Goal: Task Accomplishment & Management: Manage account settings

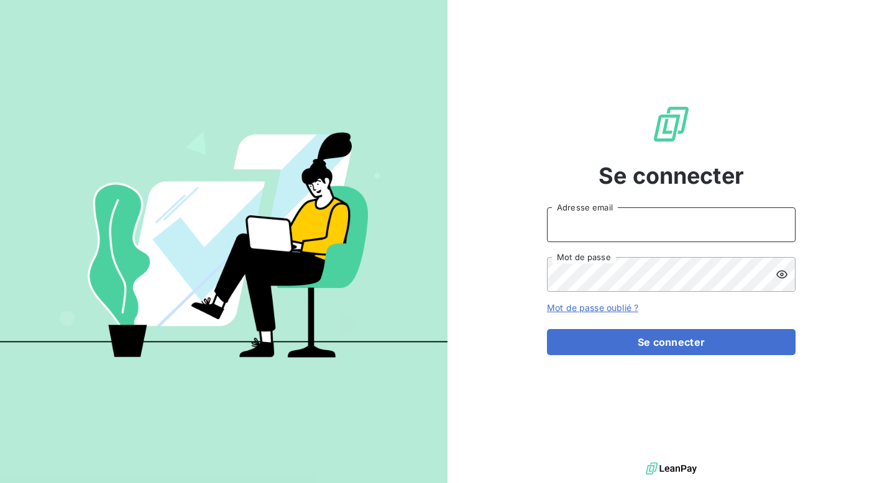
click at [616, 234] on input "Adresse email" at bounding box center [671, 225] width 249 height 35
paste input "[EMAIL_ADDRESS][DOMAIN_NAME]"
type input "[EMAIL_ADDRESS][DOMAIN_NAME]"
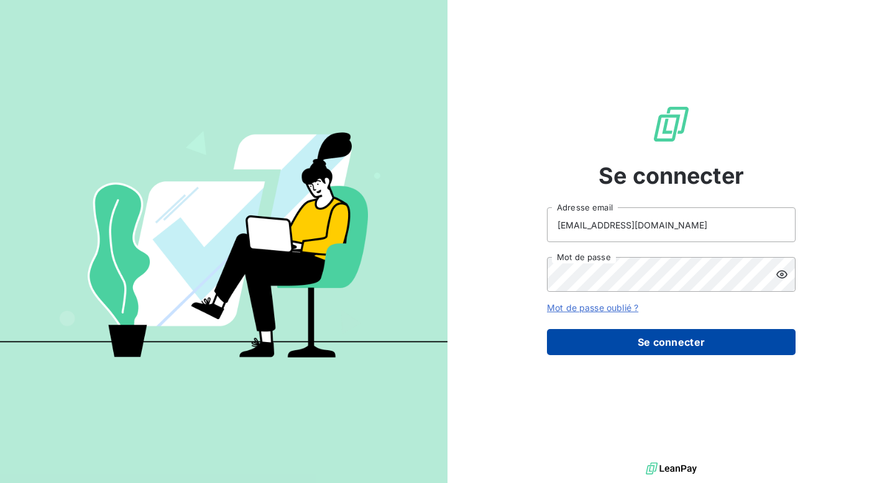
click at [658, 350] on button "Se connecter" at bounding box center [671, 342] width 249 height 26
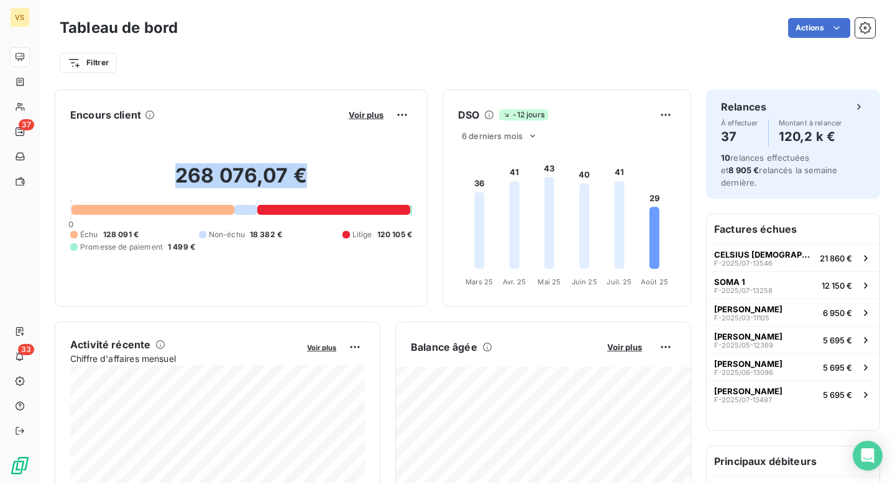
drag, startPoint x: 170, startPoint y: 184, endPoint x: 304, endPoint y: 186, distance: 133.6
click at [304, 186] on h2 "268 076,07 €" at bounding box center [241, 181] width 342 height 37
drag, startPoint x: 340, startPoint y: 233, endPoint x: 408, endPoint y: 234, distance: 68.4
click at [408, 234] on div "Échu 128 091 € Non-échu 18 382 € Litige 120 105 € Promesse de paiement 1 499 €" at bounding box center [241, 241] width 342 height 24
click at [408, 234] on span "120 105 €" at bounding box center [394, 234] width 35 height 11
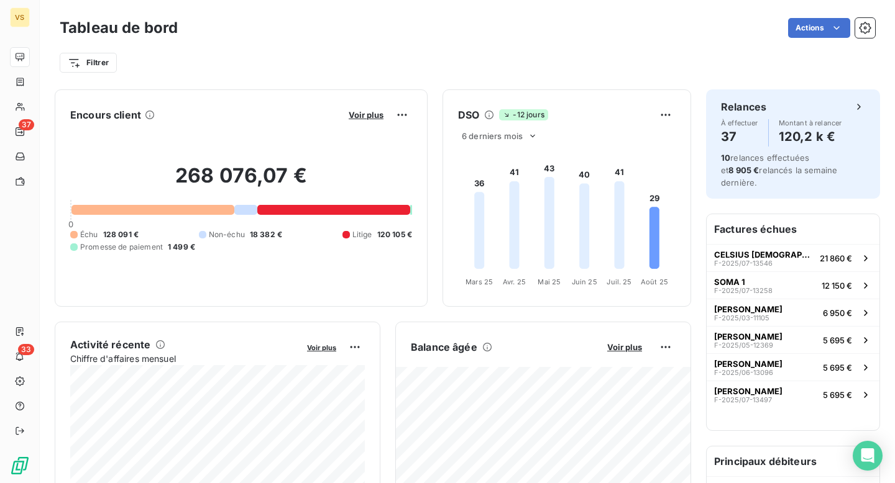
click at [410, 234] on span "120 105 €" at bounding box center [394, 234] width 35 height 11
drag, startPoint x: 341, startPoint y: 236, endPoint x: 412, endPoint y: 236, distance: 71.5
click at [412, 236] on div "Encours client Voir plus 268 076,07 € 0 Échu 128 091 € Non-échu 18 382 € Litige…" at bounding box center [241, 197] width 373 height 217
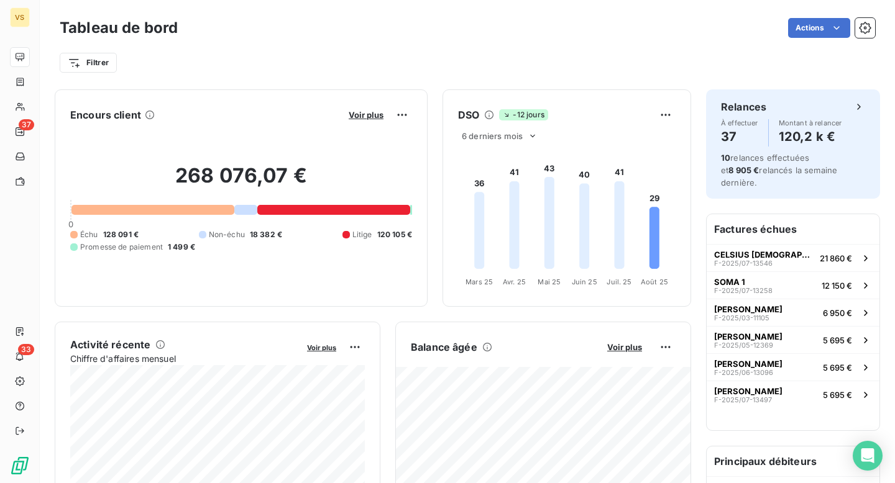
click at [351, 233] on div "Litige" at bounding box center [357, 234] width 30 height 11
drag, startPoint x: 335, startPoint y: 233, endPoint x: 418, endPoint y: 243, distance: 83.9
click at [418, 243] on div "Encours client Voir plus 268 076,07 € 0 Échu 128 091 € Non-échu 18 382 € Litige…" at bounding box center [241, 197] width 373 height 217
click at [349, 225] on div "268 076,07 € 0 Échu 128 091 € Non-échu 18 382 € Litige 120 105 € Promesse de pa…" at bounding box center [241, 208] width 342 height 167
drag, startPoint x: 339, startPoint y: 229, endPoint x: 415, endPoint y: 231, distance: 75.8
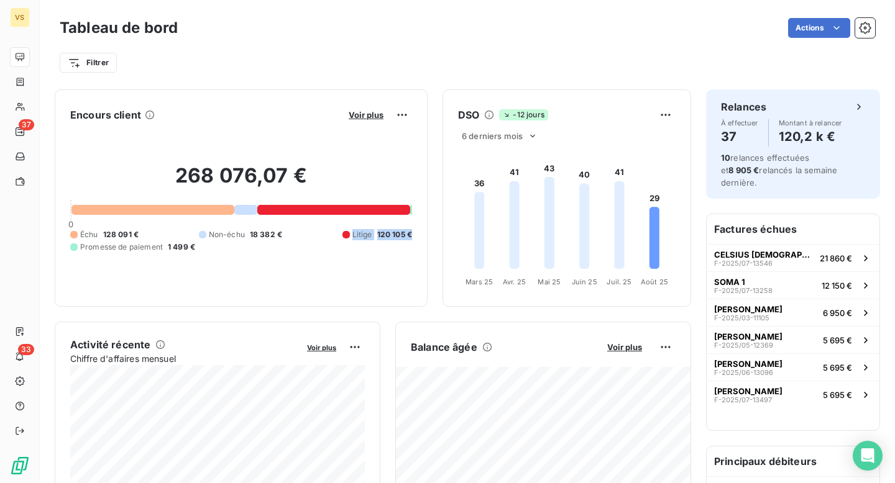
click at [415, 231] on div "Encours client Voir plus 268 076,07 € 0 Échu 128 091 € Non-échu 18 382 € Litige…" at bounding box center [241, 197] width 373 height 217
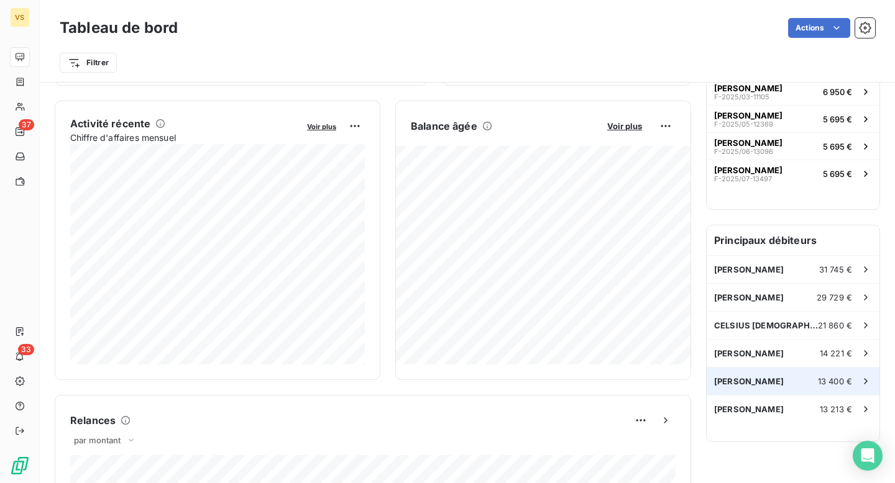
scroll to position [222, 0]
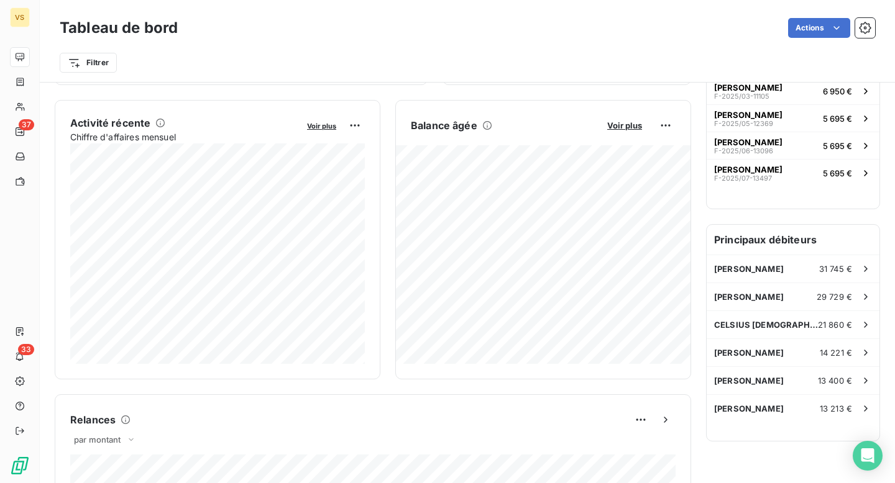
click at [725, 231] on h6 "Principaux débiteurs" at bounding box center [793, 240] width 173 height 30
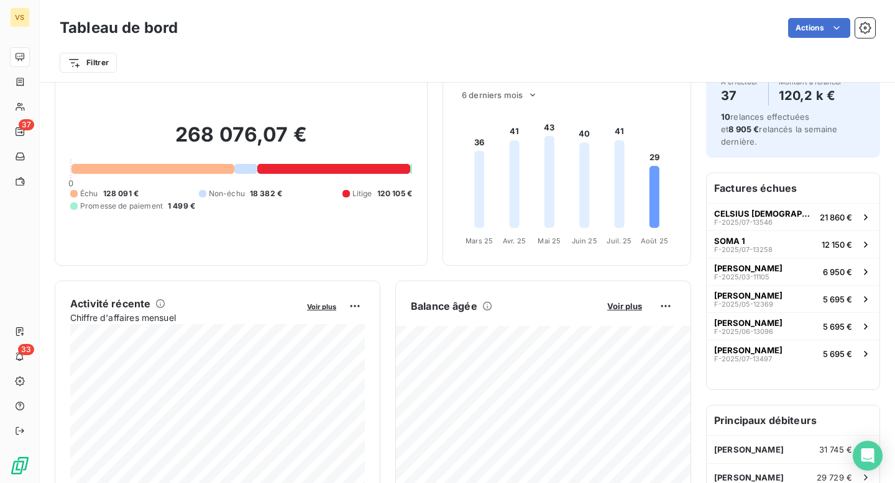
scroll to position [0, 0]
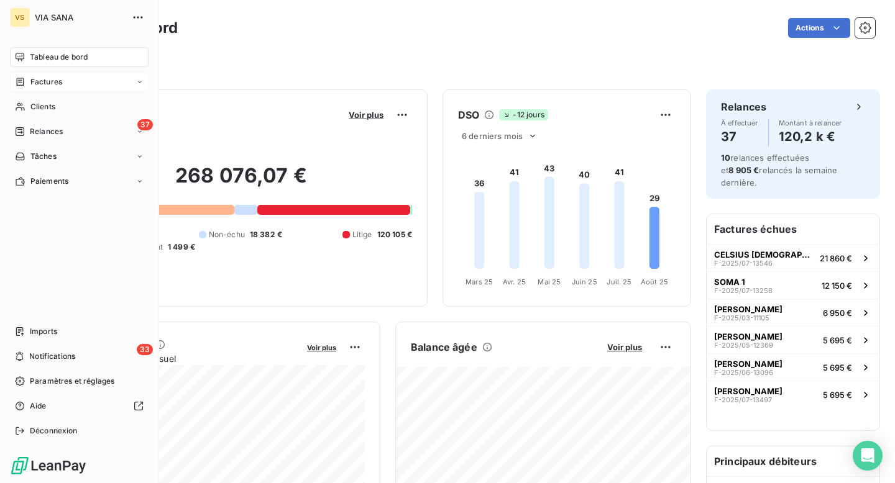
click at [31, 89] on div "Factures" at bounding box center [79, 82] width 139 height 20
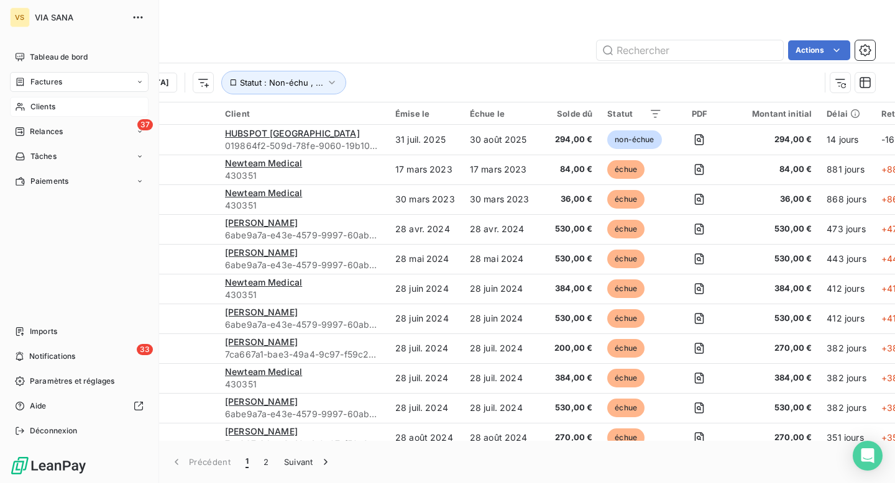
click at [42, 112] on span "Clients" at bounding box center [42, 106] width 25 height 11
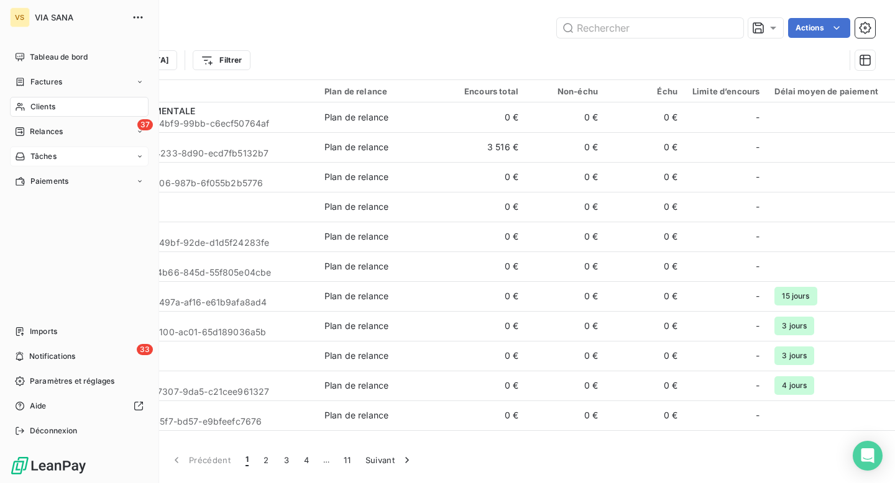
click at [42, 161] on span "Tâches" at bounding box center [43, 156] width 26 height 11
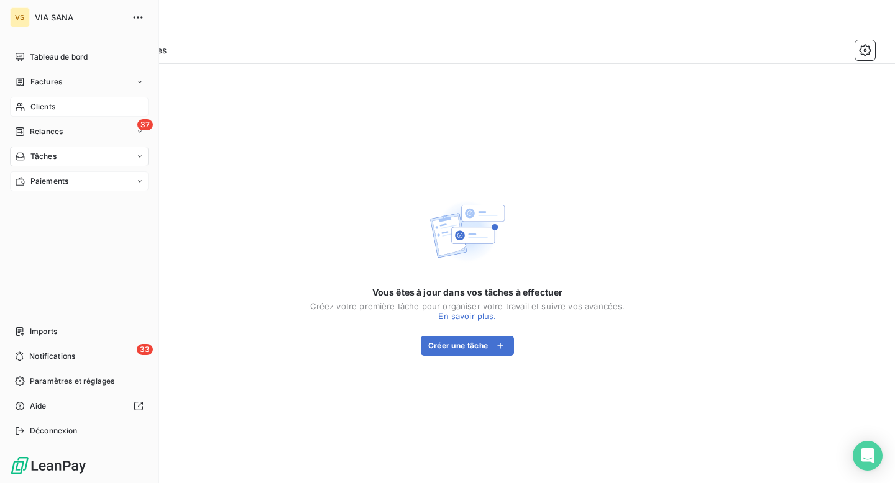
click at [36, 181] on span "Paiements" at bounding box center [49, 181] width 38 height 11
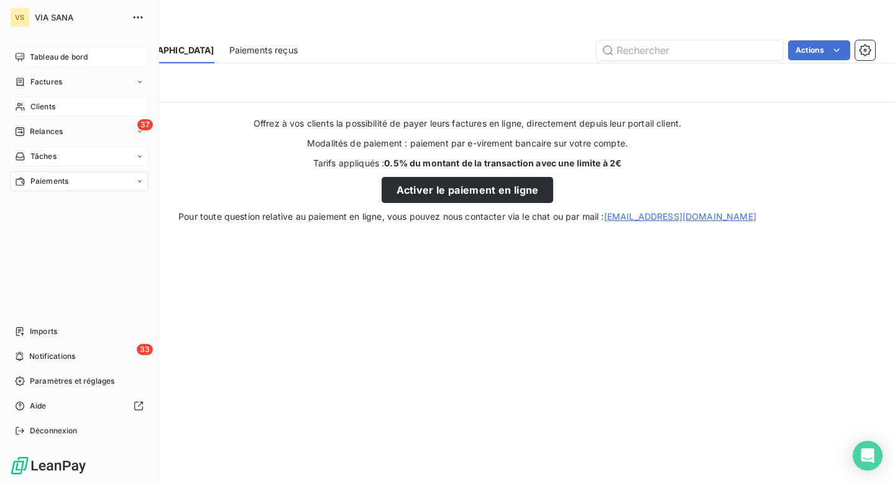
click at [58, 62] on span "Tableau de bord" at bounding box center [59, 57] width 58 height 11
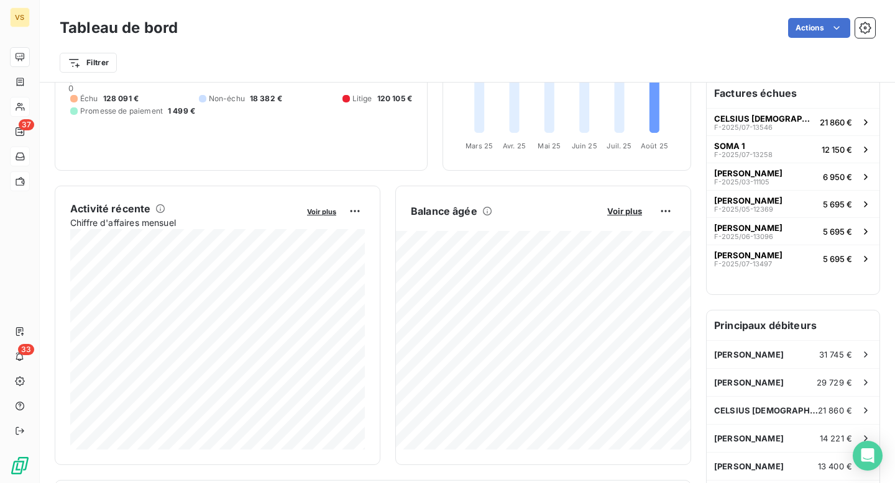
scroll to position [73, 0]
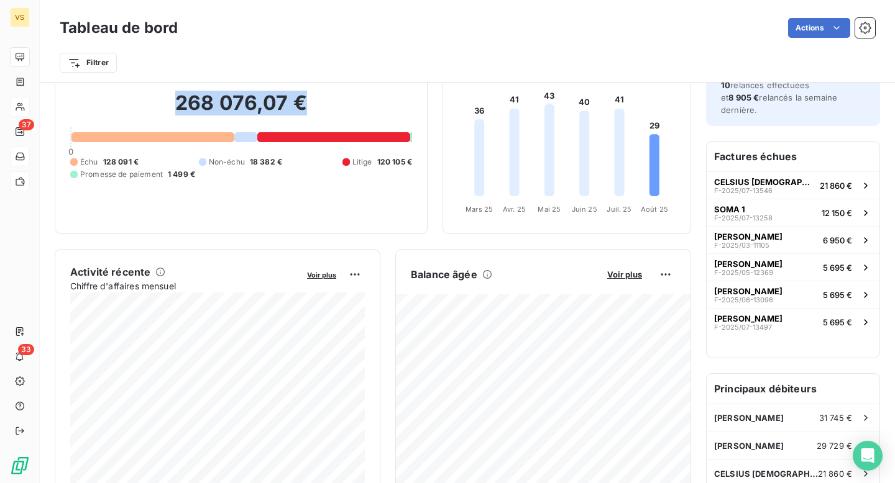
drag, startPoint x: 174, startPoint y: 107, endPoint x: 326, endPoint y: 119, distance: 152.7
click at [326, 119] on h2 "268 076,07 €" at bounding box center [241, 109] width 342 height 37
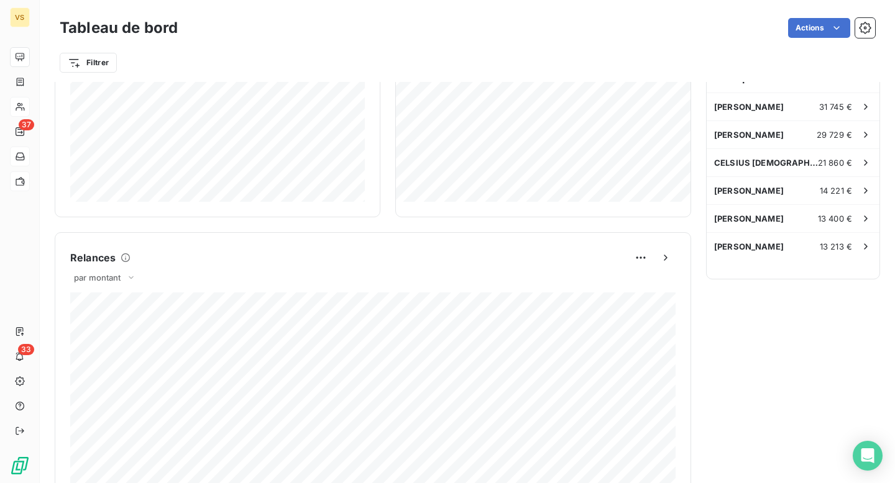
scroll to position [0, 0]
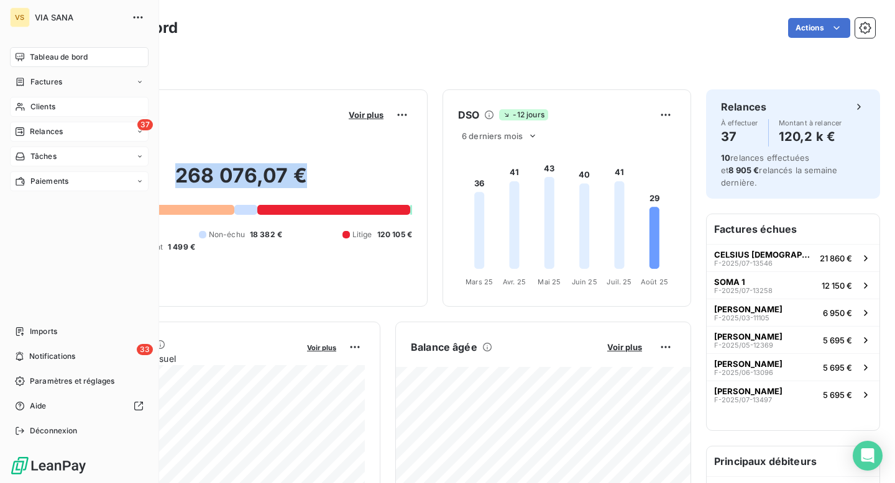
click at [42, 127] on span "Relances" at bounding box center [46, 131] width 33 height 11
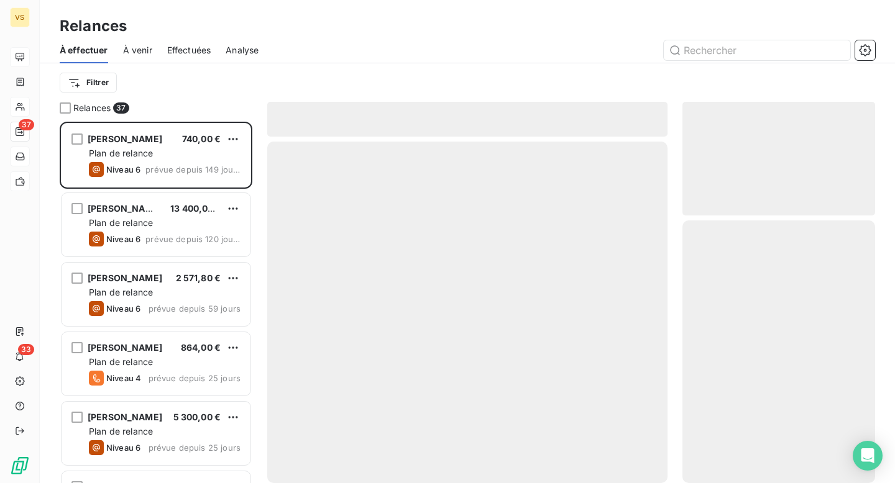
scroll to position [362, 193]
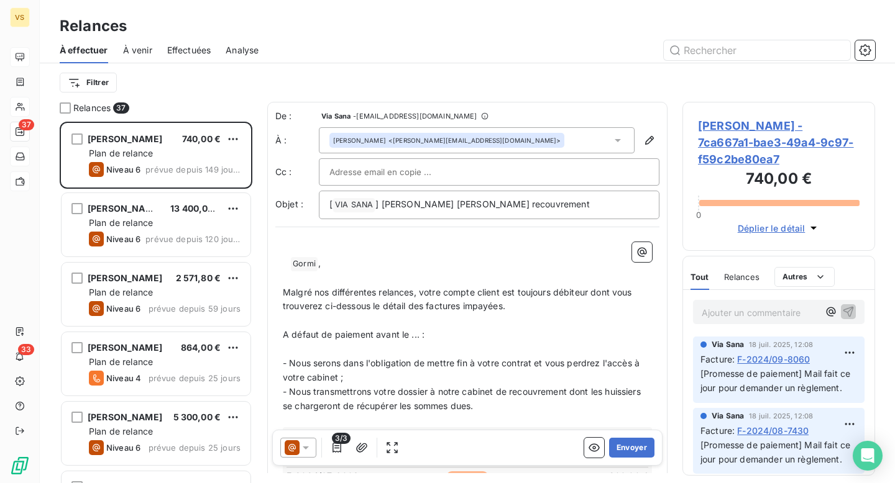
click at [183, 55] on span "Effectuées" at bounding box center [189, 50] width 44 height 12
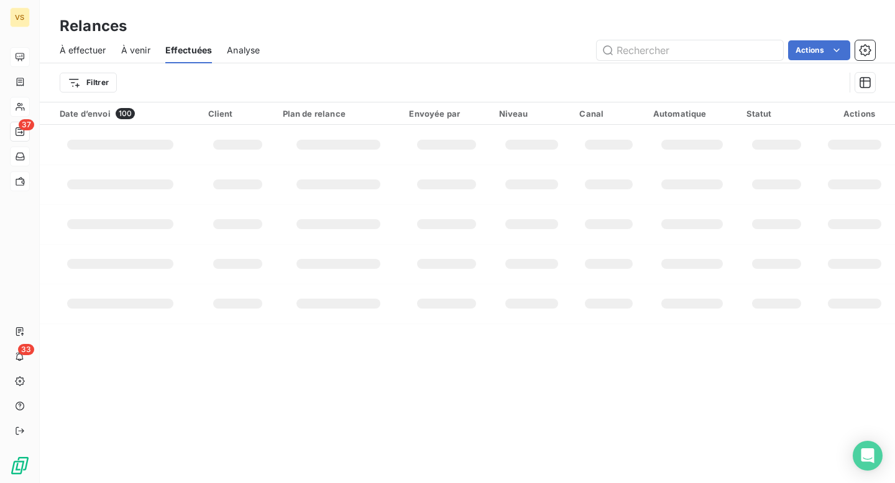
click at [84, 48] on span "À effectuer" at bounding box center [83, 50] width 47 height 12
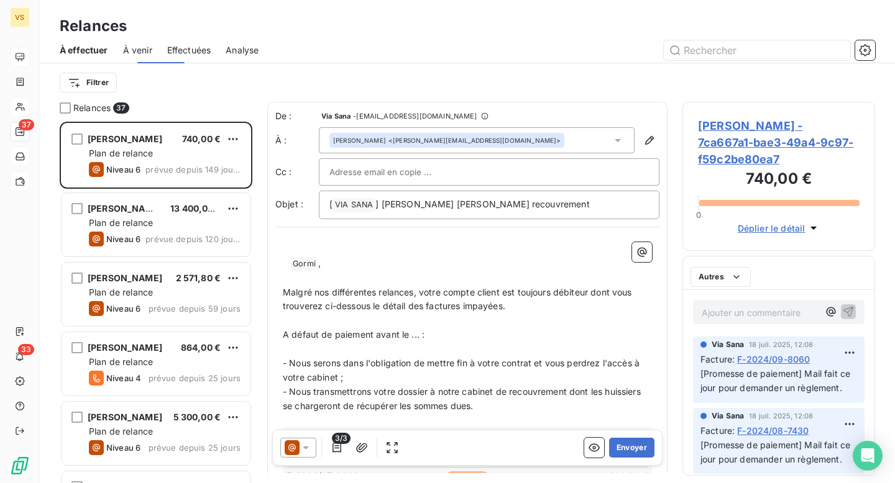
scroll to position [362, 193]
click at [139, 52] on span "À venir" at bounding box center [137, 50] width 29 height 12
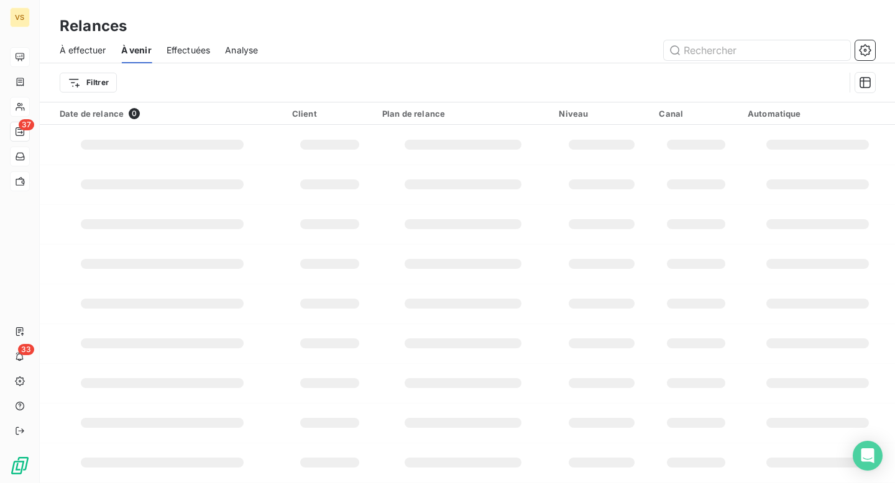
click at [94, 47] on span "À effectuer" at bounding box center [83, 50] width 47 height 12
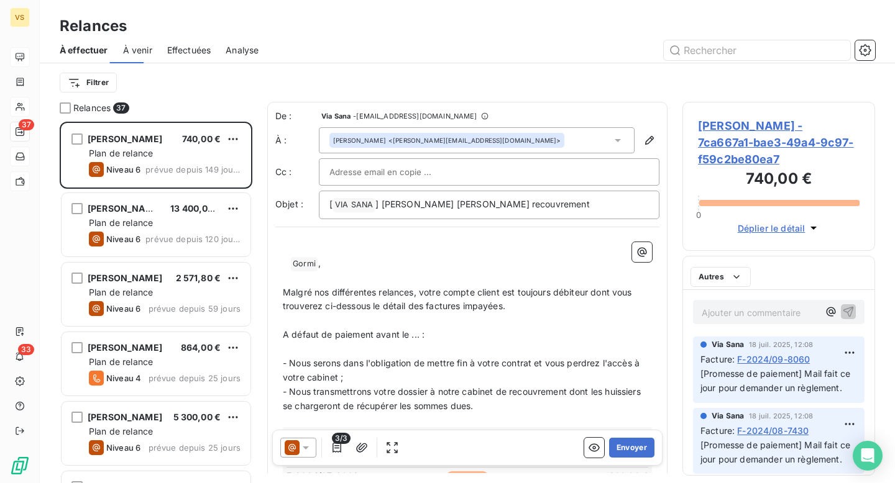
scroll to position [362, 193]
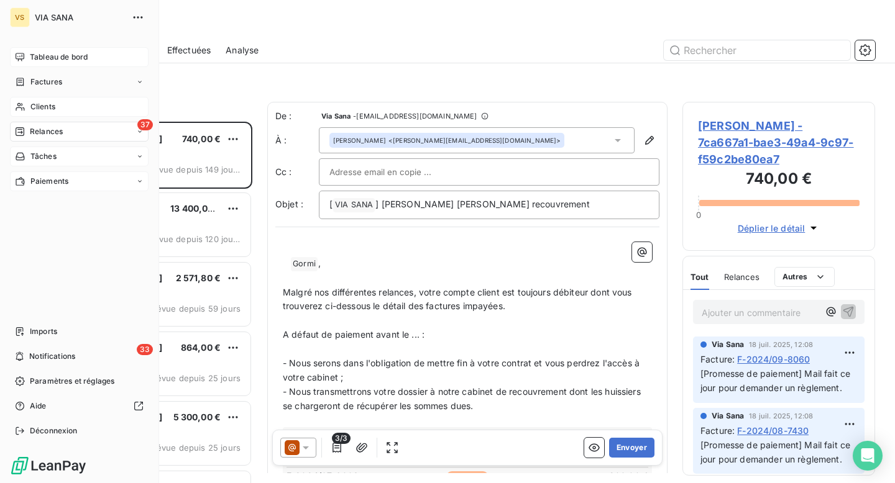
click at [15, 60] on icon at bounding box center [20, 57] width 10 height 10
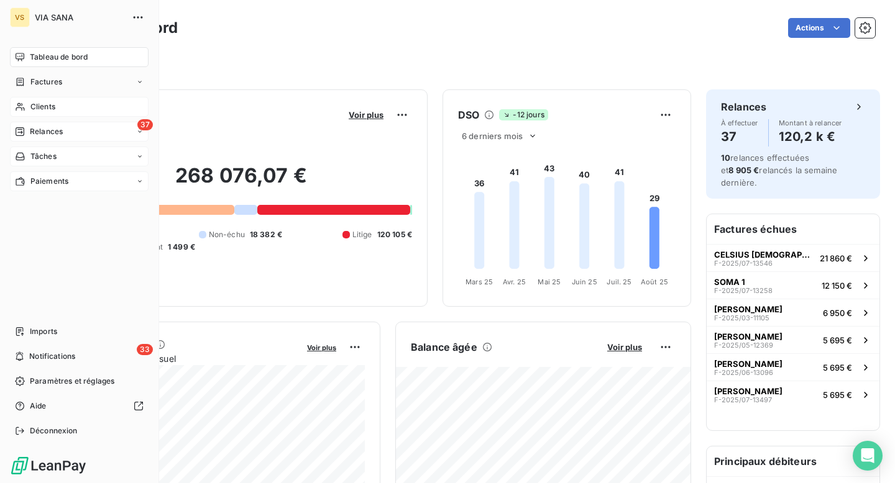
click at [43, 126] on span "Relances" at bounding box center [46, 131] width 33 height 11
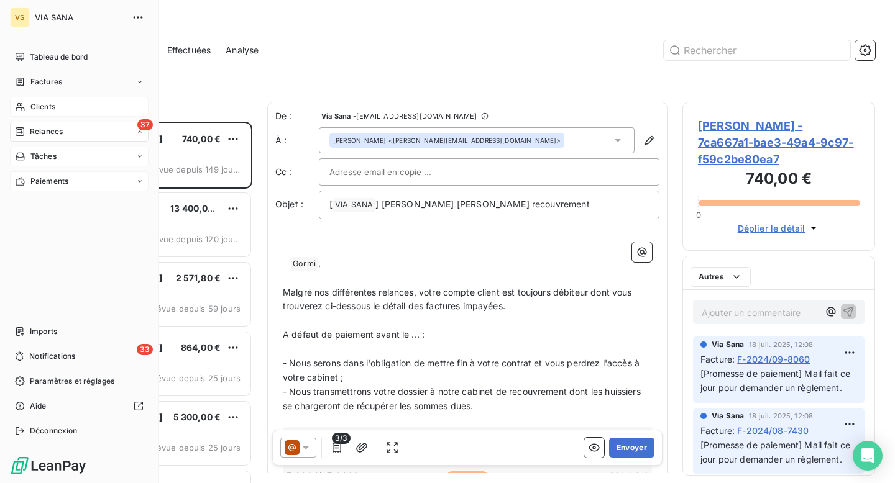
scroll to position [362, 193]
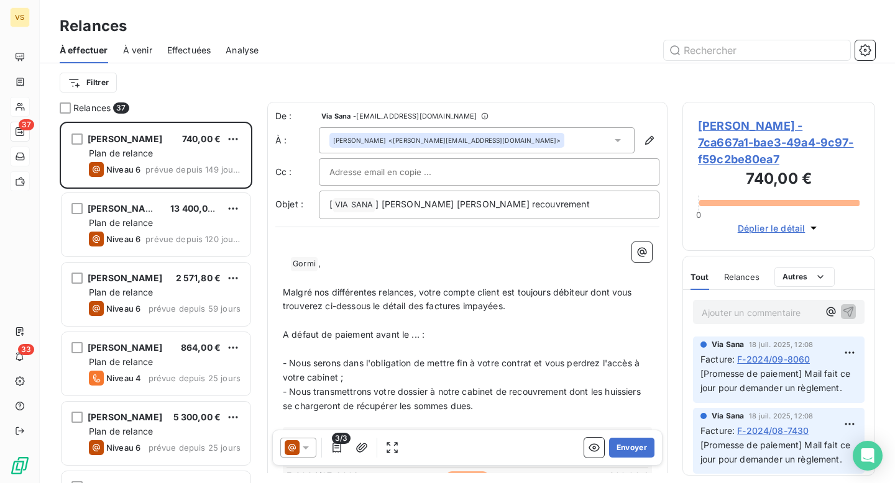
click at [91, 48] on span "À effectuer" at bounding box center [84, 50] width 48 height 12
click at [144, 50] on span "À venir" at bounding box center [137, 50] width 29 height 12
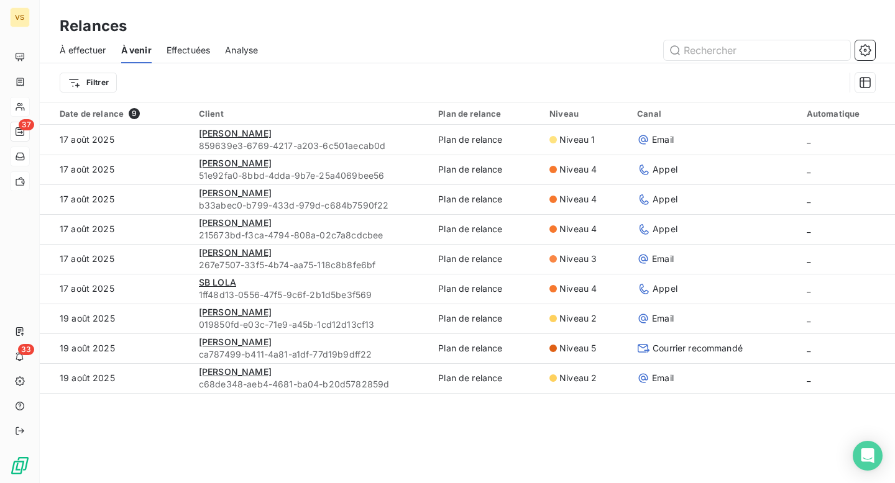
click at [175, 53] on span "Effectuées" at bounding box center [189, 50] width 44 height 12
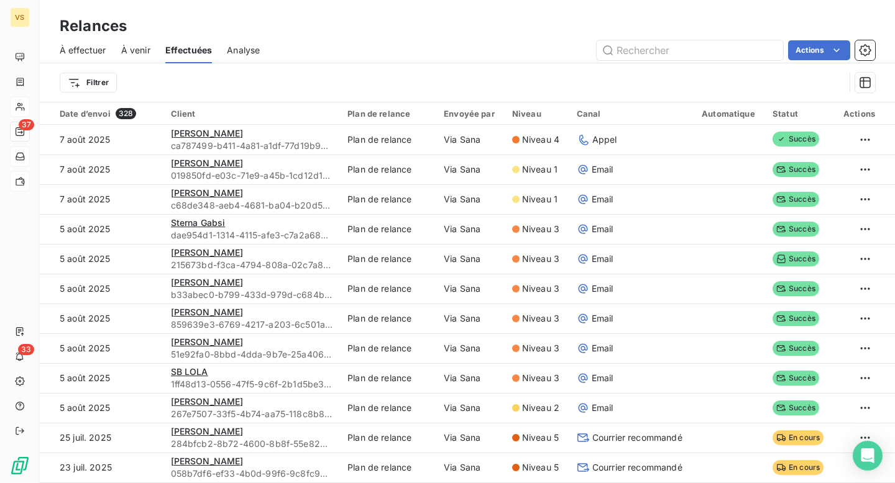
click at [255, 52] on span "Analyse" at bounding box center [243, 50] width 33 height 12
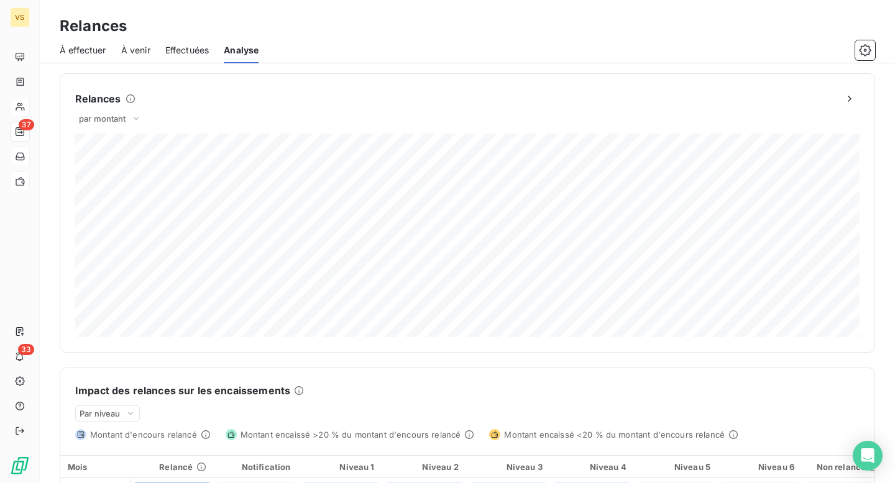
click at [84, 48] on span "À effectuer" at bounding box center [83, 50] width 47 height 12
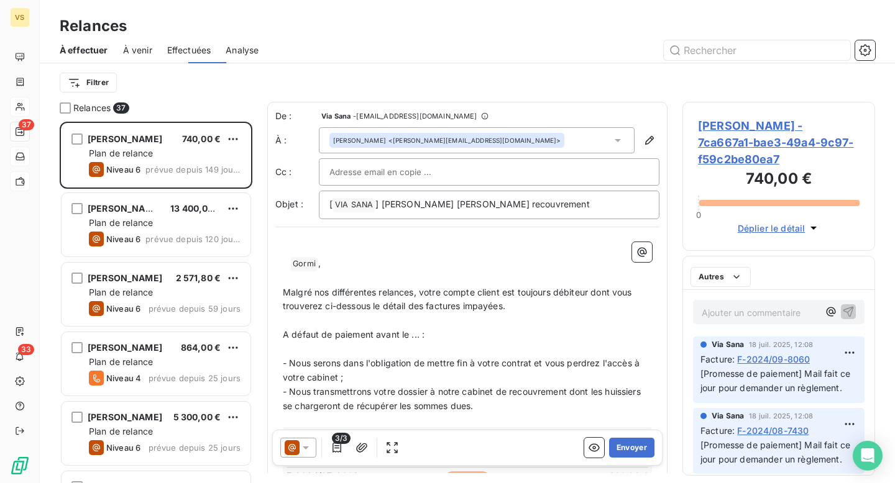
scroll to position [362, 193]
click at [85, 94] on div "Filtrer" at bounding box center [467, 82] width 815 height 39
click at [100, 79] on html "VS 37 33 Relances À effectuer À venir Effectuées Analyse Filtrer Relances 37 Na…" at bounding box center [447, 241] width 895 height 483
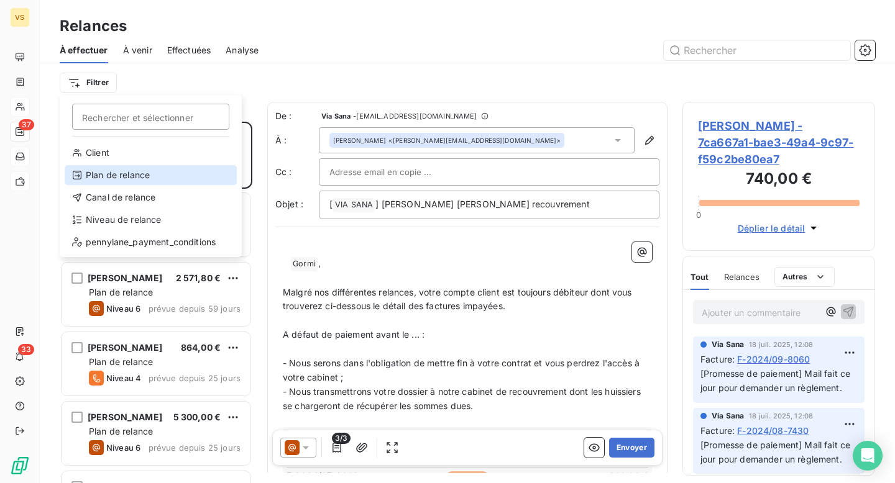
click at [104, 173] on div "Plan de relance" at bounding box center [151, 175] width 172 height 20
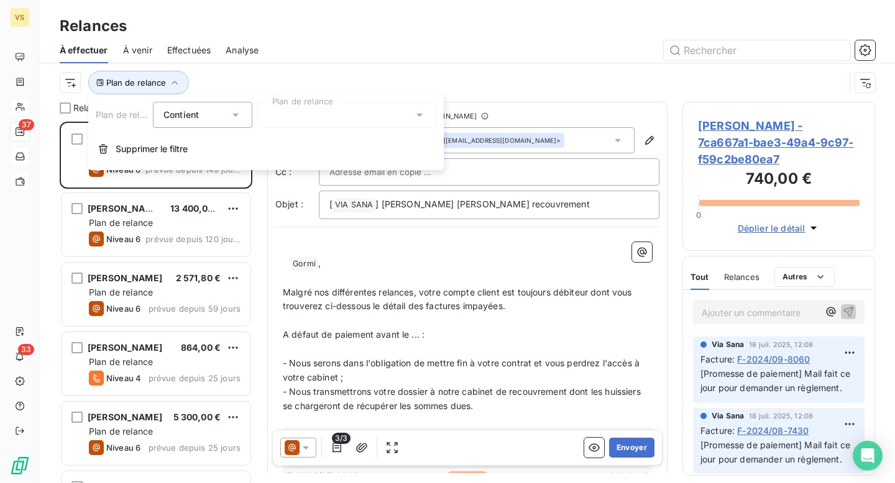
click at [291, 113] on div at bounding box center [346, 115] width 179 height 26
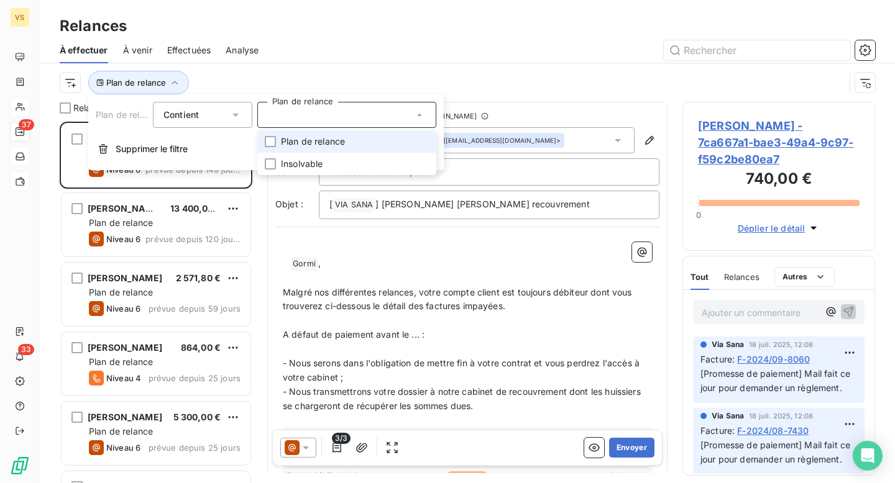
click at [301, 142] on span "Plan de relance" at bounding box center [313, 141] width 64 height 12
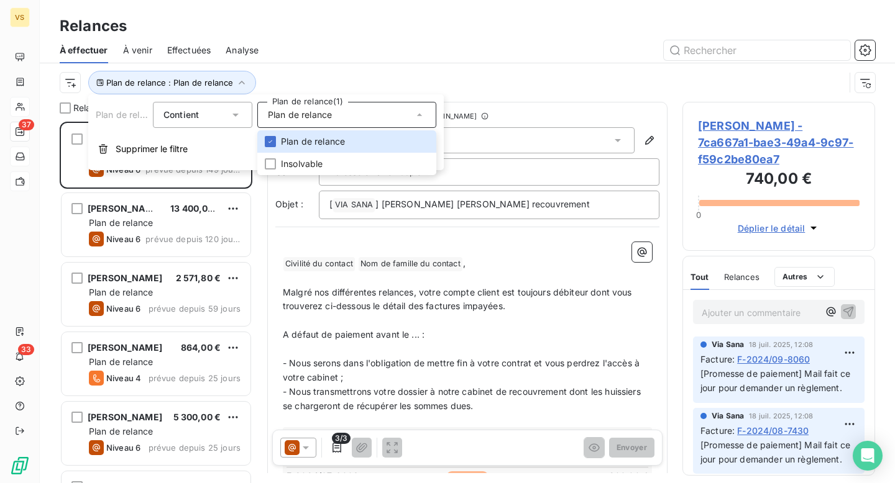
click at [235, 113] on icon at bounding box center [235, 115] width 12 height 12
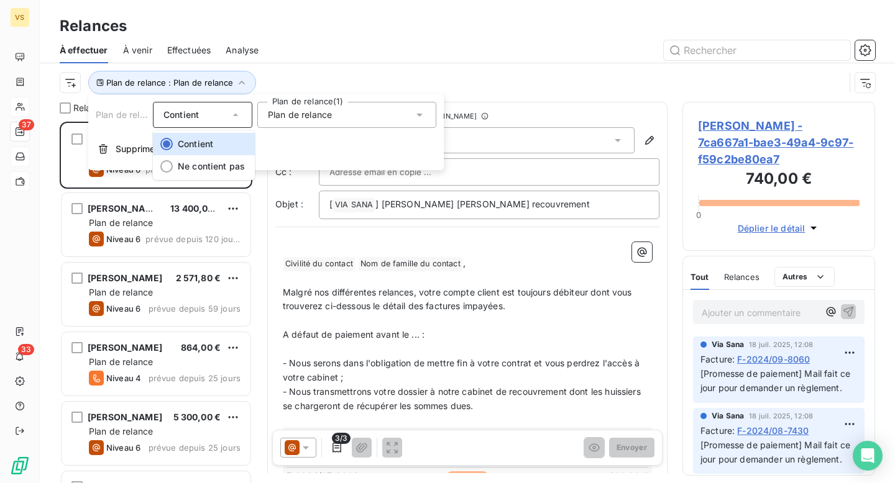
click at [276, 134] on div "Plan de relance Contient Contient Ne contient pas Plan de relance (1) Plan de r…" at bounding box center [265, 132] width 355 height 76
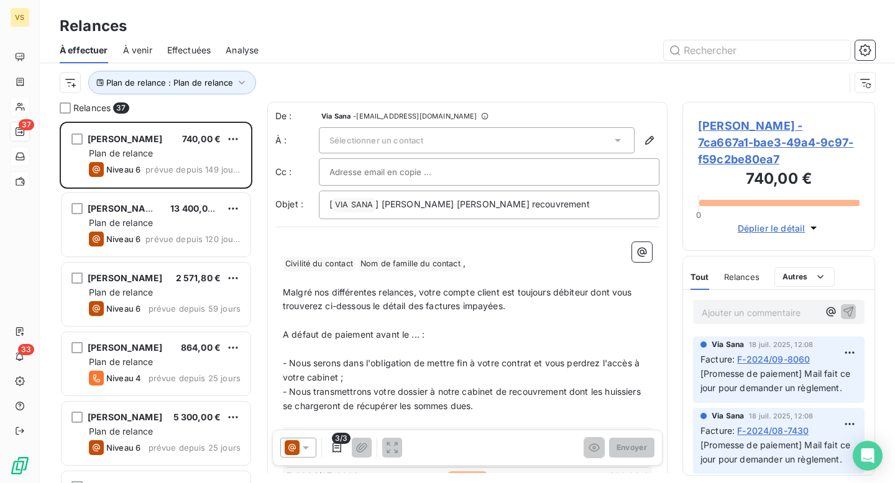
click at [206, 62] on div "Effectuées" at bounding box center [189, 50] width 44 height 26
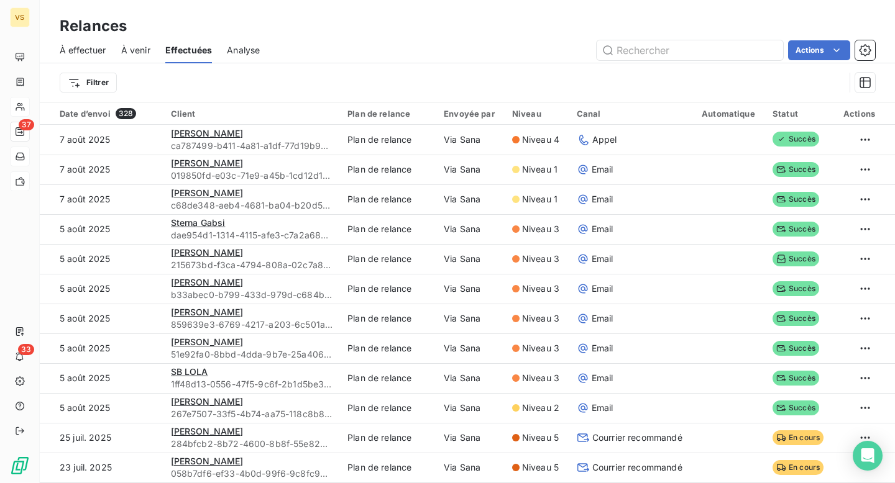
click at [106, 45] on span "À effectuer" at bounding box center [83, 50] width 47 height 12
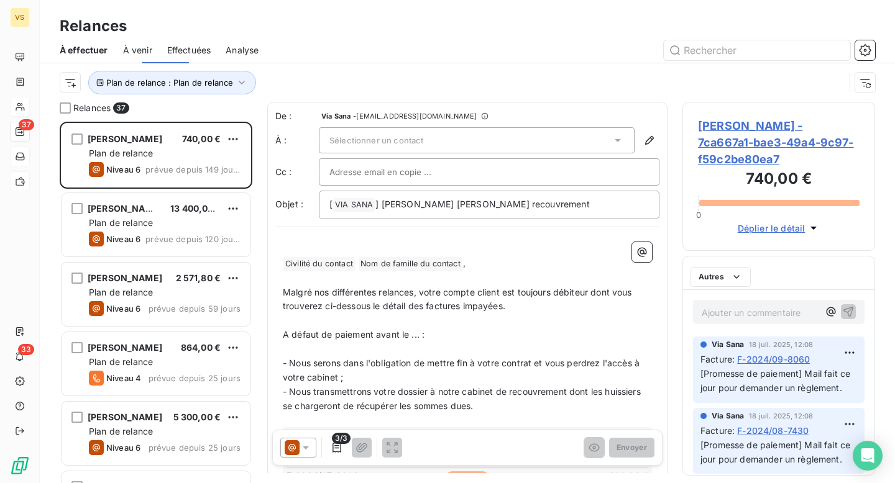
scroll to position [362, 193]
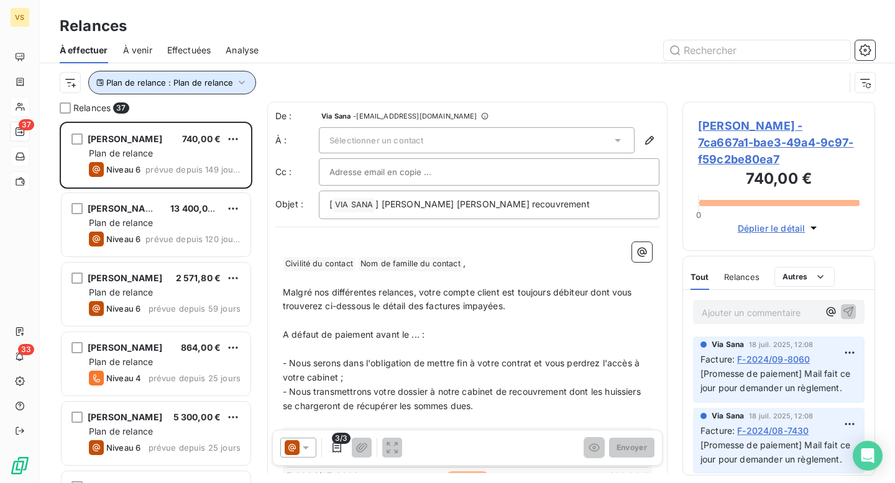
click at [111, 89] on button "Plan de relance : Plan de relance" at bounding box center [172, 83] width 168 height 24
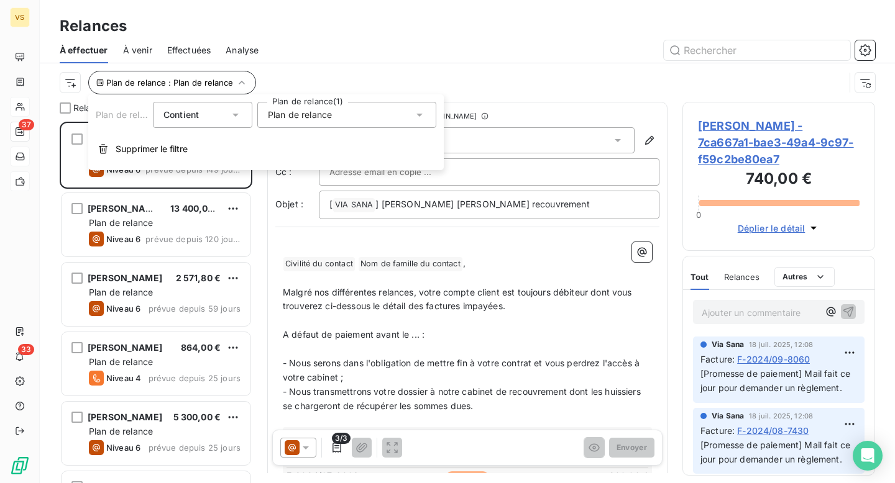
drag, startPoint x: 163, startPoint y: 120, endPoint x: 98, endPoint y: 89, distance: 71.4
click at [98, 90] on body "VS 37 33 Relances À effectuer À venir Effectuées Analyse Plan de relance : Plan…" at bounding box center [447, 241] width 895 height 483
click at [62, 83] on html "VS 37 33 Relances À effectuer À venir Effectuées Analyse Plan de relance : Plan…" at bounding box center [447, 241] width 895 height 483
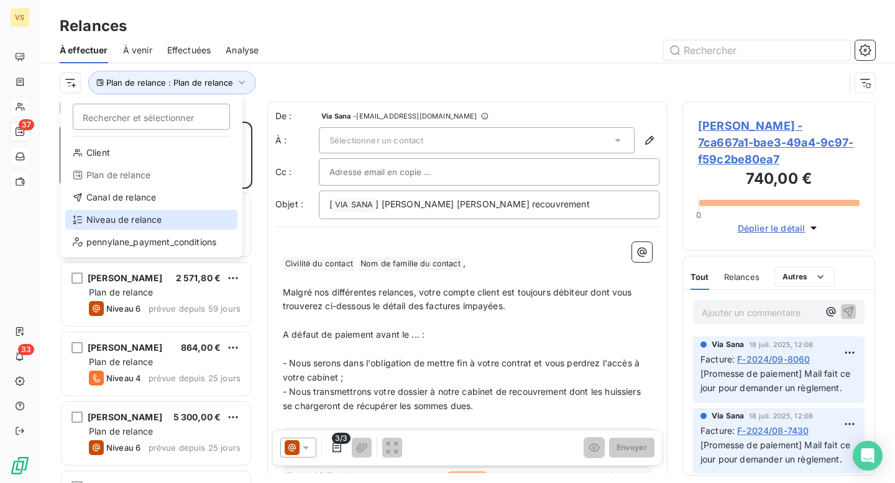
click at [111, 227] on div "Niveau de relance" at bounding box center [151, 220] width 172 height 20
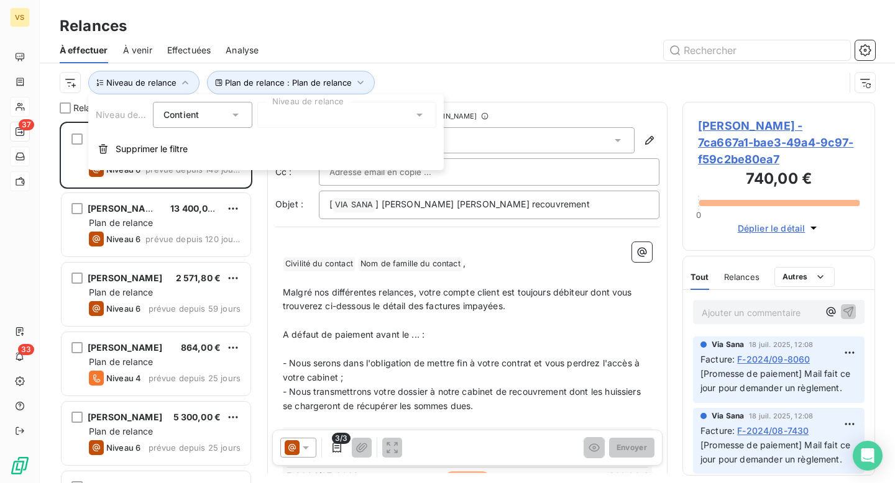
click at [291, 117] on div at bounding box center [346, 115] width 179 height 26
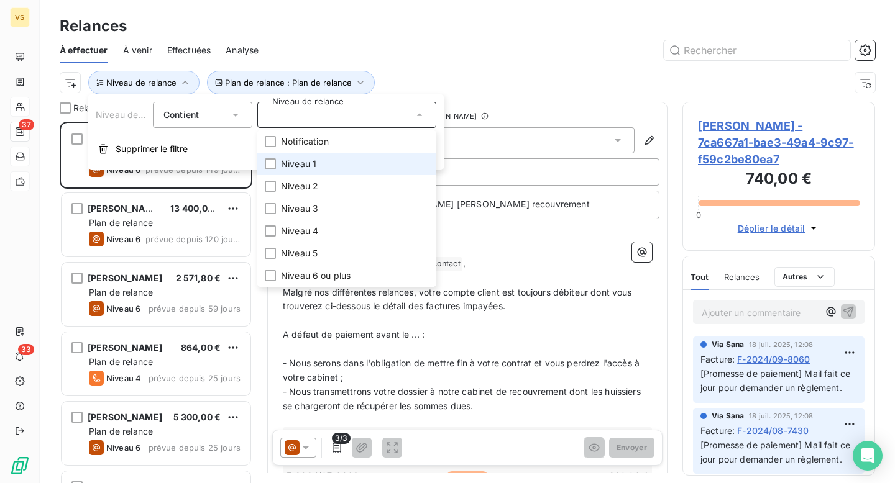
click at [299, 168] on span "Niveau 1" at bounding box center [298, 164] width 35 height 12
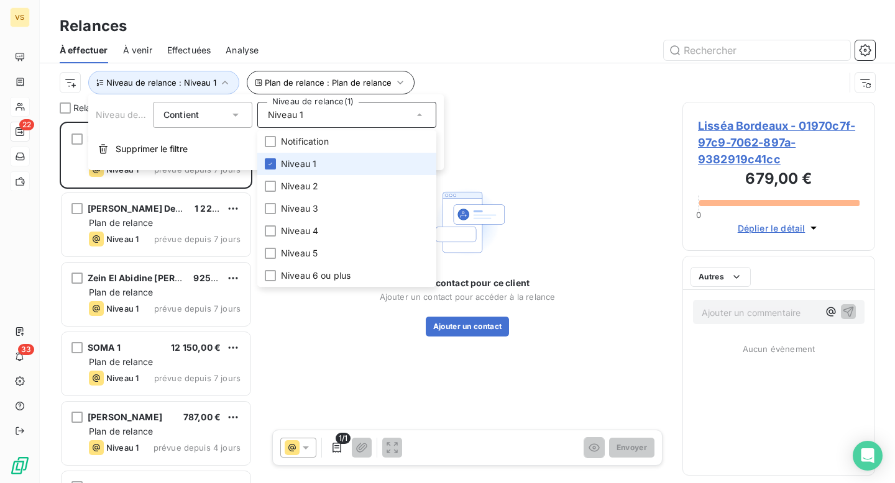
scroll to position [362, 193]
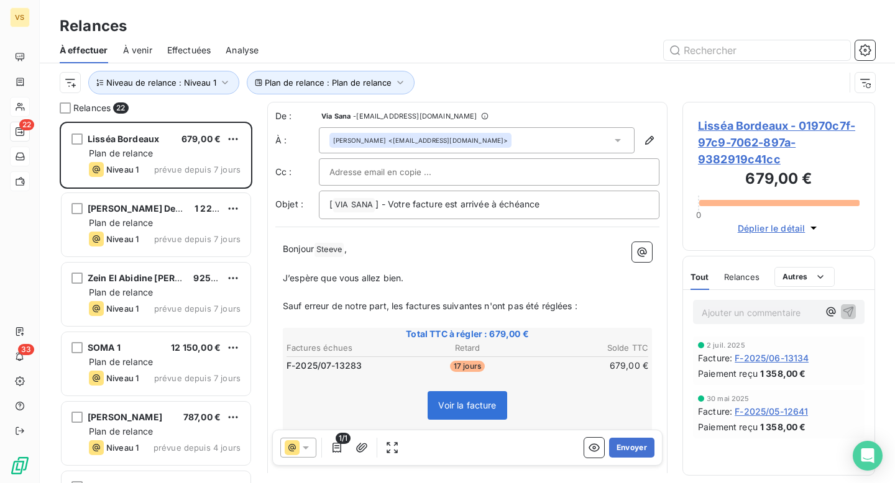
click at [414, 46] on div at bounding box center [574, 50] width 602 height 20
click at [206, 84] on span "Niveau de relance : Niveau 1" at bounding box center [161, 83] width 110 height 10
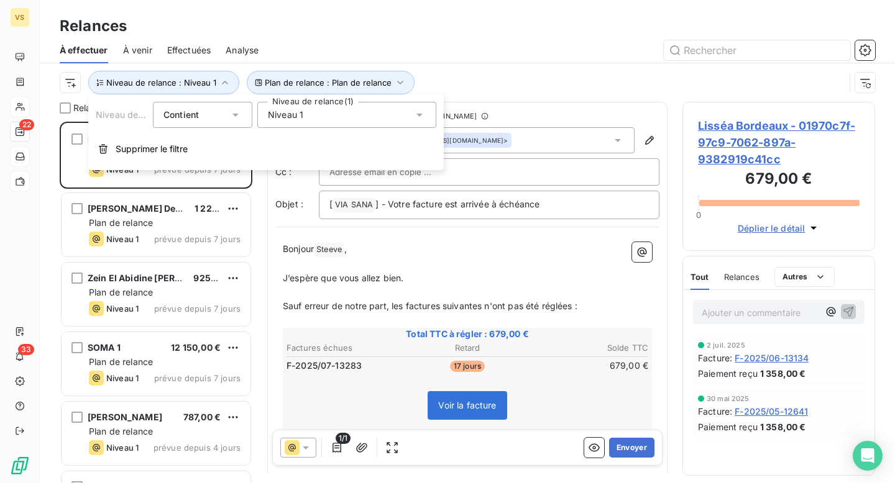
click at [277, 120] on span "Niveau 1" at bounding box center [285, 115] width 35 height 12
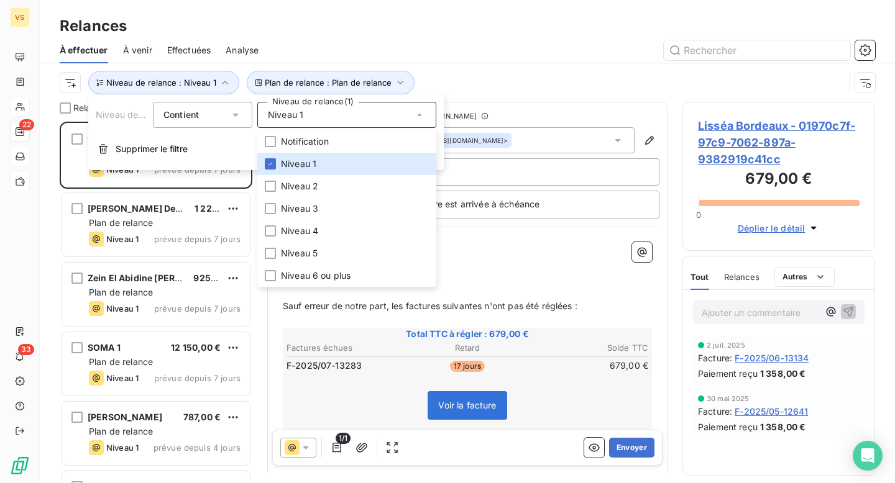
click at [507, 78] on div "Plan de relance : Plan de relance Niveau de relance : Niveau 1" at bounding box center [452, 83] width 785 height 24
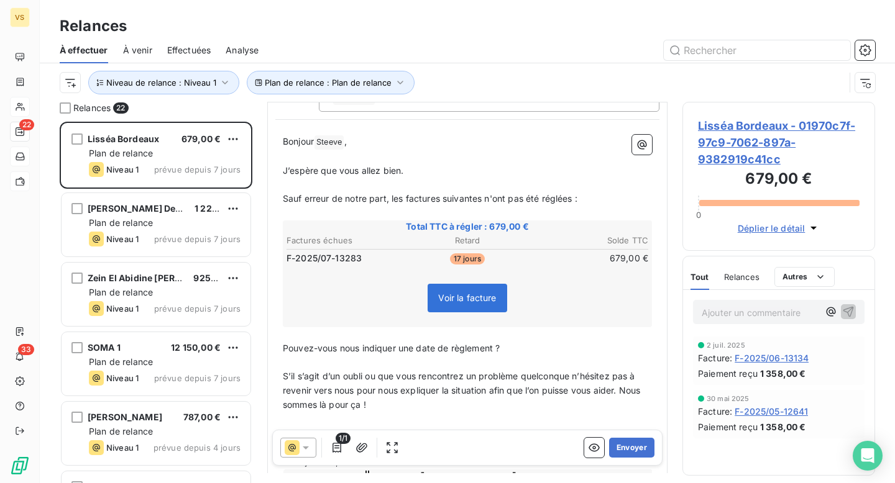
scroll to position [96, 0]
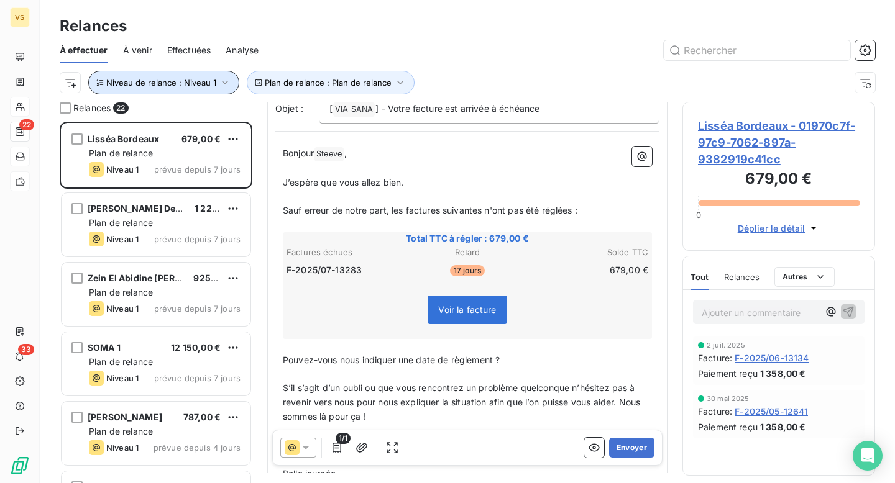
click at [165, 89] on button "Niveau de relance : Niveau 1" at bounding box center [163, 83] width 151 height 24
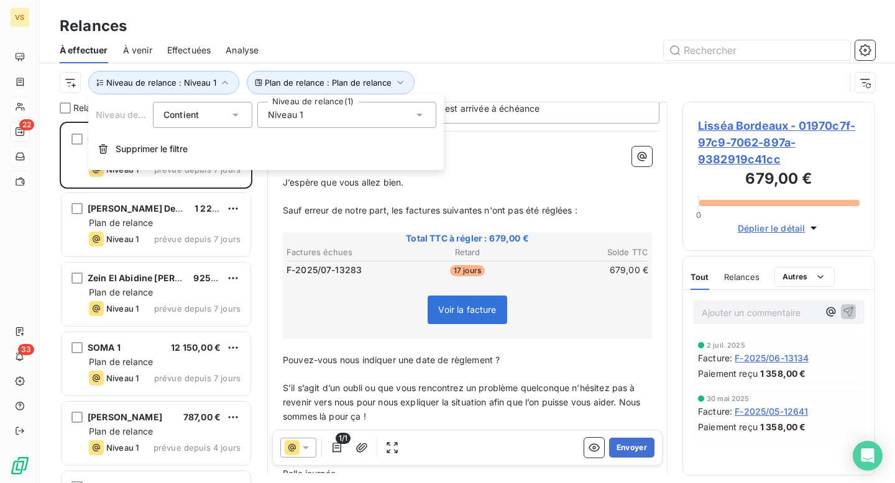
click at [327, 120] on div "Niveau 1" at bounding box center [346, 115] width 179 height 26
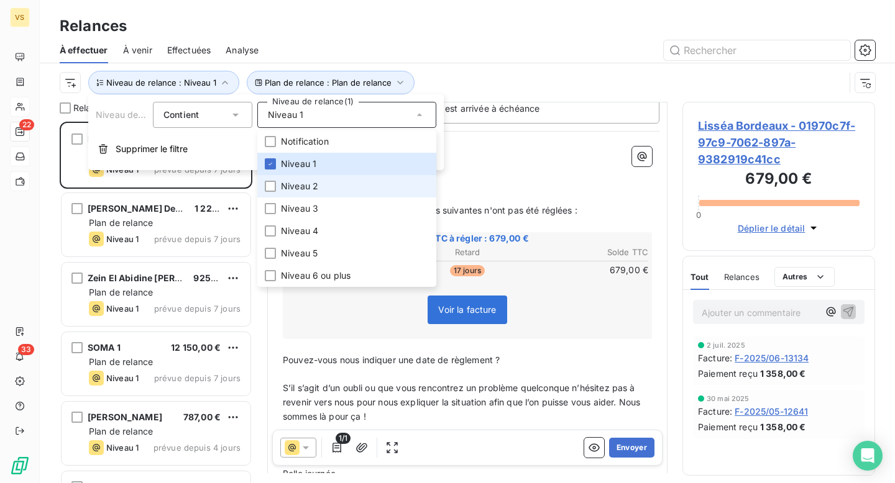
click at [303, 183] on span "Niveau 2" at bounding box center [299, 186] width 37 height 12
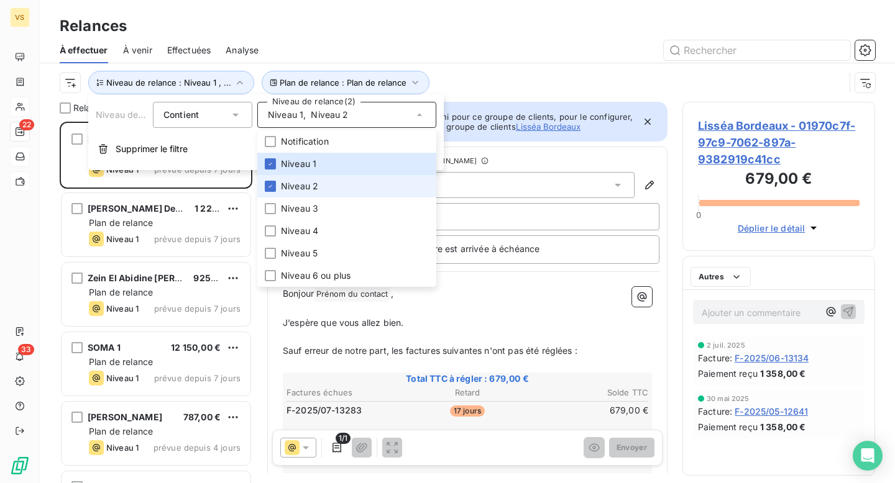
scroll to position [362, 193]
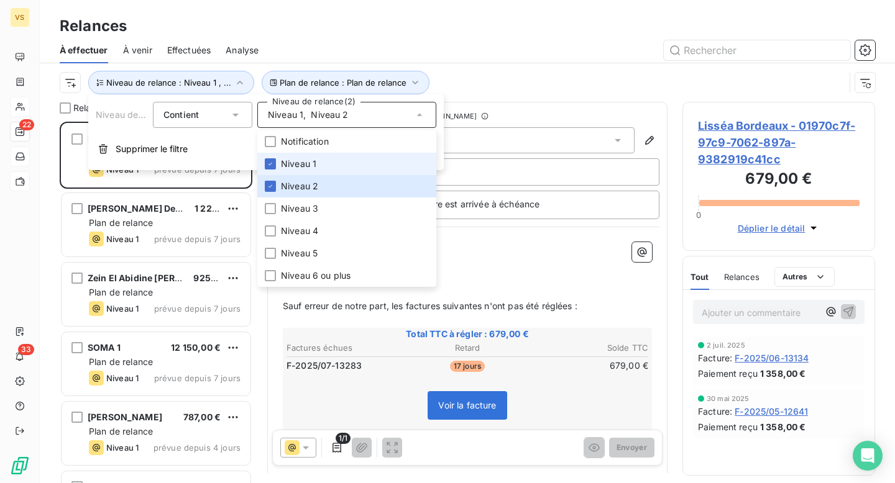
click at [318, 159] on li "Niveau 1" at bounding box center [346, 164] width 179 height 22
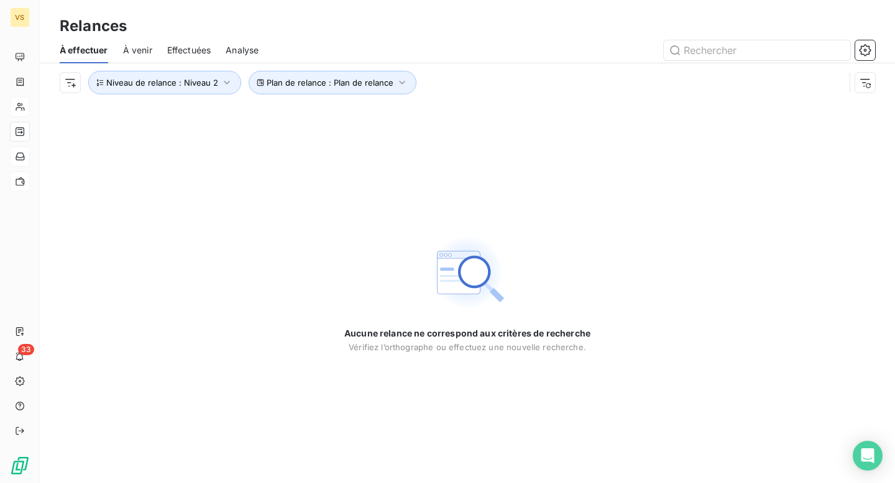
click at [458, 36] on div "Relances" at bounding box center [467, 26] width 855 height 22
click at [200, 86] on span "Niveau de relance : Niveau 2" at bounding box center [162, 83] width 112 height 10
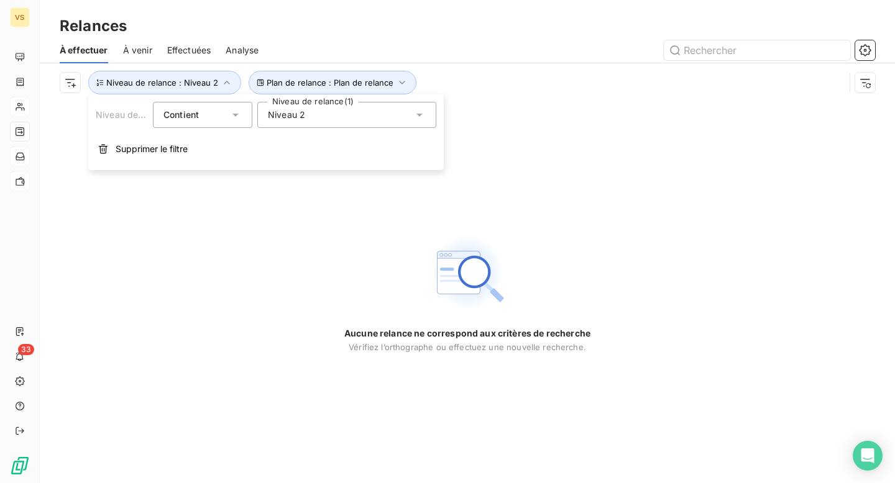
click at [307, 122] on div "Niveau 2" at bounding box center [346, 115] width 179 height 26
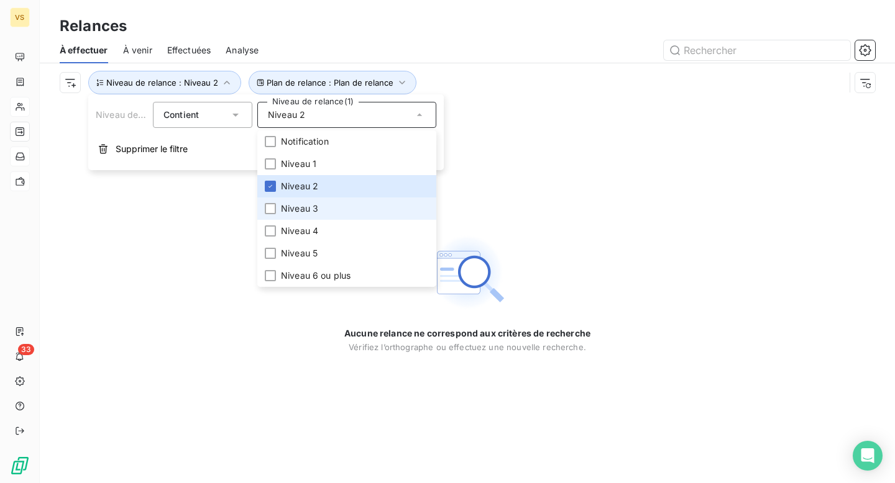
click at [301, 204] on span "Niveau 3" at bounding box center [299, 209] width 37 height 12
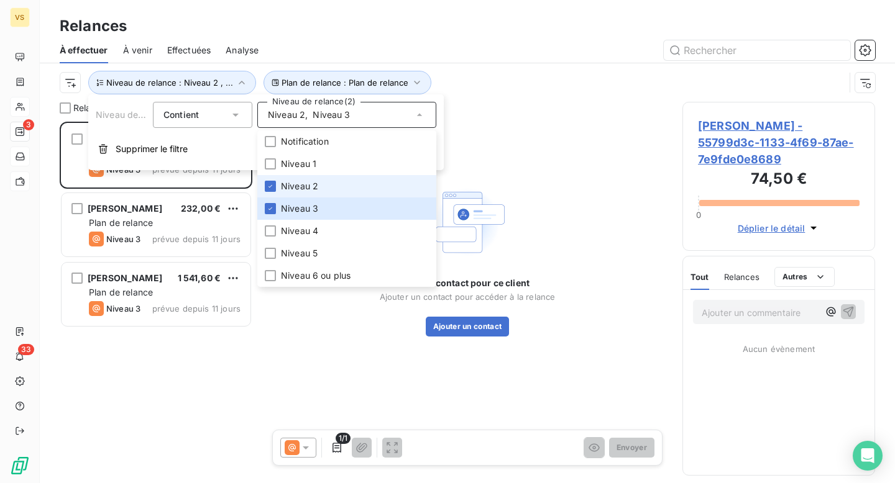
scroll to position [362, 193]
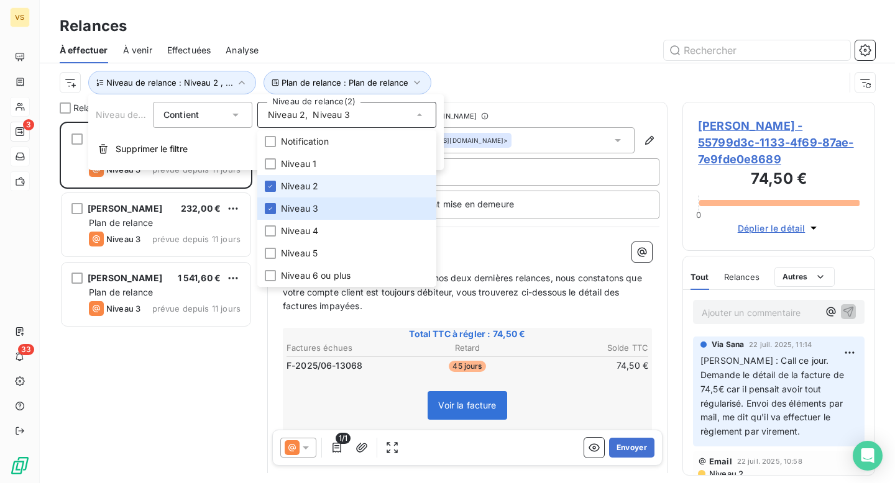
click at [316, 180] on li "Niveau 2" at bounding box center [346, 186] width 179 height 22
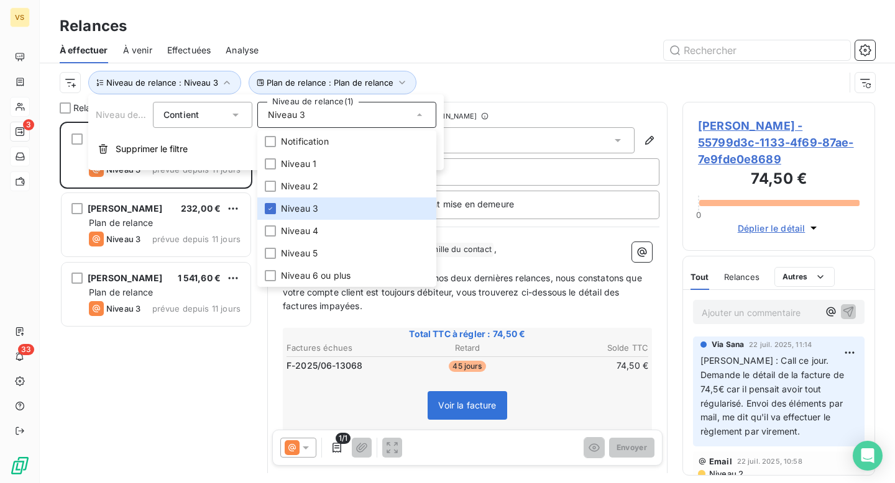
click at [459, 304] on p "Sauf erreur de notre part, et malgré nos deux dernières relances, nous constato…" at bounding box center [467, 293] width 369 height 43
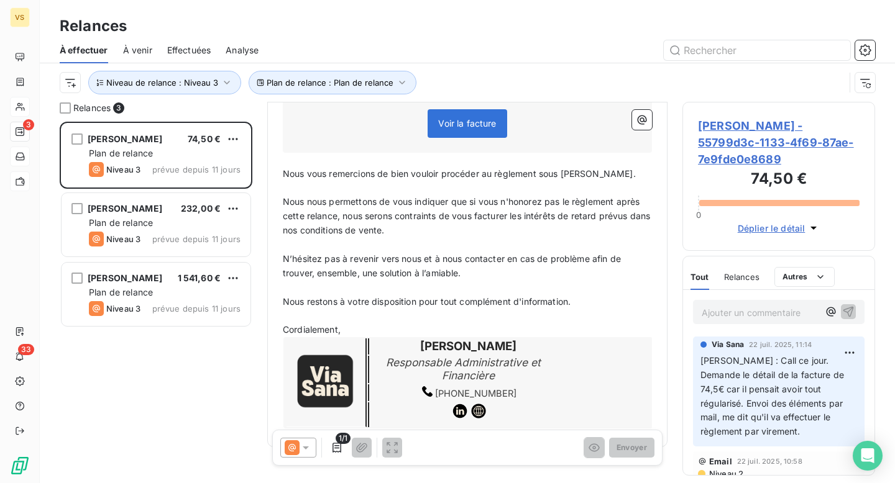
scroll to position [252, 0]
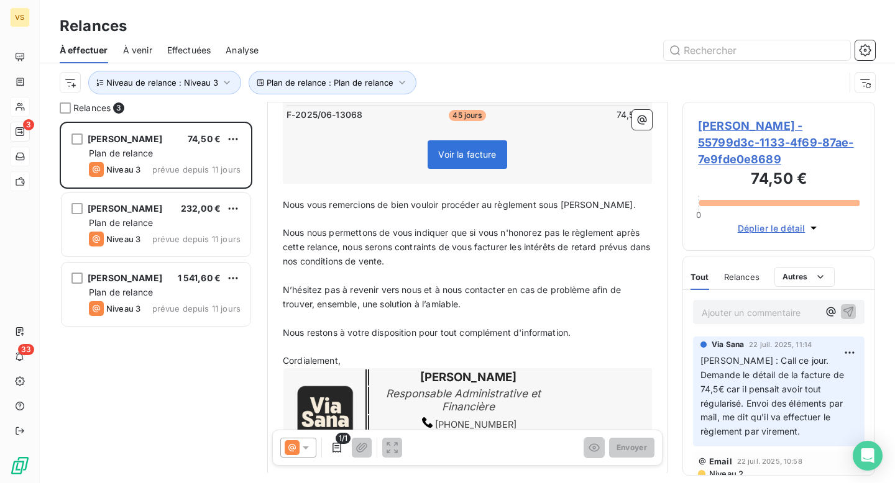
drag, startPoint x: 281, startPoint y: 236, endPoint x: 421, endPoint y: 267, distance: 144.0
click at [421, 267] on div "Bonjour Civilité du contact ﻿ Nom de famille du contact ﻿ , ﻿ Sauf erreur de no…" at bounding box center [467, 227] width 384 height 487
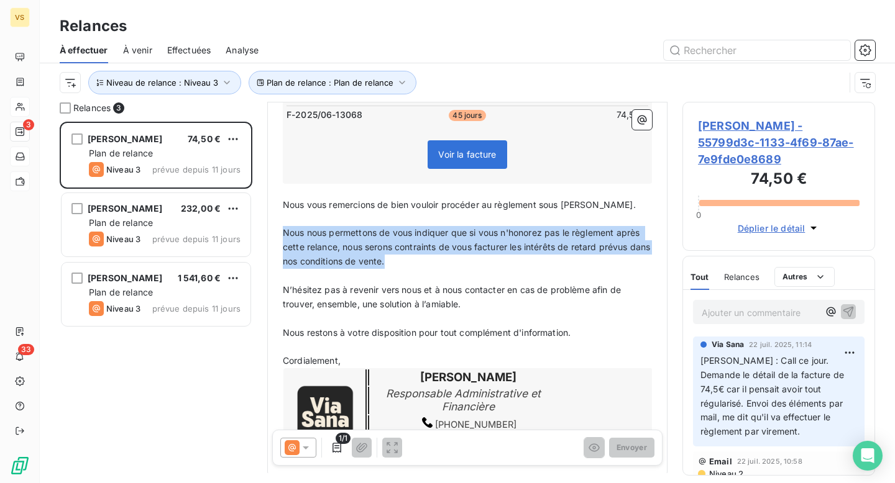
drag, startPoint x: 421, startPoint y: 267, endPoint x: 356, endPoint y: 226, distance: 77.4
click at [356, 226] on p "Nous nous permettons de vous indiquer que si vous n'honorez pas le règlement ap…" at bounding box center [467, 247] width 369 height 43
click at [186, 86] on span "Niveau de relance : Niveau 3" at bounding box center [162, 83] width 112 height 10
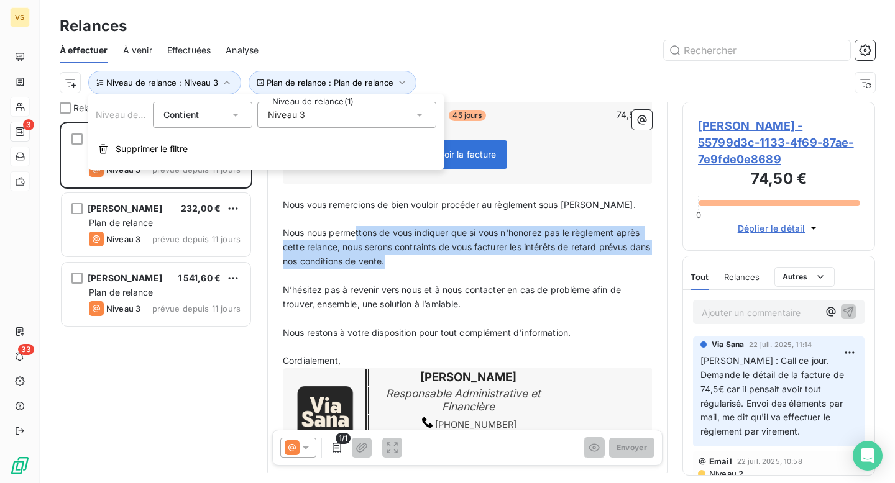
click at [318, 104] on div "Niveau 3" at bounding box center [346, 115] width 179 height 26
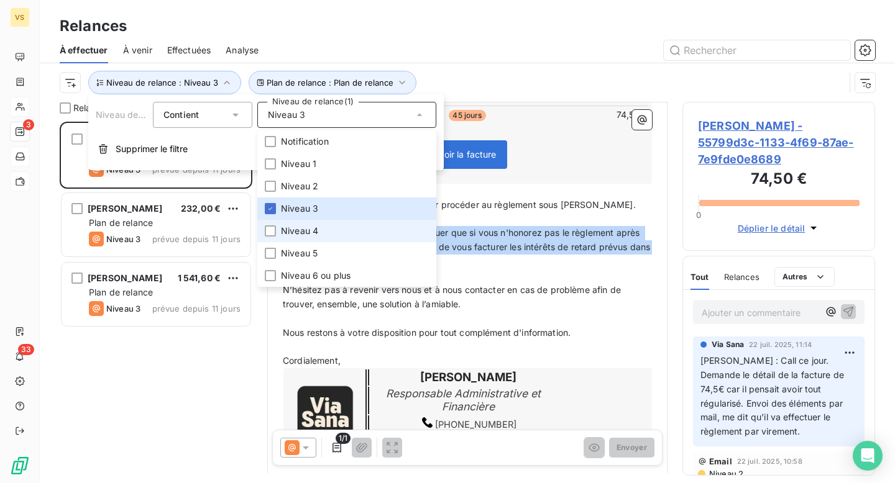
click at [303, 229] on span "Niveau 4" at bounding box center [299, 231] width 37 height 12
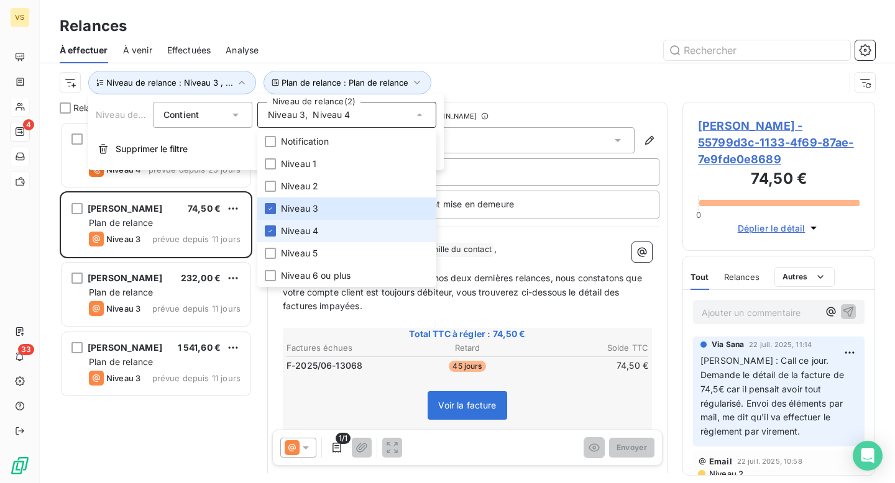
scroll to position [362, 193]
click at [336, 204] on li "Niveau 3" at bounding box center [346, 209] width 179 height 22
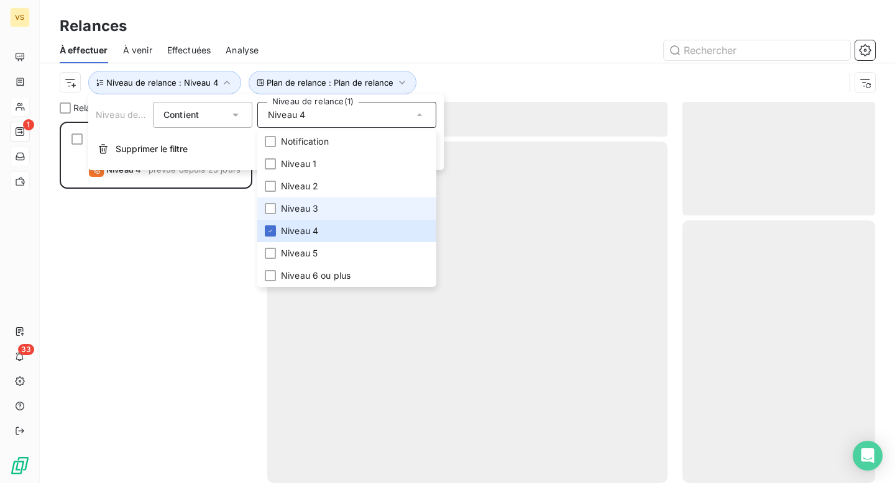
scroll to position [362, 193]
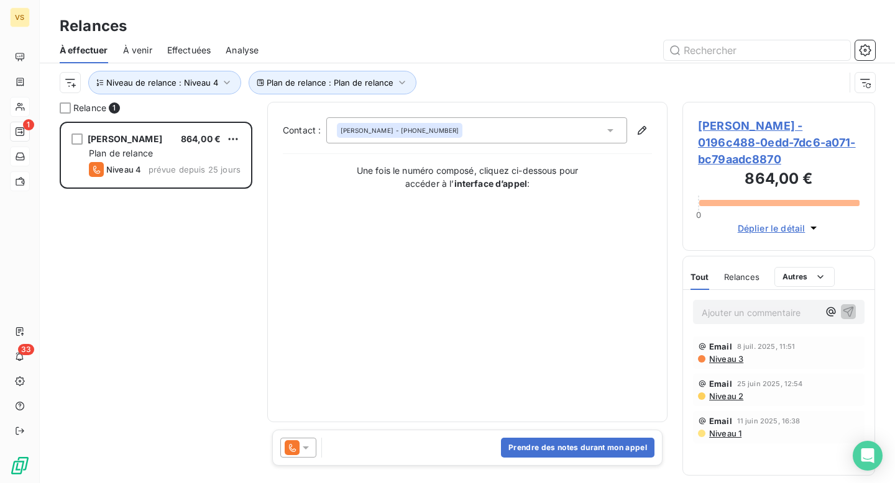
click at [456, 56] on div at bounding box center [574, 50] width 602 height 20
click at [306, 82] on span "Plan de relance : Plan de relance" at bounding box center [330, 83] width 127 height 10
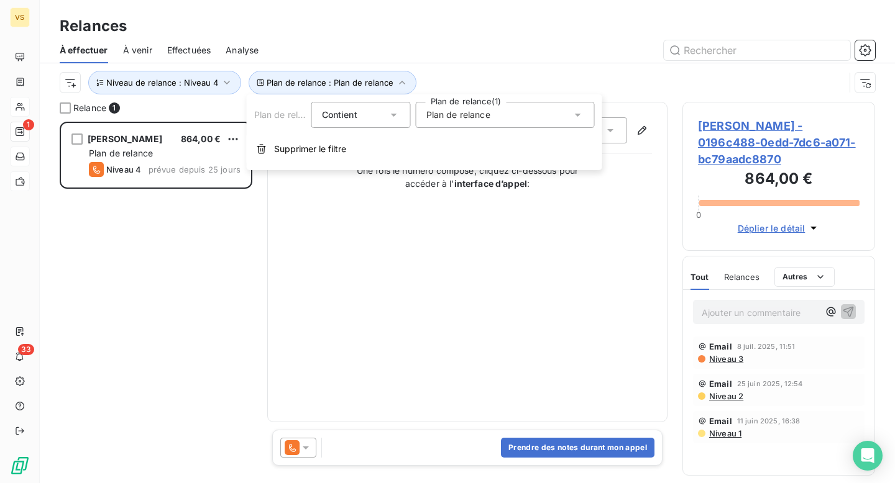
click at [515, 128] on div "Plan de relance Contient is Plan de relance (1) Plan de relance Supprimer le fi…" at bounding box center [424, 132] width 355 height 76
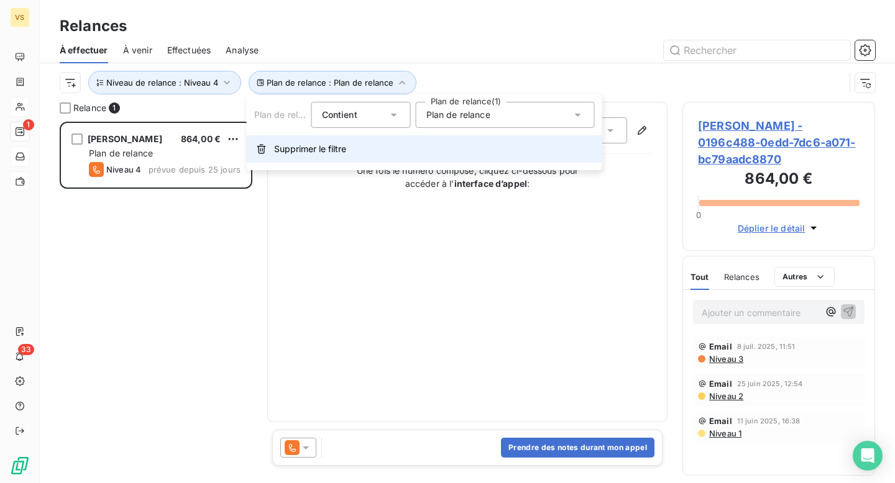
click at [485, 136] on button "Supprimer le filtre" at bounding box center [424, 148] width 355 height 27
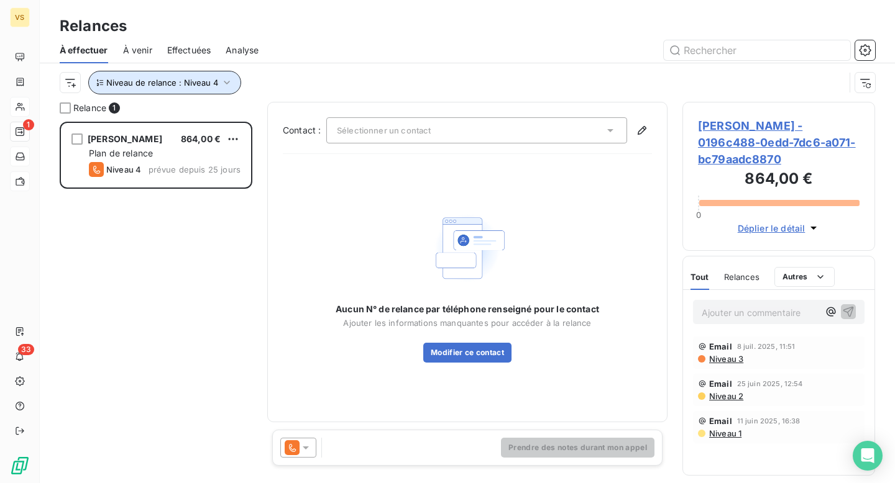
click at [192, 80] on span "Niveau de relance : Niveau 4" at bounding box center [162, 83] width 112 height 10
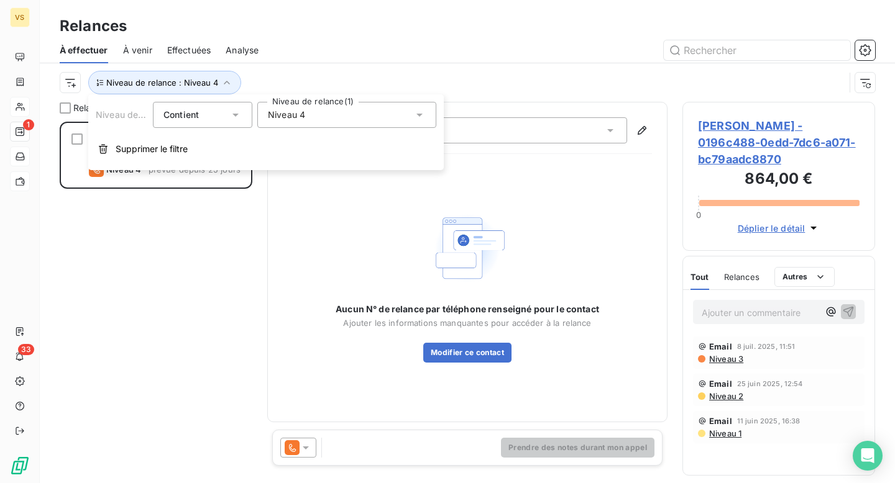
click at [316, 114] on div "Niveau 4" at bounding box center [346, 115] width 179 height 26
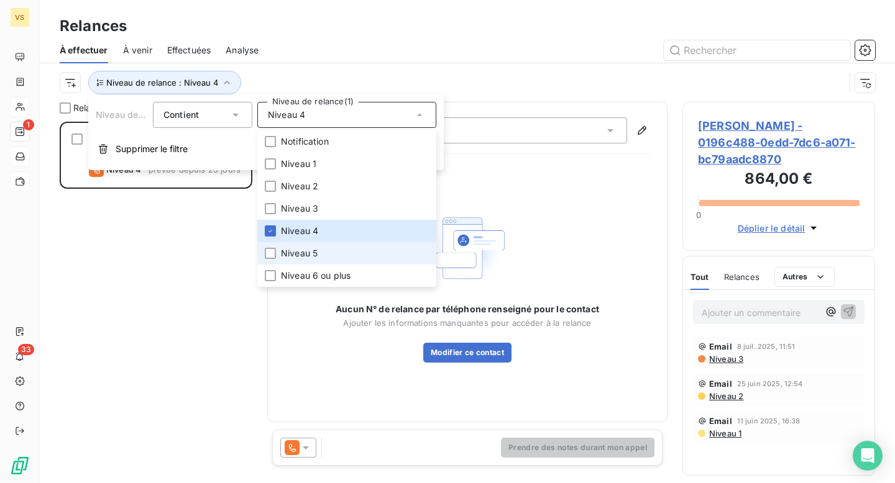
click at [306, 255] on span "Niveau 5" at bounding box center [299, 253] width 37 height 12
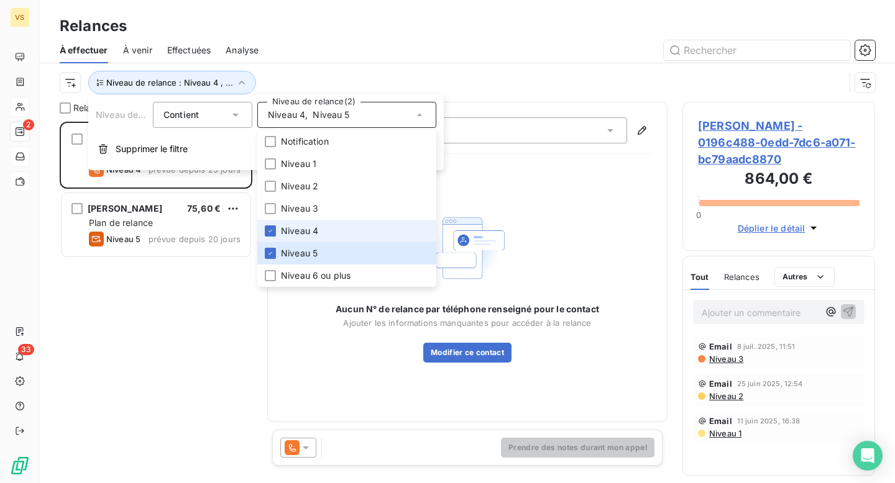
click at [339, 231] on li "Niveau 4" at bounding box center [346, 231] width 179 height 22
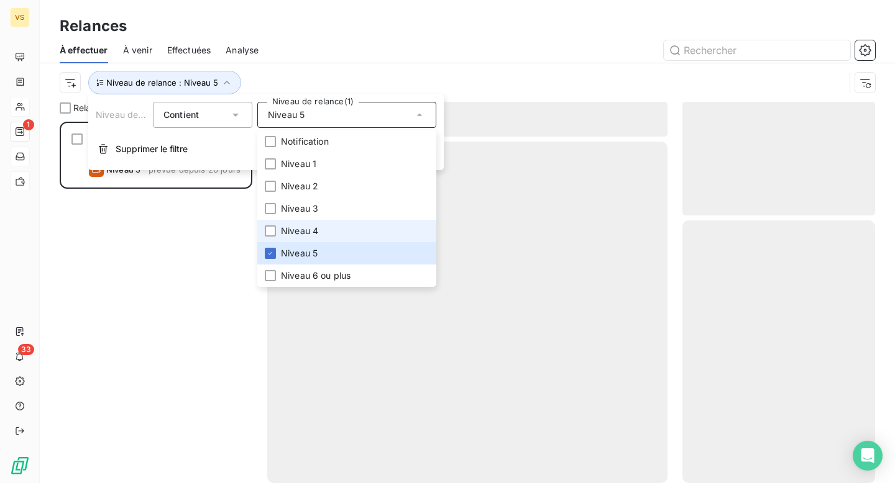
scroll to position [362, 193]
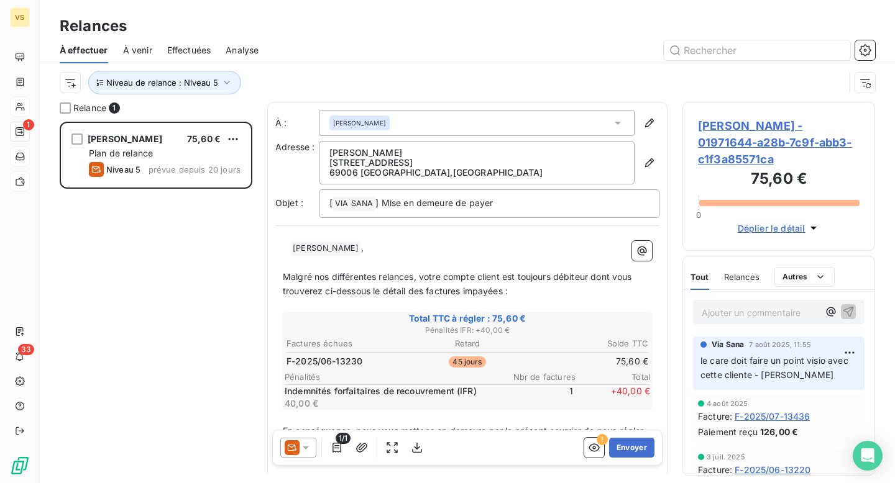
click at [415, 45] on div at bounding box center [574, 50] width 602 height 20
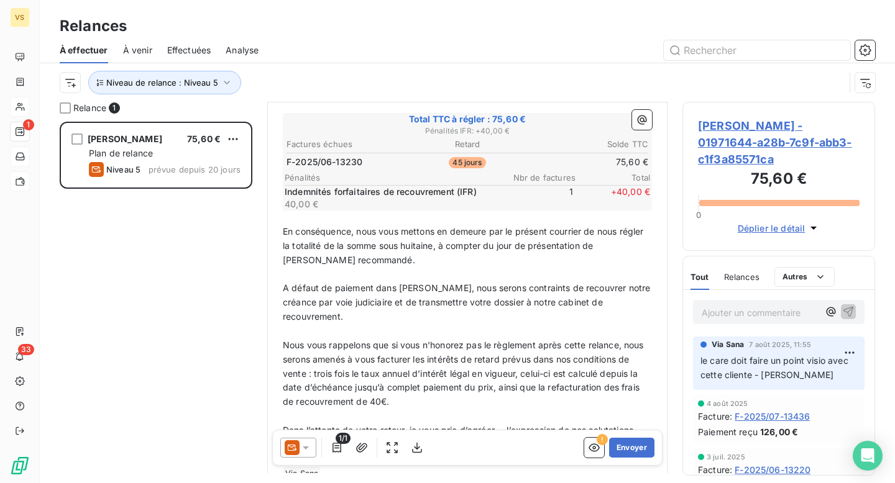
scroll to position [257, 0]
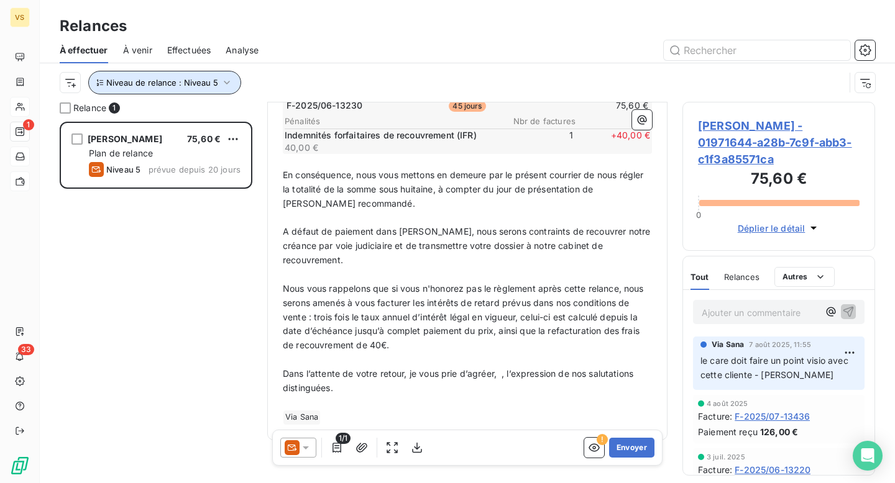
click at [190, 84] on span "Niveau de relance : Niveau 5" at bounding box center [162, 83] width 112 height 10
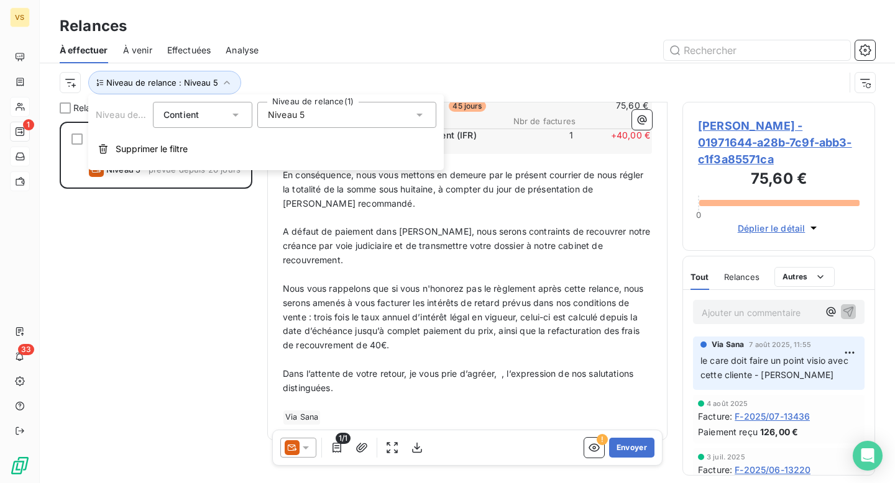
click at [302, 109] on span "Niveau 5" at bounding box center [286, 115] width 37 height 12
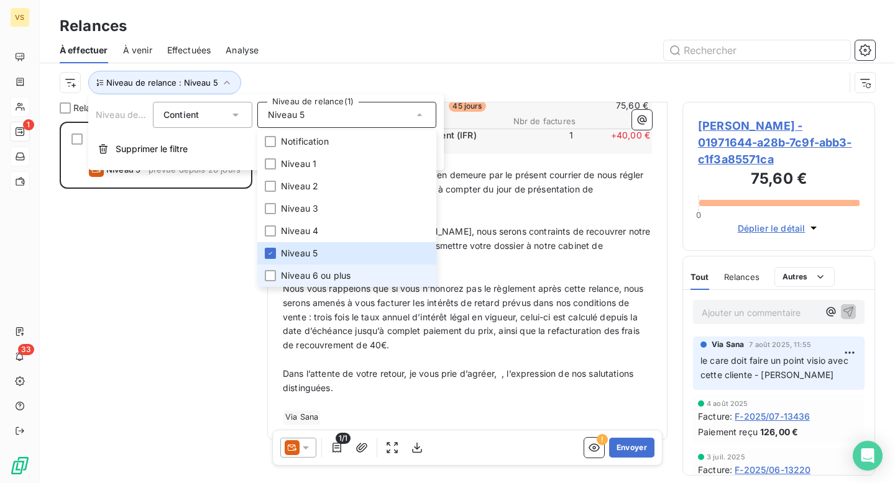
click at [295, 272] on span "Niveau 6 ou plus" at bounding box center [316, 276] width 70 height 12
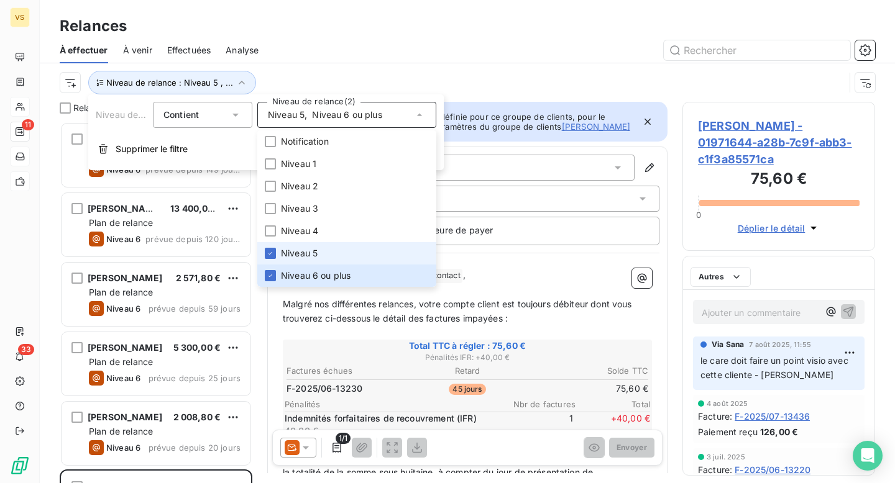
scroll to position [362, 193]
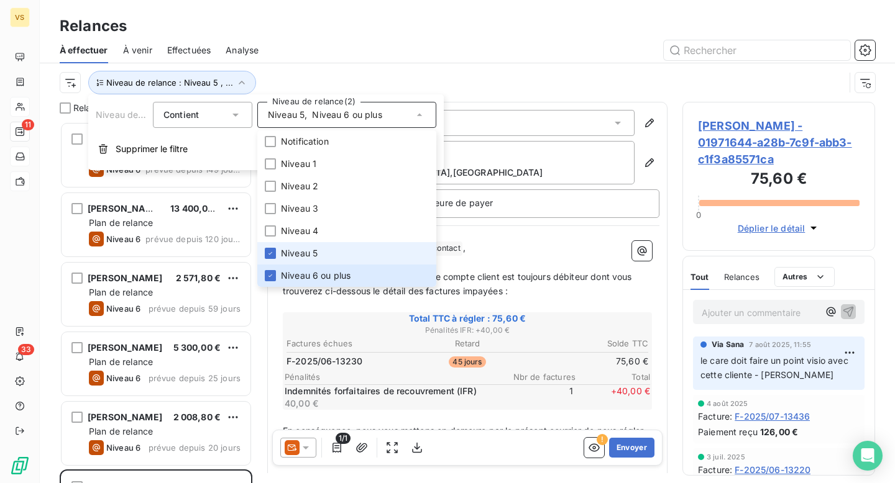
click at [319, 252] on li "Niveau 5" at bounding box center [346, 253] width 179 height 22
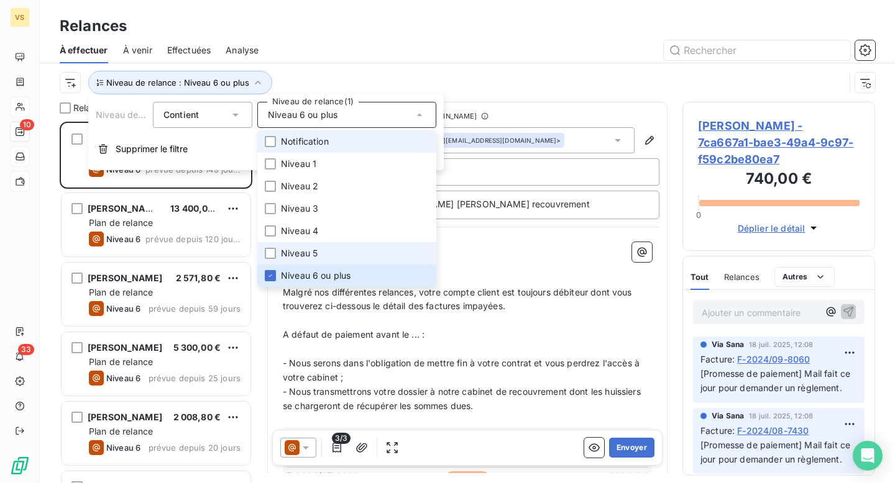
scroll to position [362, 193]
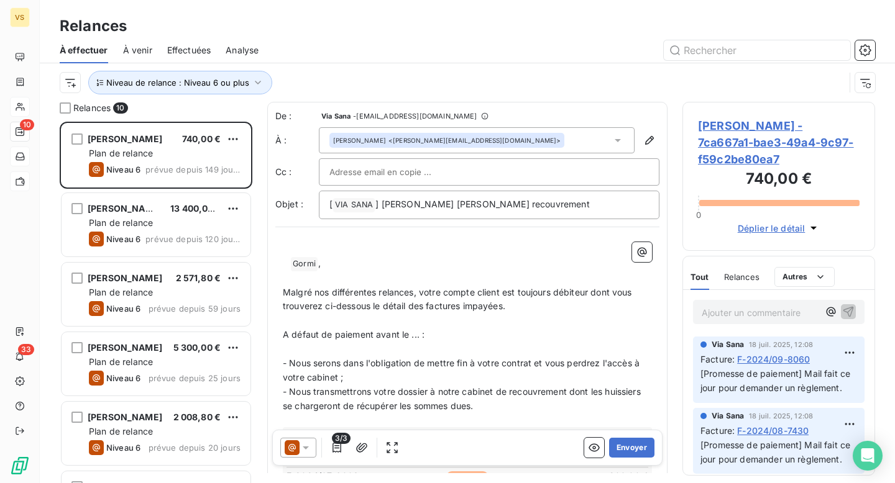
click at [353, 66] on div "Niveau de relance : Niveau 6 ou plus" at bounding box center [467, 82] width 815 height 39
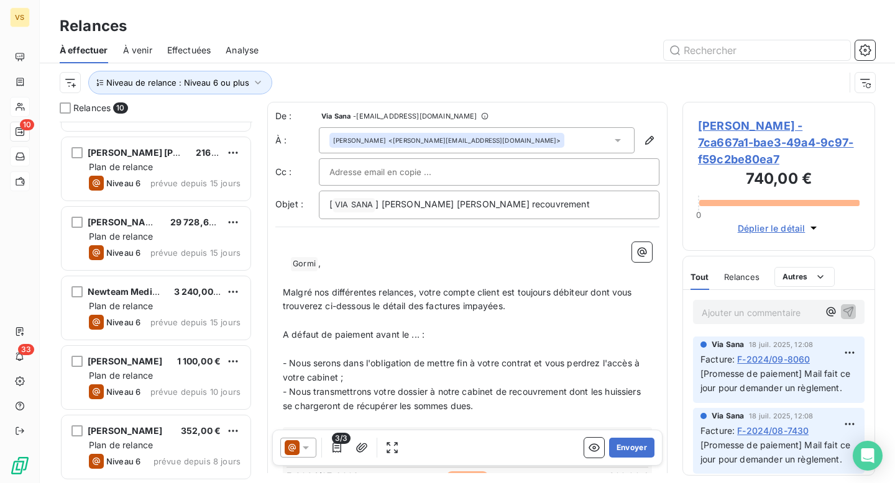
scroll to position [0, 0]
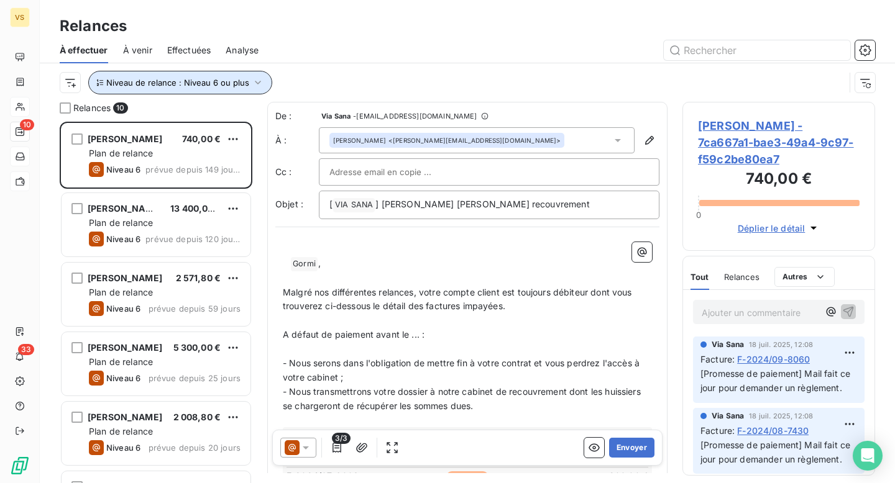
click at [178, 83] on span "Niveau de relance : Niveau 6 ou plus" at bounding box center [177, 83] width 143 height 10
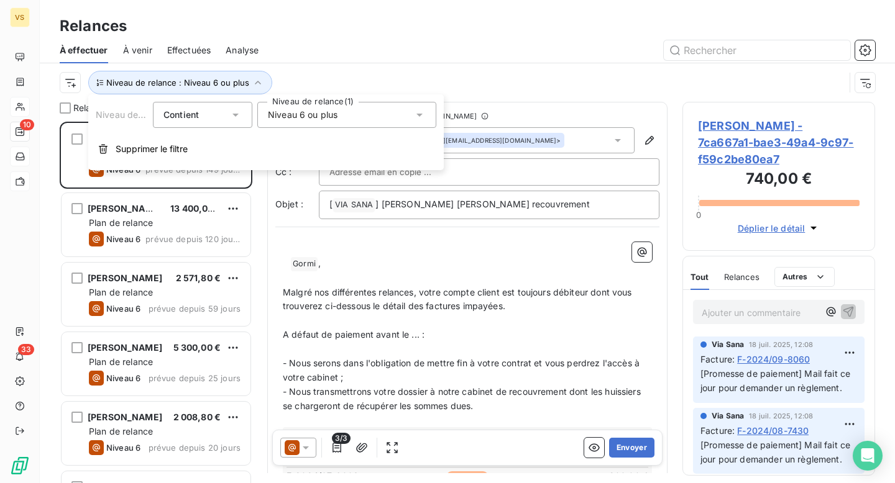
click at [300, 109] on span "Niveau 6 ou plus" at bounding box center [303, 115] width 70 height 12
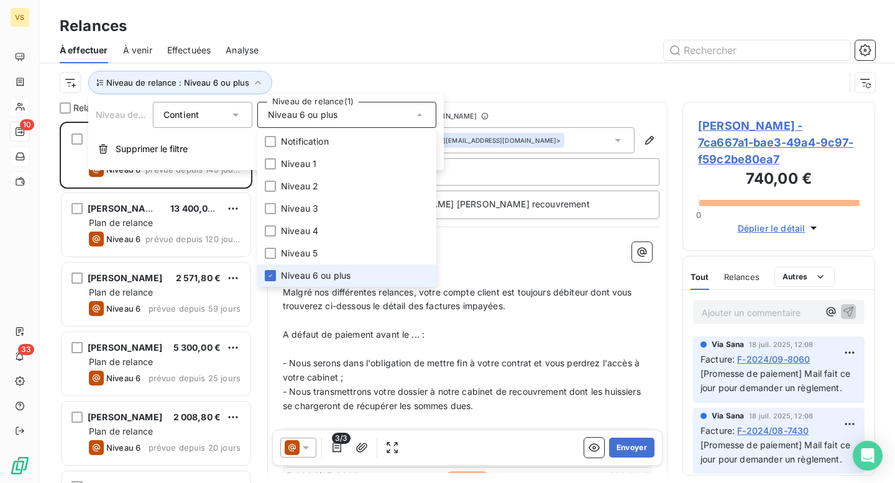
click at [310, 280] on span "Niveau 6 ou plus" at bounding box center [316, 276] width 70 height 12
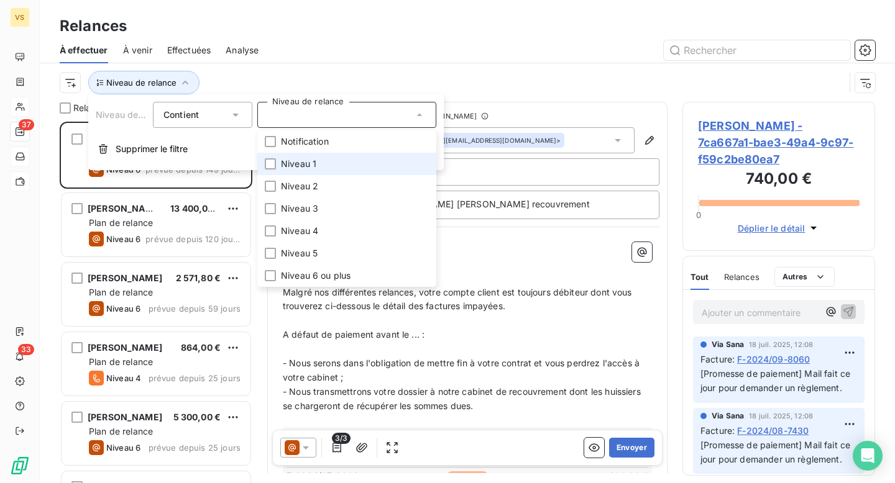
click at [323, 166] on li "Niveau 1" at bounding box center [346, 164] width 179 height 22
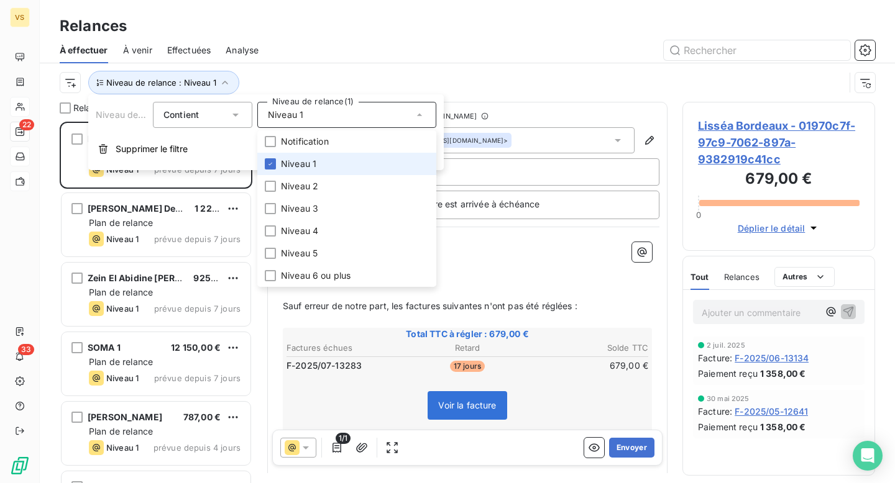
scroll to position [362, 193]
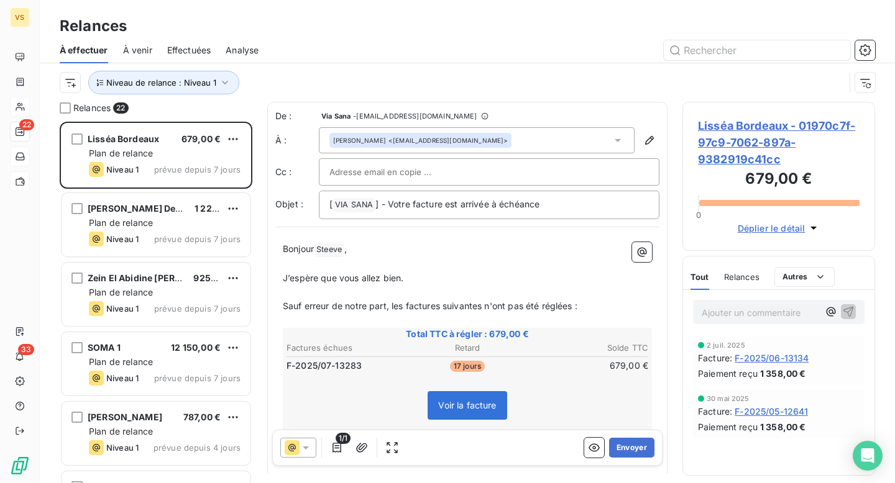
click at [254, 54] on span "Analyse" at bounding box center [242, 50] width 33 height 12
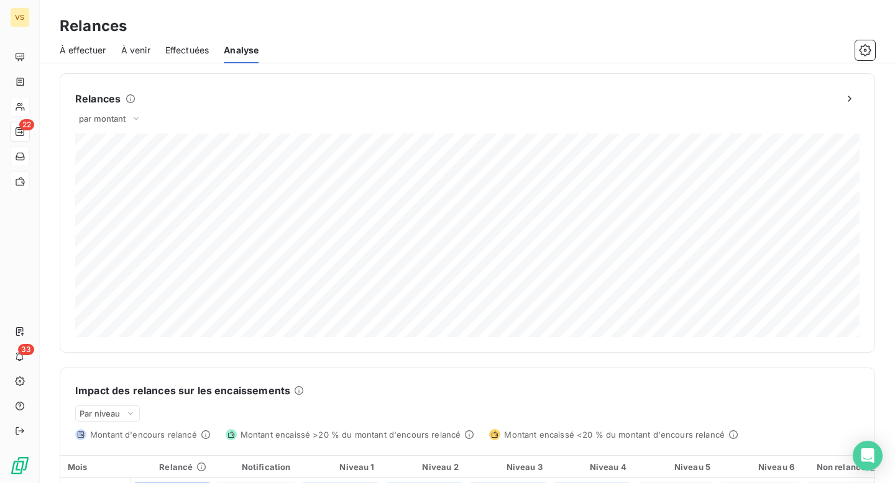
click at [75, 55] on span "À effectuer" at bounding box center [83, 50] width 47 height 12
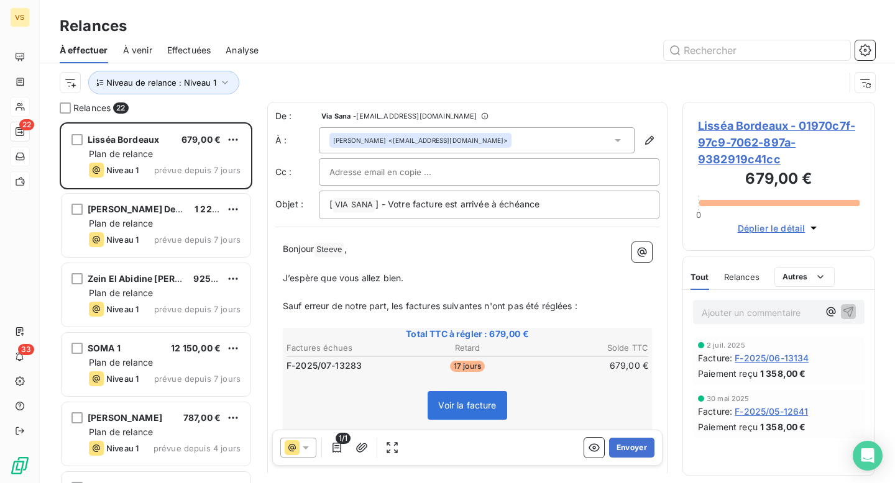
scroll to position [1170, 0]
click at [196, 81] on span "Niveau de relance : Niveau 1" at bounding box center [161, 83] width 110 height 10
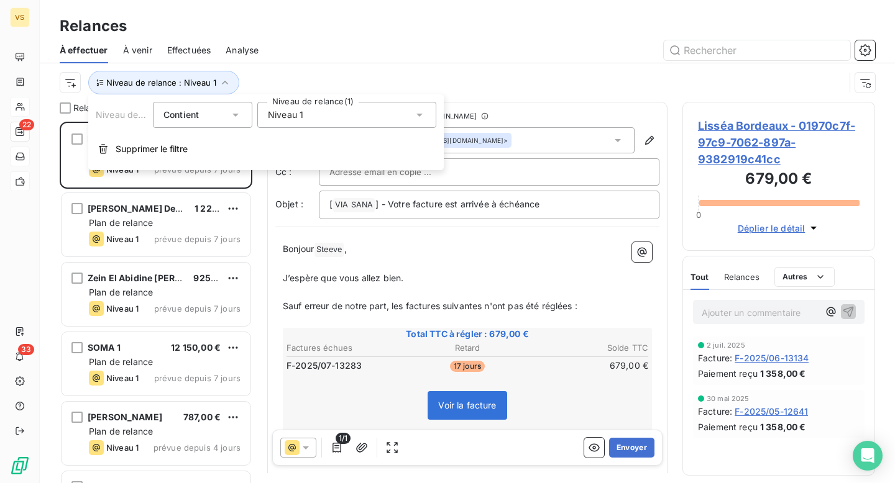
click at [288, 112] on span "Niveau 1" at bounding box center [285, 115] width 35 height 12
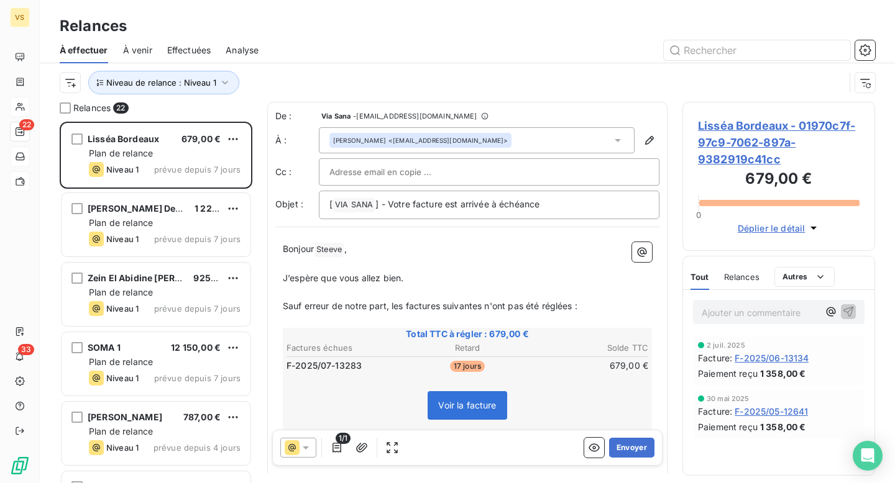
click at [302, 78] on div "Niveau de relance : Niveau 1" at bounding box center [452, 83] width 785 height 24
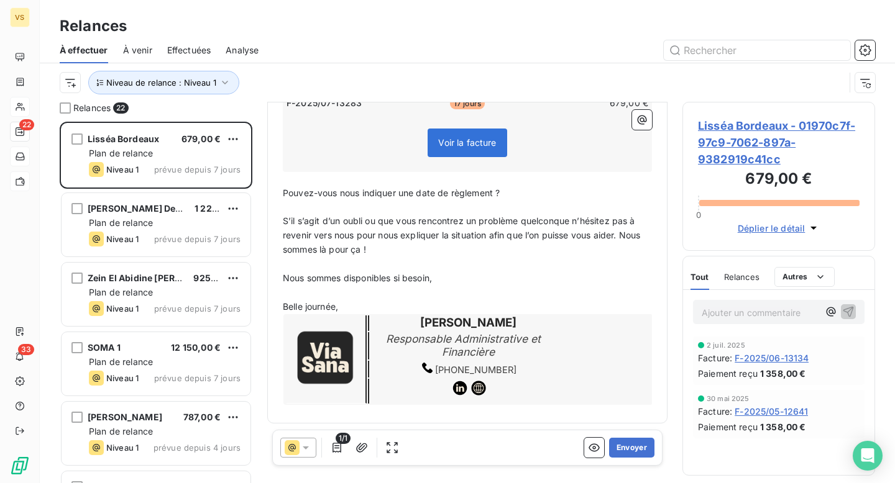
scroll to position [0, 0]
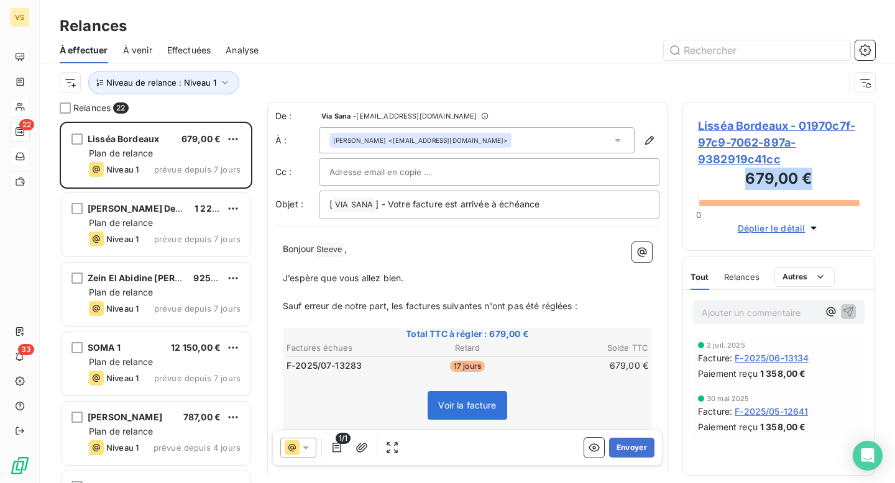
drag, startPoint x: 744, startPoint y: 184, endPoint x: 815, endPoint y: 186, distance: 71.5
click at [815, 186] on h3 "679,00 €" at bounding box center [779, 180] width 162 height 25
click at [203, 78] on span "Niveau de relance : Niveau 1" at bounding box center [161, 83] width 110 height 10
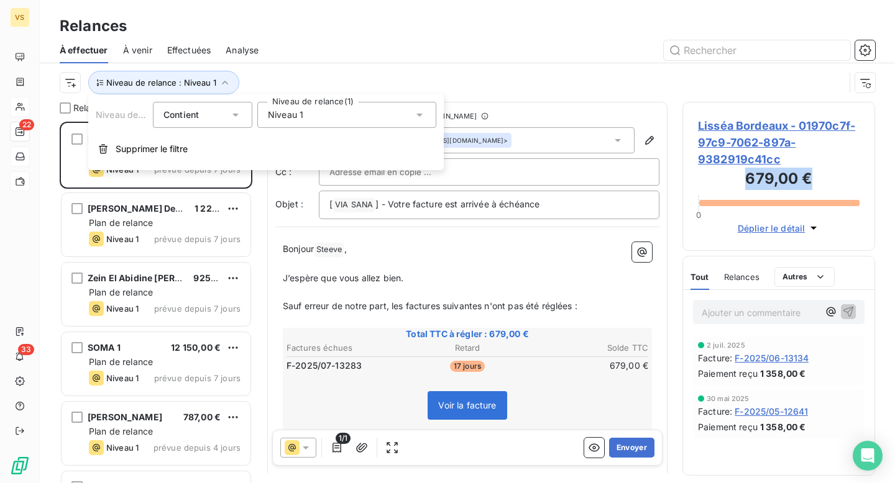
click at [309, 127] on div "Niveau 1" at bounding box center [346, 115] width 179 height 26
click at [319, 116] on div "Niveau 1" at bounding box center [346, 115] width 179 height 26
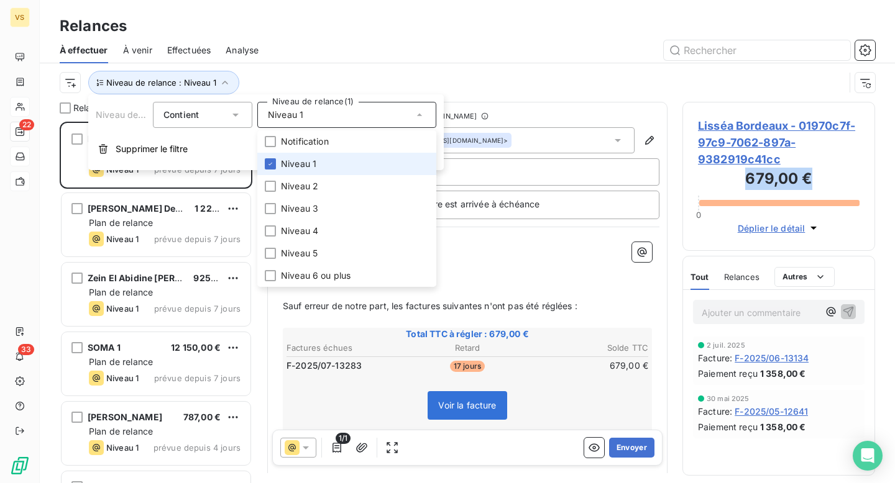
click at [290, 161] on span "Niveau 1" at bounding box center [298, 164] width 35 height 12
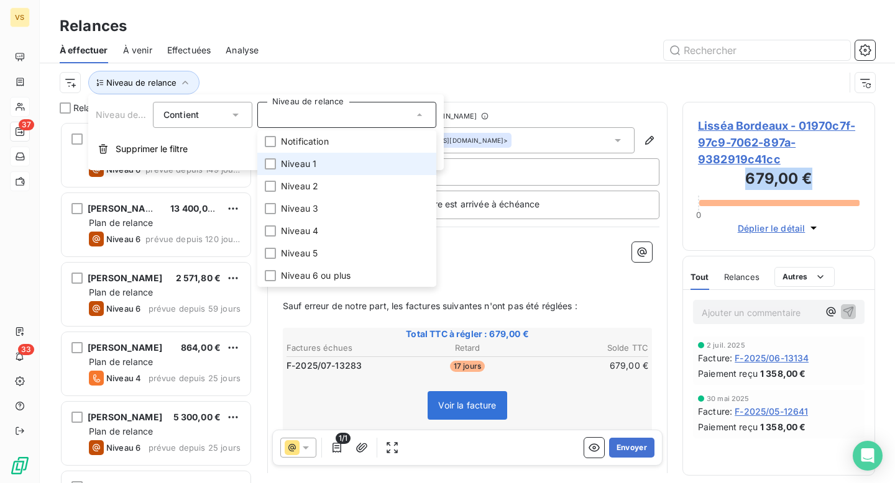
click at [341, 168] on li "Niveau 1" at bounding box center [346, 164] width 179 height 22
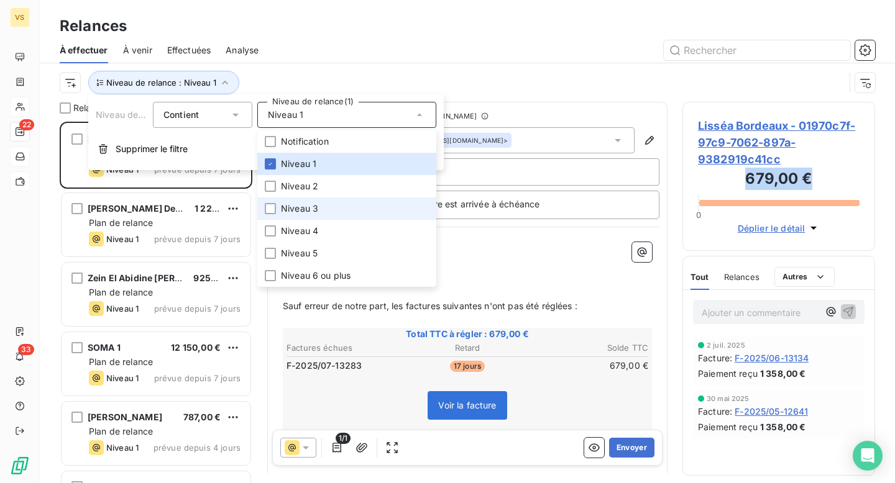
click at [329, 198] on li "Niveau 3" at bounding box center [346, 209] width 179 height 22
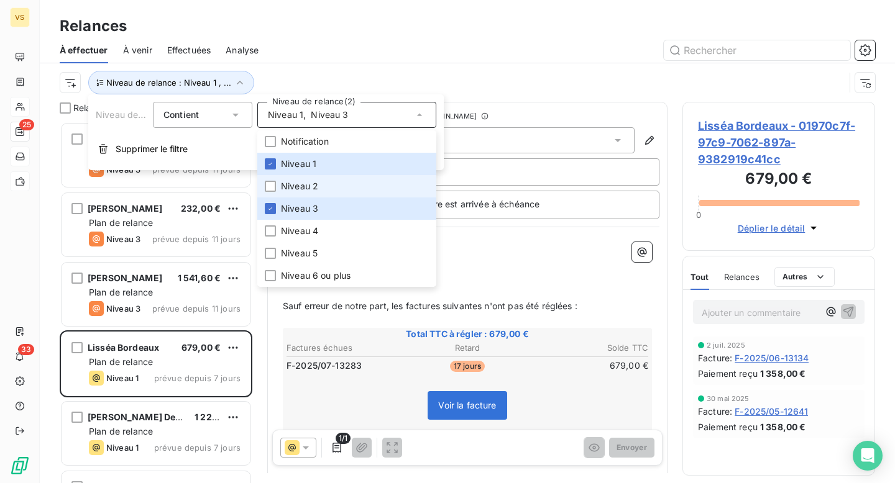
scroll to position [362, 193]
click at [337, 188] on li "Niveau 2" at bounding box center [346, 186] width 179 height 22
click at [342, 153] on li "Niveau 1" at bounding box center [346, 164] width 179 height 22
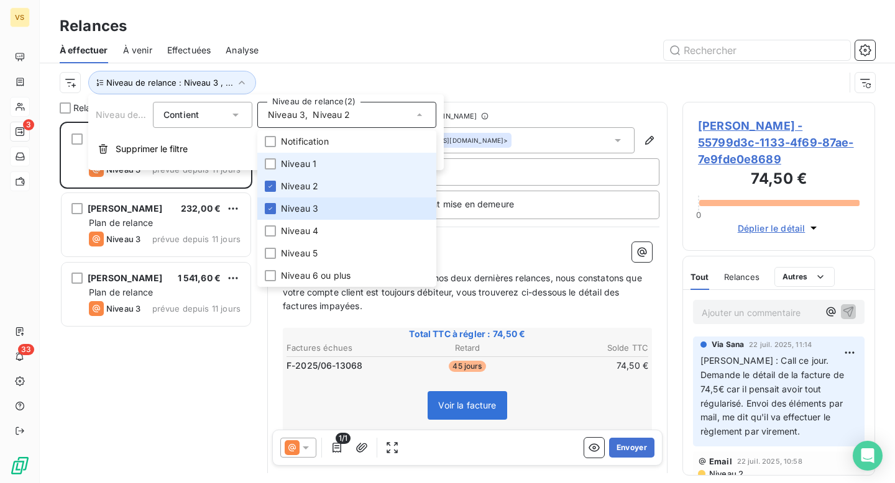
scroll to position [362, 193]
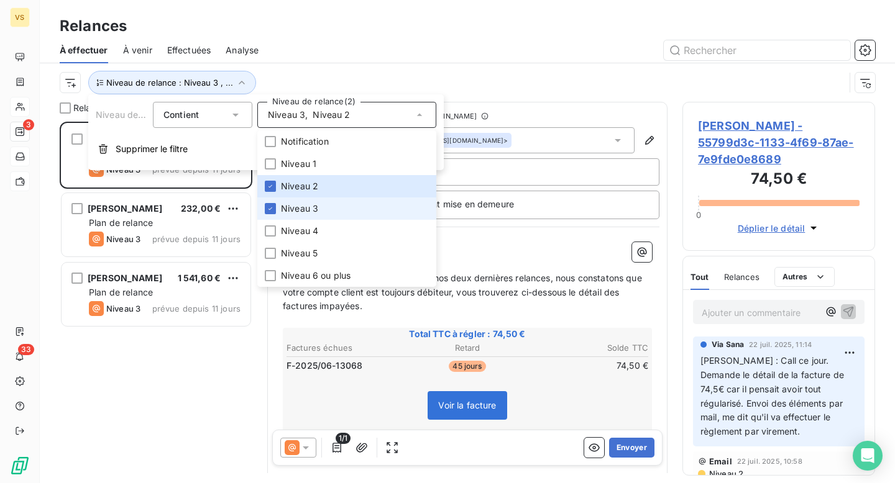
click at [344, 206] on li "Niveau 3" at bounding box center [346, 209] width 179 height 22
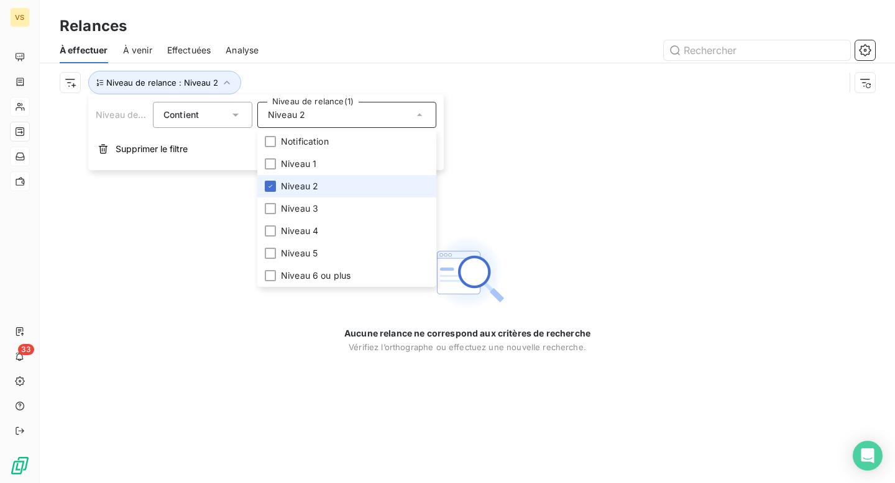
click at [285, 190] on span "Niveau 2" at bounding box center [299, 186] width 37 height 12
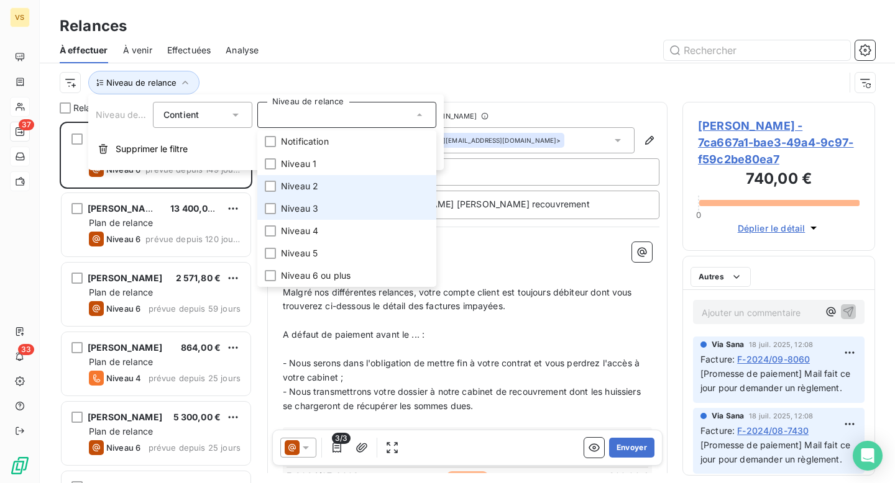
scroll to position [362, 193]
click at [293, 211] on span "Niveau 3" at bounding box center [299, 209] width 37 height 12
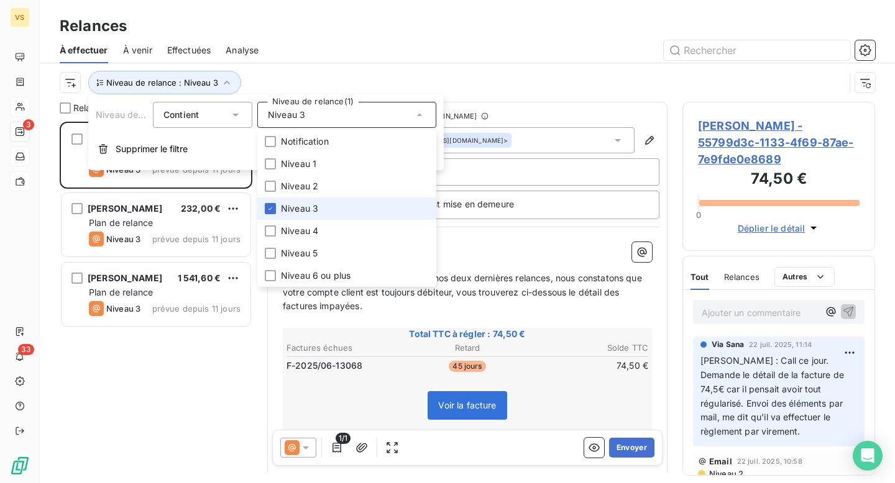
scroll to position [362, 193]
click at [294, 212] on span "Niveau 3" at bounding box center [299, 209] width 37 height 12
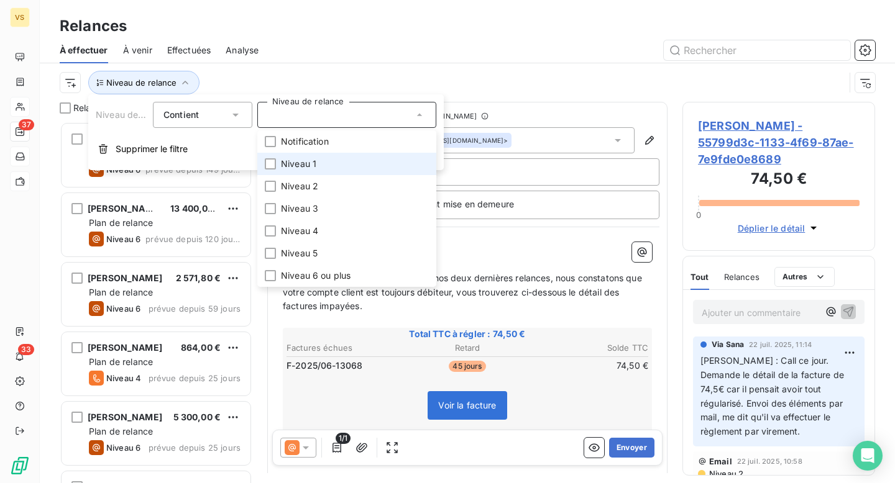
click at [298, 162] on span "Niveau 1" at bounding box center [298, 164] width 35 height 12
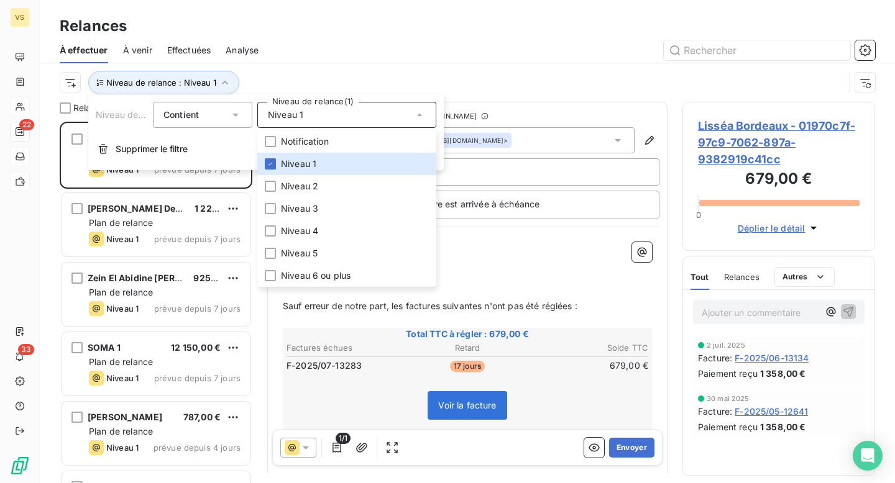
click at [416, 55] on div at bounding box center [574, 50] width 602 height 20
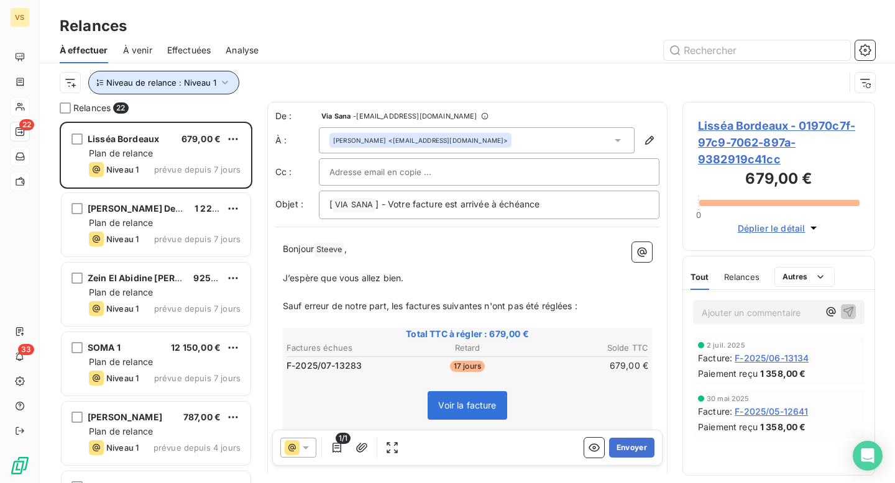
click at [155, 71] on button "Niveau de relance : Niveau 1" at bounding box center [163, 83] width 151 height 24
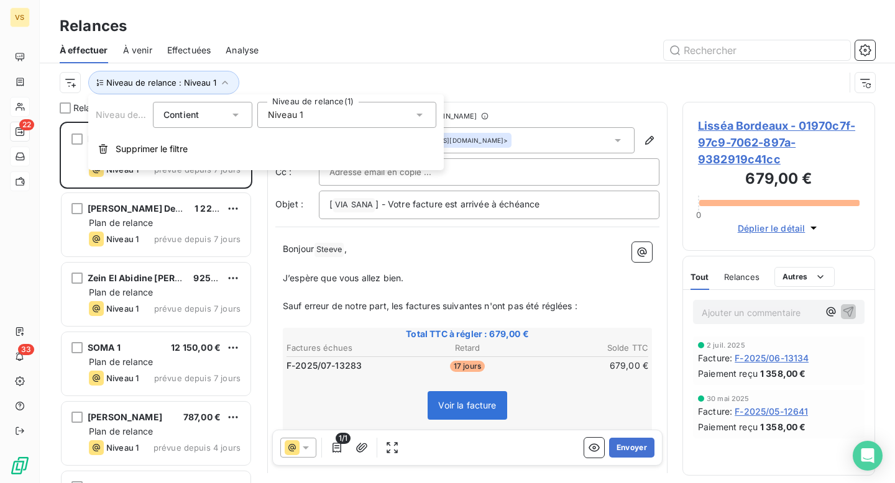
click at [299, 106] on div "Niveau 1" at bounding box center [346, 115] width 179 height 26
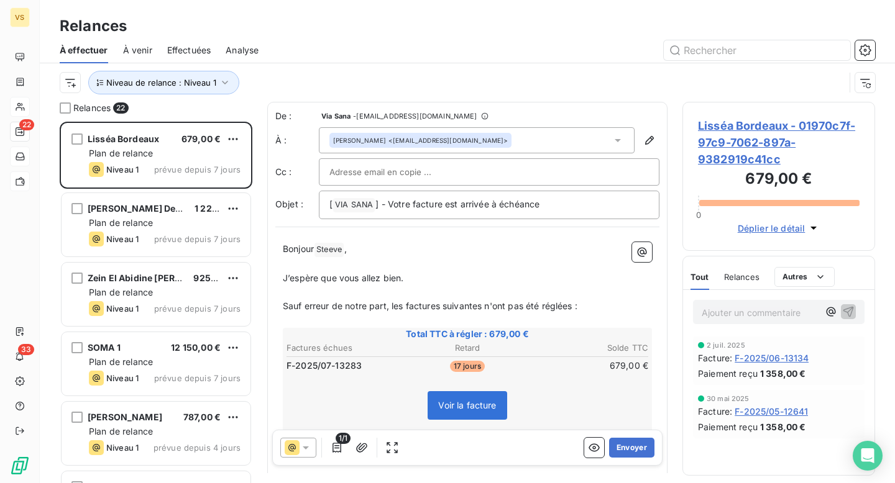
click at [306, 73] on div "Niveau de relance : Niveau 1" at bounding box center [452, 83] width 785 height 24
click at [203, 85] on span "Niveau de relance : Niveau 1" at bounding box center [161, 83] width 110 height 10
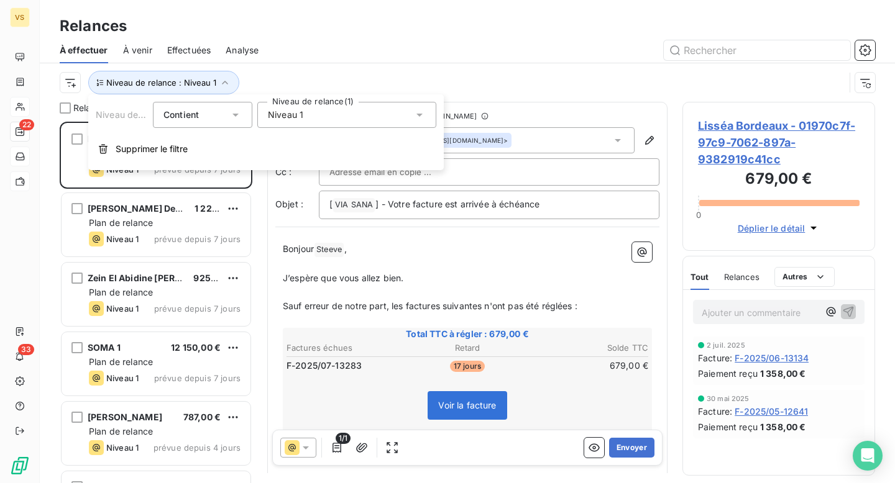
click at [290, 112] on span "Niveau 1" at bounding box center [285, 115] width 35 height 12
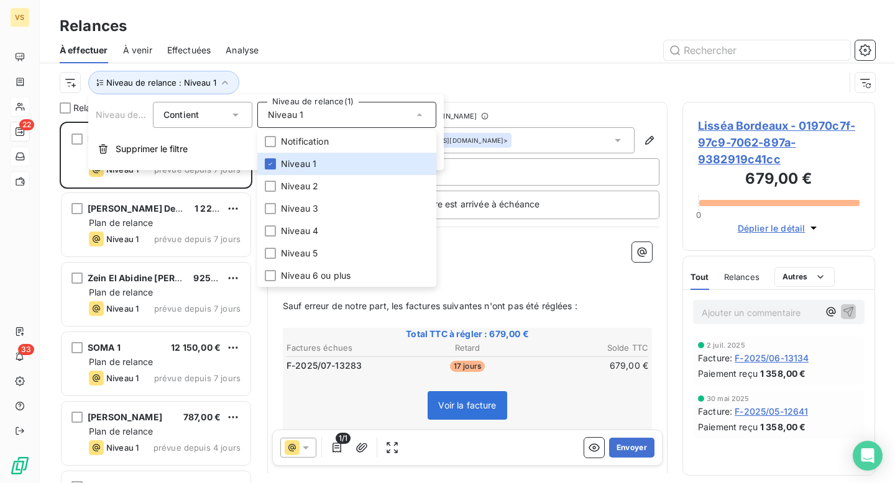
click at [355, 52] on div at bounding box center [574, 50] width 602 height 20
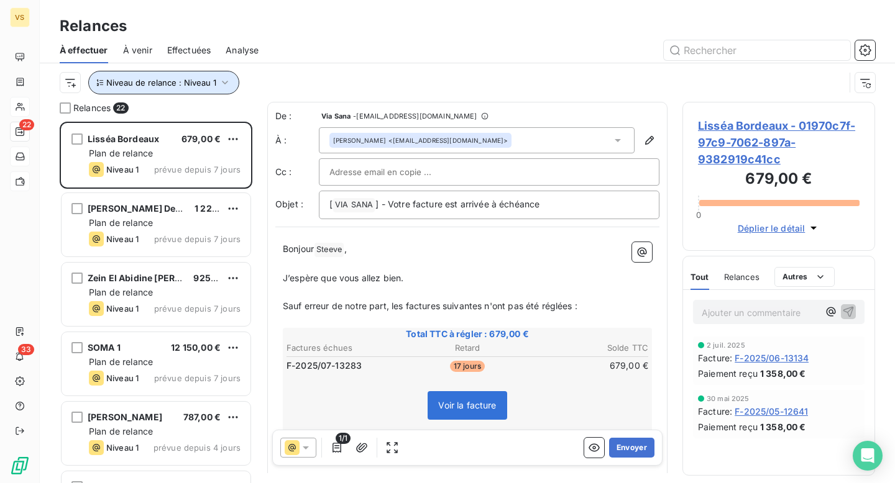
click at [180, 91] on button "Niveau de relance : Niveau 1" at bounding box center [163, 83] width 151 height 24
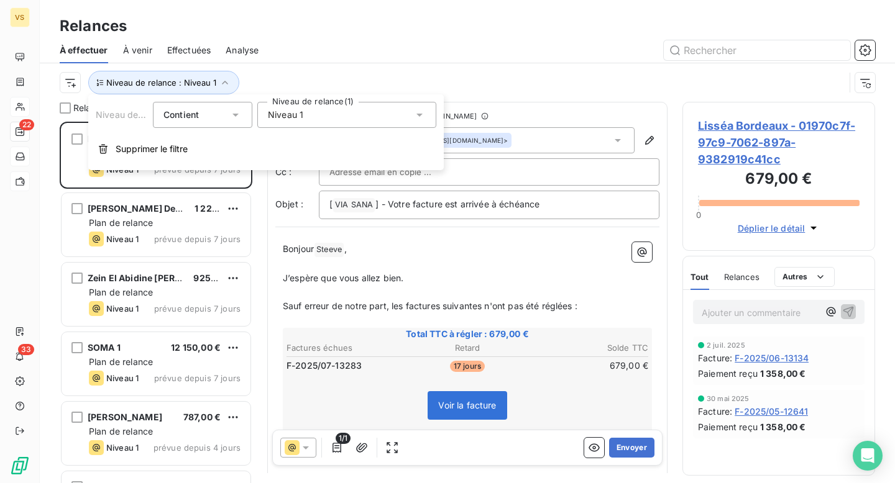
click at [304, 122] on div "Niveau 1" at bounding box center [346, 115] width 179 height 26
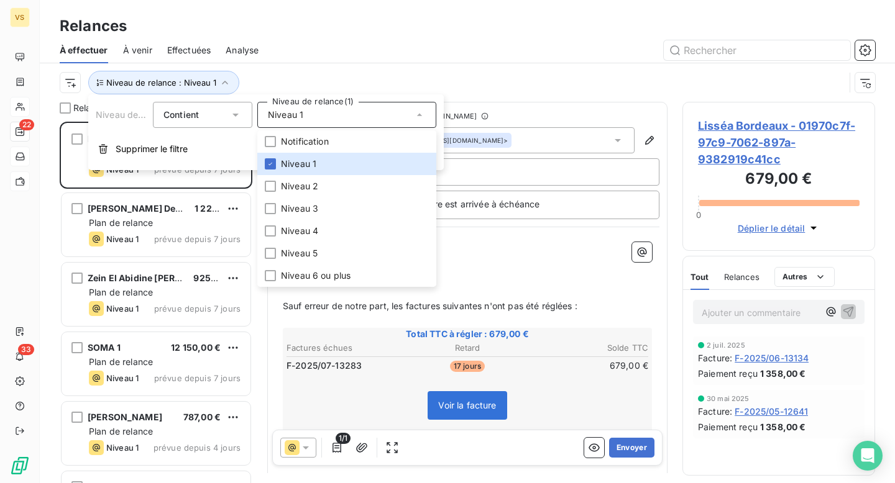
click at [329, 60] on div "À effectuer À venir Effectuées Analyse" at bounding box center [467, 50] width 855 height 26
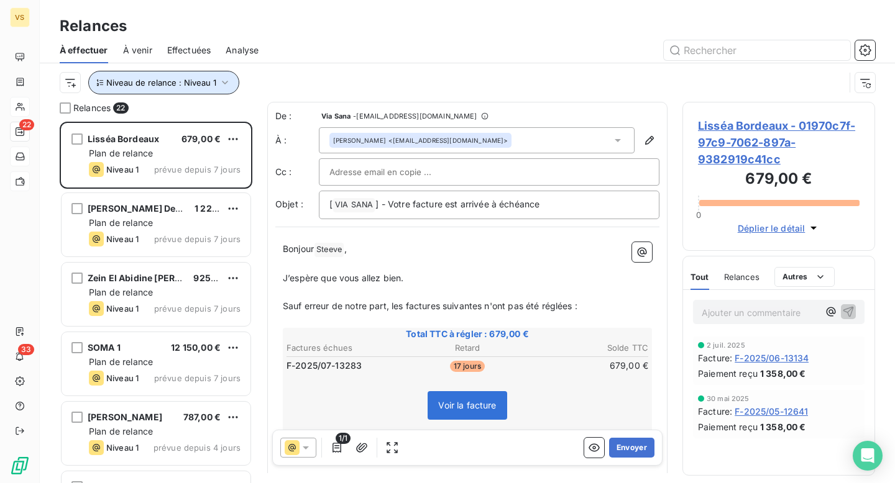
click at [173, 85] on span "Niveau de relance : Niveau 1" at bounding box center [161, 83] width 110 height 10
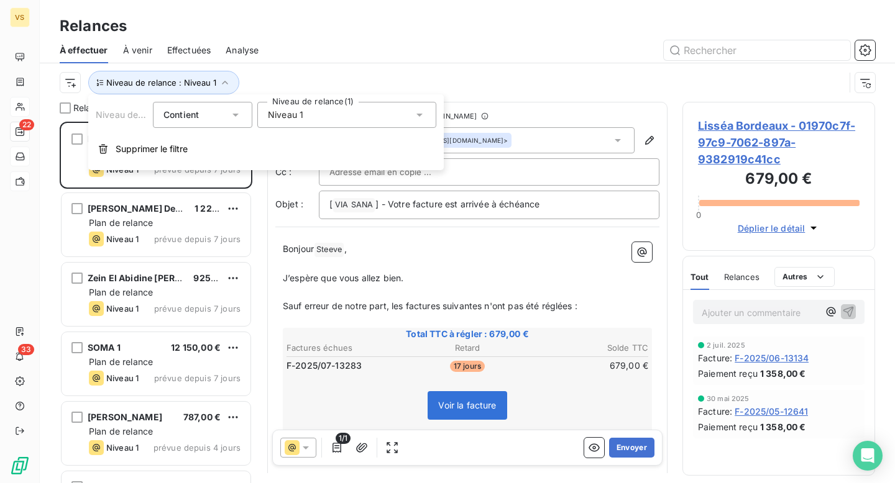
click at [365, 52] on div at bounding box center [574, 50] width 602 height 20
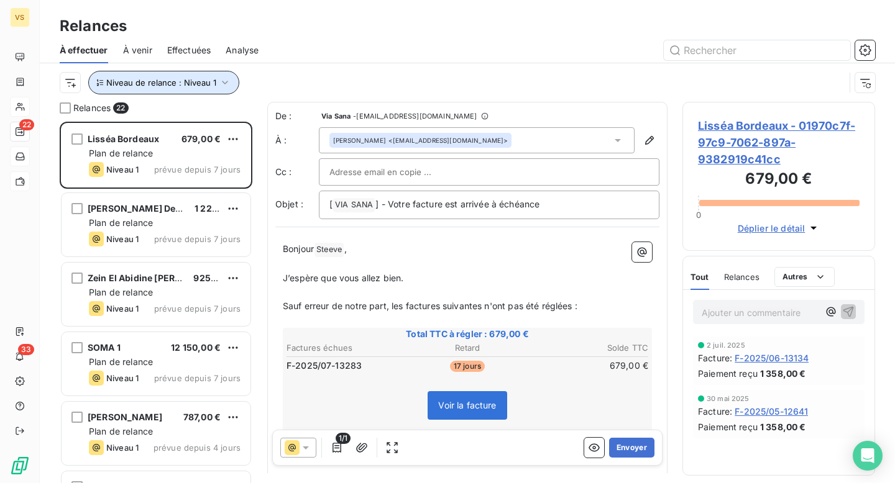
click at [202, 91] on button "Niveau de relance : Niveau 1" at bounding box center [163, 83] width 151 height 24
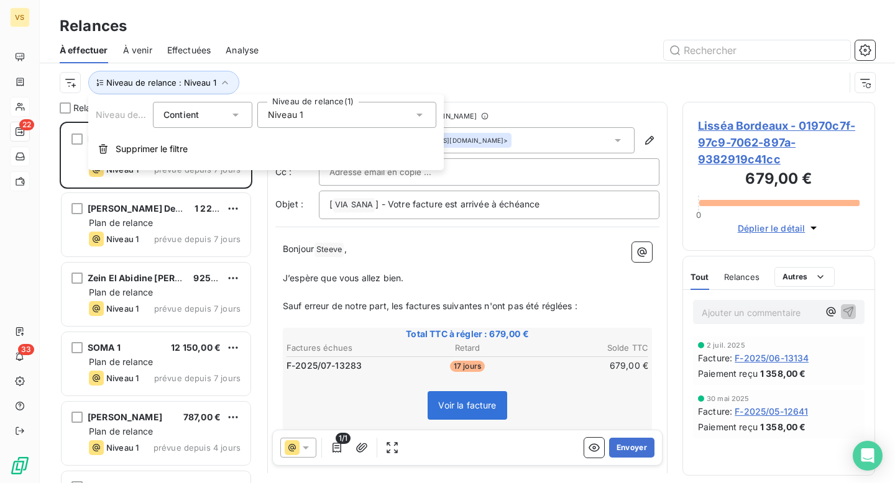
click at [310, 112] on div "Niveau 1" at bounding box center [346, 115] width 179 height 26
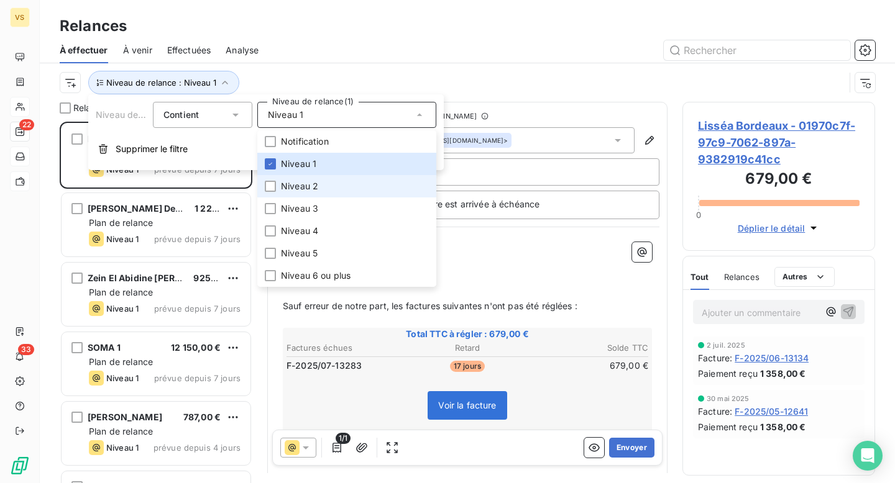
click at [327, 181] on li "Niveau 2" at bounding box center [346, 186] width 179 height 22
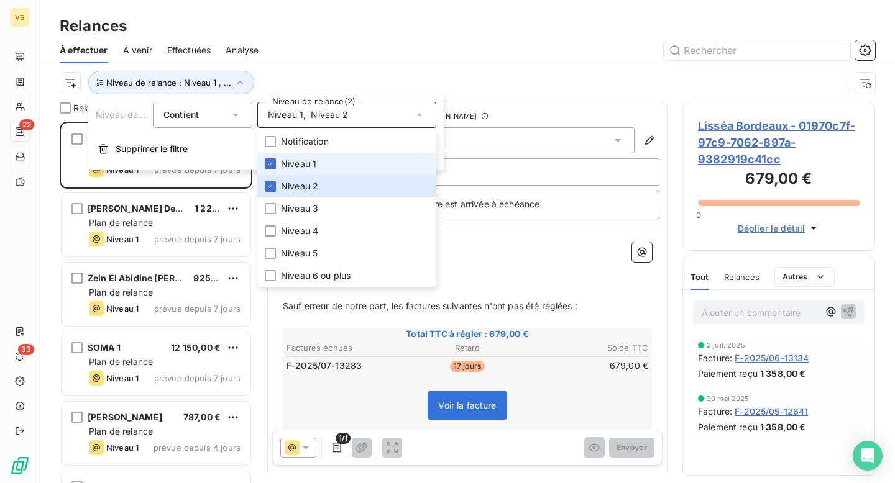
scroll to position [362, 193]
click at [335, 167] on li "Niveau 1" at bounding box center [346, 164] width 179 height 22
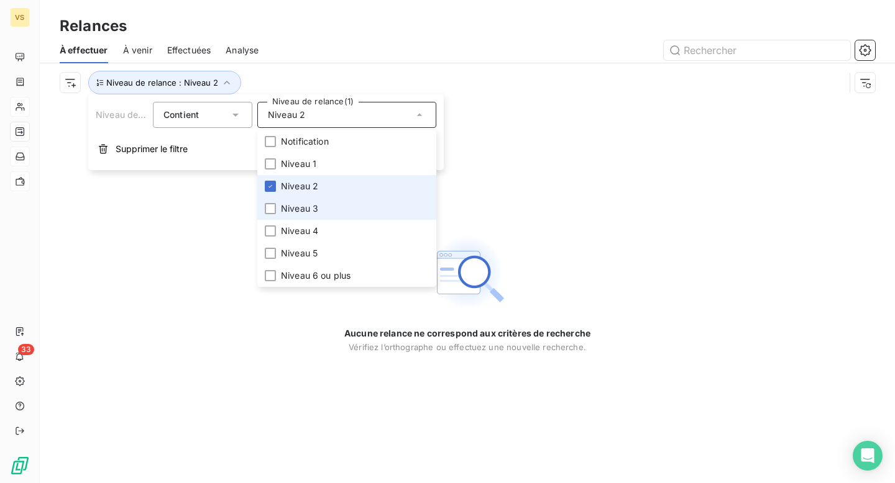
click at [325, 195] on li "Niveau 2" at bounding box center [346, 186] width 179 height 22
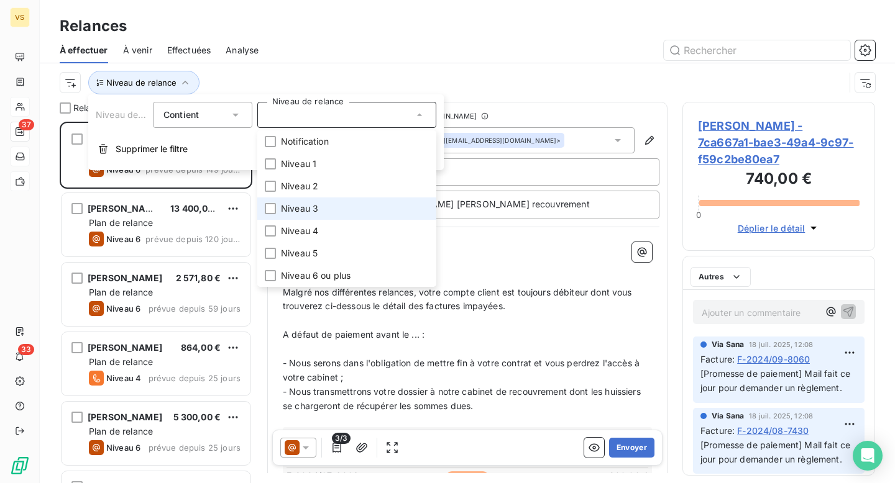
scroll to position [362, 193]
click at [322, 210] on li "Niveau 3" at bounding box center [346, 209] width 179 height 22
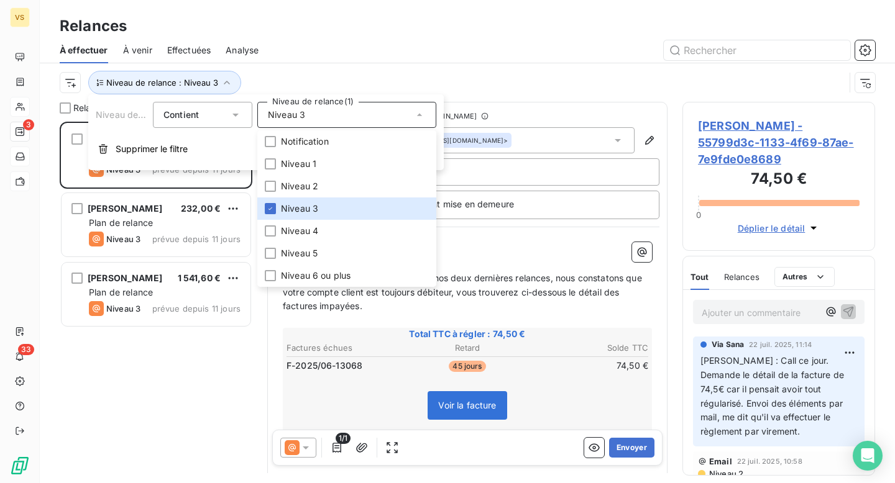
click at [356, 34] on div "Relances" at bounding box center [467, 26] width 855 height 22
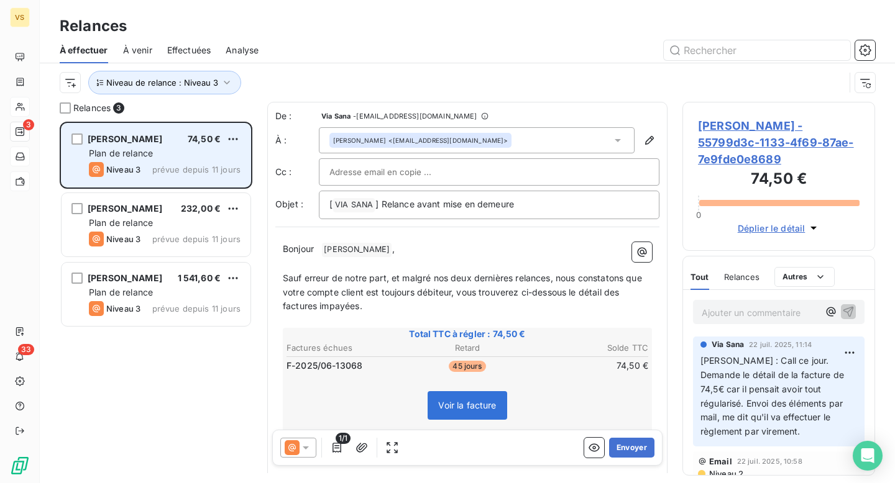
click at [201, 157] on div "Plan de relance" at bounding box center [165, 153] width 152 height 12
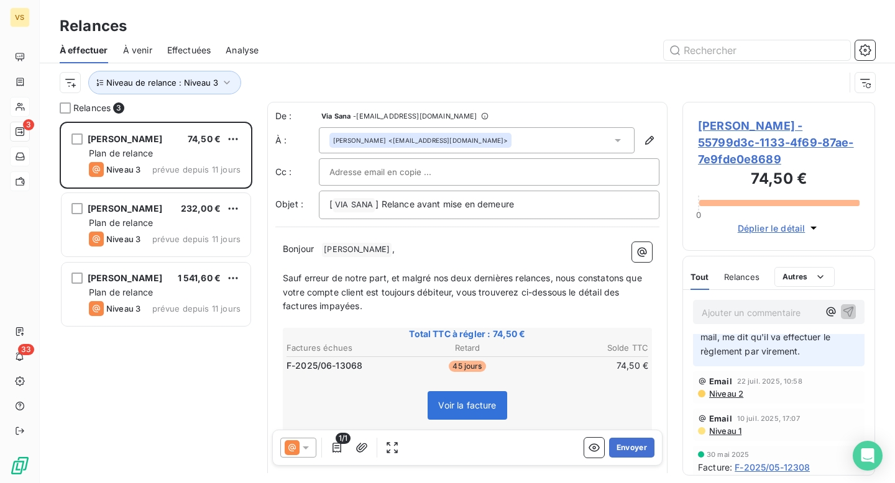
scroll to position [86, 0]
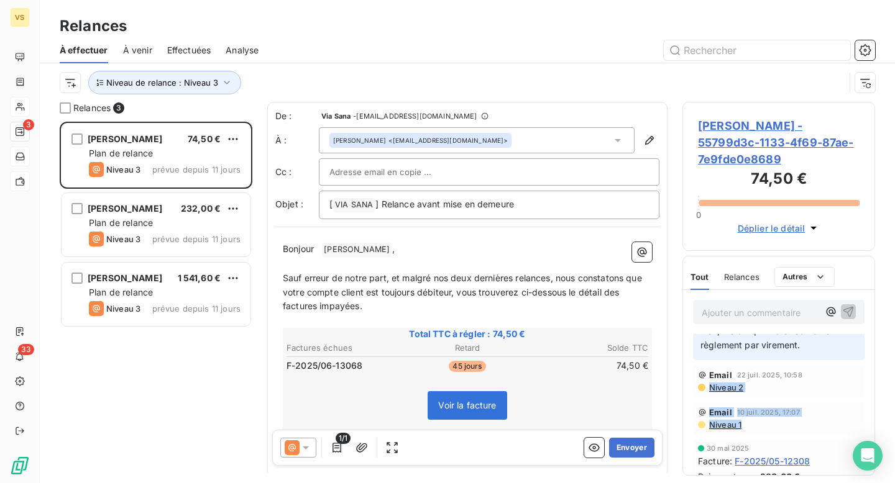
drag, startPoint x: 748, startPoint y: 415, endPoint x: 707, endPoint y: 373, distance: 58.9
click at [707, 372] on div "Via Sana 22 juil. 2025, 11:14 Justine : Call ce jour. Demande le détail de la f…" at bounding box center [778, 423] width 191 height 350
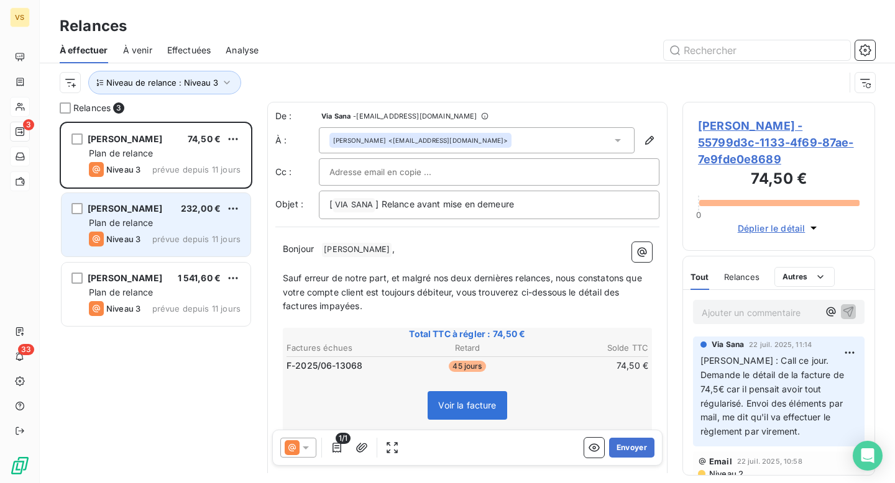
click at [190, 242] on span "prévue depuis 11 jours" at bounding box center [196, 239] width 88 height 10
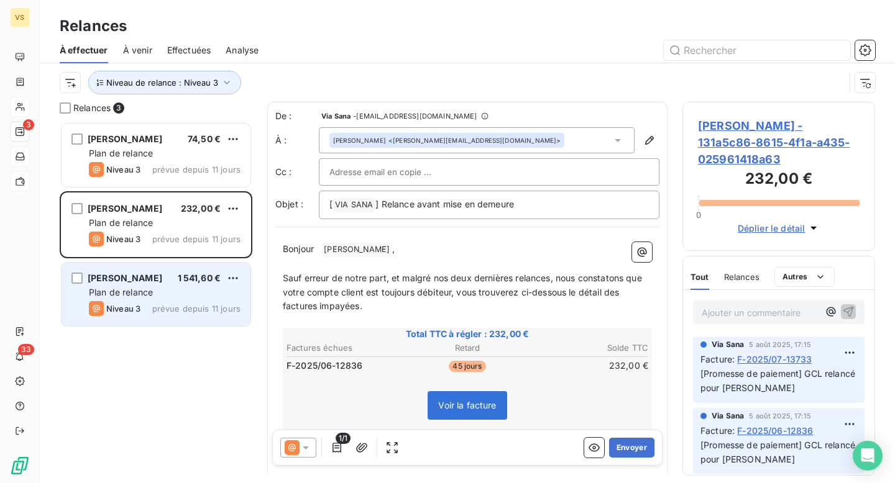
click at [140, 286] on div "Plan de relance" at bounding box center [165, 292] width 152 height 12
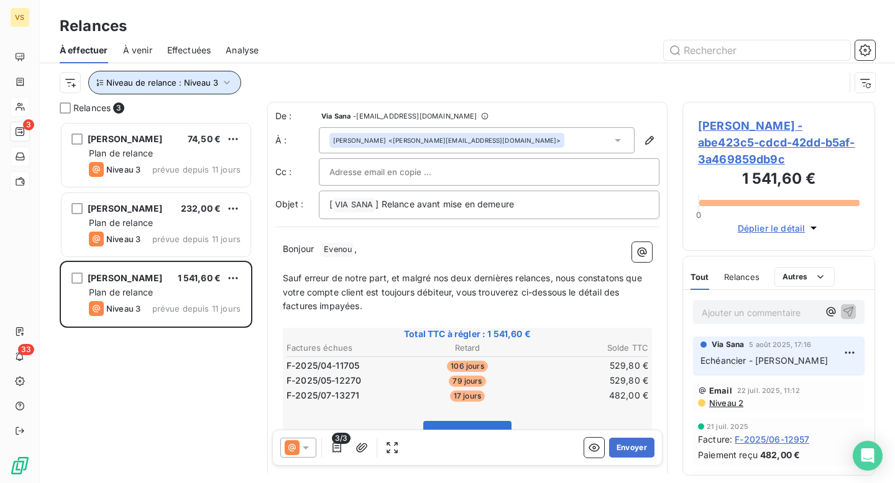
click at [171, 91] on button "Niveau de relance : Niveau 3" at bounding box center [164, 83] width 153 height 24
click at [447, 40] on div at bounding box center [574, 50] width 602 height 20
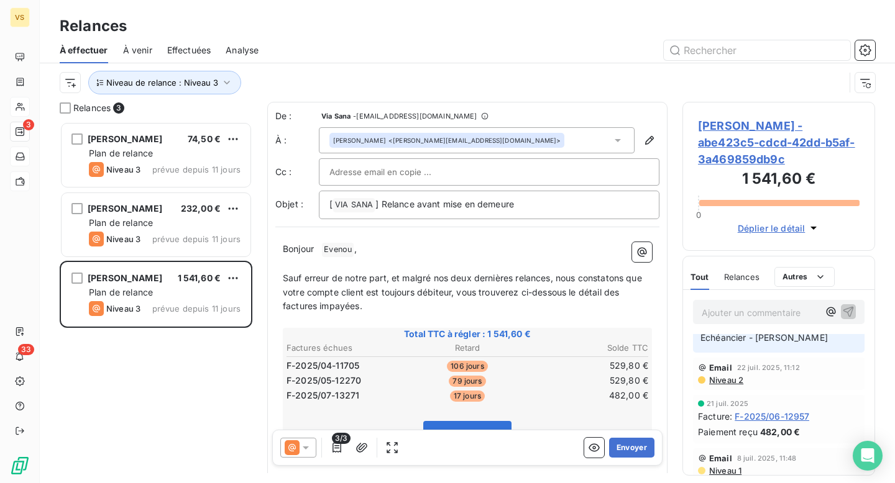
scroll to position [28, 0]
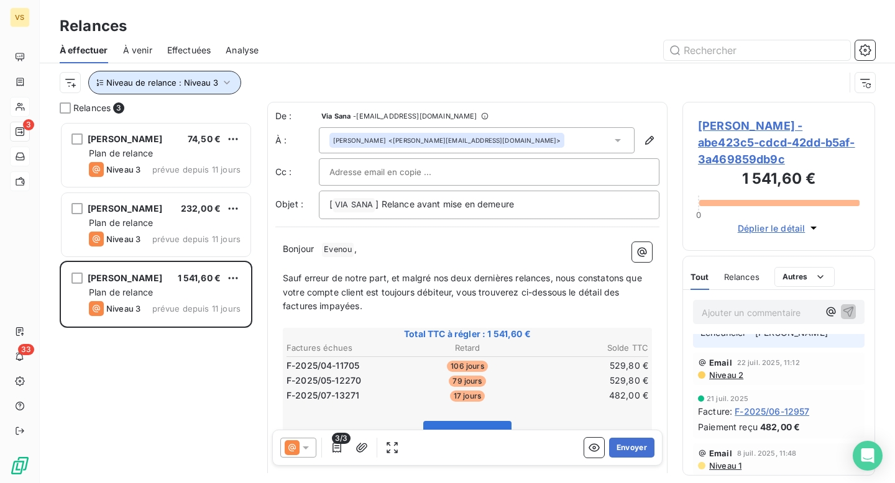
click at [176, 78] on span "Niveau de relance : Niveau 3" at bounding box center [162, 83] width 112 height 10
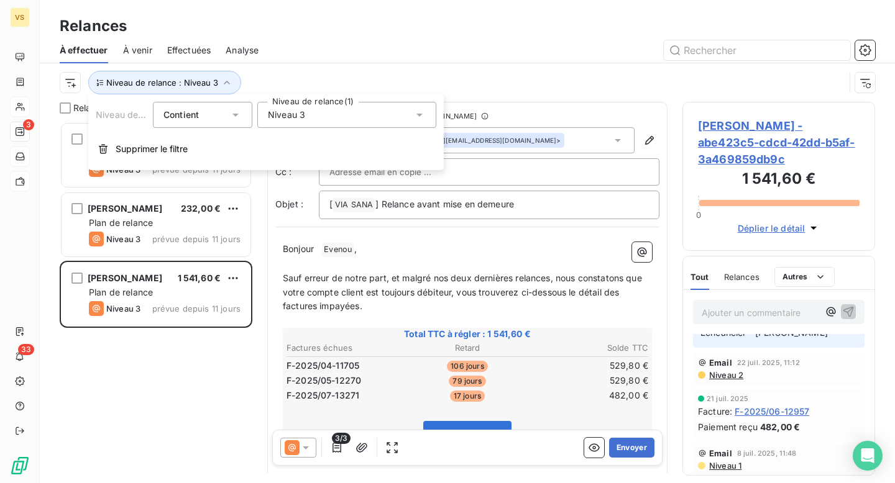
click at [283, 114] on span "Niveau 3" at bounding box center [286, 115] width 37 height 12
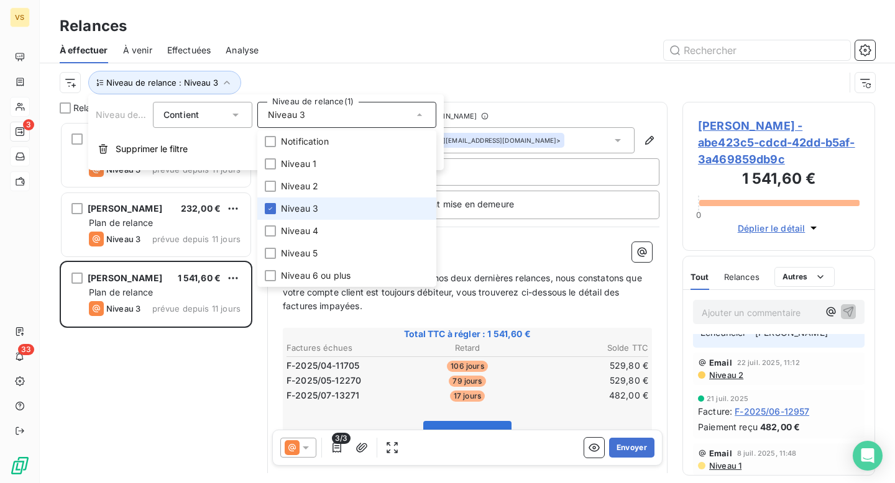
click at [313, 209] on span "Niveau 3" at bounding box center [299, 209] width 37 height 12
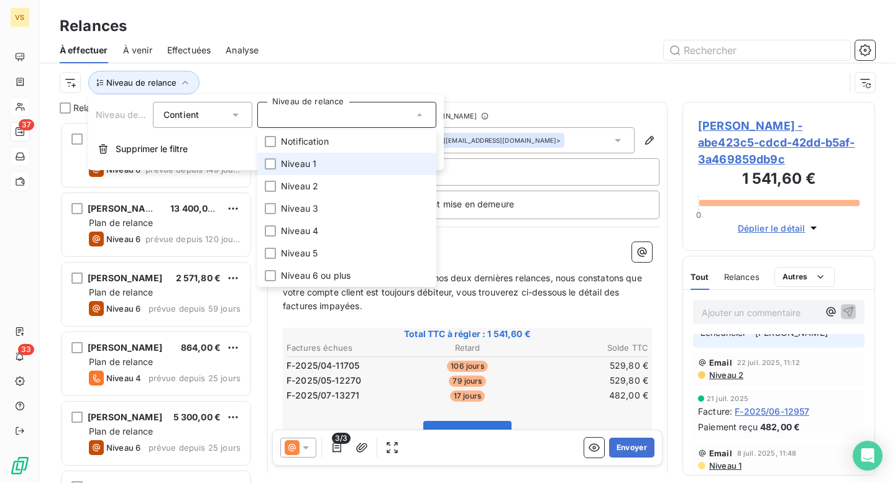
click at [349, 165] on li "Niveau 1" at bounding box center [346, 164] width 179 height 22
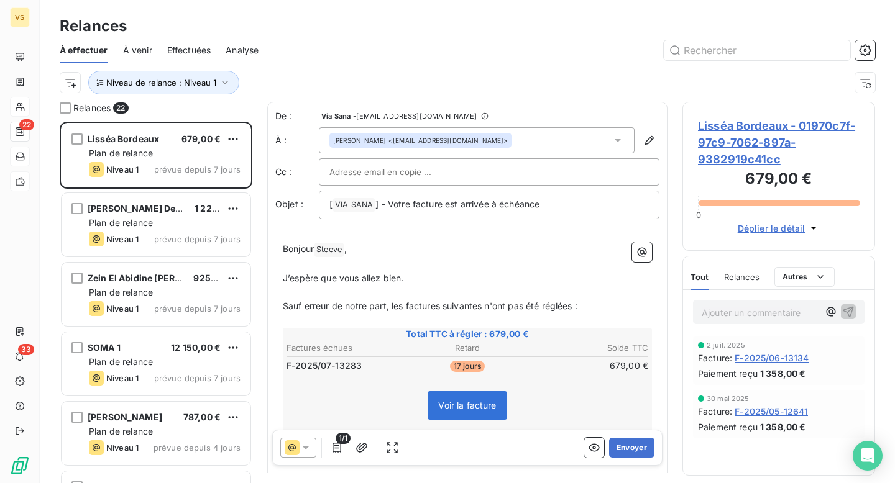
click at [372, 81] on div "Niveau de relance : Niveau 1" at bounding box center [452, 83] width 785 height 24
click at [157, 85] on span "Niveau de relance : Niveau 1" at bounding box center [161, 83] width 110 height 10
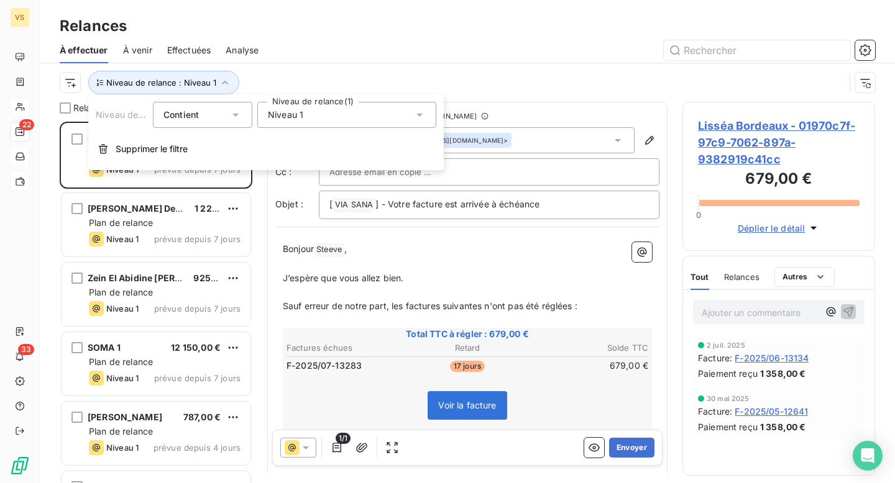
click at [304, 123] on div "Niveau 1" at bounding box center [346, 115] width 179 height 26
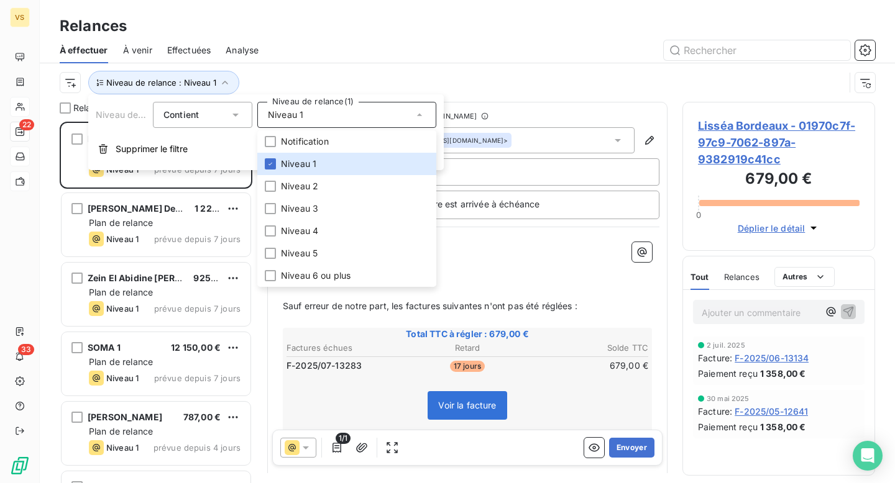
click at [419, 48] on div at bounding box center [574, 50] width 602 height 20
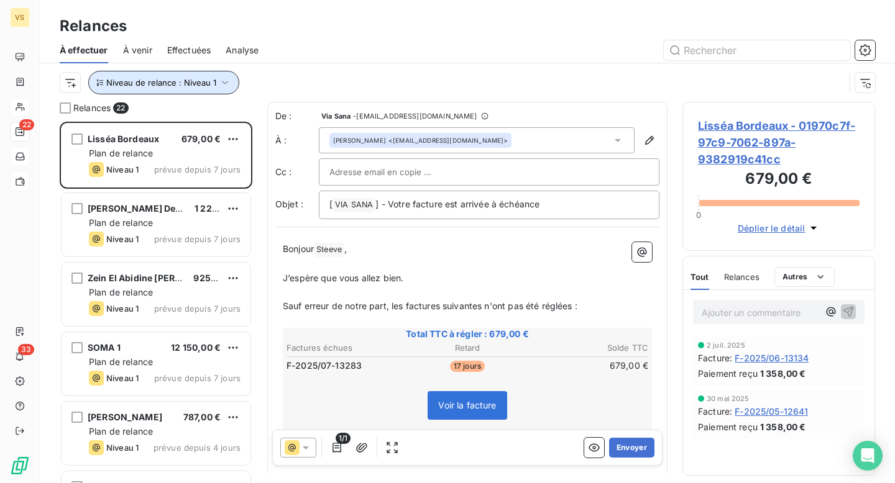
click at [144, 88] on button "Niveau de relance : Niveau 1" at bounding box center [163, 83] width 151 height 24
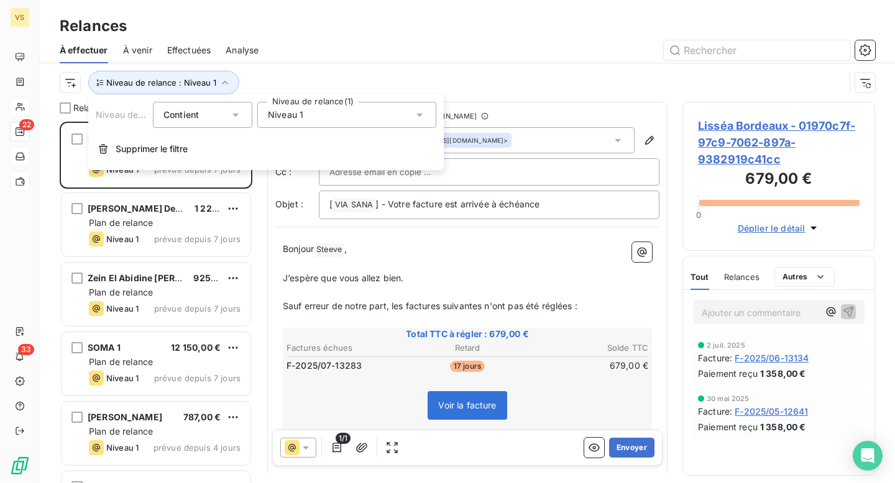
click at [311, 126] on div "Niveau 1" at bounding box center [346, 115] width 179 height 26
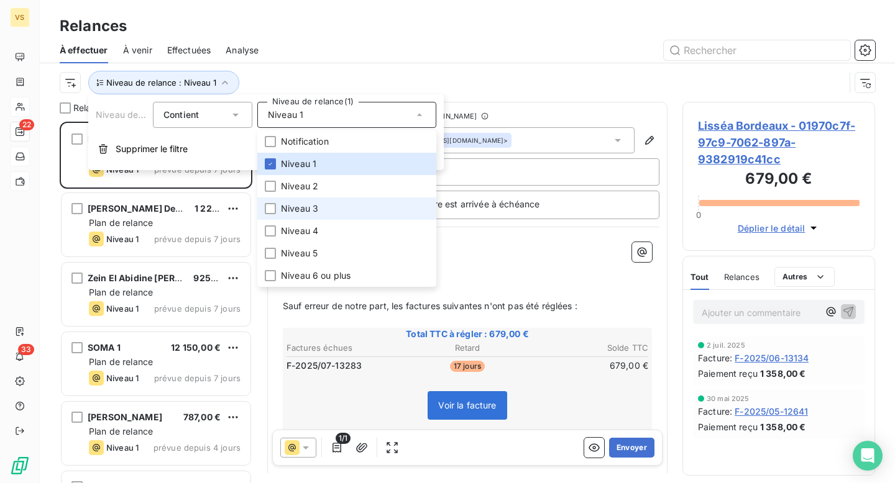
click at [306, 208] on span "Niveau 3" at bounding box center [299, 209] width 37 height 12
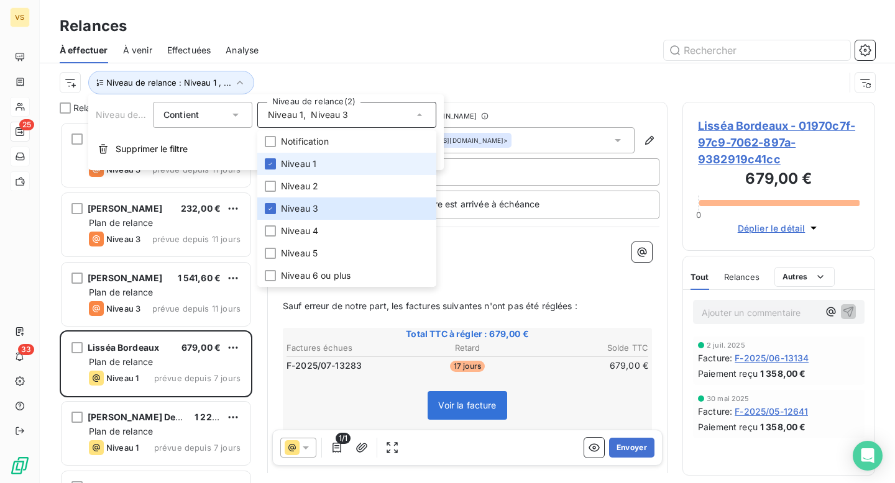
click at [327, 166] on li "Niveau 1" at bounding box center [346, 164] width 179 height 22
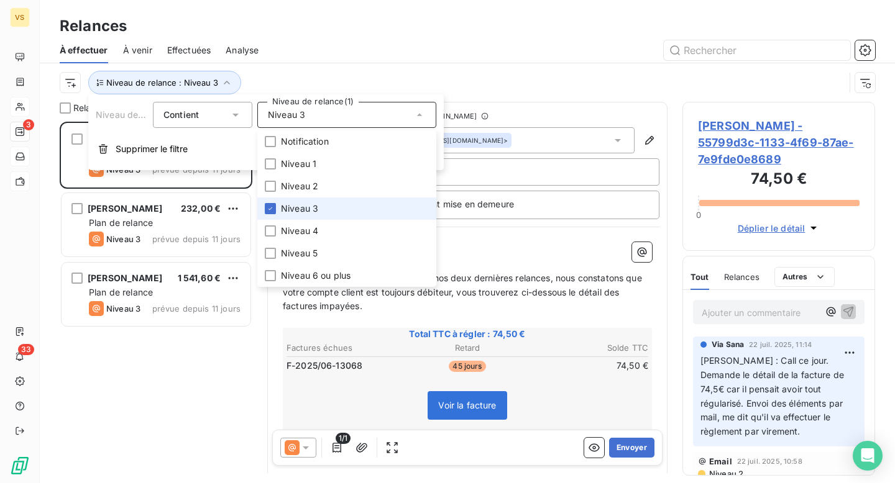
click at [309, 208] on span "Niveau 3" at bounding box center [299, 209] width 37 height 12
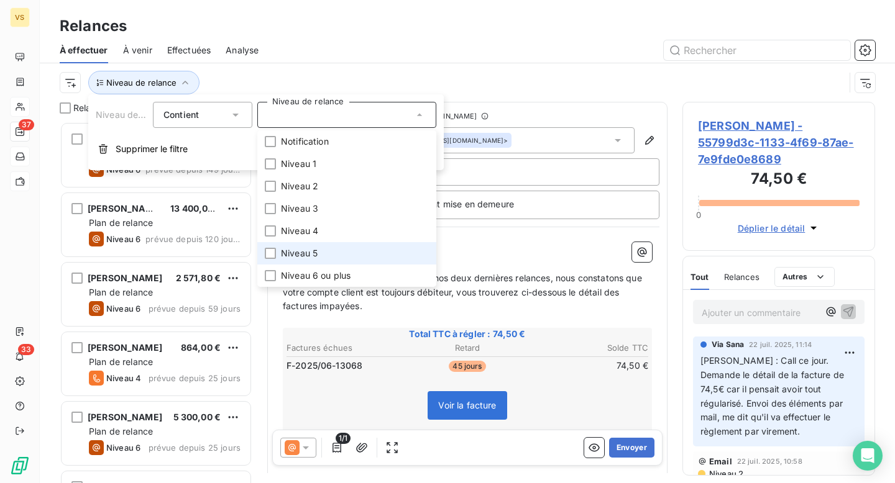
click at [308, 242] on li "Niveau 5" at bounding box center [346, 253] width 179 height 22
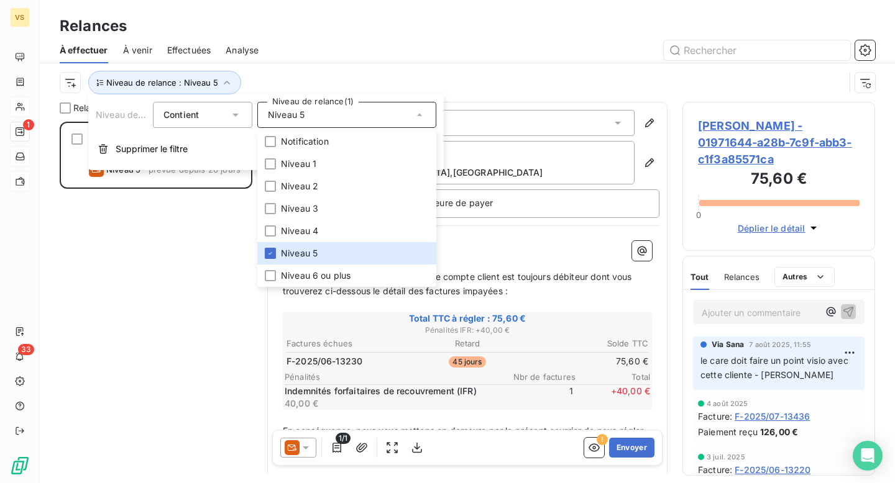
click at [337, 70] on div "Niveau de relance : Niveau 5" at bounding box center [467, 82] width 815 height 39
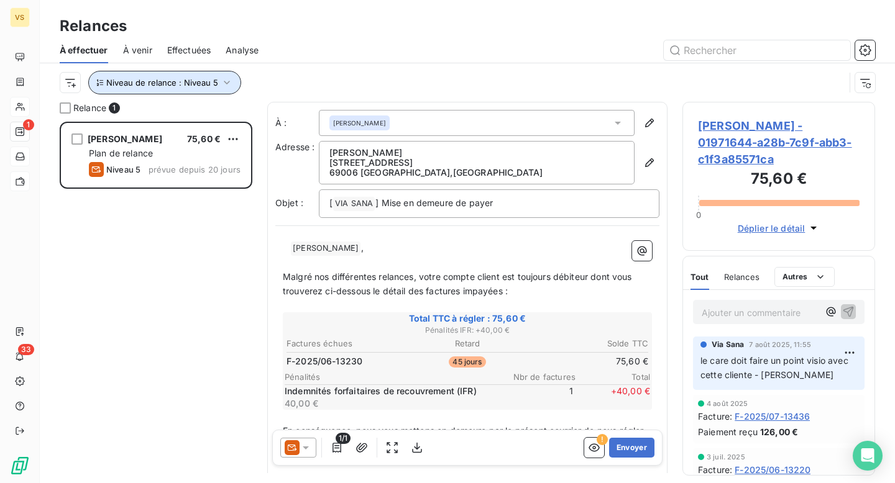
click at [175, 81] on span "Niveau de relance : Niveau 5" at bounding box center [162, 83] width 112 height 10
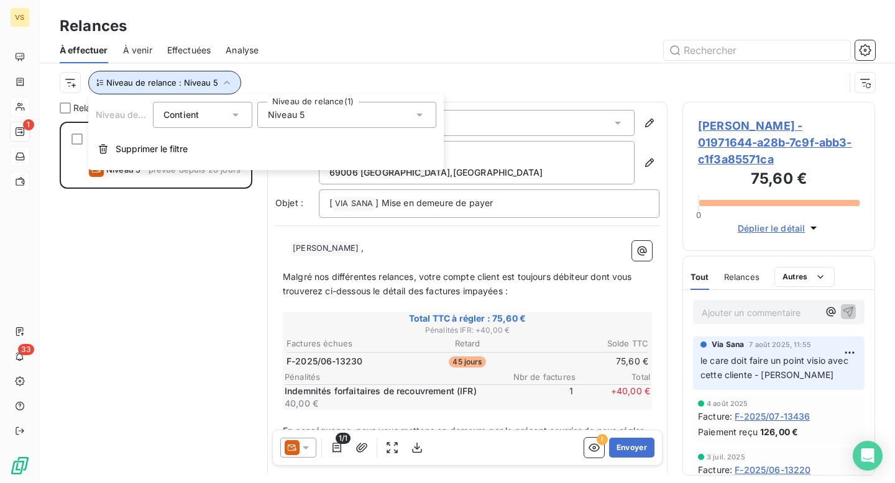
click at [127, 45] on span "À venir" at bounding box center [137, 50] width 29 height 12
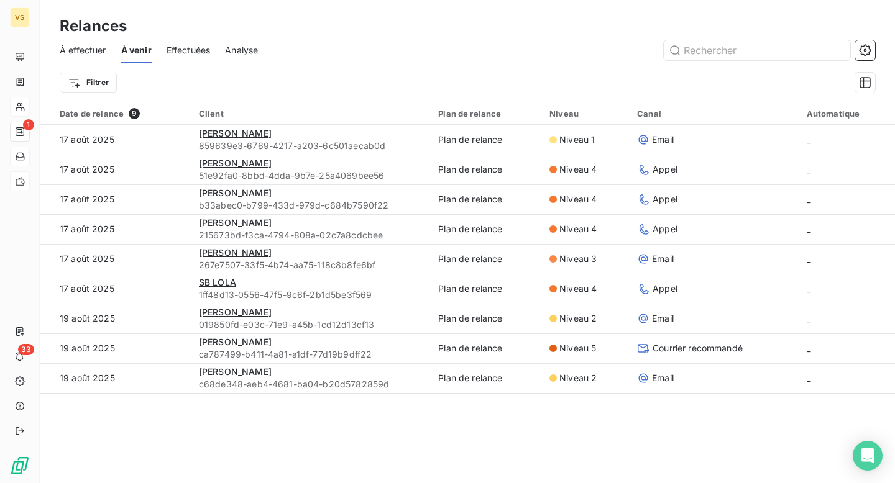
click at [70, 46] on span "À effectuer" at bounding box center [83, 50] width 47 height 12
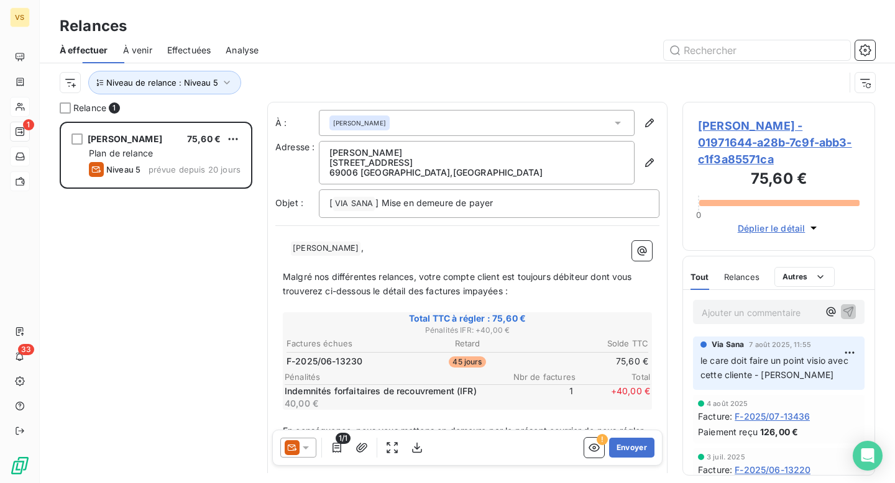
scroll to position [362, 193]
click at [142, 51] on span "À venir" at bounding box center [137, 50] width 29 height 12
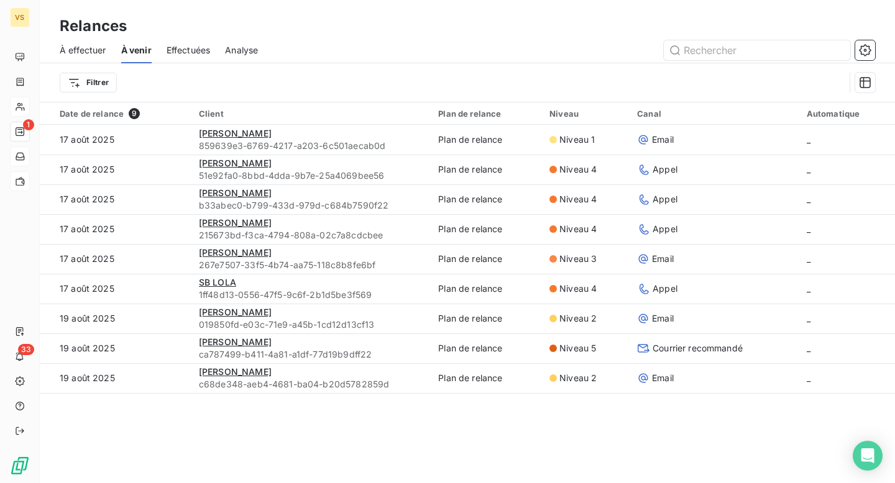
click at [97, 54] on span "À effectuer" at bounding box center [83, 50] width 47 height 12
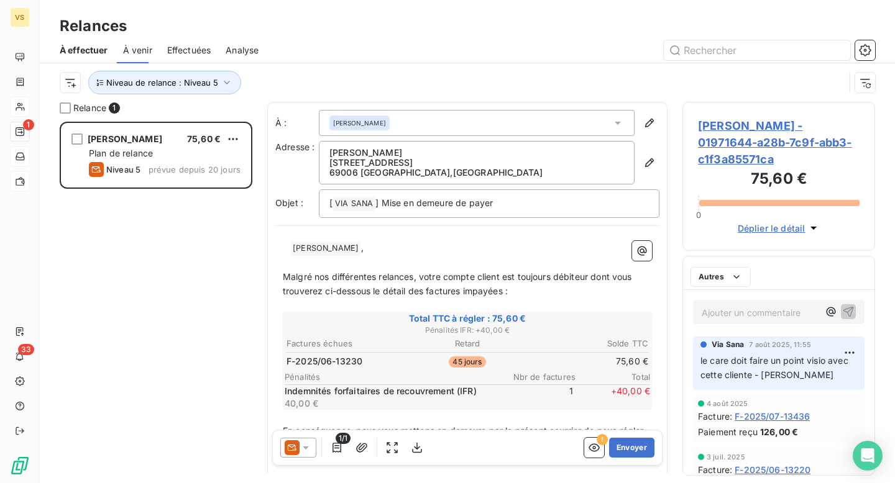
scroll to position [362, 193]
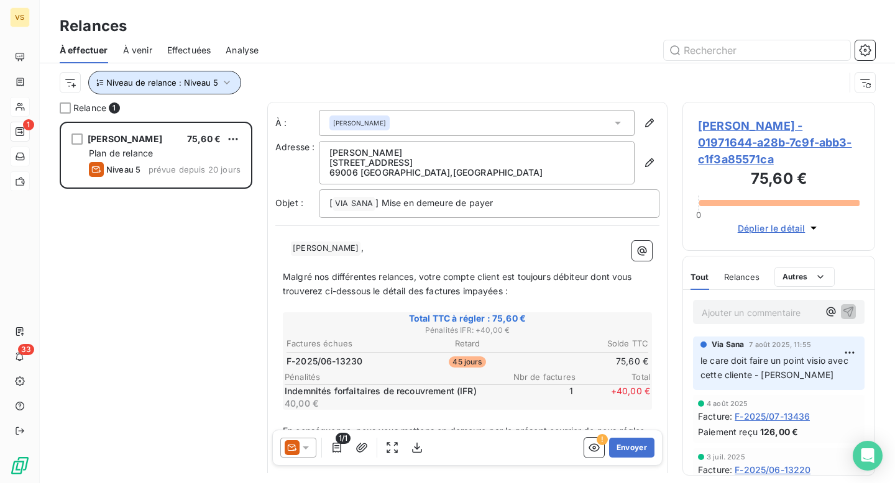
click at [149, 71] on button "Niveau de relance : Niveau 5" at bounding box center [164, 83] width 153 height 24
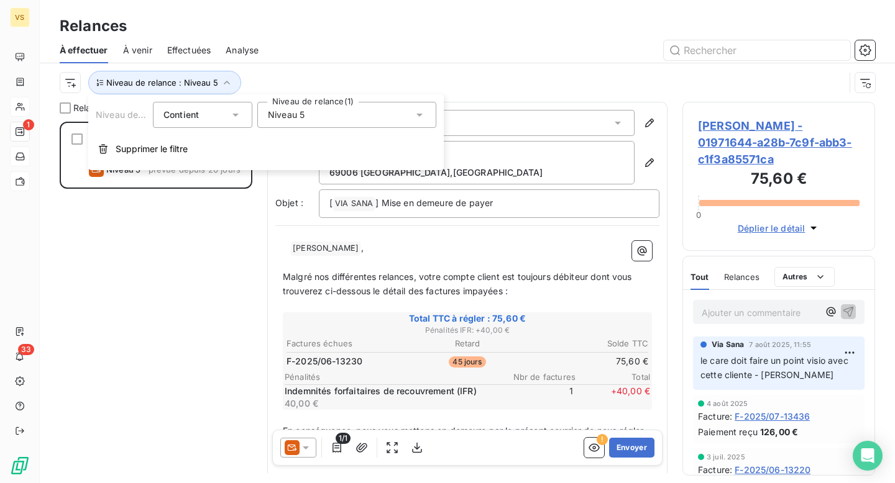
click at [320, 125] on div "Niveau 5" at bounding box center [346, 115] width 179 height 26
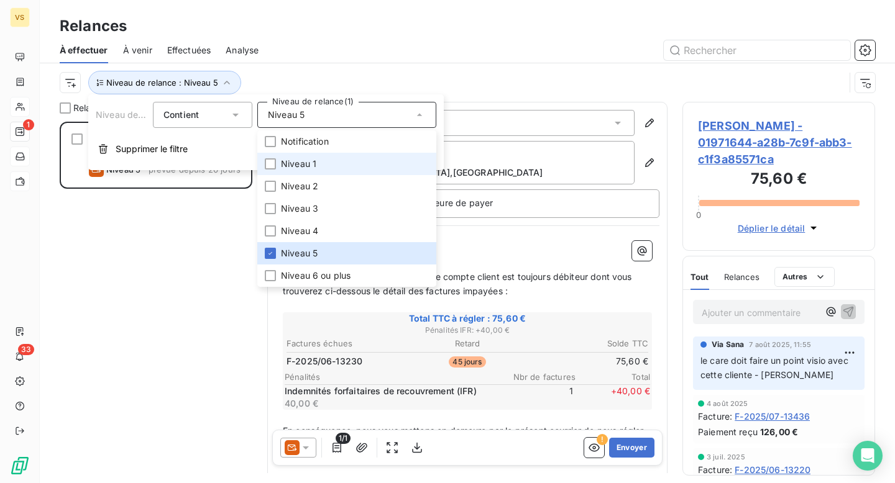
click at [313, 169] on span "Niveau 1" at bounding box center [298, 164] width 35 height 12
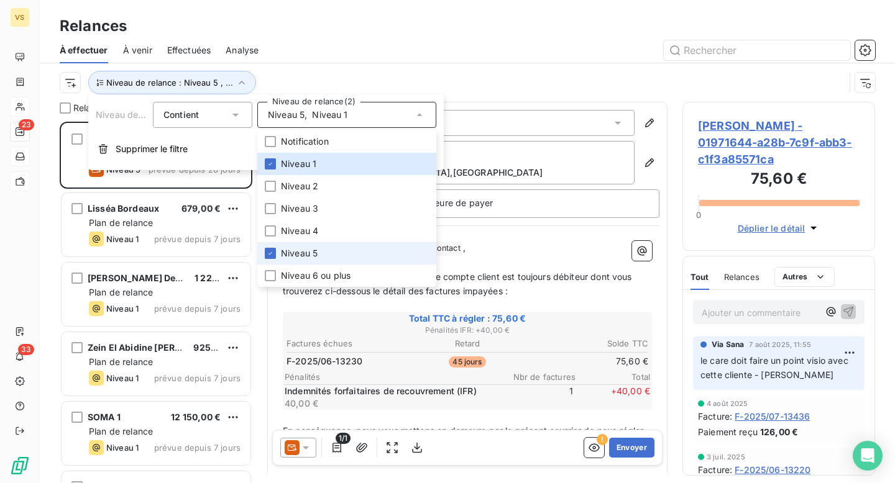
click at [327, 262] on li "Niveau 5" at bounding box center [346, 253] width 179 height 22
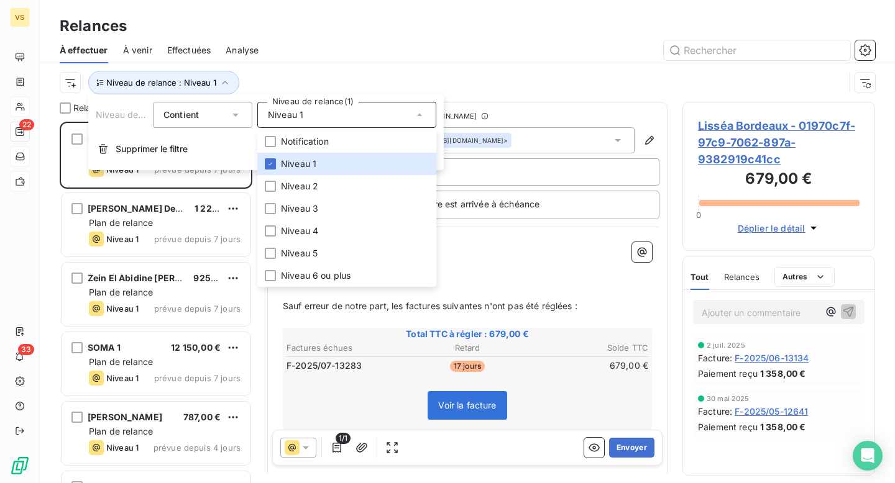
click at [318, 80] on div "Niveau de relance : Niveau 1" at bounding box center [452, 83] width 785 height 24
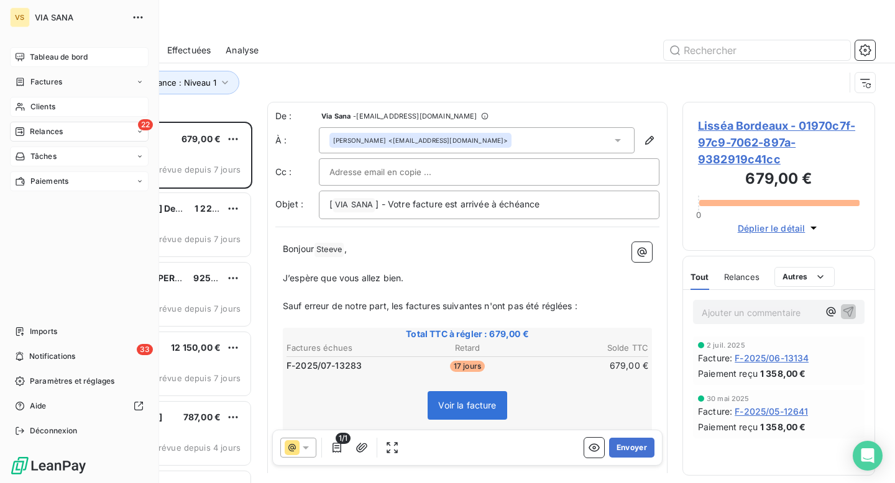
click at [30, 57] on span "Tableau de bord" at bounding box center [59, 57] width 58 height 11
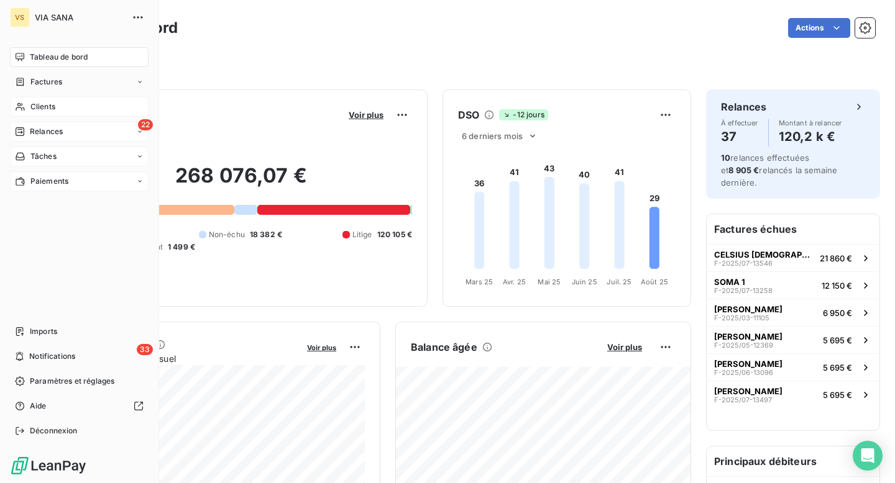
click at [51, 134] on span "Relances" at bounding box center [46, 131] width 33 height 11
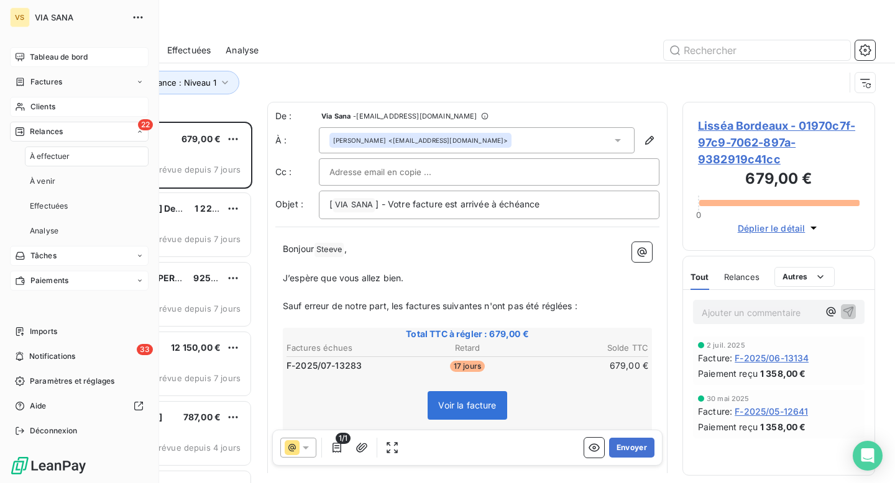
scroll to position [362, 193]
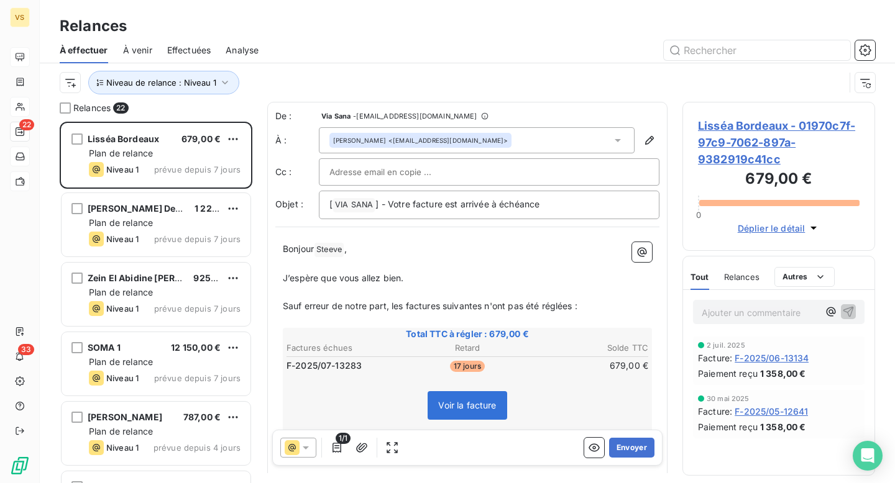
click at [80, 80] on div "Niveau de relance : Niveau 1" at bounding box center [452, 83] width 785 height 24
click at [77, 80] on html "VS 22 33 Relances À effectuer À venir Effectuées Analyse Niveau de relance : Ni…" at bounding box center [447, 241] width 895 height 483
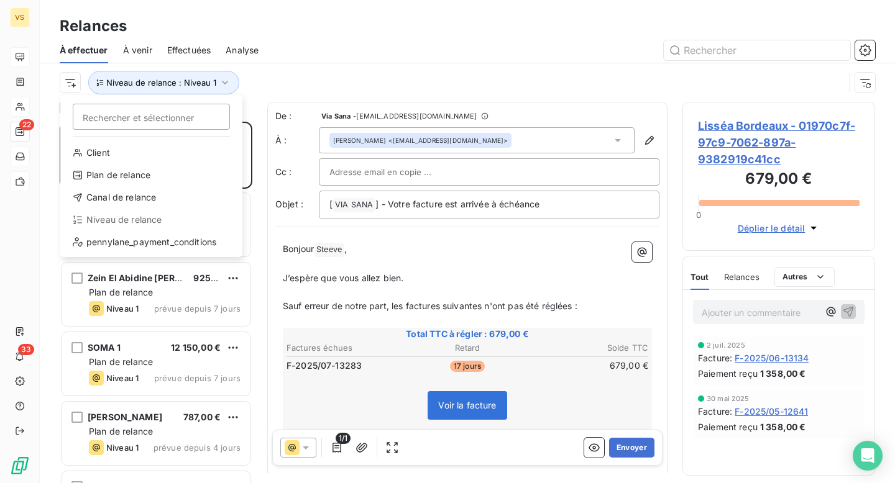
click at [337, 55] on html "VS 22 33 Relances À effectuer À venir Effectuées Analyse Rechercher et sélectio…" at bounding box center [447, 241] width 895 height 483
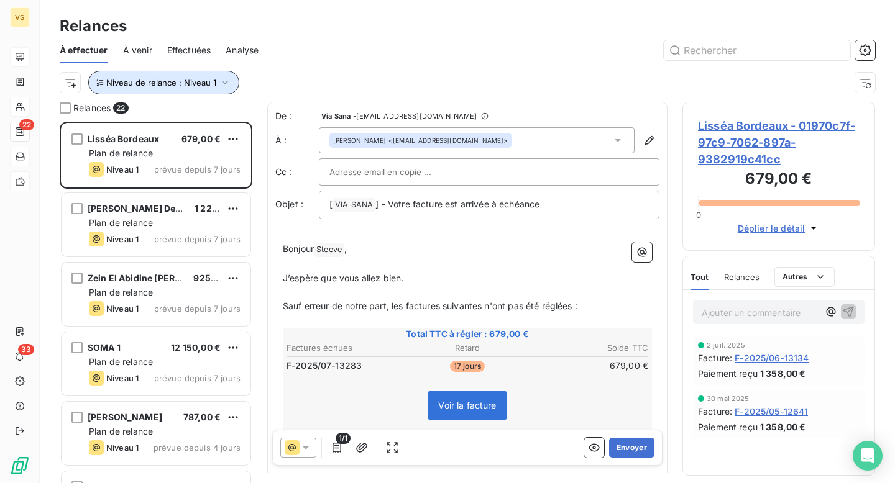
click at [203, 83] on span "Niveau de relance : Niveau 1" at bounding box center [161, 83] width 110 height 10
click at [469, 65] on div "Niveau de relance : Niveau 1" at bounding box center [467, 82] width 815 height 39
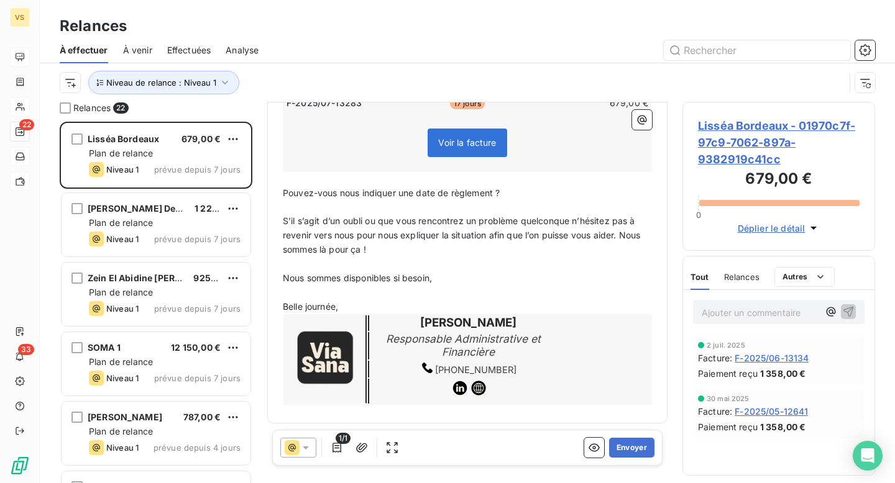
scroll to position [0, 0]
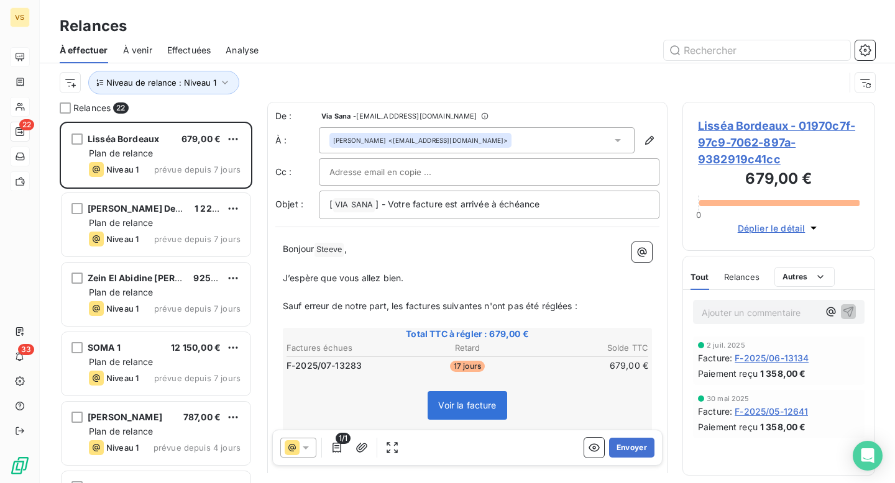
click at [773, 138] on span "Lisséa Bordeaux - 01970c7f-97c9-7062-897a-9382919c41cc" at bounding box center [779, 142] width 162 height 50
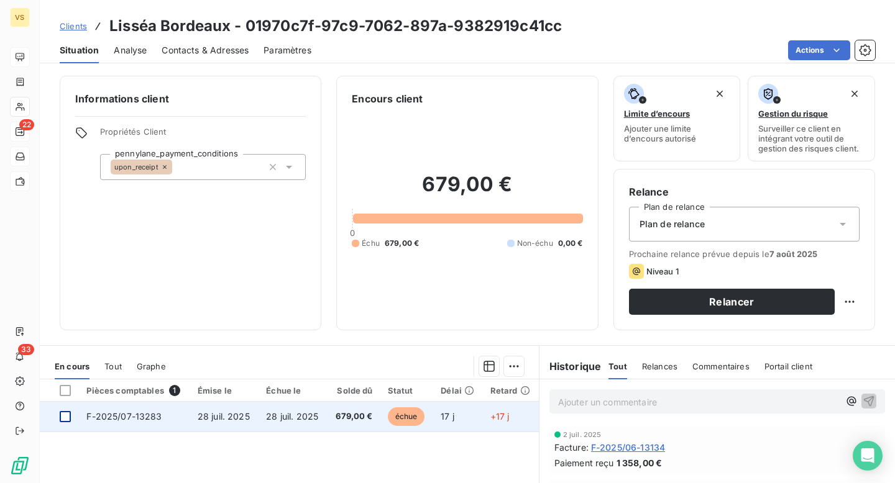
click at [67, 416] on div at bounding box center [65, 416] width 11 height 11
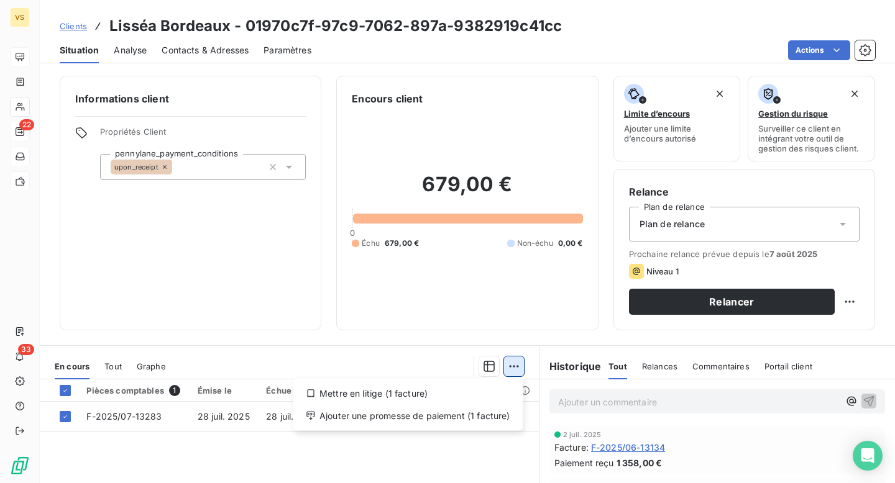
click at [512, 369] on html "VS 22 33 Clients Lisséa Bordeaux - 01970c7f-97c9-7062-897a-9382919c41cc Situati…" at bounding box center [447, 241] width 895 height 483
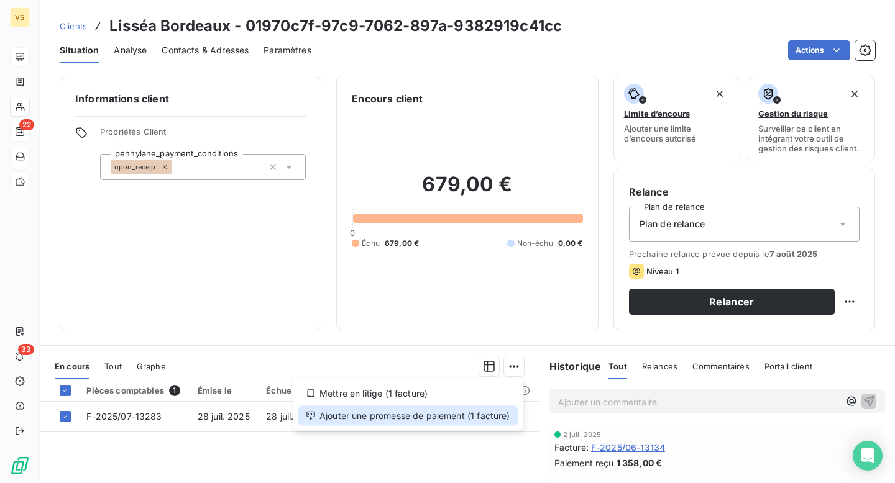
click at [332, 418] on div "Ajouter une promesse de paiement (1 facture)" at bounding box center [407, 416] width 219 height 20
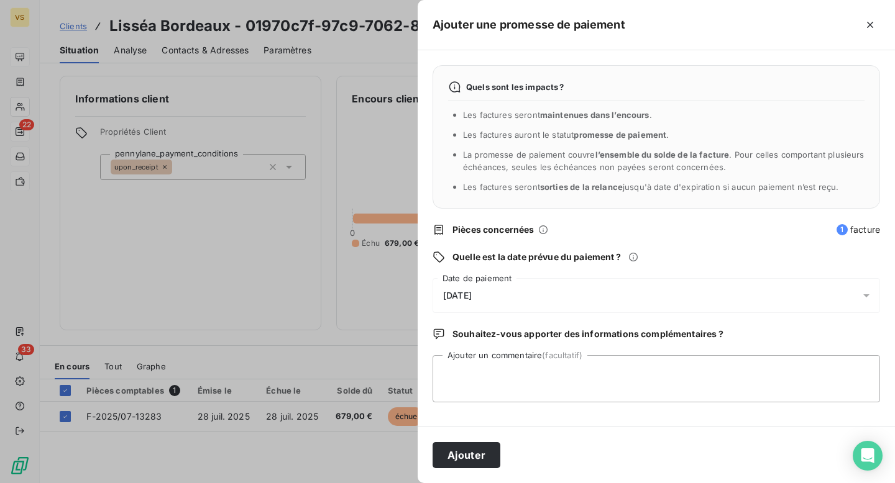
click at [506, 289] on div "15/08/2025" at bounding box center [656, 295] width 447 height 35
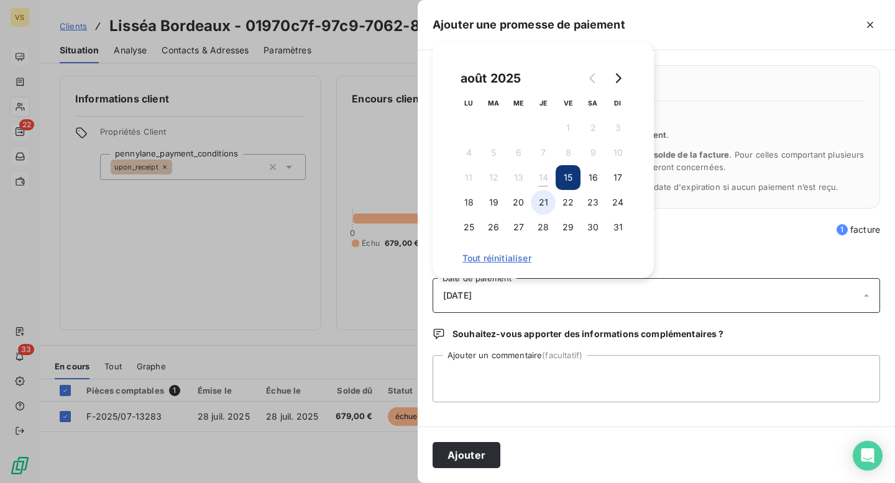
click at [551, 201] on button "21" at bounding box center [543, 202] width 25 height 25
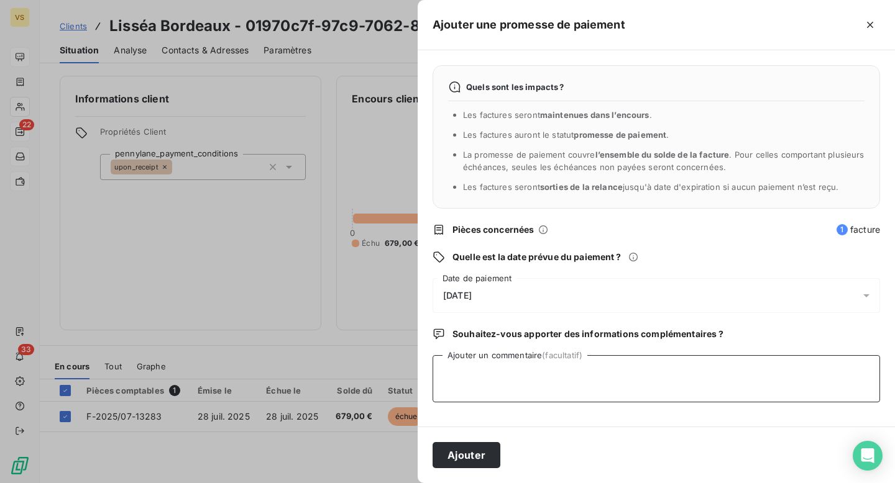
click at [482, 369] on textarea "Ajouter un commentaire (facultatif)" at bounding box center [656, 378] width 447 height 47
type textarea "Relance de GCL suite à un BUG"
click at [482, 447] on button "Ajouter" at bounding box center [467, 455] width 68 height 26
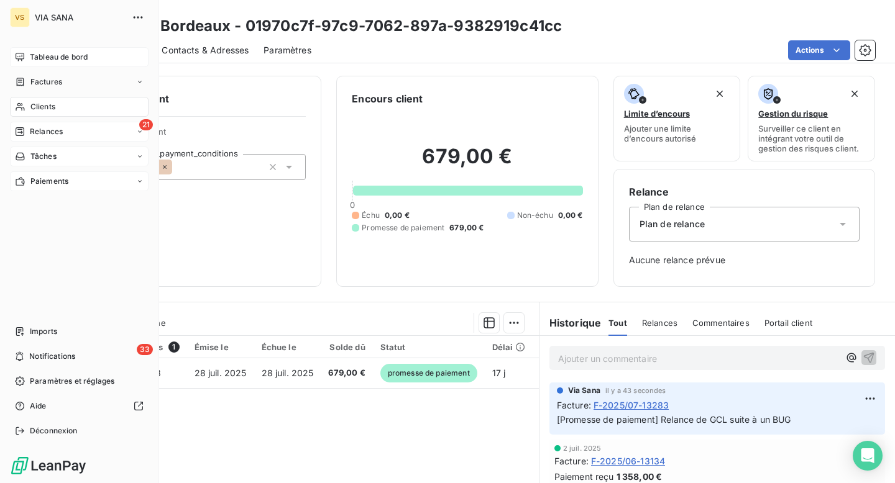
click at [41, 106] on span "Clients" at bounding box center [42, 106] width 25 height 11
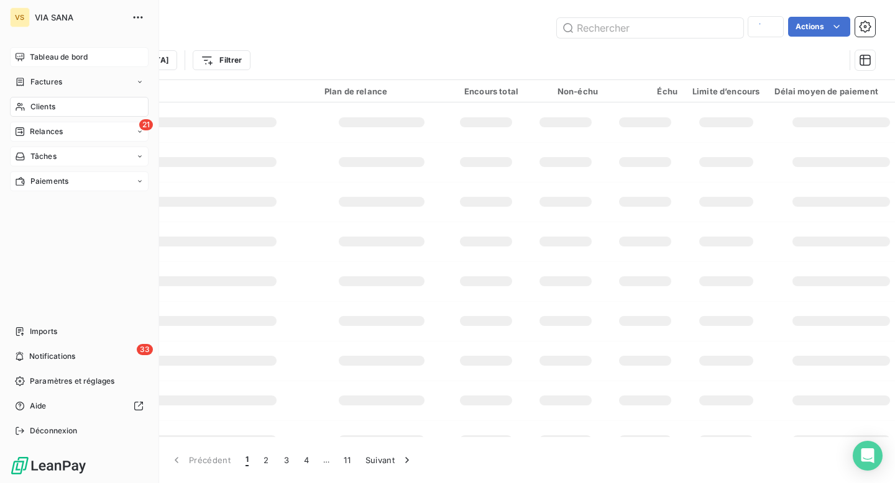
click at [41, 106] on span "Clients" at bounding box center [42, 106] width 25 height 11
click at [41, 127] on span "Relances" at bounding box center [46, 131] width 33 height 11
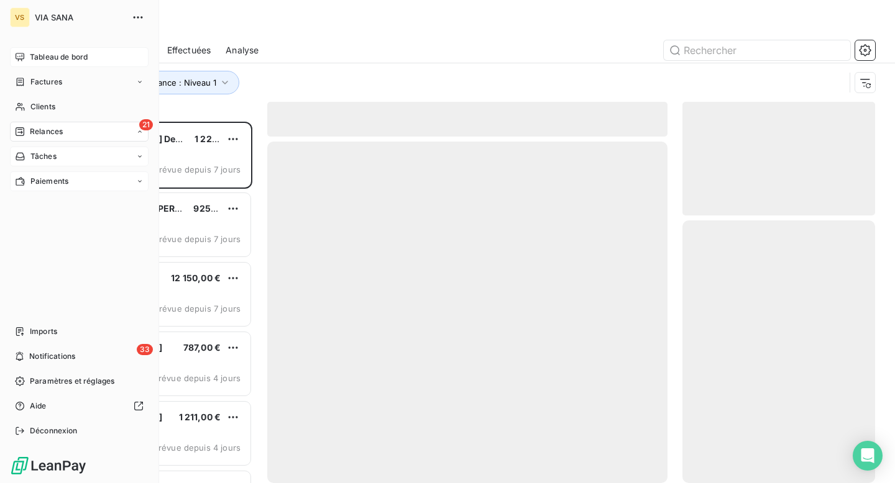
scroll to position [362, 193]
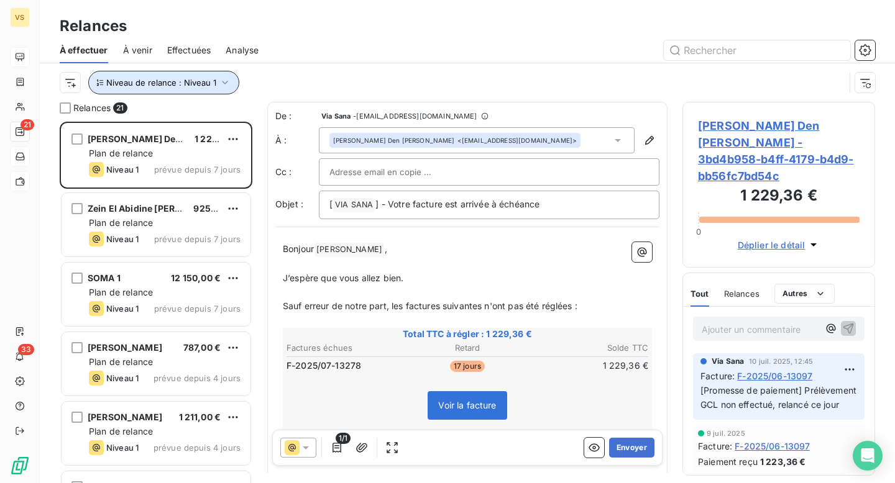
click at [203, 86] on span "Niveau de relance : Niveau 1" at bounding box center [161, 83] width 110 height 10
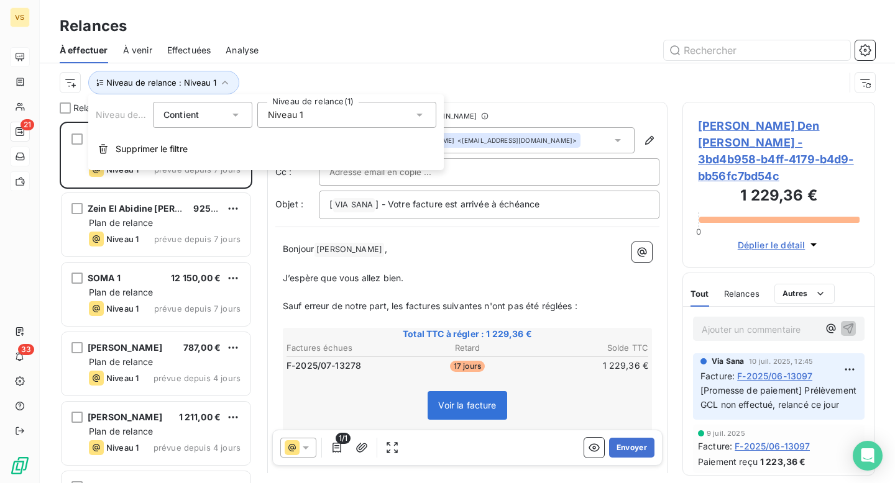
click at [398, 66] on div "Niveau de relance : Niveau 1" at bounding box center [467, 82] width 815 height 39
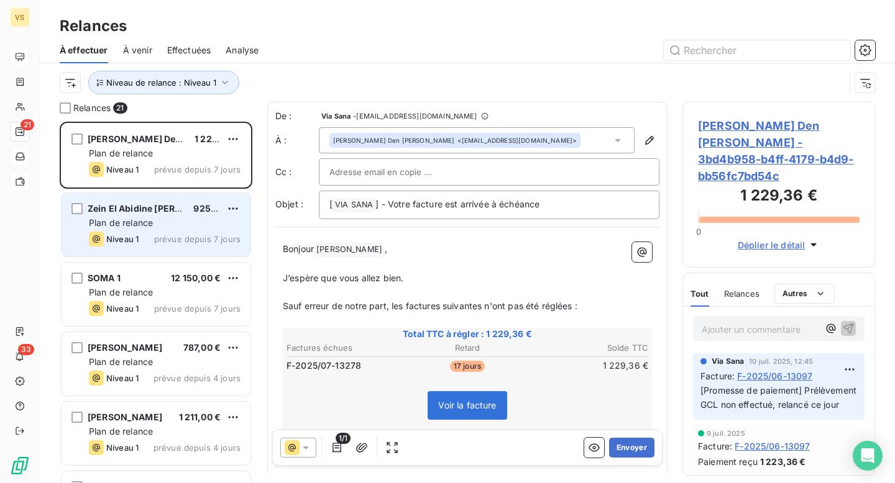
click at [157, 213] on span "Zein El Abidine Mansour" at bounding box center [158, 208] width 141 height 11
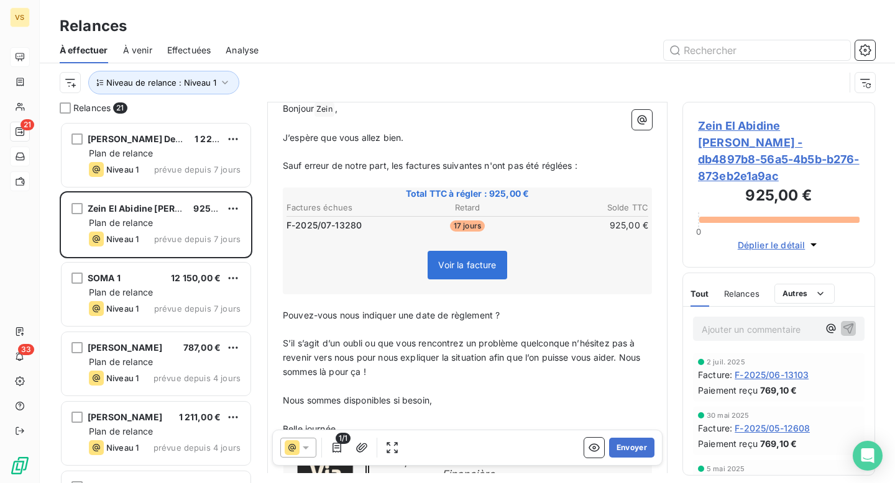
scroll to position [136, 0]
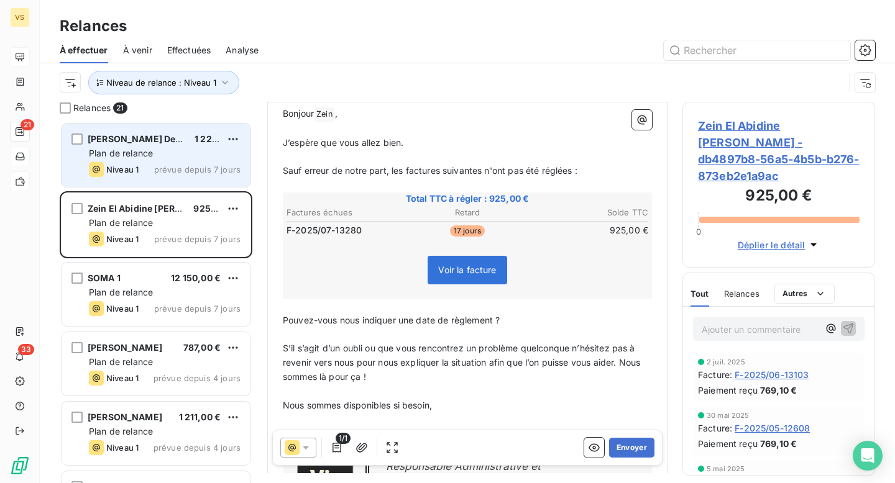
click at [168, 159] on div "Plan de relance" at bounding box center [165, 153] width 152 height 12
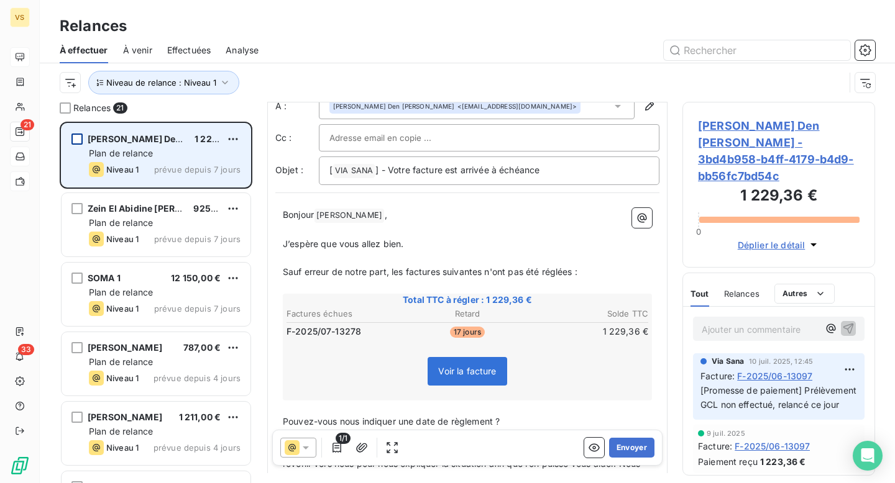
click at [74, 135] on div "grid" at bounding box center [76, 139] width 11 height 11
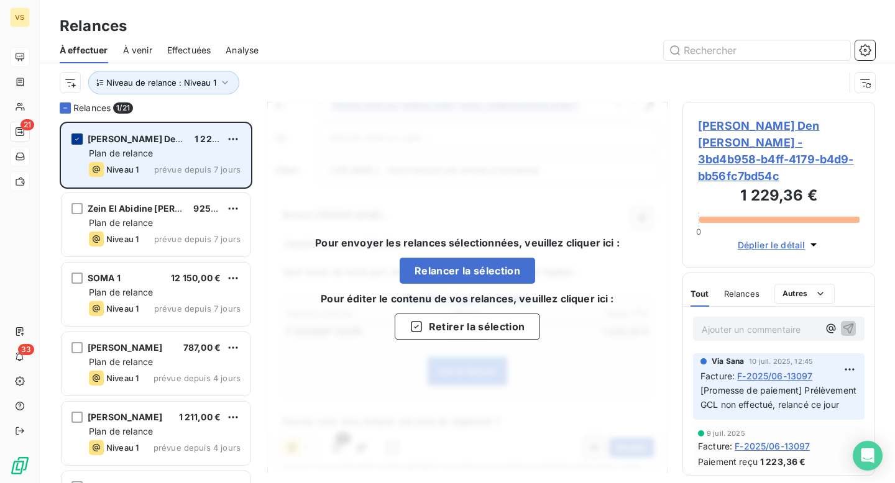
click at [79, 141] on icon "grid" at bounding box center [76, 138] width 7 height 7
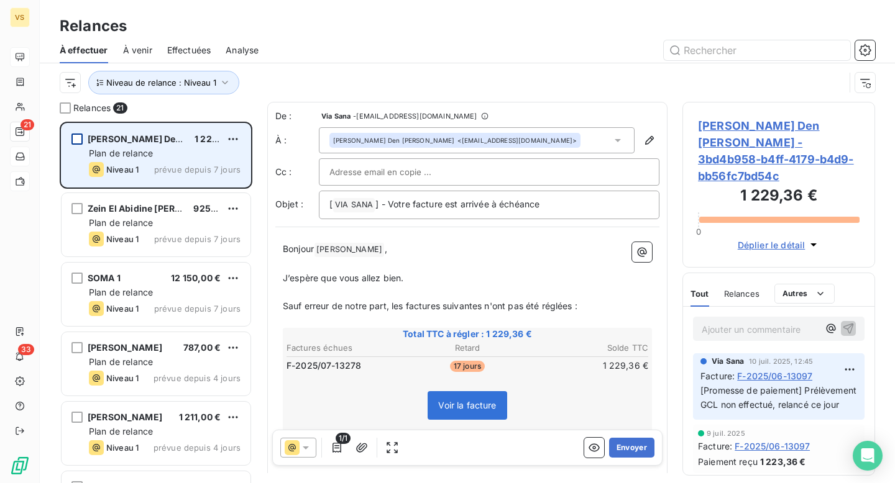
click at [782, 138] on span "Claire Den Hollander - 3bd4b958-b4ff-4179-b4d9-bb56fc7bd54c" at bounding box center [779, 150] width 162 height 67
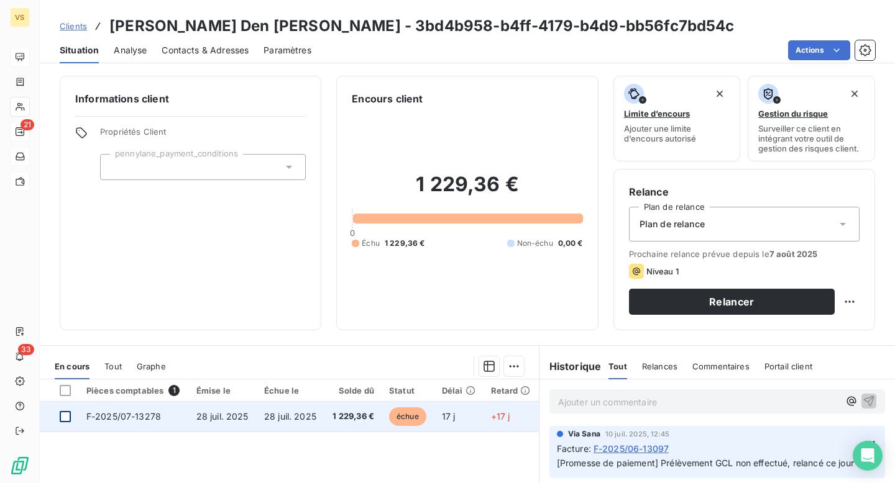
click at [67, 419] on div at bounding box center [65, 416] width 11 height 11
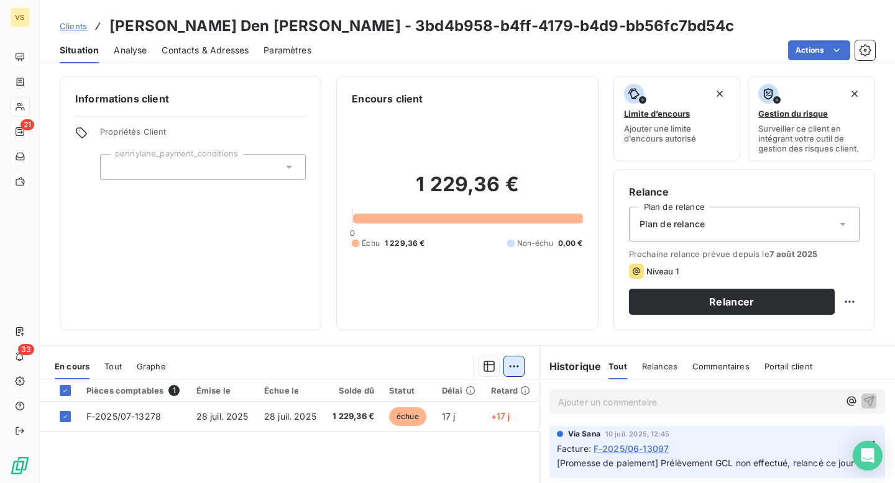
click at [504, 371] on html "VS 21 33 Clients Claire Den Hollander - 3bd4b958-b4ff-4179-b4d9-bb56fc7bd54c Si…" at bounding box center [447, 241] width 895 height 483
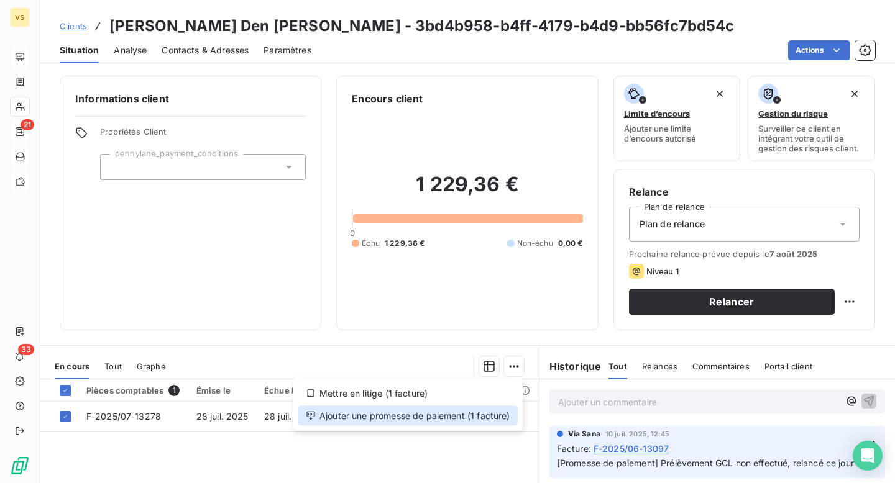
click at [441, 415] on div "Ajouter une promesse de paiement (1 facture)" at bounding box center [407, 416] width 219 height 20
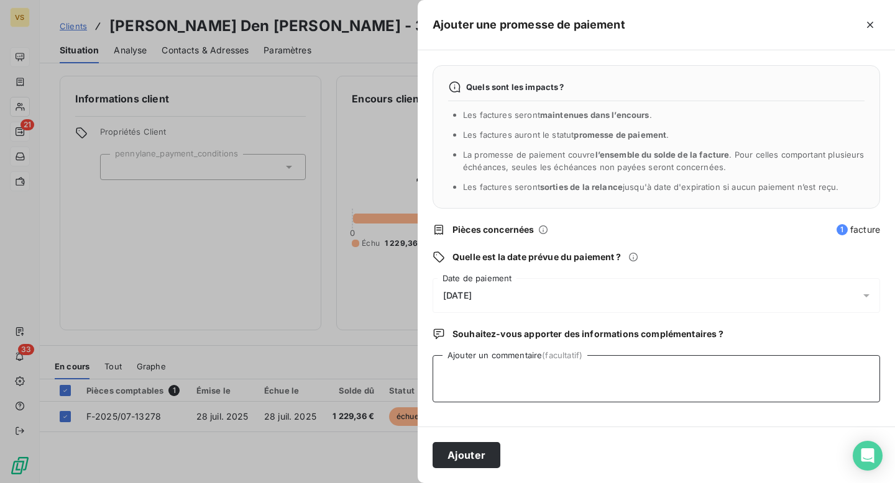
click at [478, 377] on textarea "Ajouter un commentaire (facultatif)" at bounding box center [656, 378] width 447 height 47
click at [472, 293] on span "15/08/2025" at bounding box center [457, 296] width 29 height 10
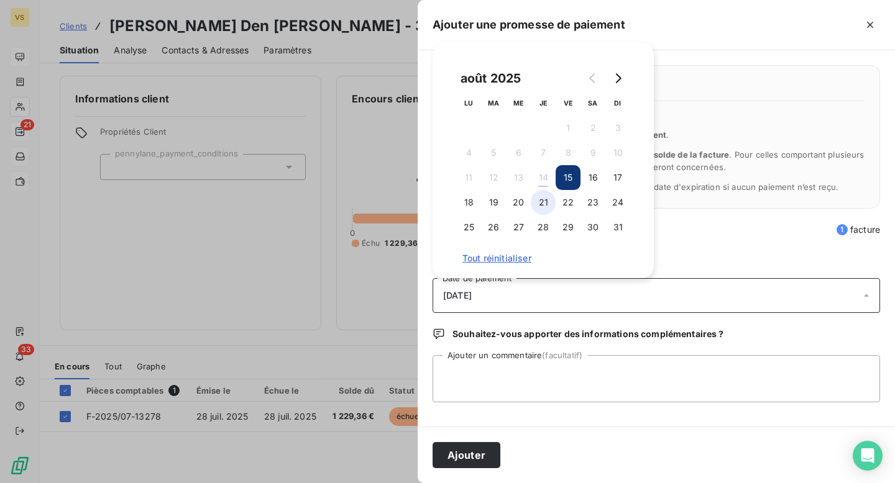
click at [544, 206] on button "21" at bounding box center [543, 202] width 25 height 25
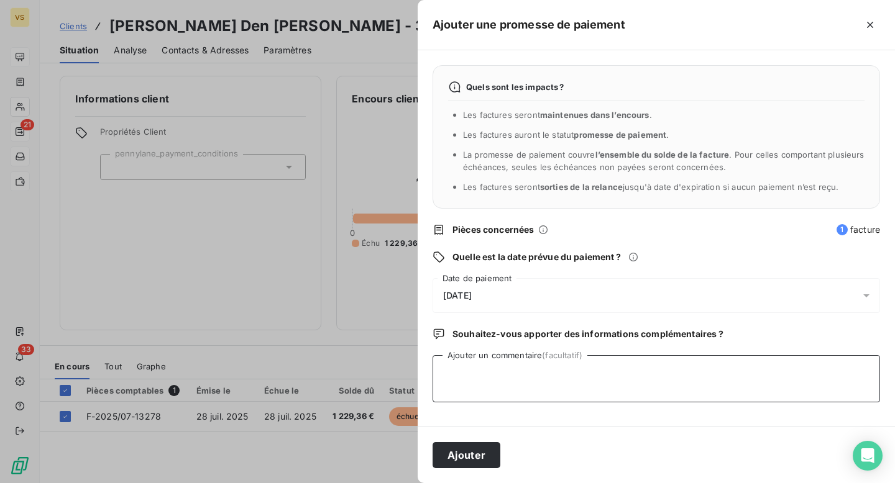
click at [556, 395] on textarea "Ajouter un commentaire (facultatif)" at bounding box center [656, 378] width 447 height 47
type textarea "Bug sur GCL, prélèvement relancé ce jour"
click at [465, 455] on button "Ajouter" at bounding box center [467, 455] width 68 height 26
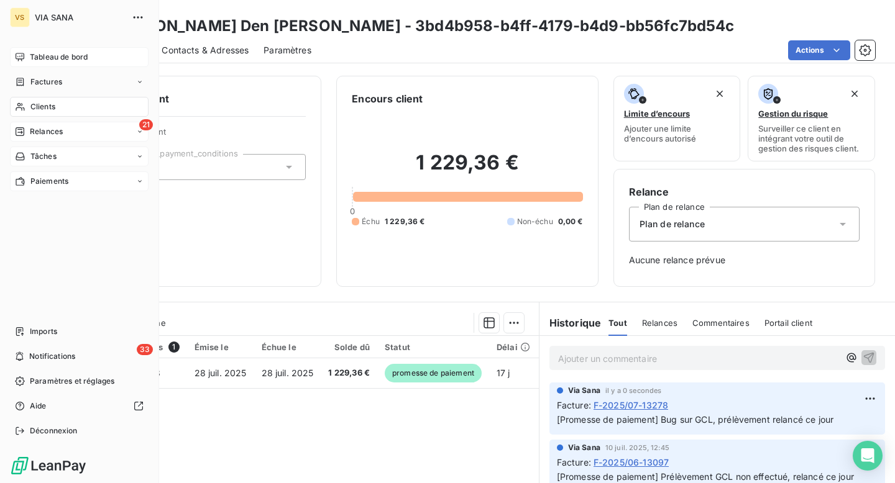
click at [29, 140] on div "21 Relances" at bounding box center [79, 132] width 139 height 20
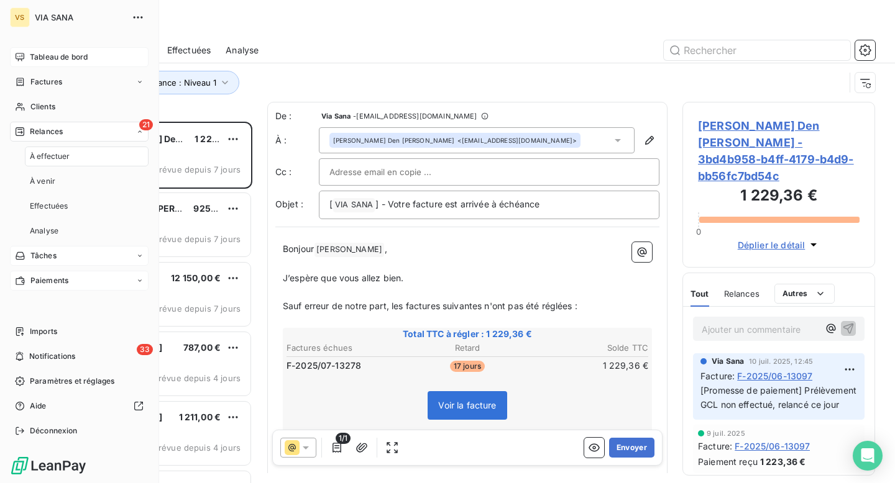
scroll to position [362, 193]
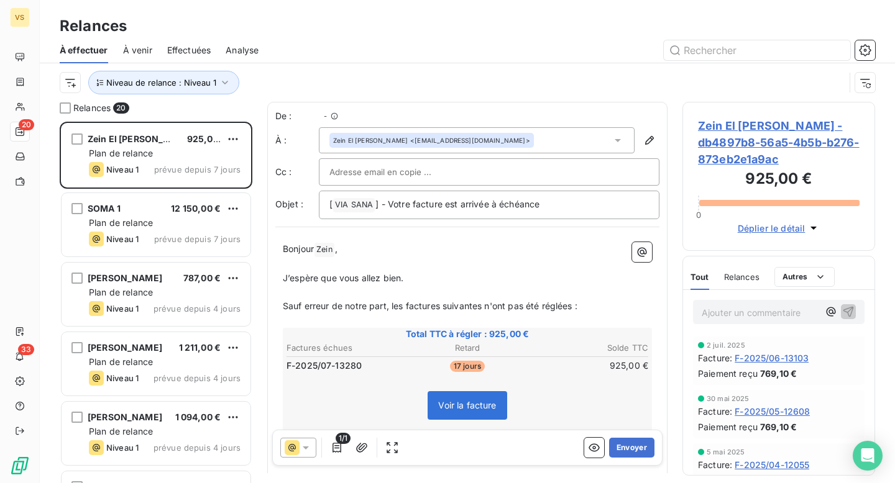
scroll to position [362, 193]
click at [186, 60] on div "Effectuées" at bounding box center [189, 50] width 44 height 26
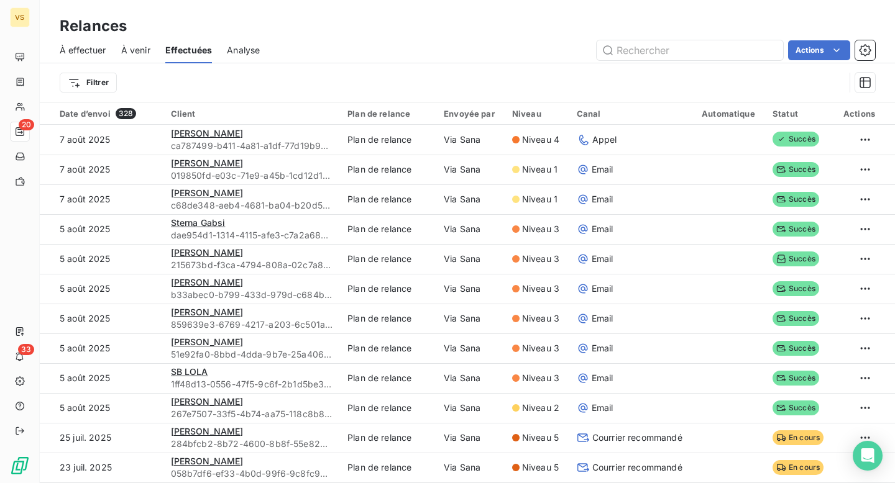
click at [91, 55] on span "À effectuer" at bounding box center [83, 50] width 47 height 12
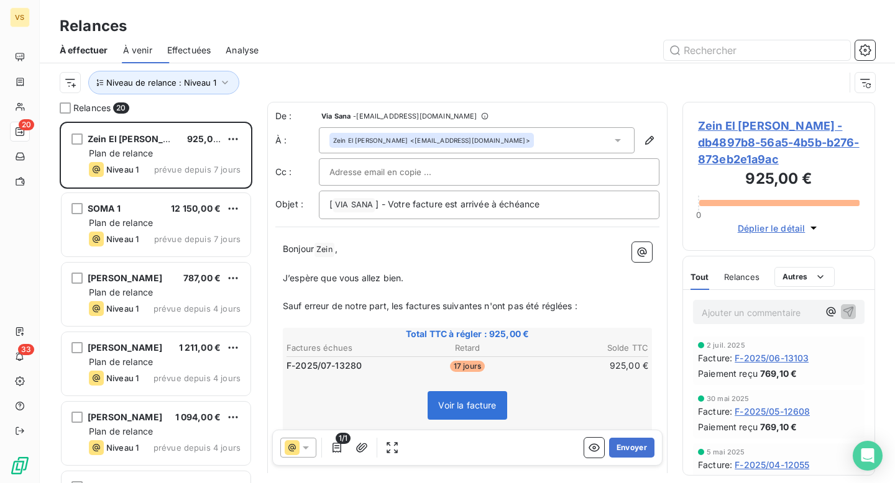
scroll to position [362, 193]
click at [746, 154] on span "Zein El Abidine Mansour - db4897b8-56a5-4b5b-b276-873eb2e1a9ac" at bounding box center [779, 142] width 162 height 50
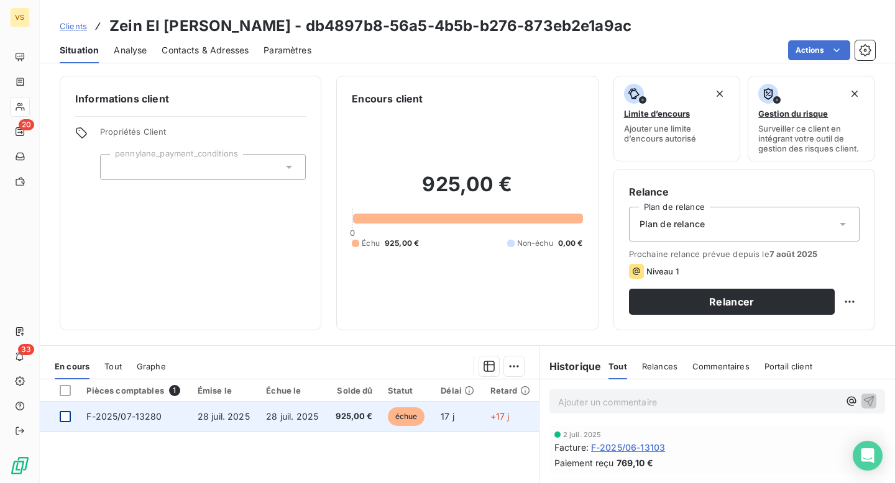
click at [64, 416] on div at bounding box center [65, 416] width 11 height 11
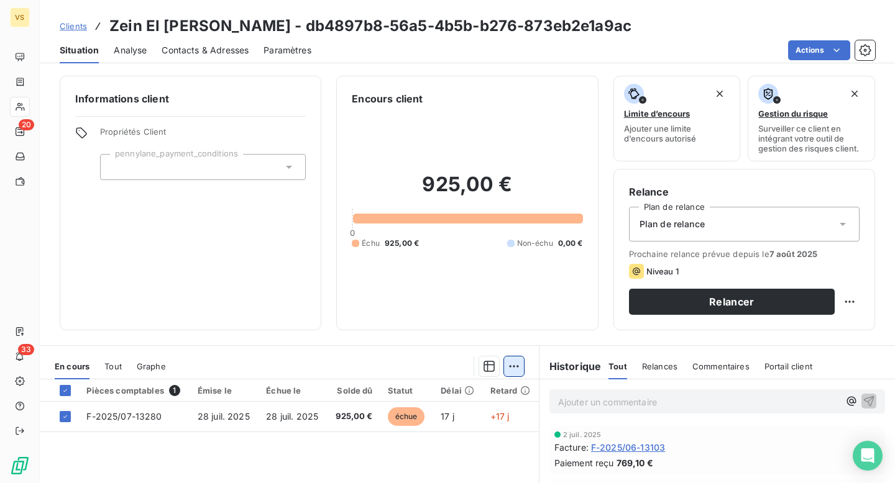
click at [516, 362] on html "VS 20 33 Clients Zein El Abidine Mansour - db4897b8-56a5-4b5b-b276-873eb2e1a9ac…" at bounding box center [447, 241] width 895 height 483
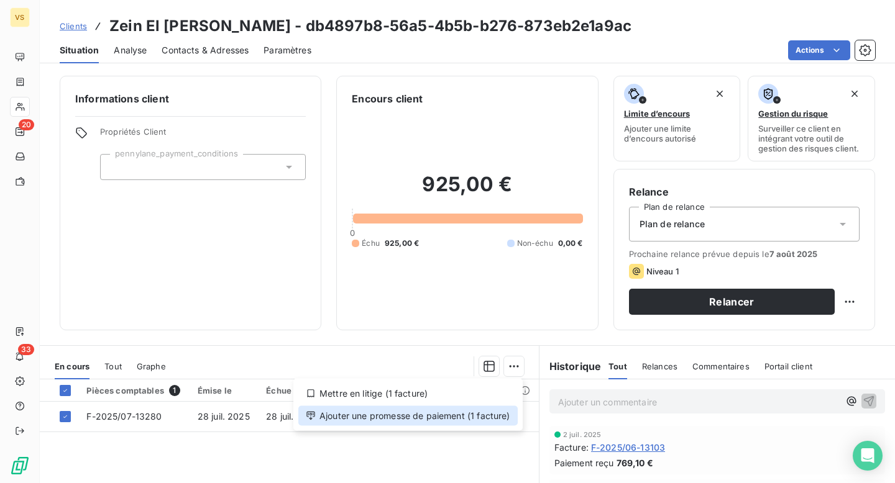
click at [374, 412] on div "Ajouter une promesse de paiement (1 facture)" at bounding box center [407, 416] width 219 height 20
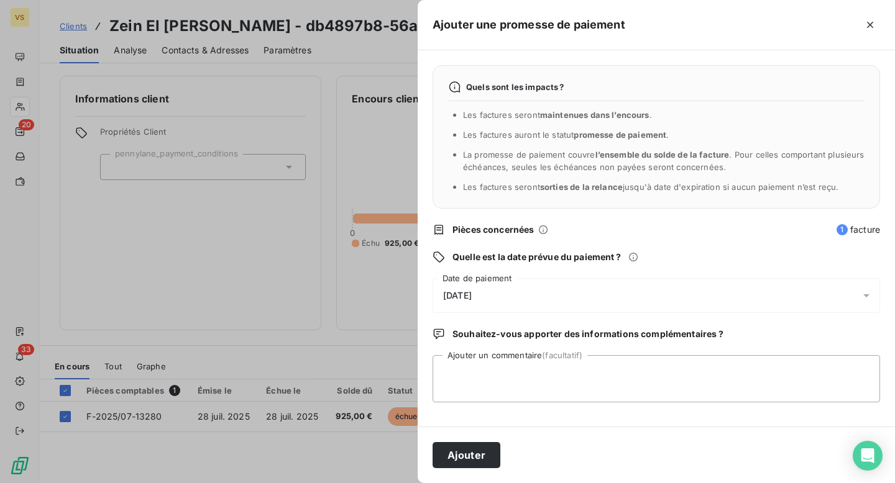
click at [472, 295] on span "15/08/2025" at bounding box center [457, 296] width 29 height 10
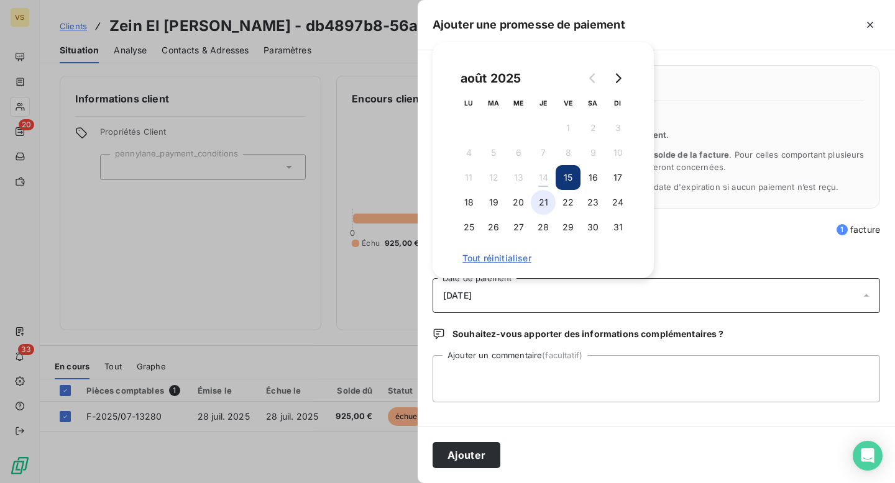
click at [540, 195] on button "21" at bounding box center [543, 202] width 25 height 25
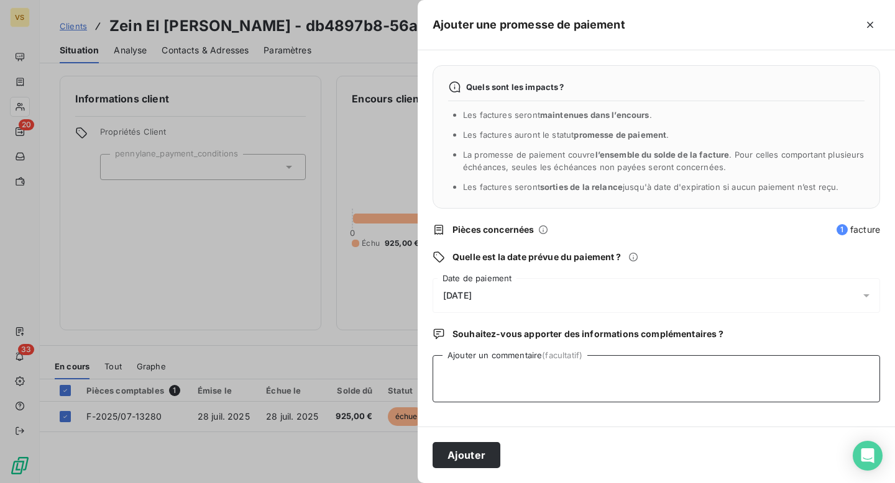
click at [499, 367] on textarea "Ajouter un commentaire (facultatif)" at bounding box center [656, 378] width 447 height 47
type textarea "Bug sur GCL, prélèvement relancé ce jour - Fily"
click at [481, 460] on button "Ajouter" at bounding box center [467, 455] width 68 height 26
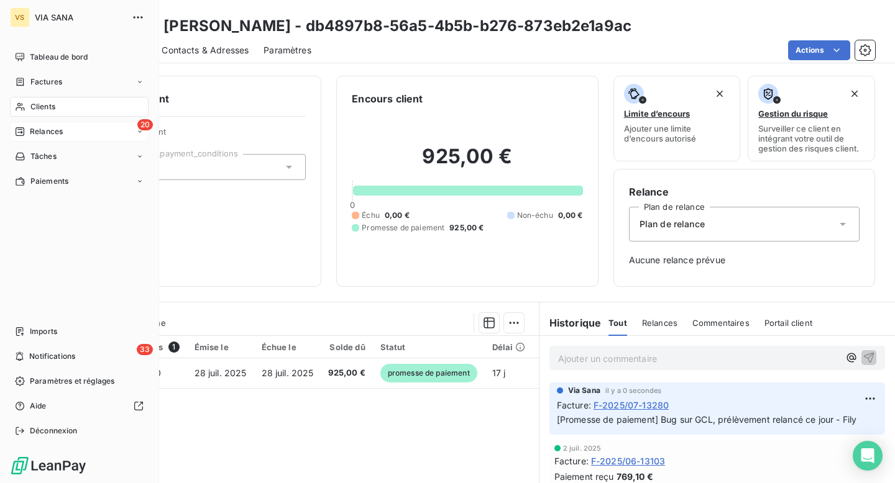
click at [25, 125] on div "20 Relances" at bounding box center [79, 132] width 139 height 20
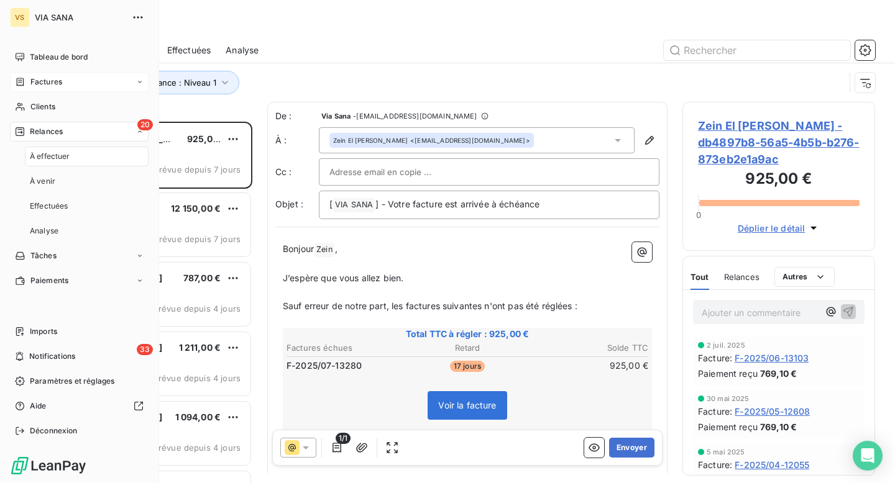
scroll to position [362, 193]
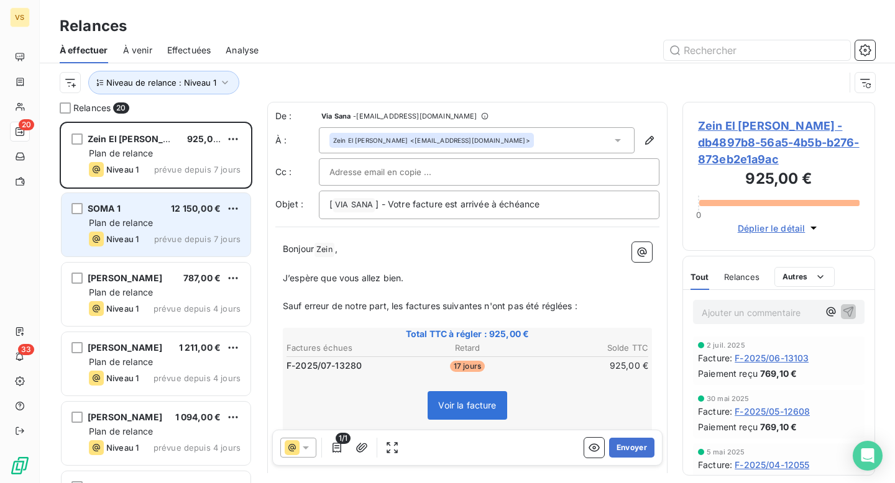
click at [139, 198] on div "SOMA 1 12 150,00 € Plan de relance Niveau 1 prévue depuis 7 jours" at bounding box center [156, 224] width 189 height 63
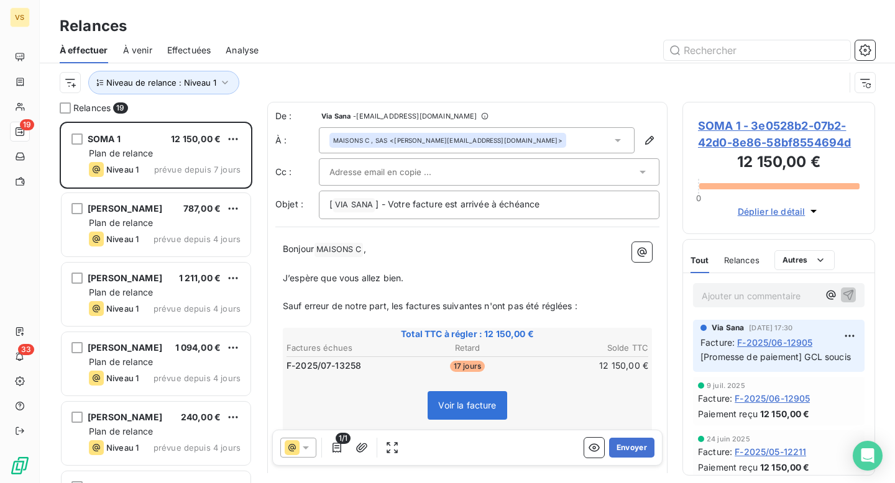
click at [780, 140] on span "SOMA 1 - 3e0528b2-07b2-42d0-8e86-58bf8554694d" at bounding box center [779, 134] width 162 height 34
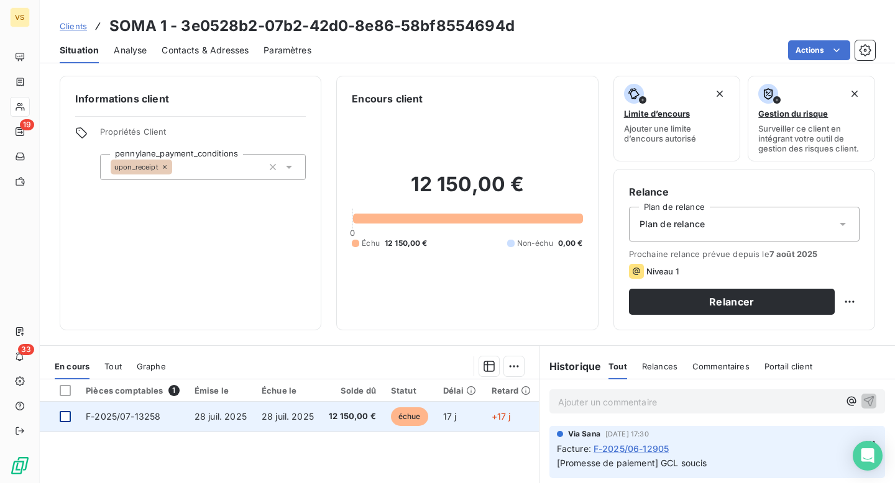
click at [65, 418] on div at bounding box center [65, 416] width 11 height 11
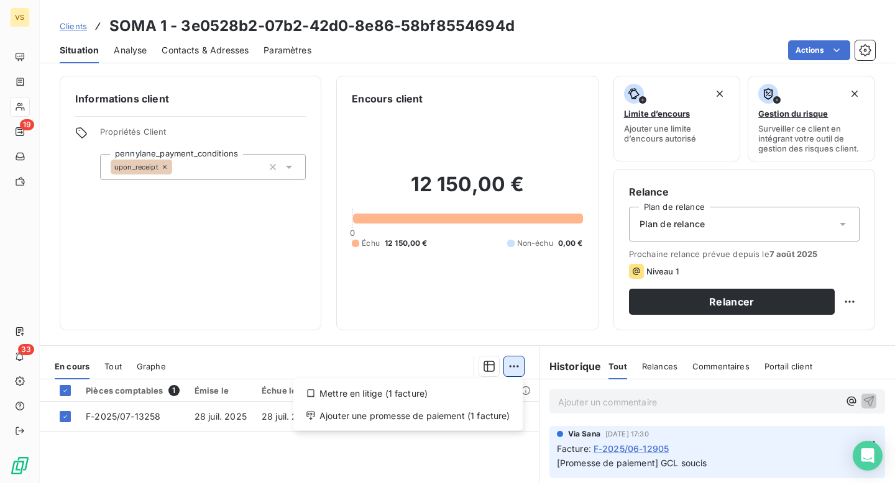
click at [506, 367] on html "VS 19 33 Clients SOMA 1 - 3e0528b2-07b2-42d0-8e86-58bf8554694d Situation Analys…" at bounding box center [447, 241] width 895 height 483
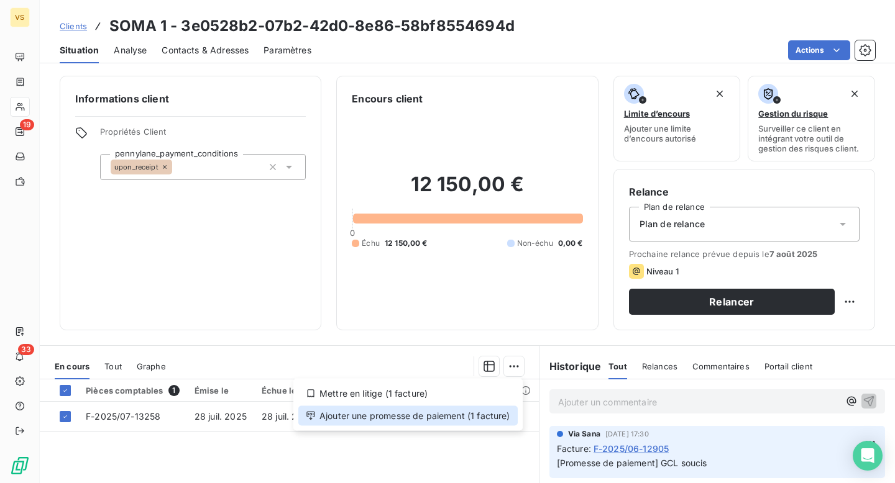
click at [460, 419] on div "Ajouter une promesse de paiement (1 facture)" at bounding box center [407, 416] width 219 height 20
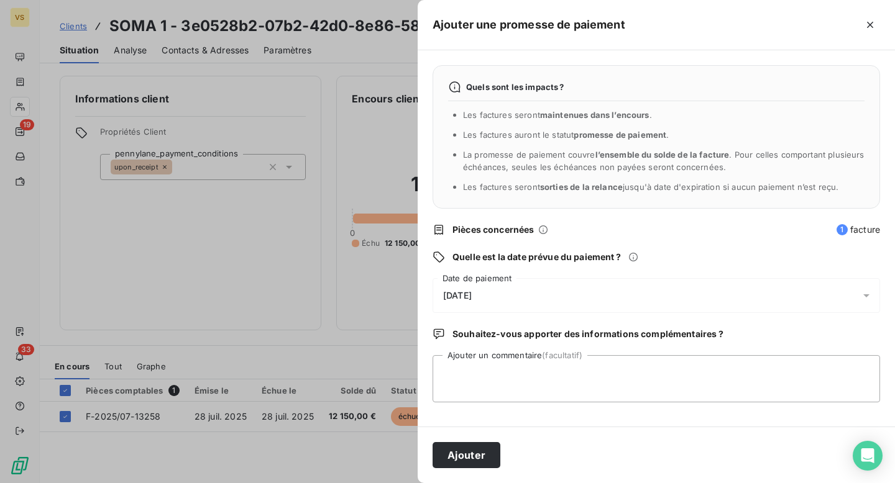
click at [472, 291] on span "15/08/2025" at bounding box center [457, 296] width 29 height 10
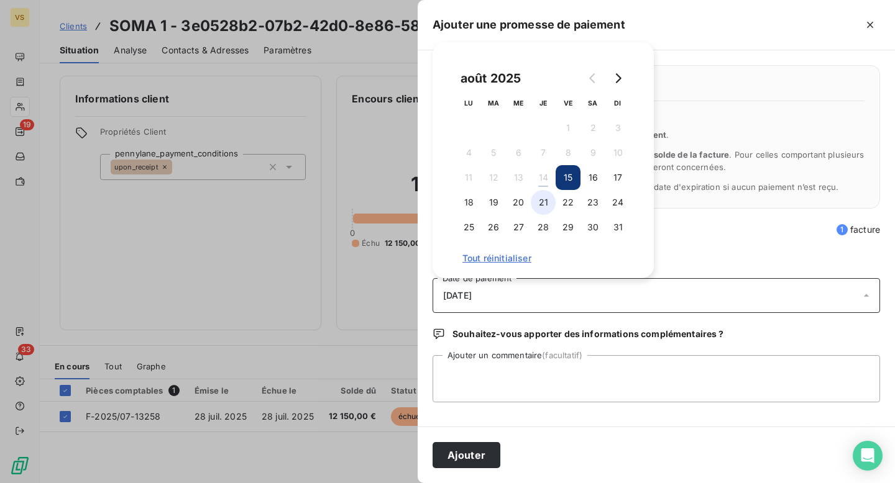
click at [543, 204] on button "21" at bounding box center [543, 202] width 25 height 25
click at [541, 368] on textarea "Ajouter un commentaire (facultatif)" at bounding box center [656, 378] width 447 height 47
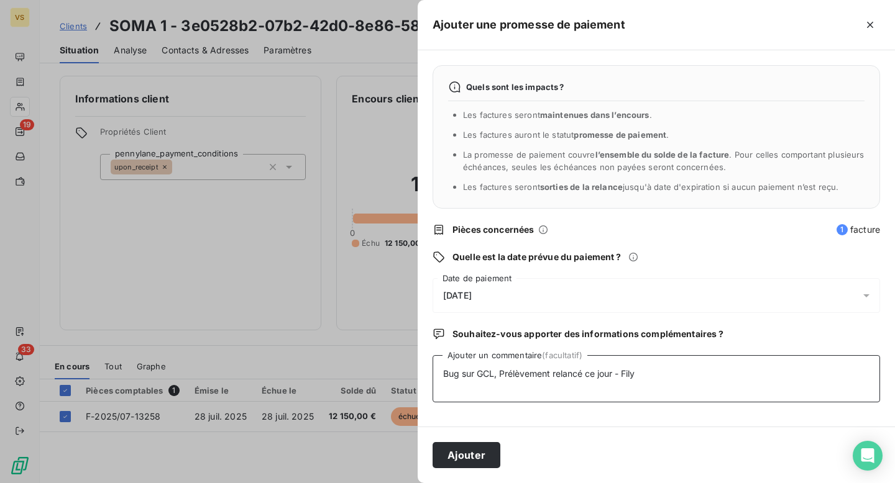
type textarea "Bug sur GCL, Prélèvement relancé ce jour - Fily"
click at [456, 453] on button "Ajouter" at bounding box center [467, 455] width 68 height 26
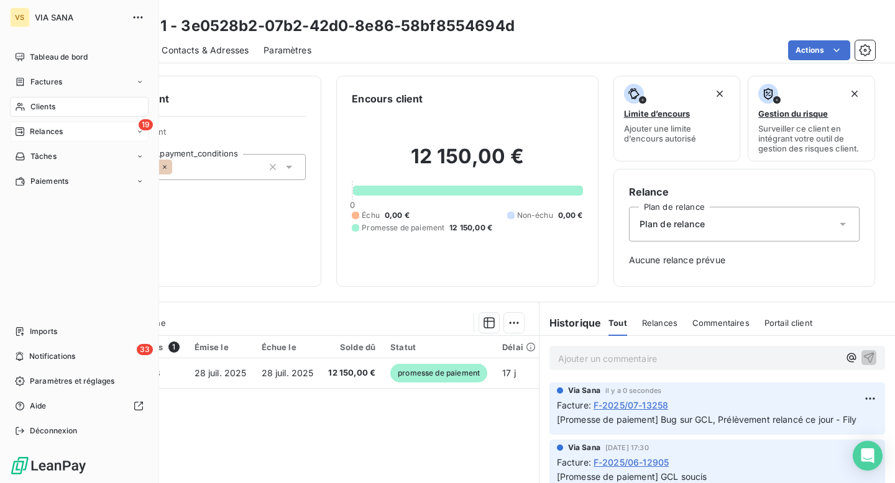
click at [30, 137] on span "Relances" at bounding box center [46, 131] width 33 height 11
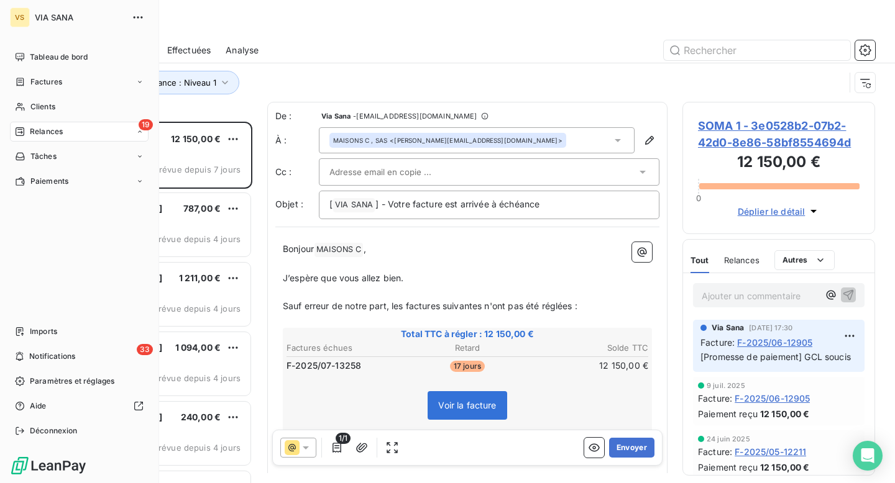
scroll to position [362, 193]
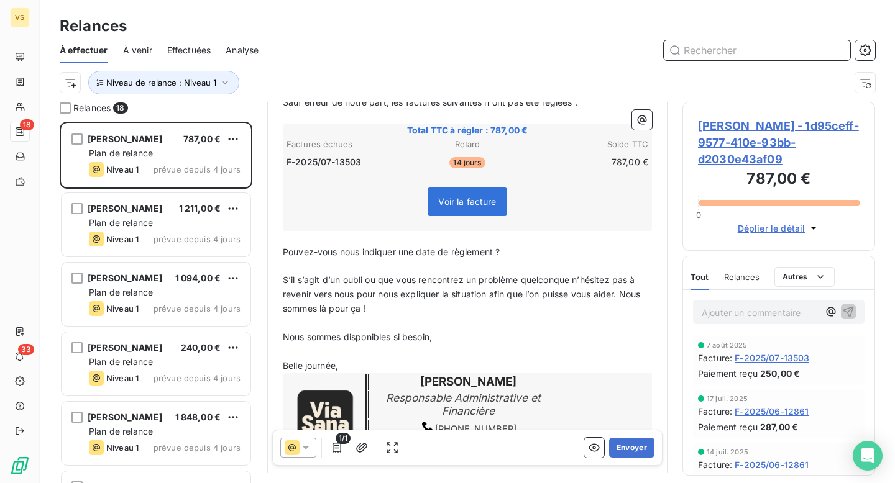
scroll to position [237, 0]
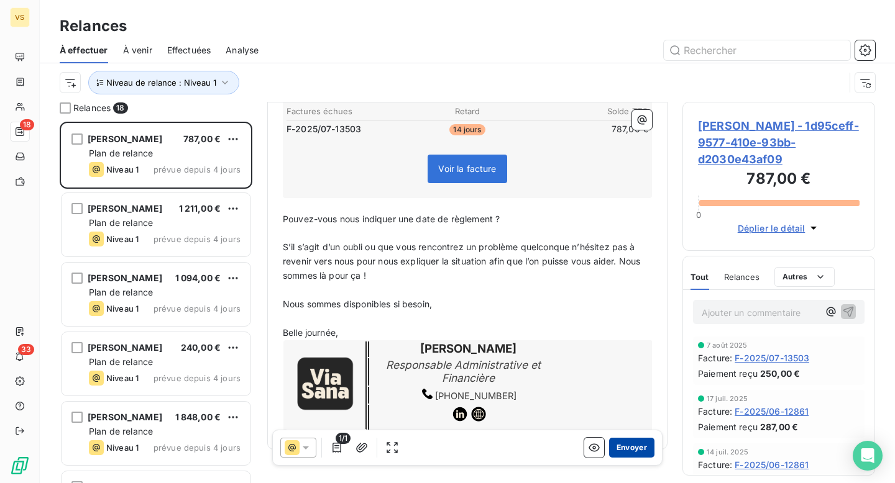
click at [633, 442] on button "Envoyer" at bounding box center [631, 448] width 45 height 20
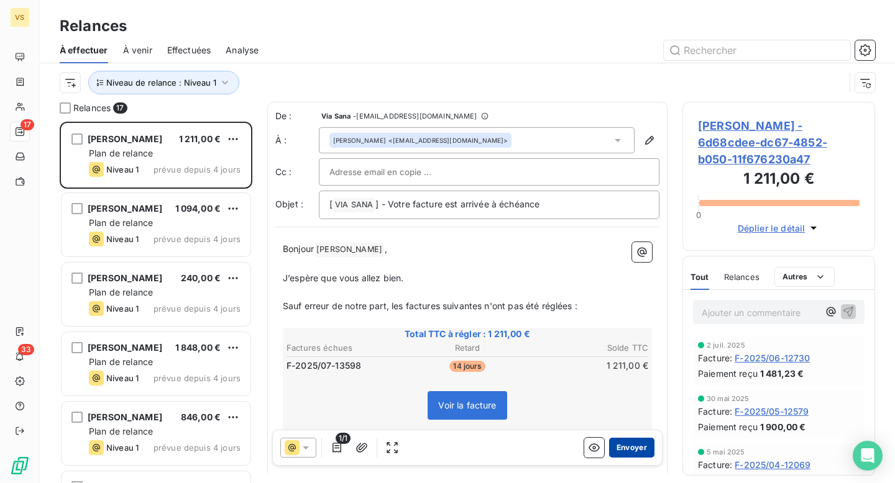
click at [637, 448] on button "Envoyer" at bounding box center [631, 448] width 45 height 20
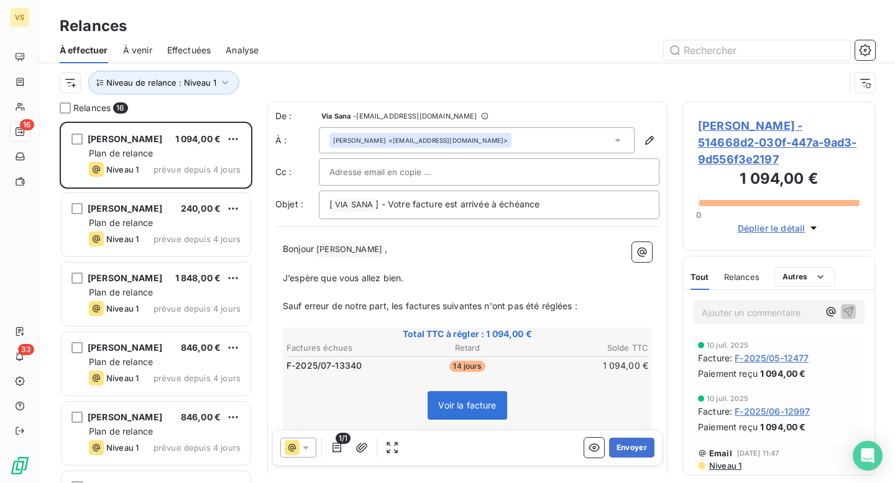
click at [743, 139] on span "Magali Scemama - 514668d2-030f-447a-9ad3-9d556f3e2197" at bounding box center [779, 142] width 162 height 50
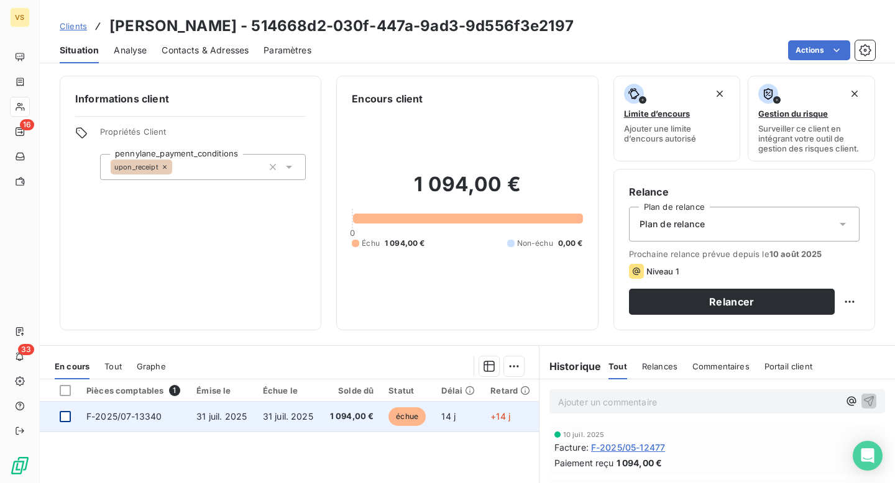
click at [70, 416] on div at bounding box center [65, 416] width 11 height 11
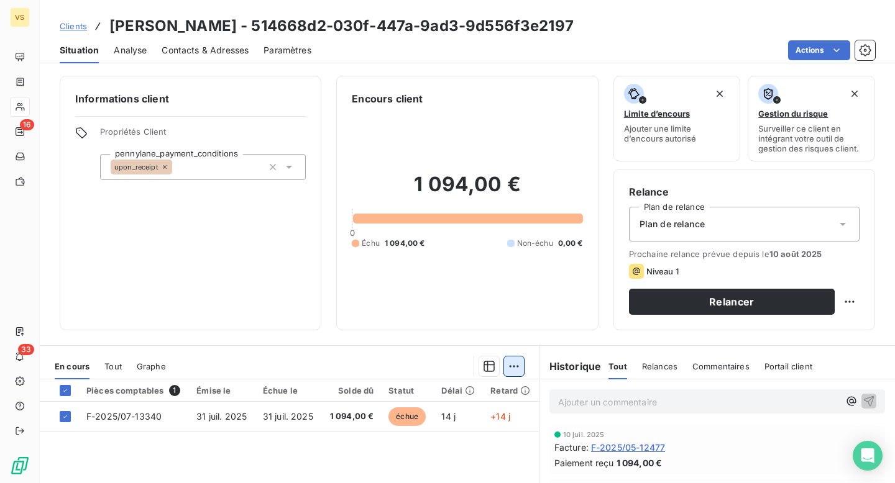
click at [508, 373] on html "VS 16 33 Clients Magali Scemama - 514668d2-030f-447a-9ad3-9d556f3e2197 Situatio…" at bounding box center [447, 241] width 895 height 483
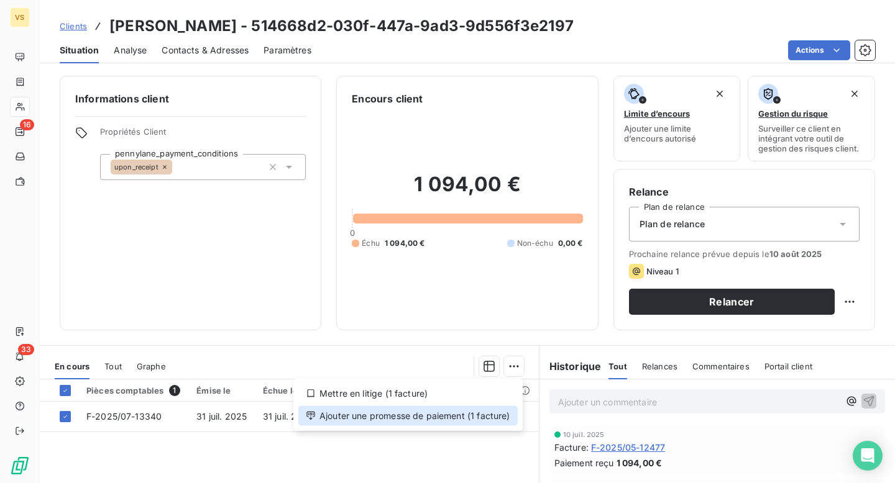
click at [498, 416] on div "Ajouter une promesse de paiement (1 facture)" at bounding box center [407, 416] width 219 height 20
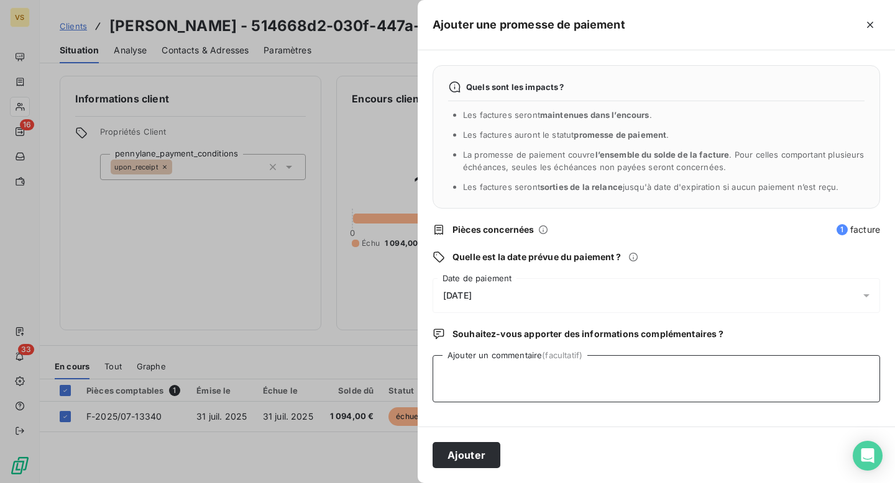
click at [582, 383] on textarea "Ajouter un commentaire (facultatif)" at bounding box center [656, 378] width 447 height 47
type textarea "Bug sur GCL, Prélèvement lancé ce jour - Fily"
click at [453, 456] on button "Ajouter" at bounding box center [467, 455] width 68 height 26
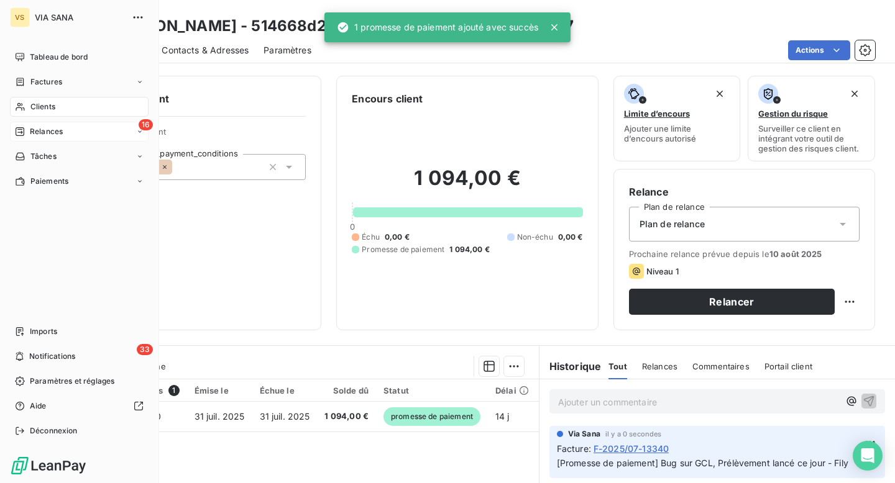
click at [17, 130] on icon at bounding box center [20, 132] width 10 height 10
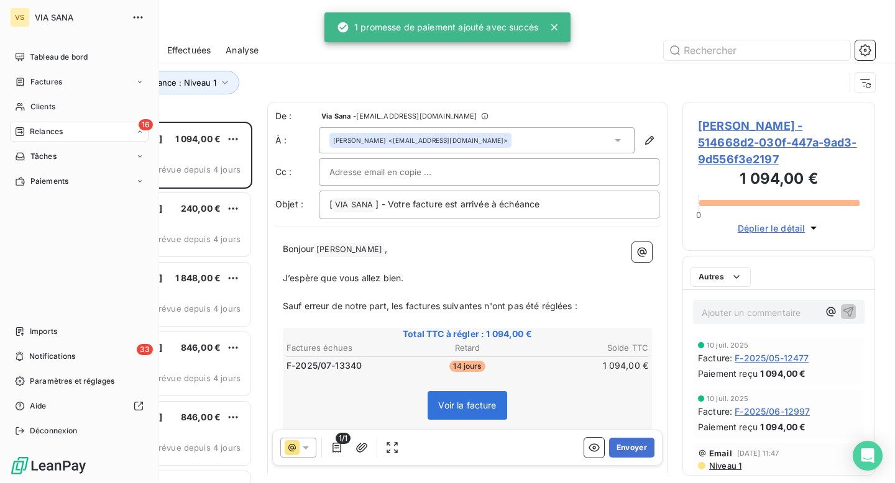
scroll to position [362, 193]
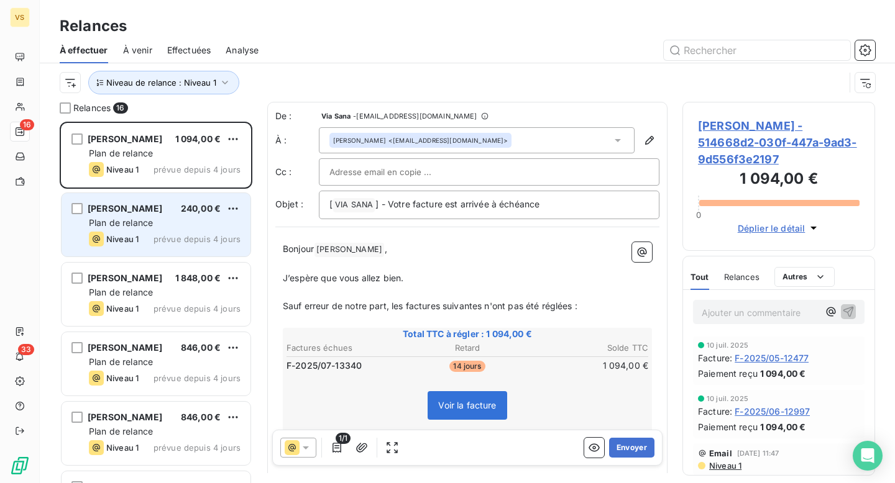
click at [159, 214] on div "Sonia Collard 240,00 €" at bounding box center [165, 208] width 152 height 11
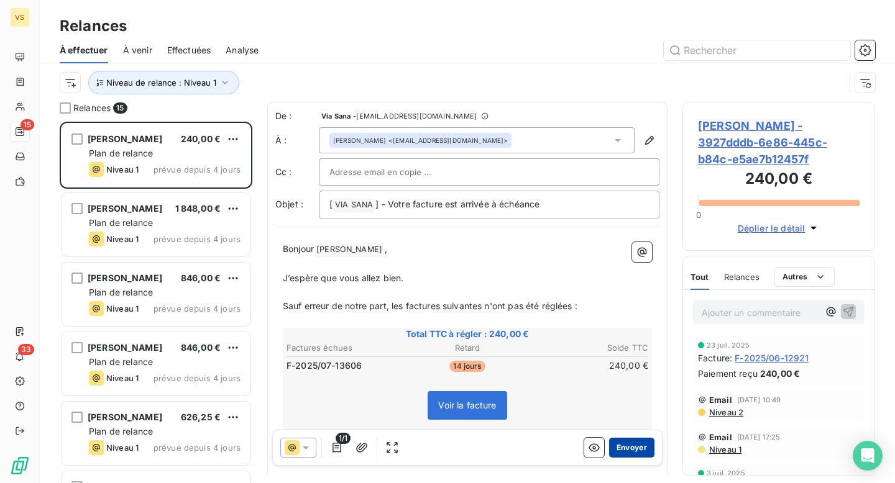
click at [616, 452] on button "Envoyer" at bounding box center [631, 448] width 45 height 20
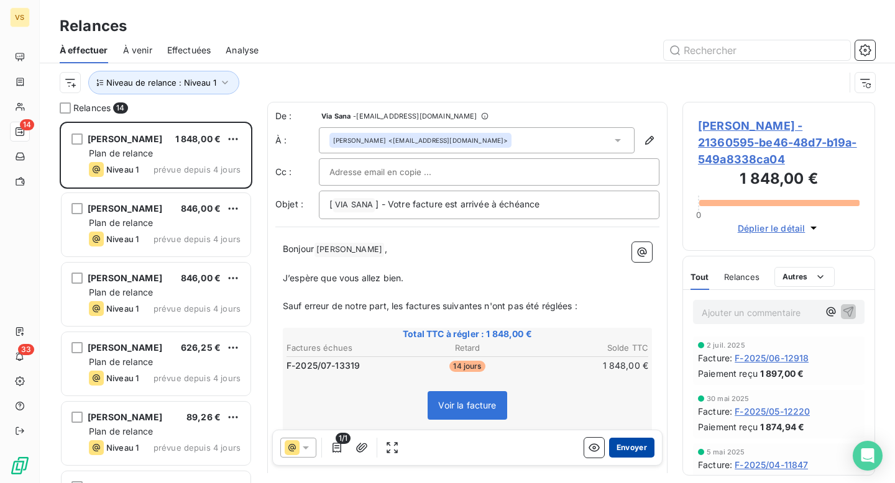
click at [635, 441] on button "Envoyer" at bounding box center [631, 448] width 45 height 20
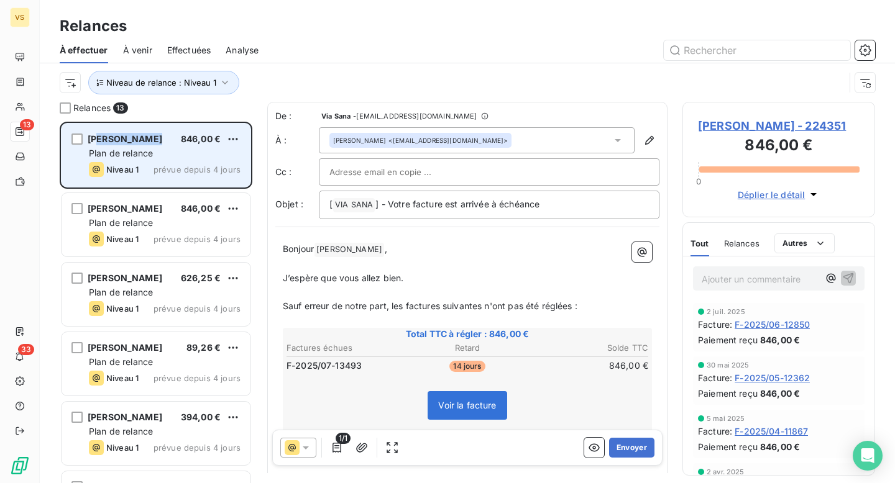
drag, startPoint x: 98, startPoint y: 140, endPoint x: 151, endPoint y: 140, distance: 52.8
click at [151, 140] on span "Géraldine Montaclair Keravel" at bounding box center [125, 139] width 75 height 11
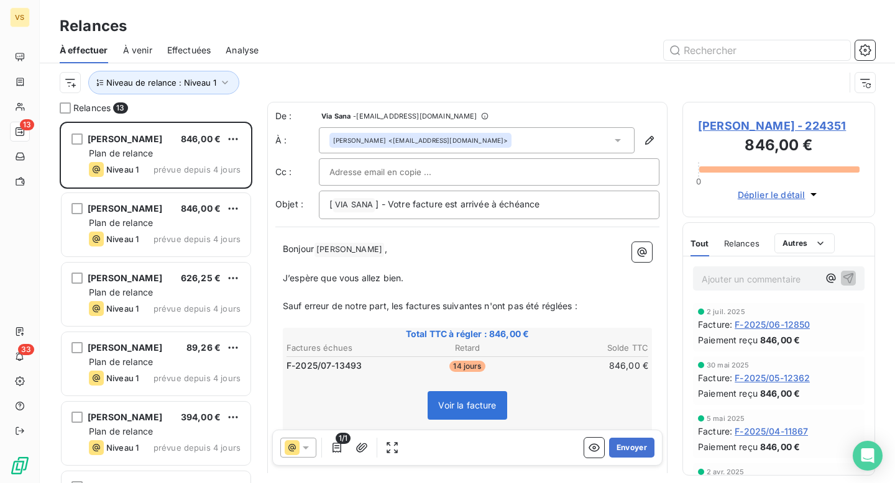
click at [399, 249] on p "Bonjour Géraldine ﻿ ," at bounding box center [467, 249] width 369 height 15
copy span "Géraldine Montaclair Keravel"
drag, startPoint x: 701, startPoint y: 125, endPoint x: 860, endPoint y: 130, distance: 159.2
click at [860, 130] on div "Géraldine Montaclair Keravel - 224351 846,00 € 0 Déplier le détail" at bounding box center [778, 160] width 193 height 116
click at [647, 455] on button "Envoyer" at bounding box center [631, 448] width 45 height 20
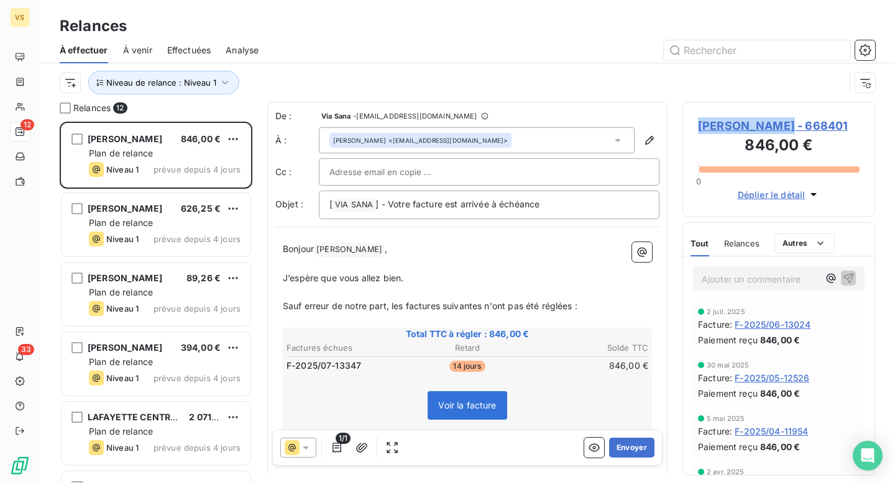
drag, startPoint x: 698, startPoint y: 124, endPoint x: 767, endPoint y: 128, distance: 69.7
click at [767, 128] on span "Elsa Polverel - 668401" at bounding box center [779, 125] width 162 height 17
copy span "Elsa Polverel"
drag, startPoint x: 699, startPoint y: 127, endPoint x: 748, endPoint y: 239, distance: 122.2
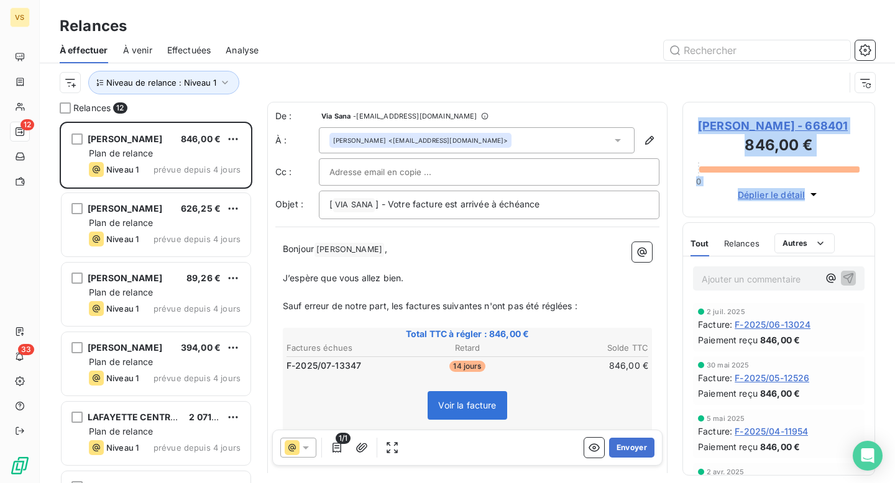
click at [748, 236] on div "Elsa Polverel - 668401 846,00 € 0 Déplier le détail Tout Relances Commentaires …" at bounding box center [778, 293] width 193 height 382
click at [720, 200] on div "Déplier le détail" at bounding box center [779, 191] width 162 height 22
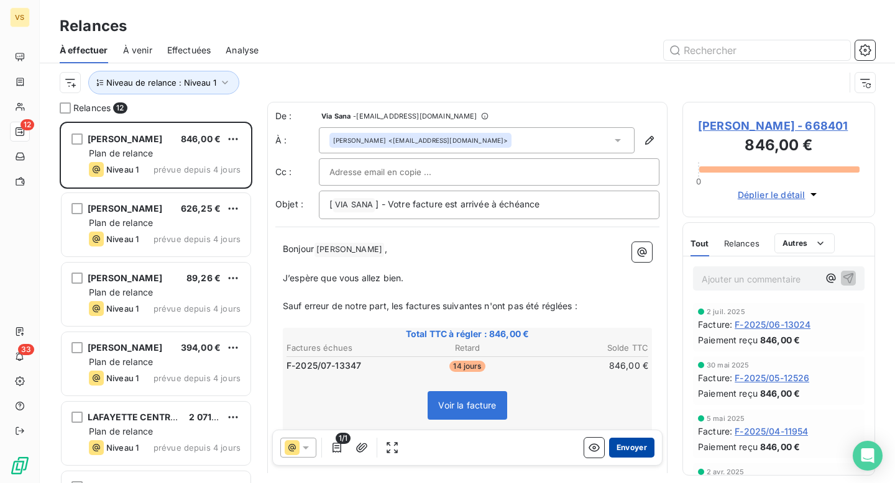
click at [645, 440] on button "Envoyer" at bounding box center [631, 448] width 45 height 20
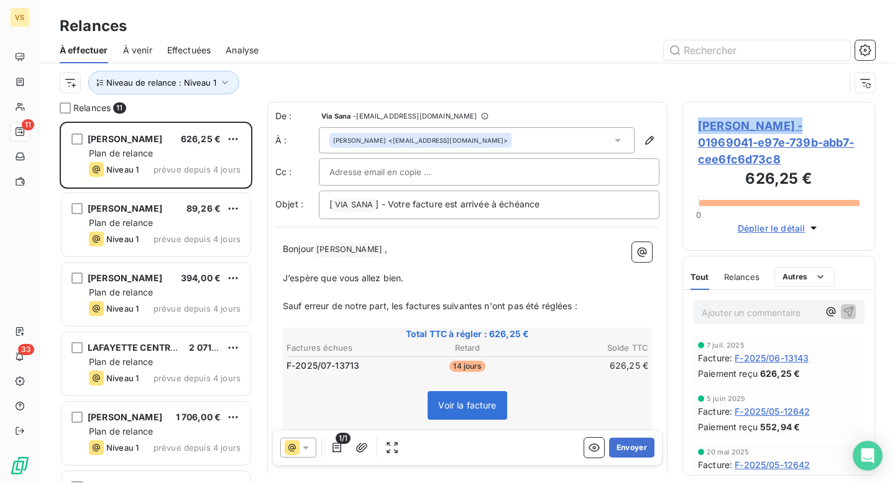
copy span "Thomas Baptiste"
drag, startPoint x: 701, startPoint y: 127, endPoint x: 765, endPoint y: 157, distance: 70.6
click at [765, 157] on span "Thomas Baptiste-Weiss - 01969041-e97e-739b-abb7-cee6fc6d73c8" at bounding box center [779, 142] width 162 height 50
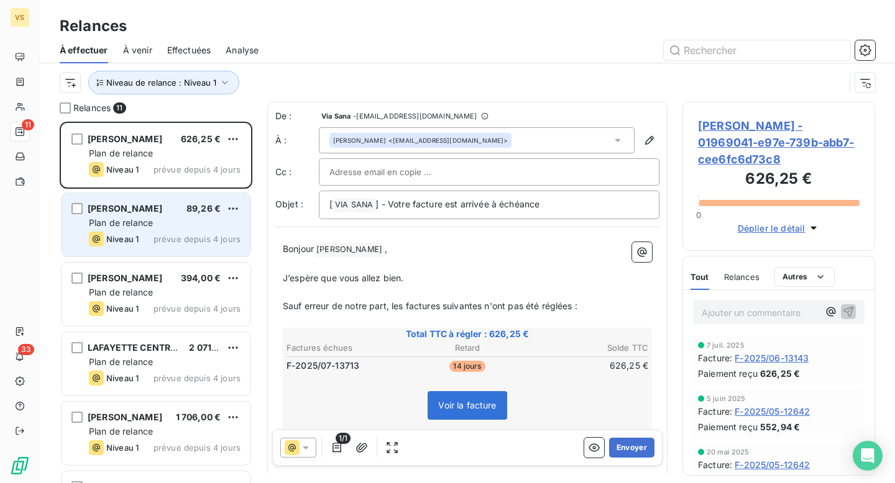
click at [174, 229] on div "Plan de relance" at bounding box center [165, 223] width 152 height 12
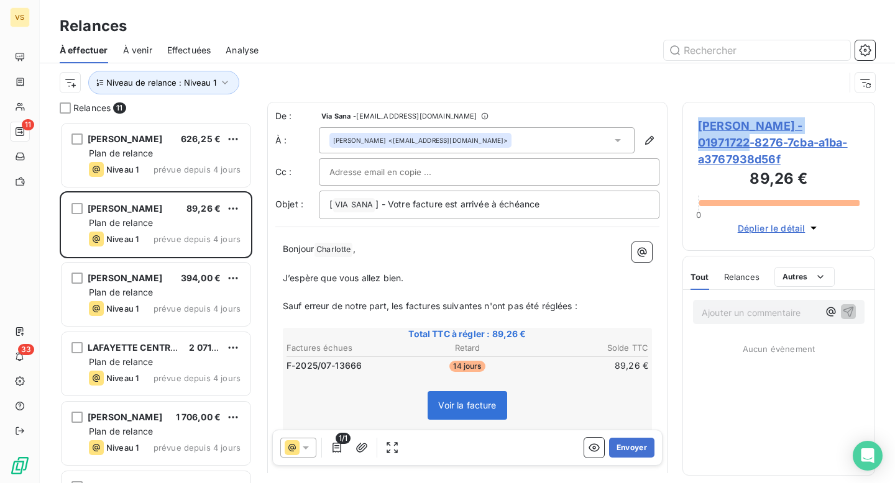
copy span "Charlotte Michel Carteau"
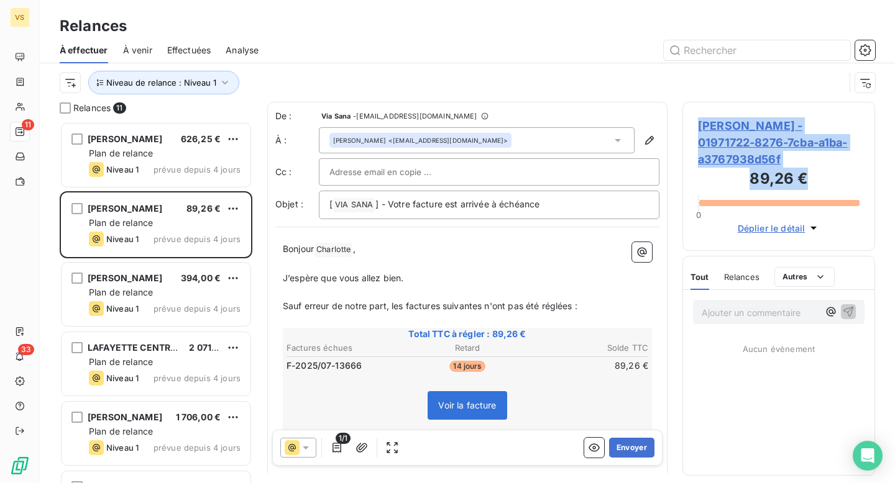
drag, startPoint x: 701, startPoint y: 132, endPoint x: 829, endPoint y: 173, distance: 134.6
click at [829, 173] on div "Charlotte Michel Carteau - 01971722-8276-7cba-a1ba-a3767938d56f 89,26 € 0 Dépli…" at bounding box center [778, 176] width 193 height 149
click at [831, 184] on h3 "89,26 €" at bounding box center [779, 180] width 162 height 25
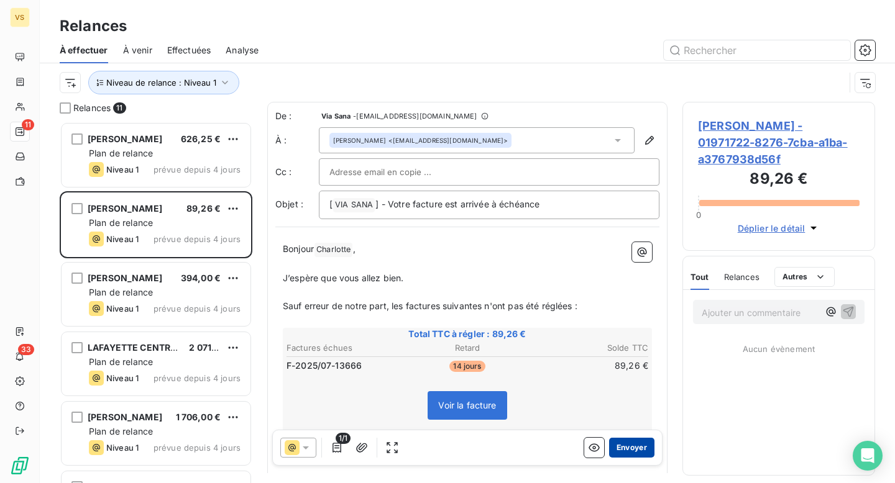
click at [633, 443] on button "Envoyer" at bounding box center [631, 448] width 45 height 20
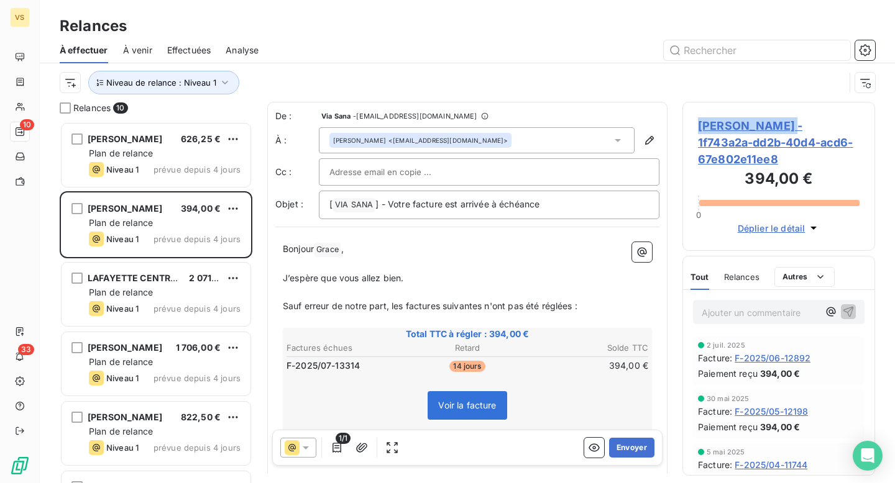
copy span "Grace Regnault"
drag, startPoint x: 700, startPoint y: 125, endPoint x: 777, endPoint y: 153, distance: 82.2
click at [777, 153] on span "Grace Regnault - 1f743a2a-dd2b-40d4-acd6-67e802e11ee8" at bounding box center [779, 142] width 162 height 50
copy span "Grace Regnault"
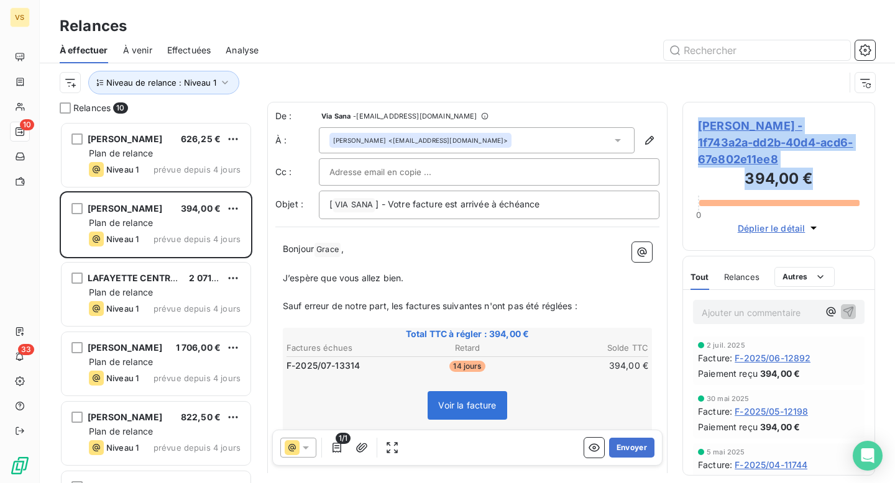
drag, startPoint x: 701, startPoint y: 128, endPoint x: 725, endPoint y: 191, distance: 67.3
click at [725, 191] on div "Grace Regnault - 1f743a2a-dd2b-40d4-acd6-67e802e11ee8 394,00 € 0 Déplier le dét…" at bounding box center [778, 176] width 193 height 149
click at [725, 191] on h3 "394,00 €" at bounding box center [779, 180] width 162 height 25
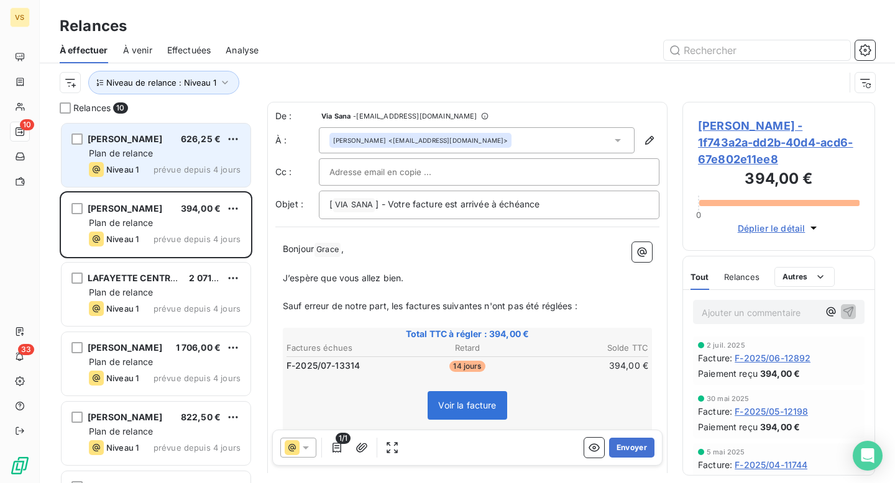
click at [173, 157] on div "Plan de relance" at bounding box center [165, 153] width 152 height 12
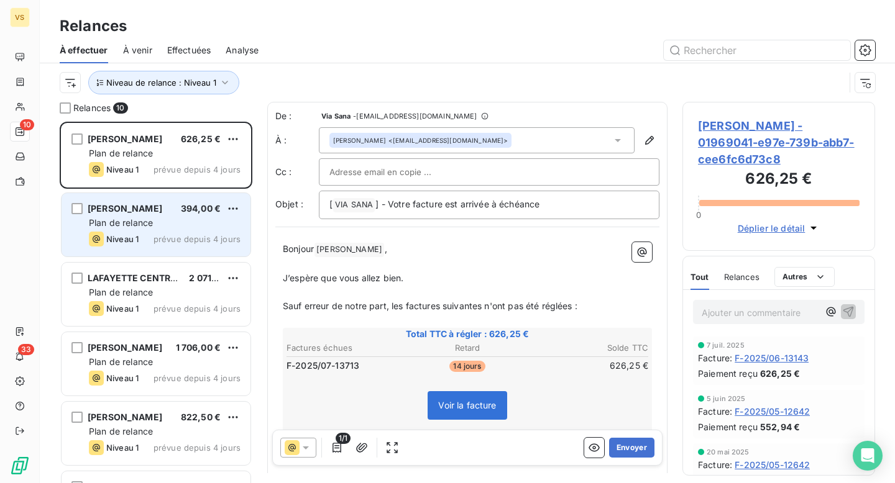
click at [176, 222] on div "Plan de relance" at bounding box center [165, 223] width 152 height 12
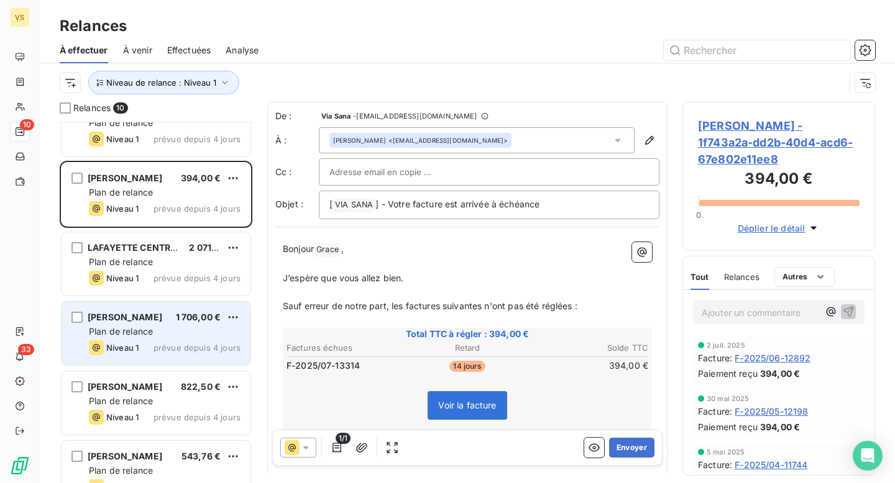
scroll to position [34, 0]
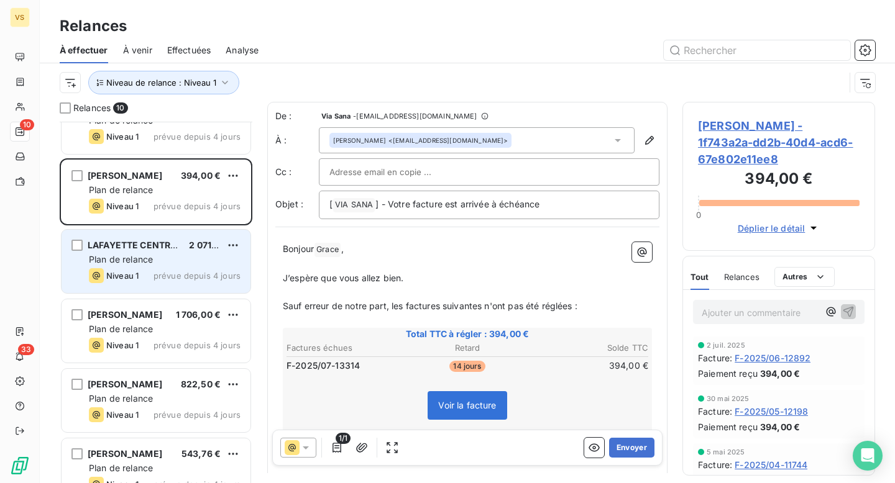
click at [197, 257] on div "Plan de relance" at bounding box center [165, 260] width 152 height 12
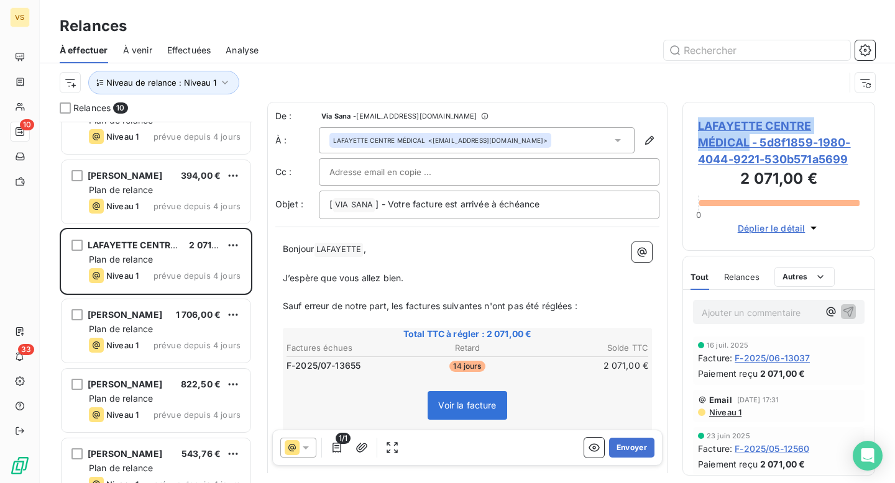
copy span "LAFAYETTE CENTRE MÉDICAL"
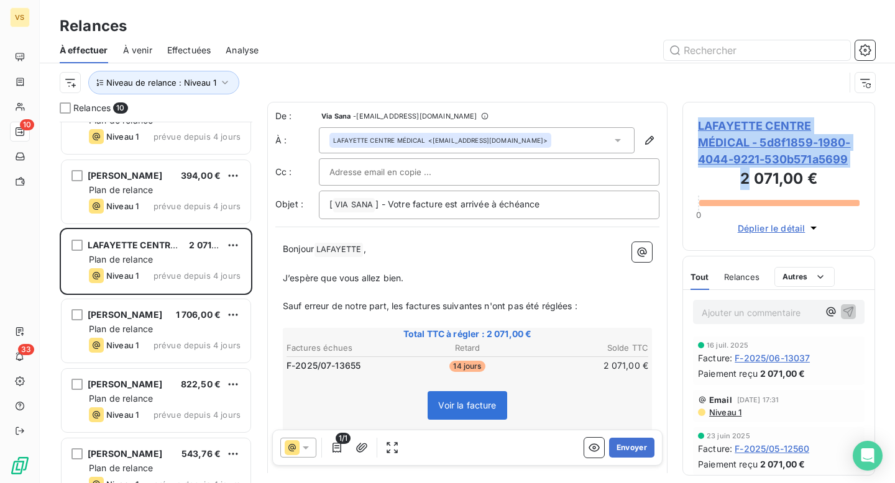
drag, startPoint x: 700, startPoint y: 127, endPoint x: 746, endPoint y: 184, distance: 73.4
click at [746, 182] on div "LAFAYETTE CENTRE MÉDICAL - 5d8f1859-1980-4044-9221-530b571a5699 2 071,00 € 0 Dé…" at bounding box center [778, 176] width 193 height 149
click at [744, 190] on h3 "2 071,00 €" at bounding box center [779, 180] width 162 height 25
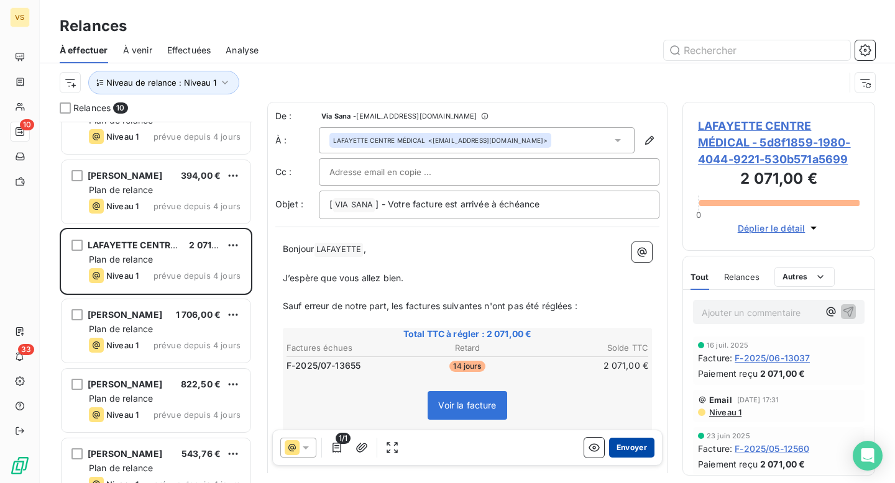
click at [635, 441] on button "Envoyer" at bounding box center [631, 448] width 45 height 20
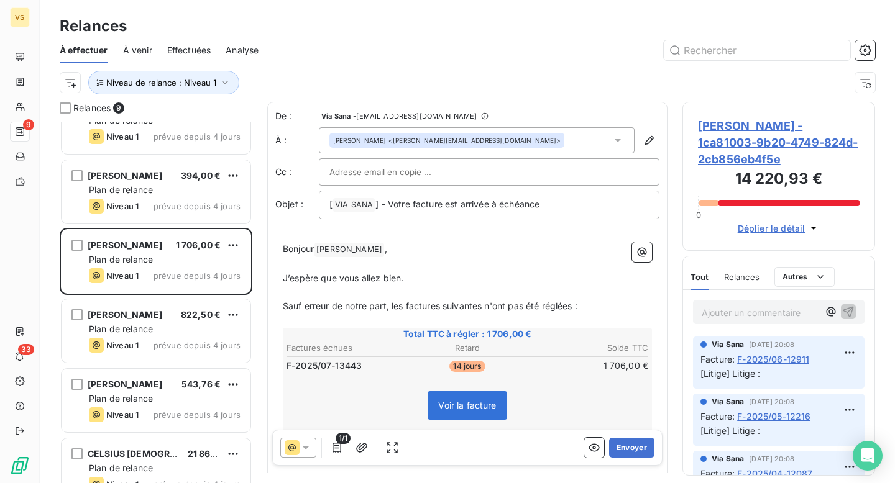
click at [750, 132] on span "Antonio Dorcas - 1ca81003-9b20-4749-824d-2cb856eb4f5e" at bounding box center [779, 142] width 162 height 50
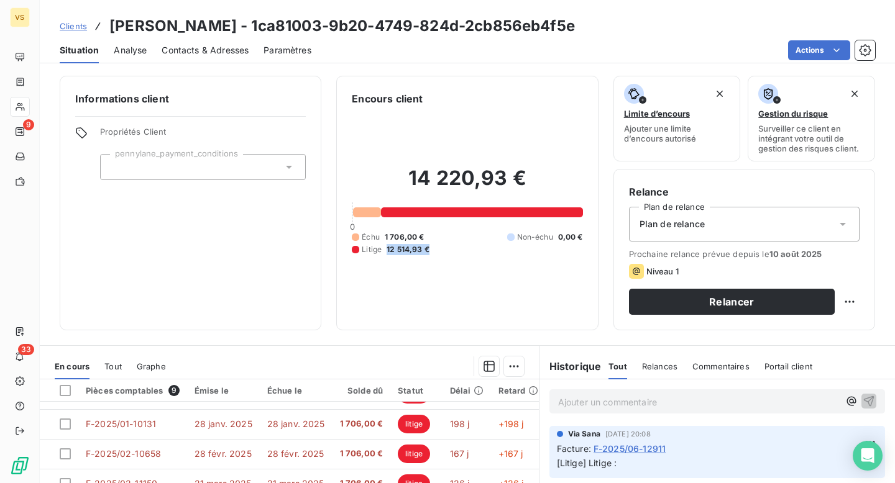
drag, startPoint x: 386, startPoint y: 248, endPoint x: 436, endPoint y: 250, distance: 50.4
click at [436, 250] on div "Échu 1 706,00 € Non-échu 0,00 € Litige 12 514,93 €" at bounding box center [467, 244] width 231 height 24
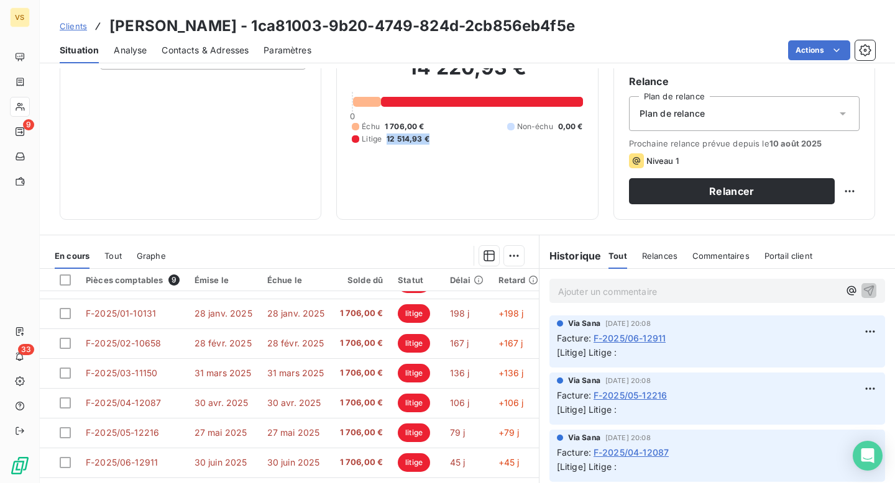
scroll to position [173, 0]
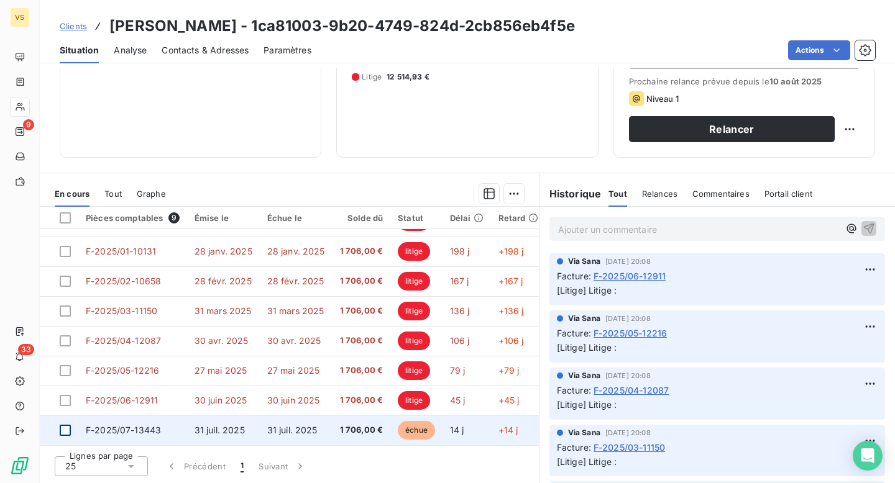
click at [63, 425] on div at bounding box center [65, 430] width 11 height 11
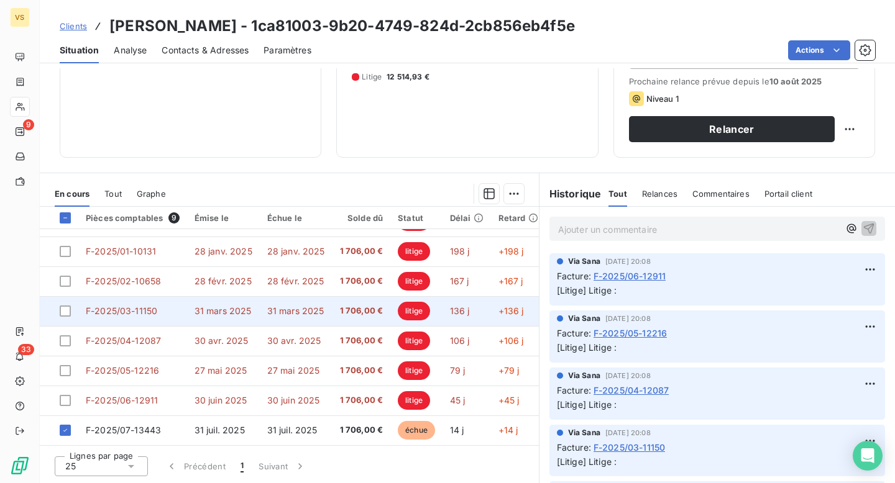
scroll to position [0, 0]
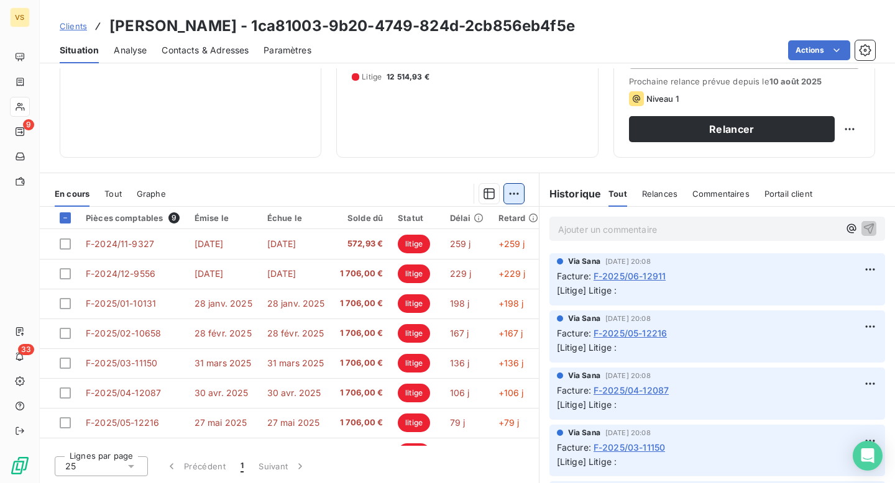
click at [511, 199] on html "VS 9 33 Clients Antonio Dorcas - 1ca81003-9b20-4749-824d-2cb856eb4f5e Situation…" at bounding box center [447, 241] width 895 height 483
click at [296, 137] on html "VS 9 33 Clients Antonio Dorcas - 1ca81003-9b20-4749-824d-2cb856eb4f5e Situation…" at bounding box center [447, 241] width 895 height 483
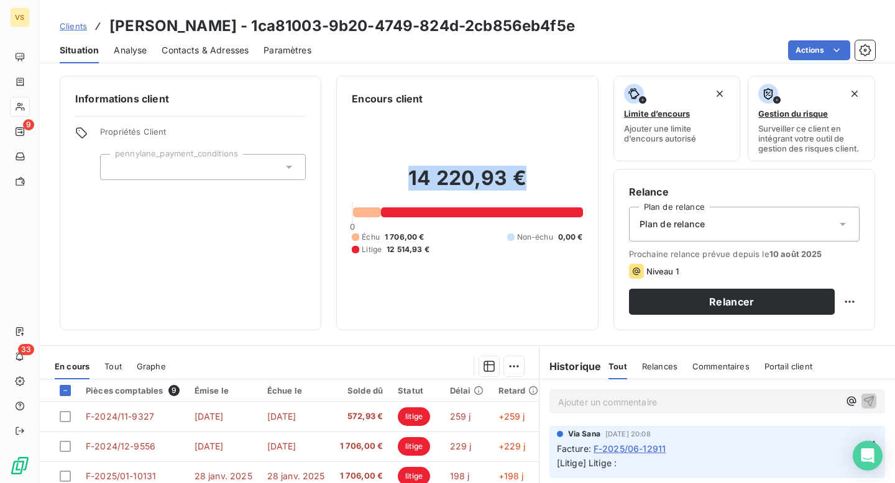
drag, startPoint x: 408, startPoint y: 181, endPoint x: 571, endPoint y: 181, distance: 163.4
click at [571, 181] on h2 "14 220,93 €" at bounding box center [467, 184] width 231 height 37
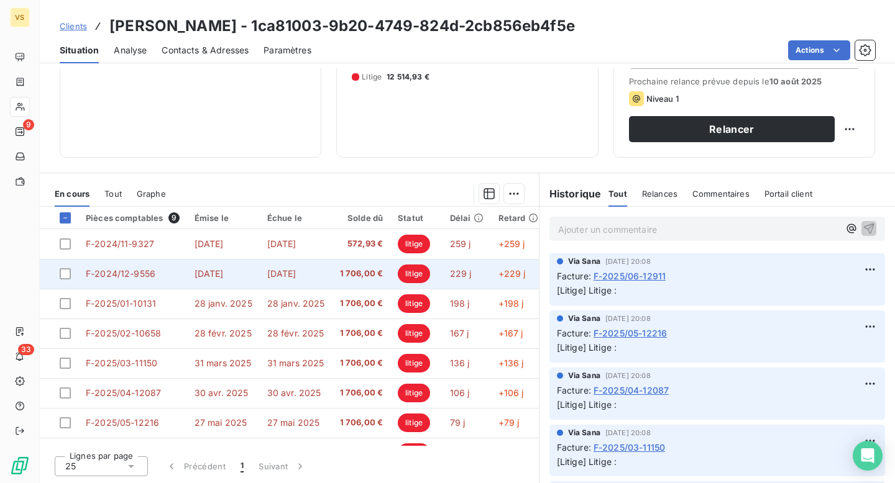
scroll to position [57, 0]
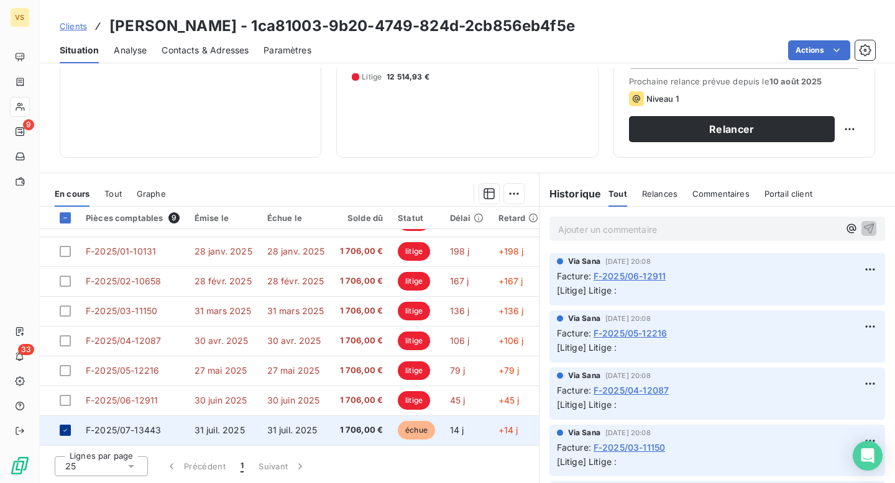
click at [64, 428] on icon at bounding box center [65, 430] width 7 height 7
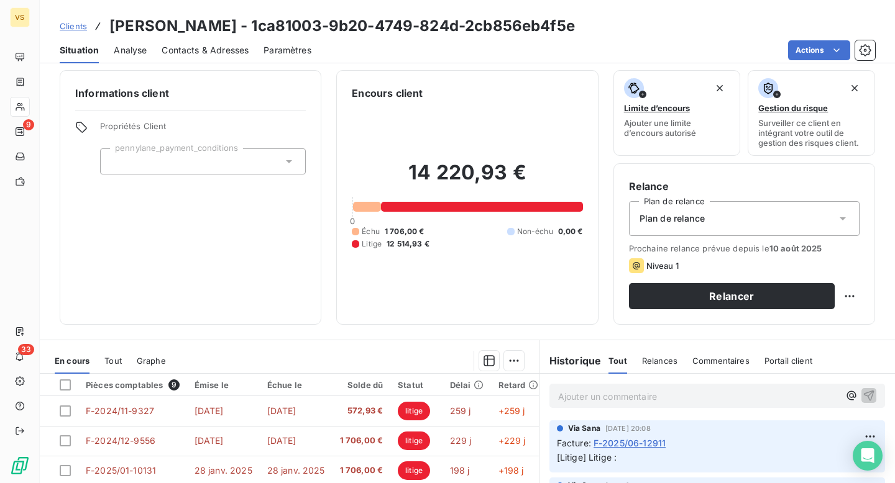
scroll to position [0, 0]
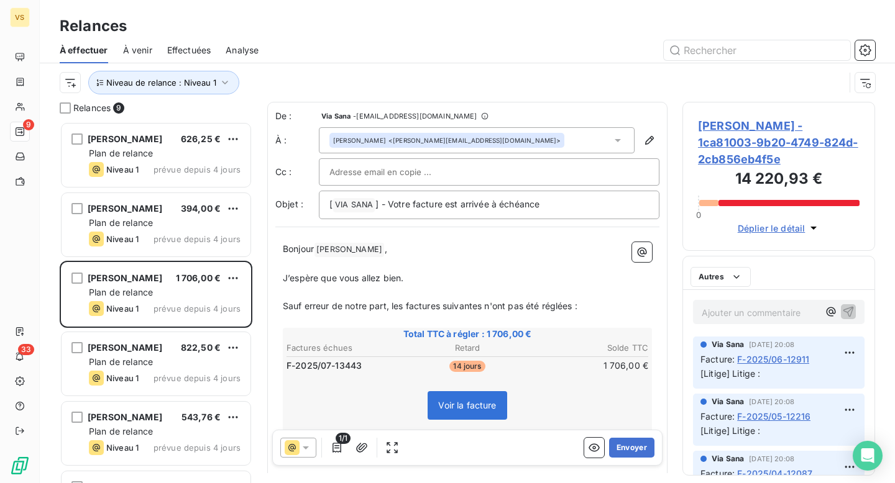
scroll to position [362, 193]
click at [740, 150] on span "Antonio Dorcas - 1ca81003-9b20-4749-824d-2cb856eb4f5e" at bounding box center [779, 142] width 162 height 50
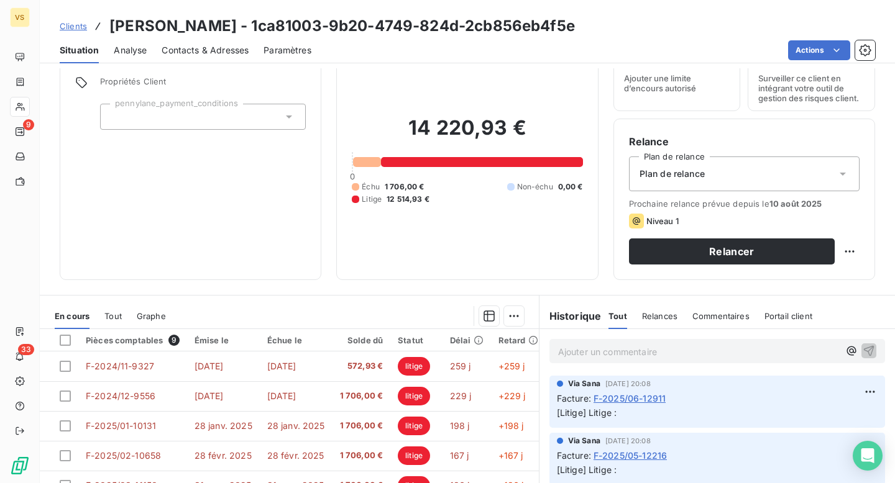
scroll to position [173, 0]
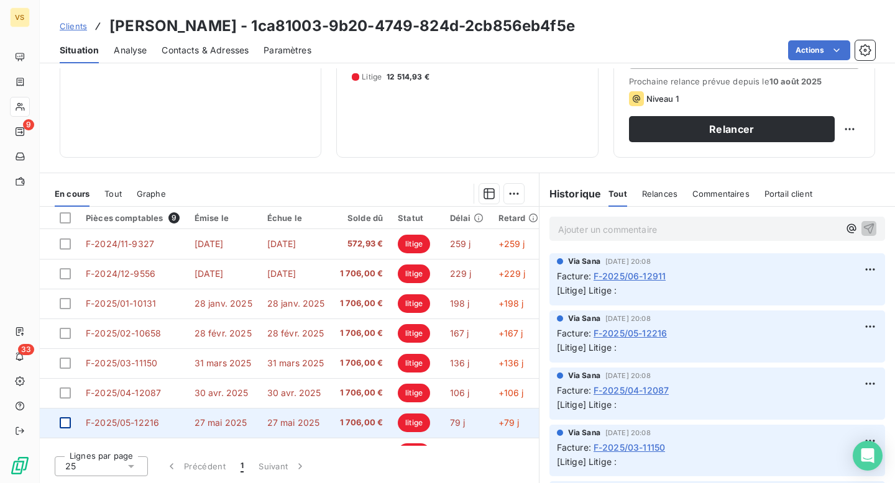
click at [68, 423] on div at bounding box center [65, 423] width 11 height 11
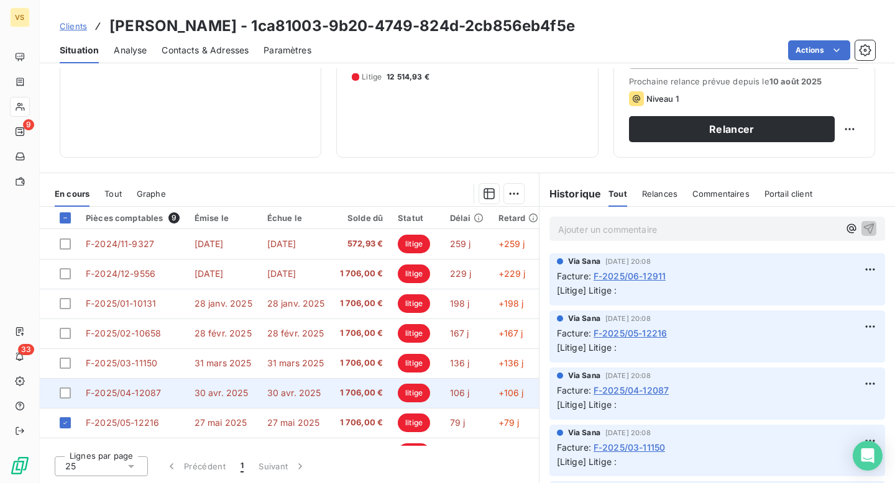
scroll to position [57, 0]
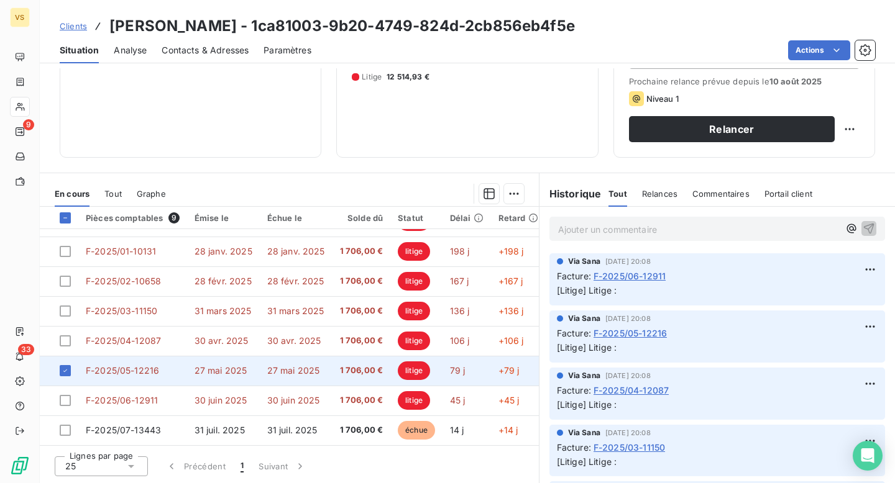
click at [71, 364] on td at bounding box center [59, 371] width 39 height 30
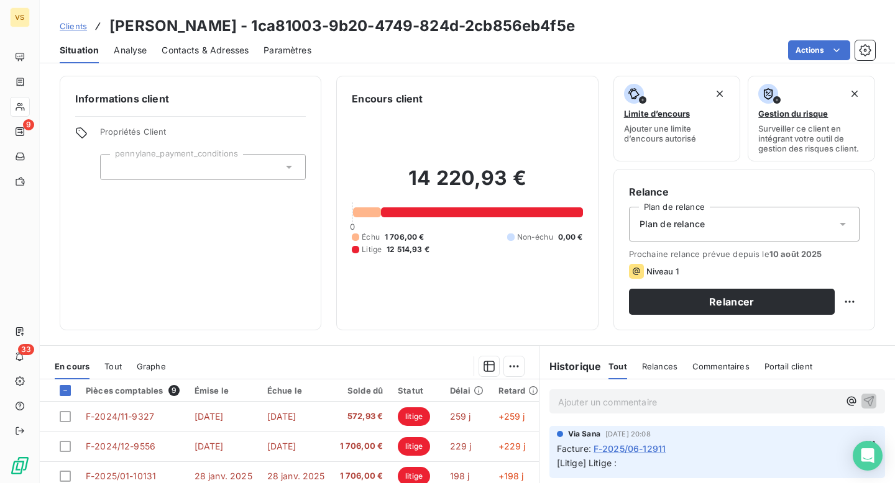
scroll to position [173, 0]
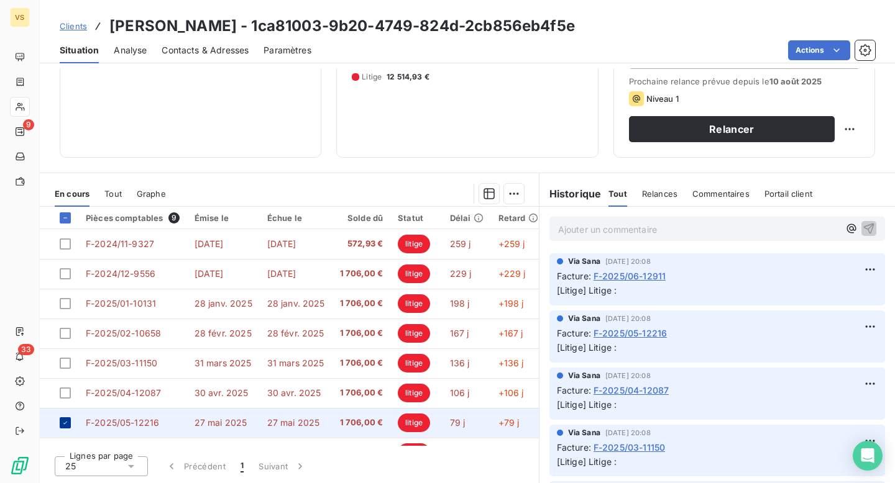
click at [68, 424] on icon at bounding box center [65, 422] width 7 height 7
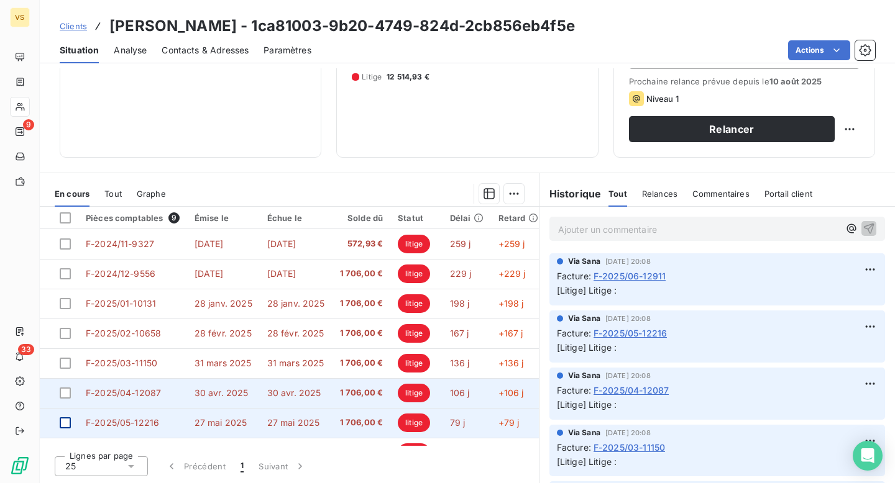
scroll to position [57, 0]
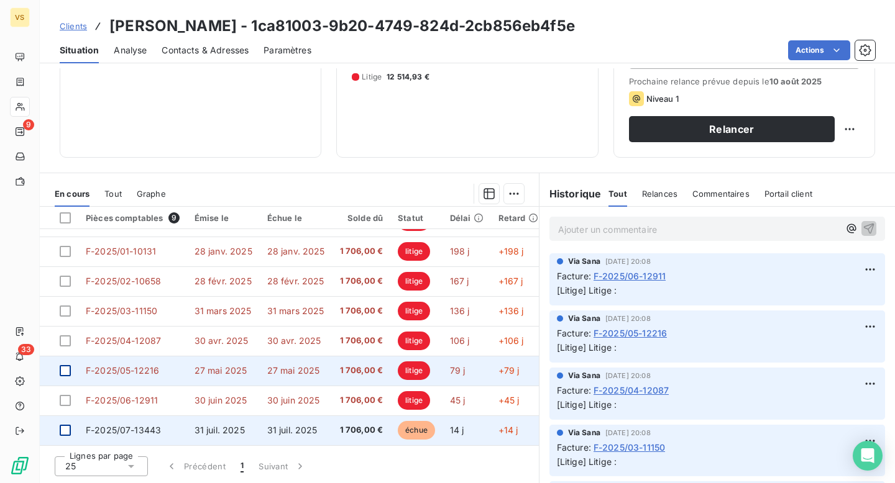
click at [66, 428] on div at bounding box center [65, 430] width 11 height 11
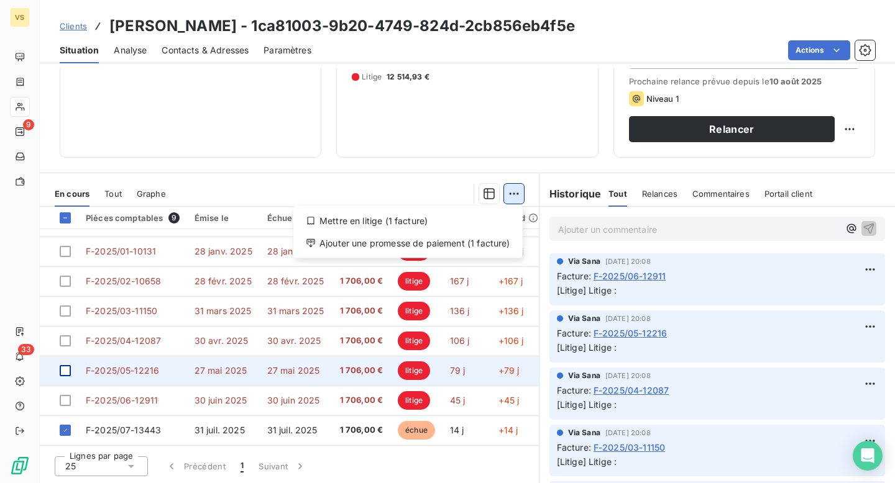
click at [508, 195] on html "VS 9 33 Clients Antonio Dorcas - 1ca81003-9b20-4749-824d-2cb856eb4f5e Situation…" at bounding box center [447, 241] width 895 height 483
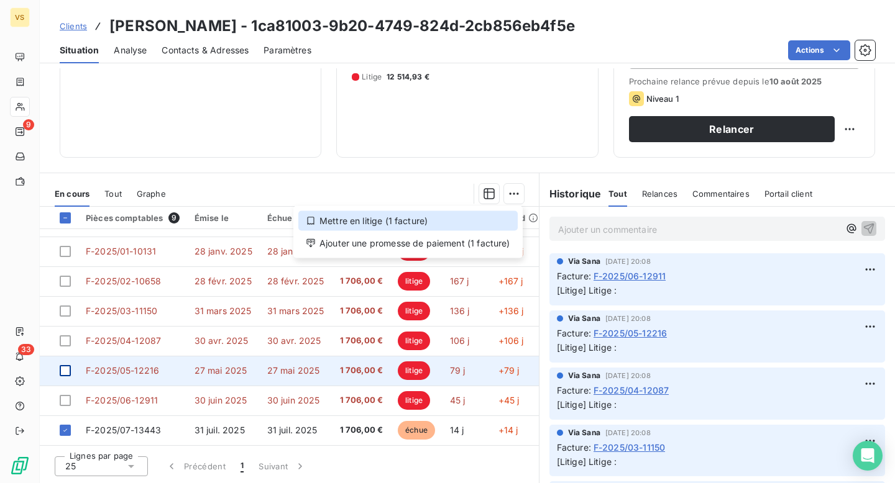
click at [449, 214] on div "Mettre en litige (1 facture)" at bounding box center [407, 221] width 219 height 20
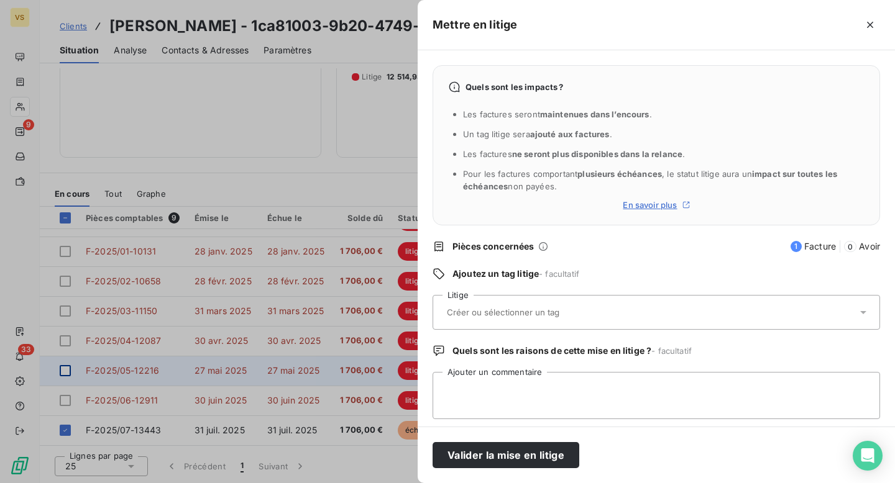
click at [502, 469] on div "Valider la mise en litige" at bounding box center [656, 455] width 477 height 57
click at [502, 463] on button "Valider la mise en litige" at bounding box center [506, 455] width 147 height 26
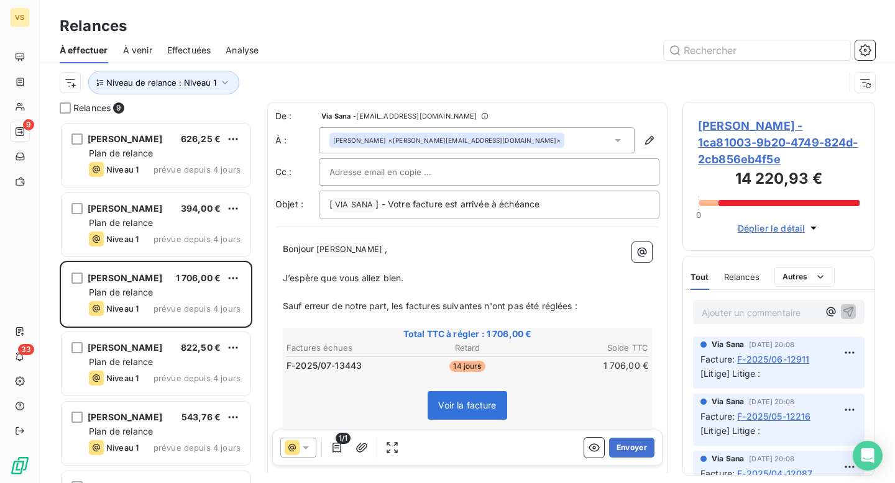
scroll to position [362, 193]
click at [724, 139] on span "Antonio Dorcas - 1ca81003-9b20-4749-824d-2cb856eb4f5e" at bounding box center [779, 142] width 162 height 50
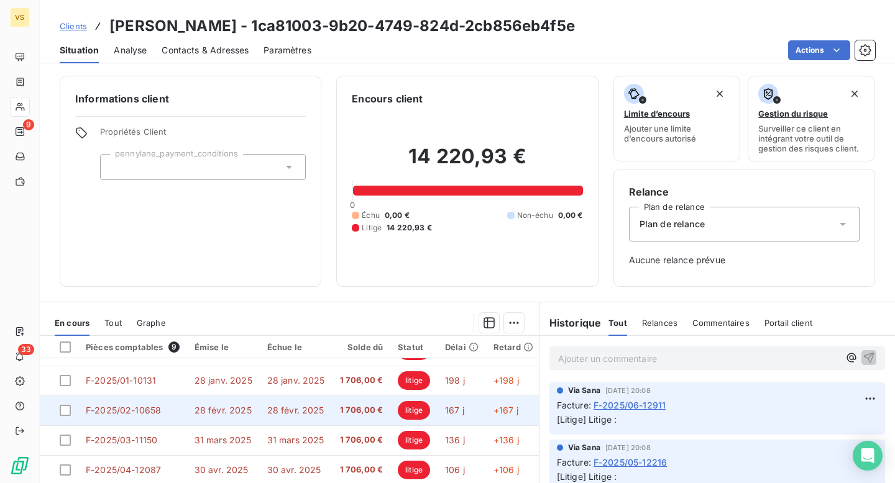
scroll to position [129, 0]
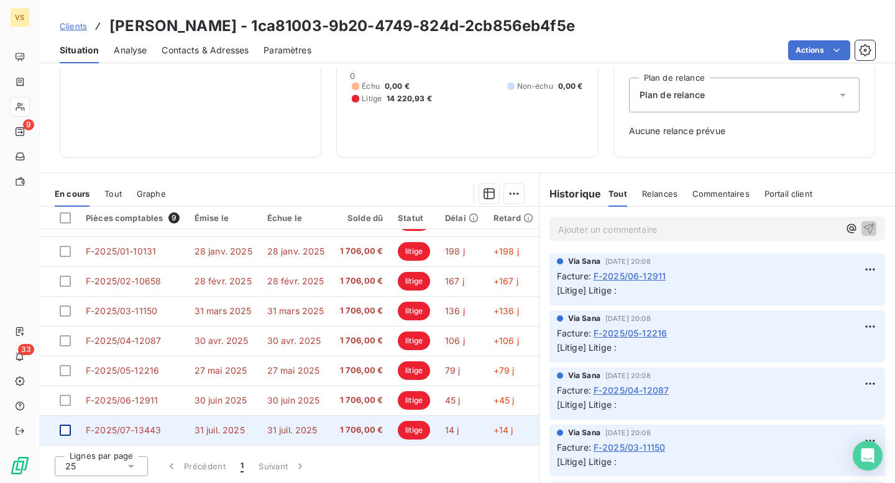
click at [66, 428] on div at bounding box center [65, 430] width 11 height 11
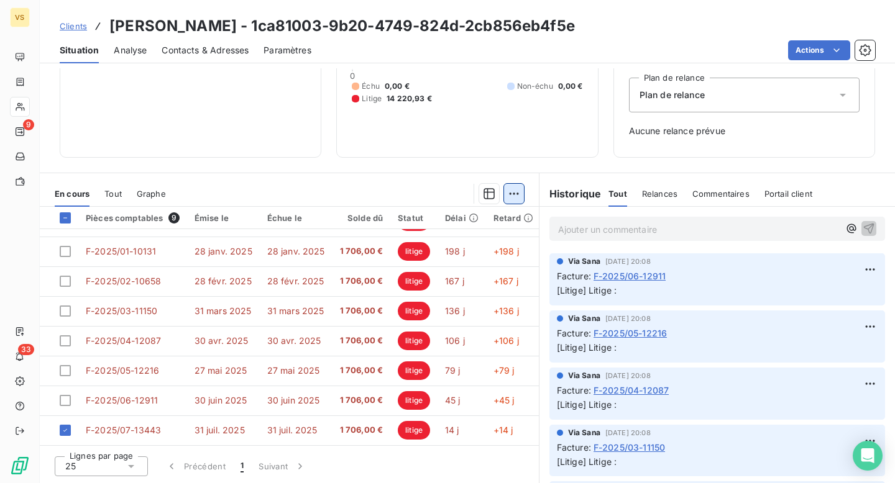
click at [519, 198] on html "VS 9 33 Clients Antonio Dorcas - 1ca81003-9b20-4749-824d-2cb856eb4f5e Situation…" at bounding box center [447, 241] width 895 height 483
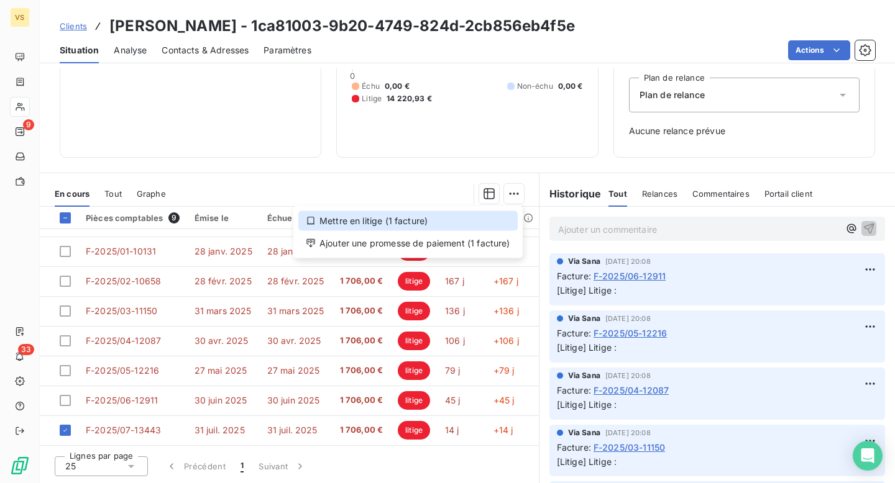
click at [473, 219] on div "Mettre en litige (1 facture)" at bounding box center [407, 221] width 219 height 20
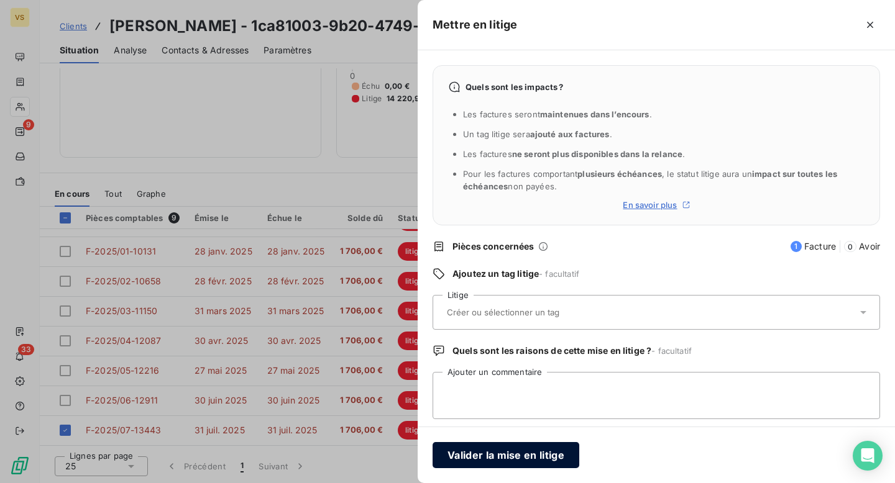
click at [493, 465] on button "Valider la mise en litige" at bounding box center [506, 455] width 147 height 26
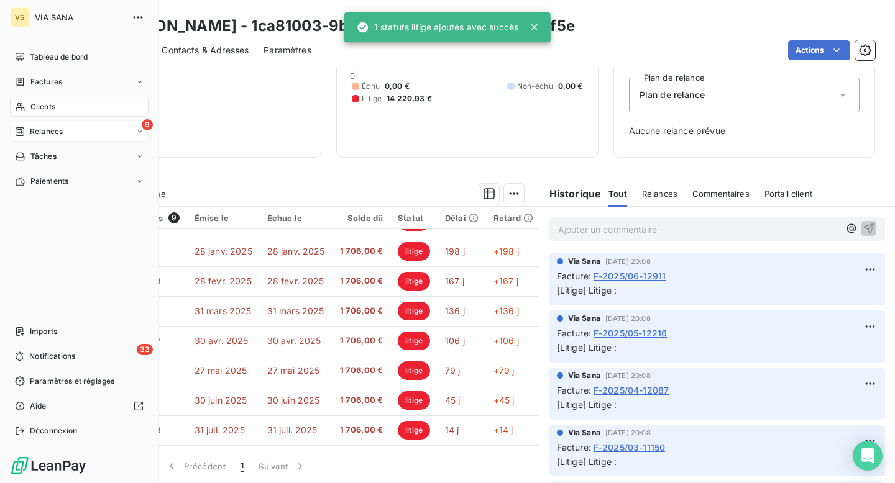
click at [21, 124] on div "9 Relances" at bounding box center [79, 132] width 139 height 20
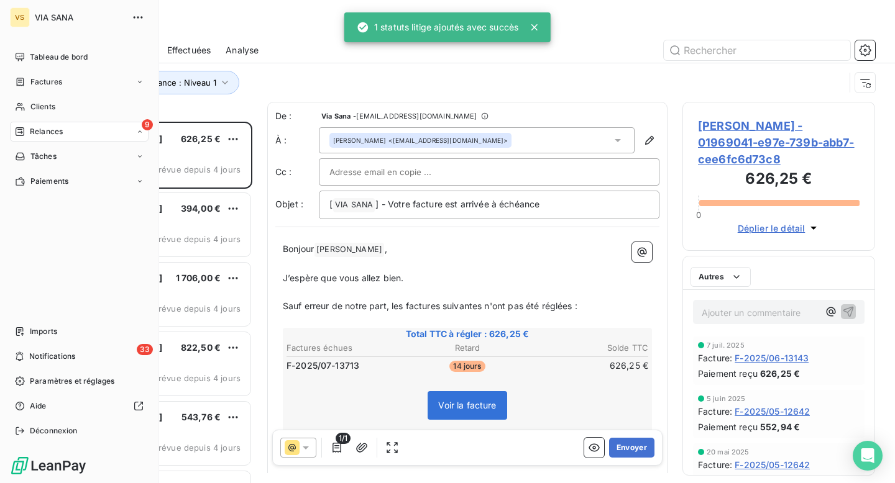
scroll to position [362, 193]
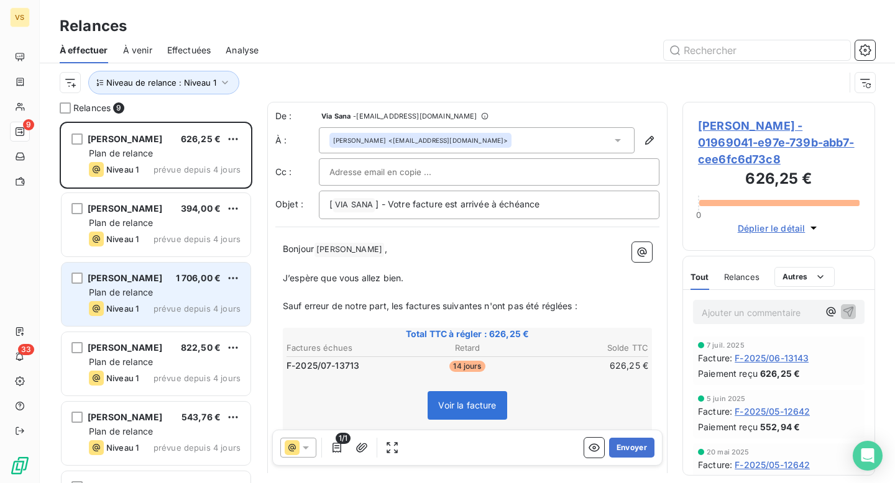
click at [145, 281] on span "Antonio Dorcas" at bounding box center [125, 278] width 75 height 11
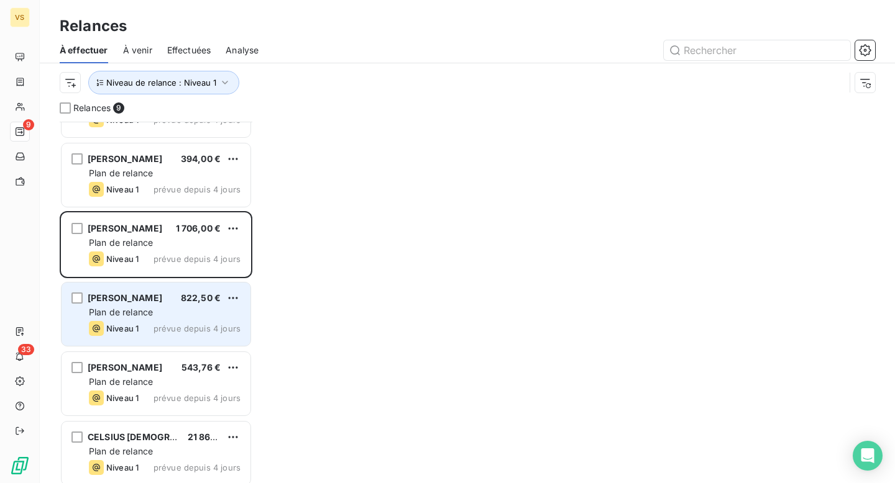
scroll to position [73, 0]
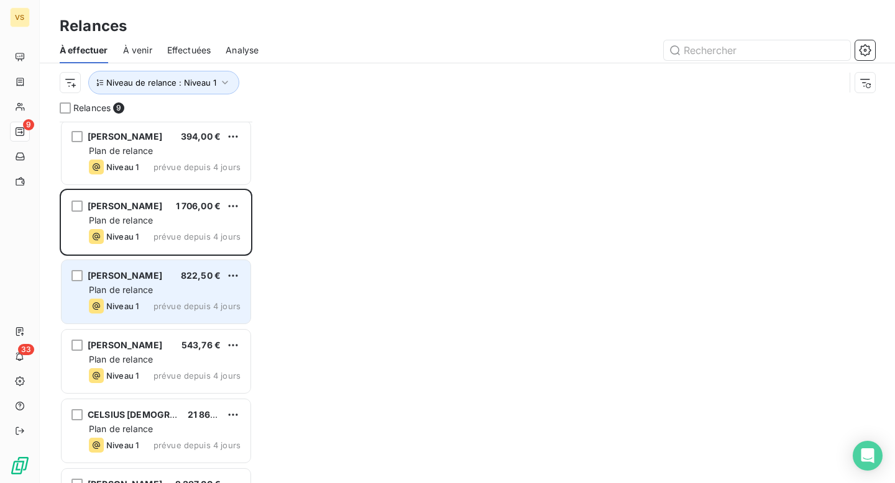
click at [152, 293] on span "Plan de relance" at bounding box center [121, 290] width 64 height 11
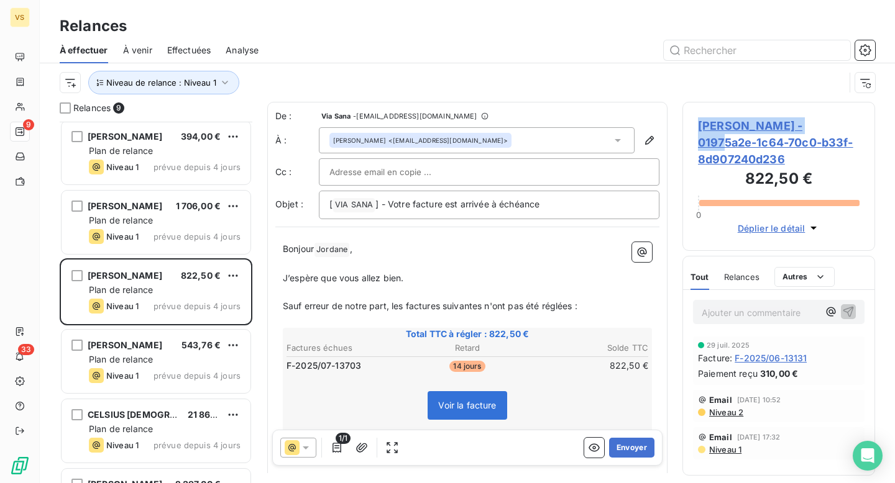
copy span "Jordane Bolle-Abrard"
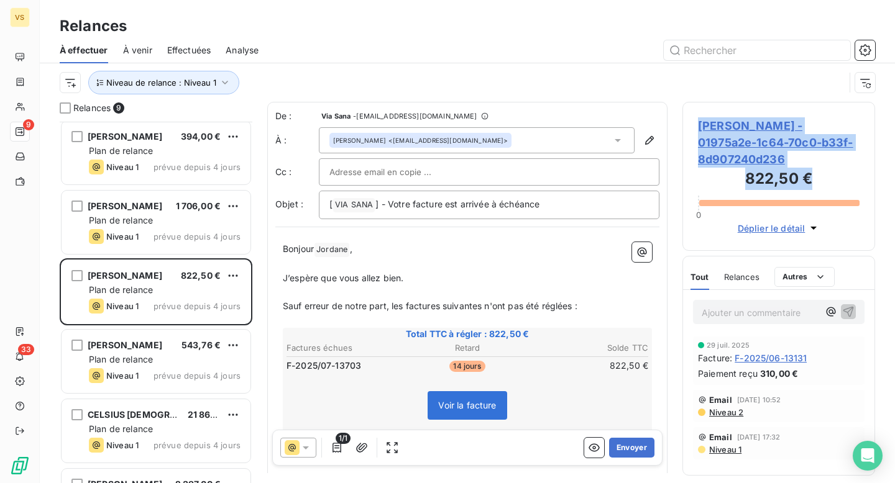
drag, startPoint x: 701, startPoint y: 126, endPoint x: 831, endPoint y: 184, distance: 142.7
click at [831, 183] on div "Jordane Bolle-Abrard - 01975a2e-1c64-70c0-b33f-8d907240d236 822,50 € 0 Déplier …" at bounding box center [778, 176] width 193 height 149
click at [831, 184] on h3 "822,50 €" at bounding box center [779, 180] width 162 height 25
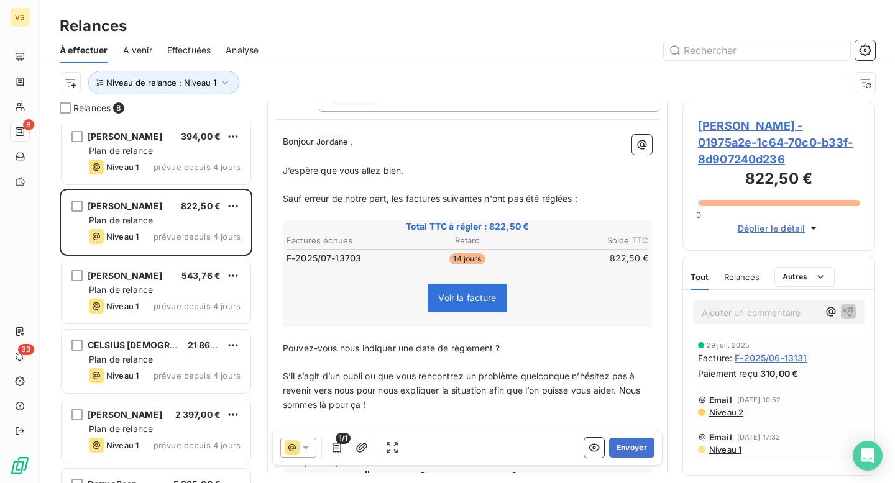
scroll to position [183, 0]
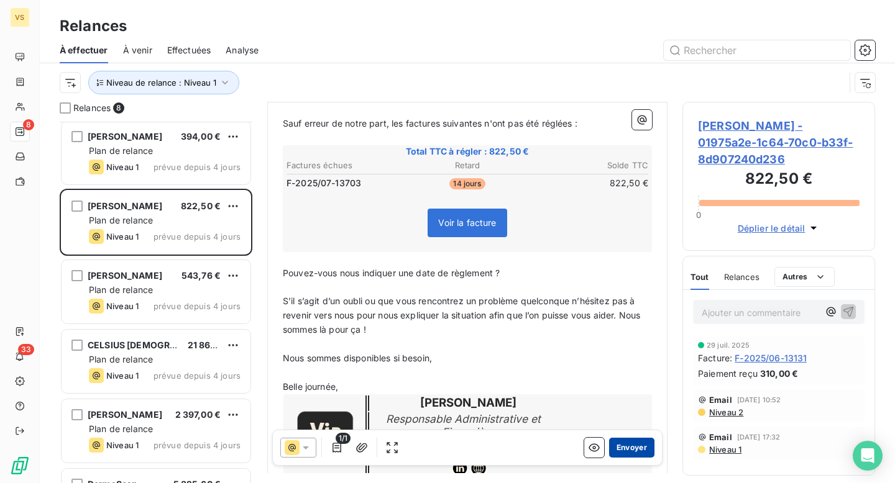
click at [639, 454] on button "Envoyer" at bounding box center [631, 448] width 45 height 20
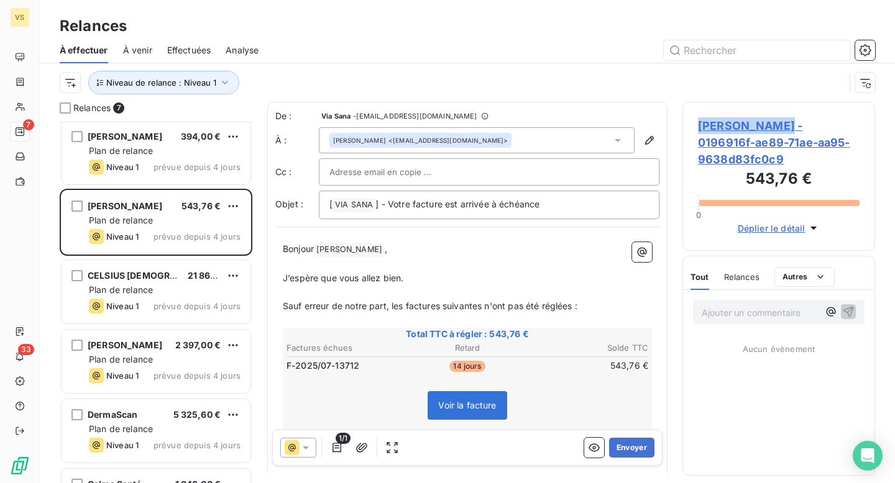
copy span "Marie Bezille"
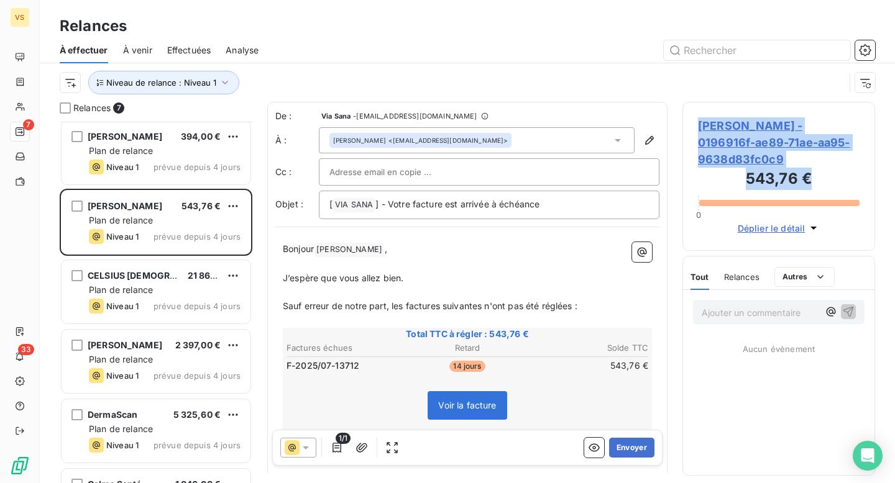
drag, startPoint x: 702, startPoint y: 128, endPoint x: 821, endPoint y: 186, distance: 132.8
click at [821, 186] on div "Marie Bezille - 0196916f-ae89-71ae-aa95-9638d83fc0c9 543,76 € 0 Déplier le déta…" at bounding box center [778, 176] width 193 height 149
click at [839, 174] on h3 "543,76 €" at bounding box center [779, 180] width 162 height 25
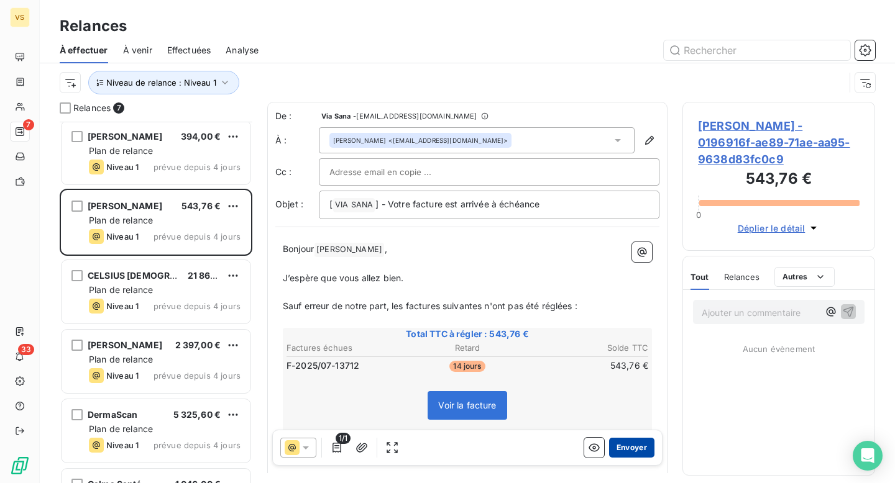
click at [640, 442] on button "Envoyer" at bounding box center [631, 448] width 45 height 20
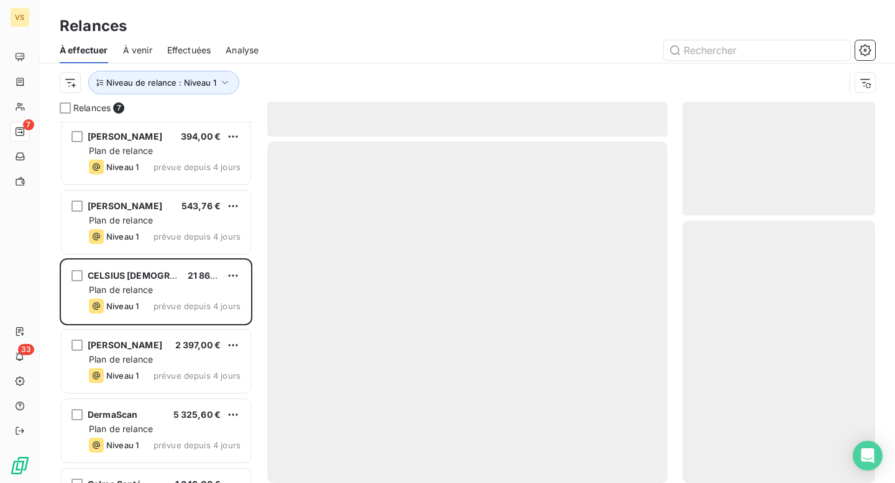
scroll to position [56, 0]
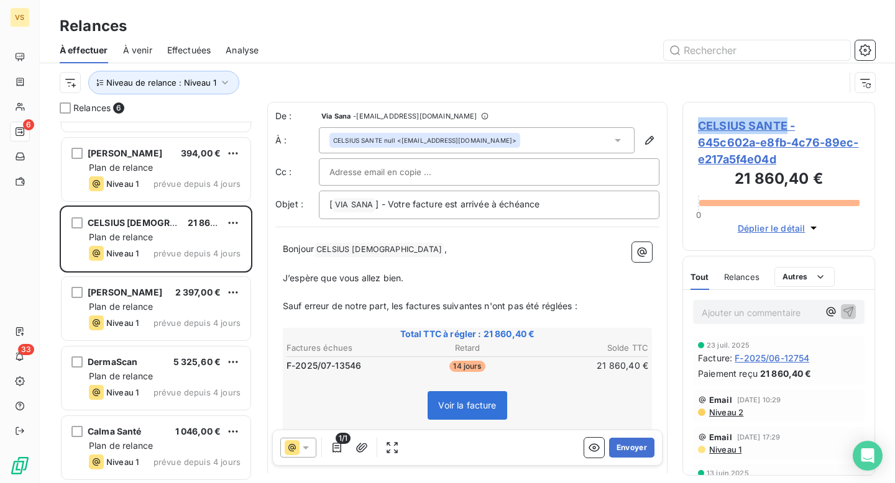
copy span "CELSIUS SANTE"
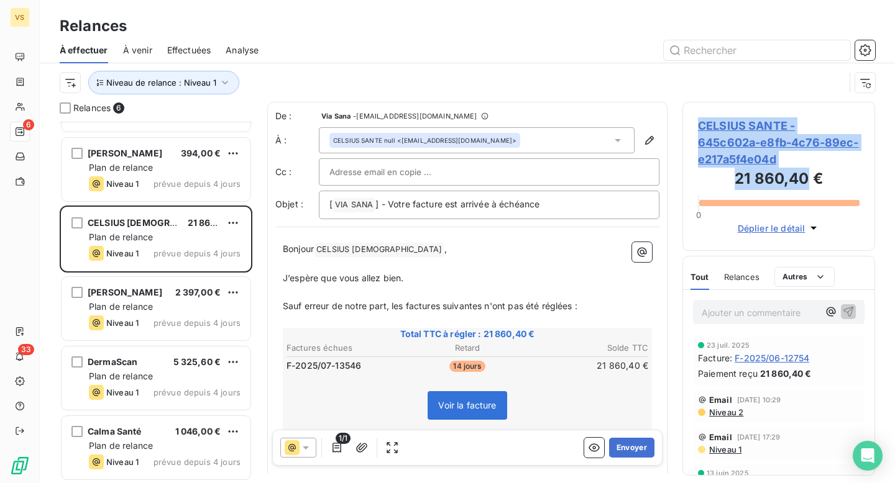
drag, startPoint x: 700, startPoint y: 125, endPoint x: 807, endPoint y: 178, distance: 119.2
click at [807, 178] on div "CELSIUS SANTE - 645c602a-e8fb-4c76-89ec-e217a5f4e04d 21 860,40 € 0 Déplier le d…" at bounding box center [778, 176] width 193 height 149
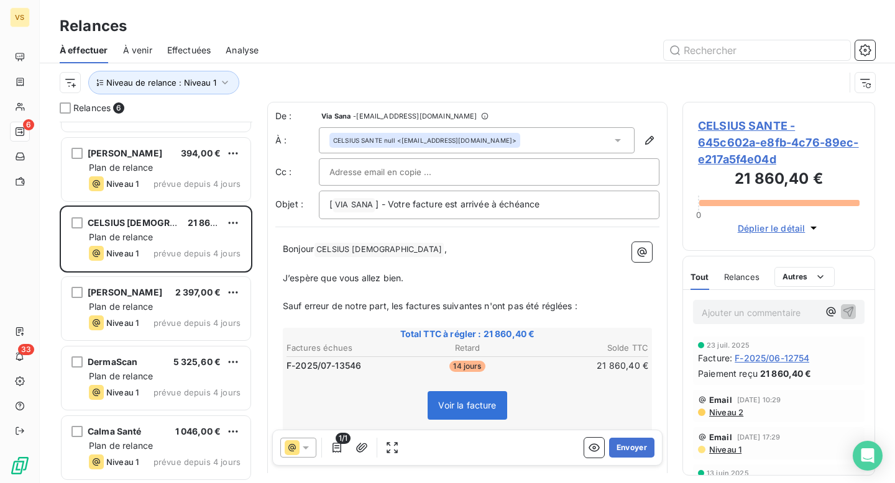
click at [849, 187] on h3 "21 860,40 €" at bounding box center [779, 180] width 162 height 25
click at [634, 441] on button "Envoyer" at bounding box center [631, 448] width 45 height 20
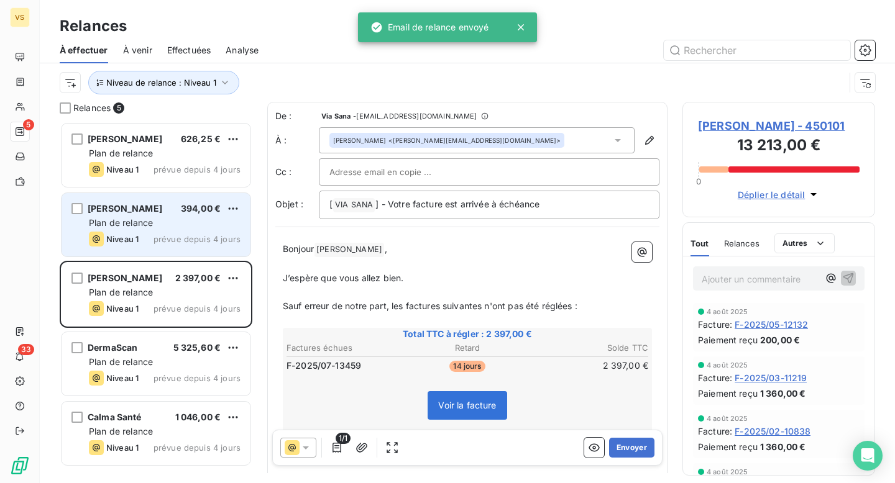
click at [158, 209] on div "Grace Regnault 394,00 €" at bounding box center [165, 208] width 152 height 11
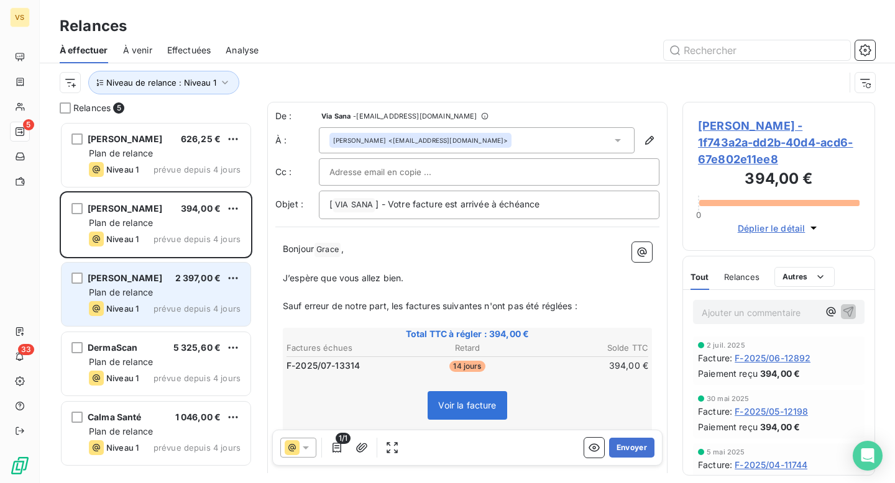
click at [150, 304] on div "Niveau 1 prévue depuis 4 jours" at bounding box center [165, 308] width 152 height 15
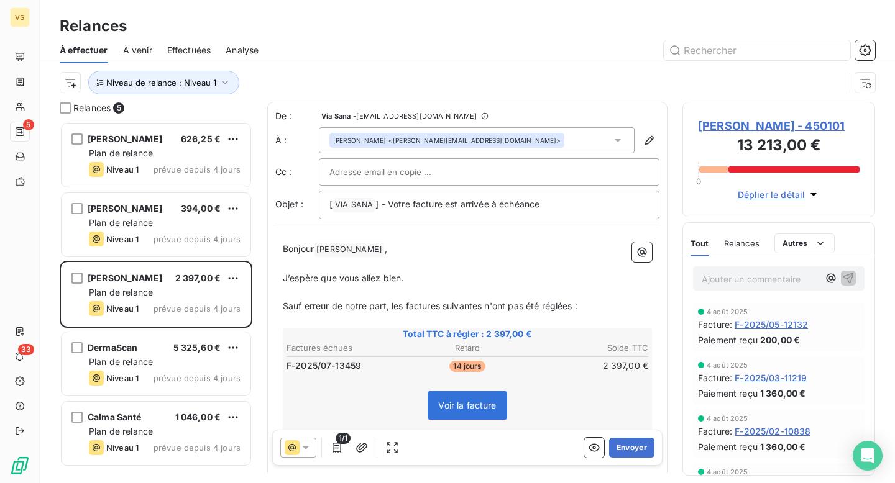
click at [723, 124] on span "Ariel Cohen - 450101" at bounding box center [779, 125] width 162 height 17
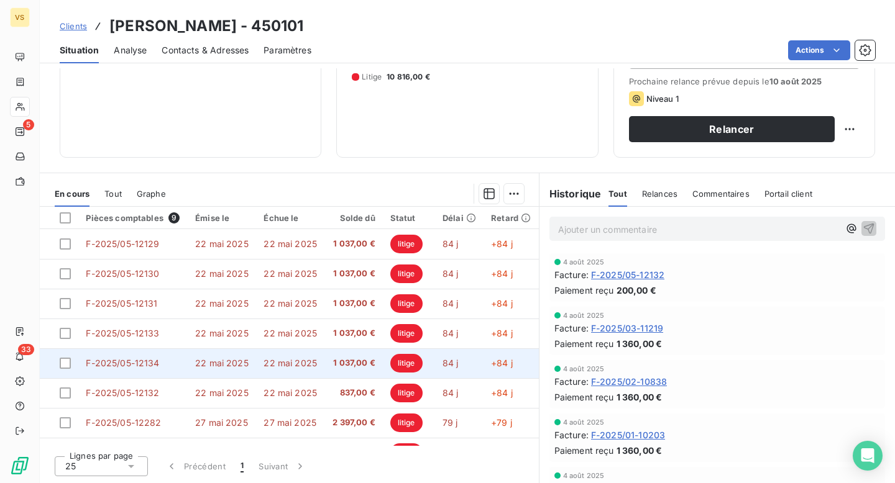
scroll to position [52, 0]
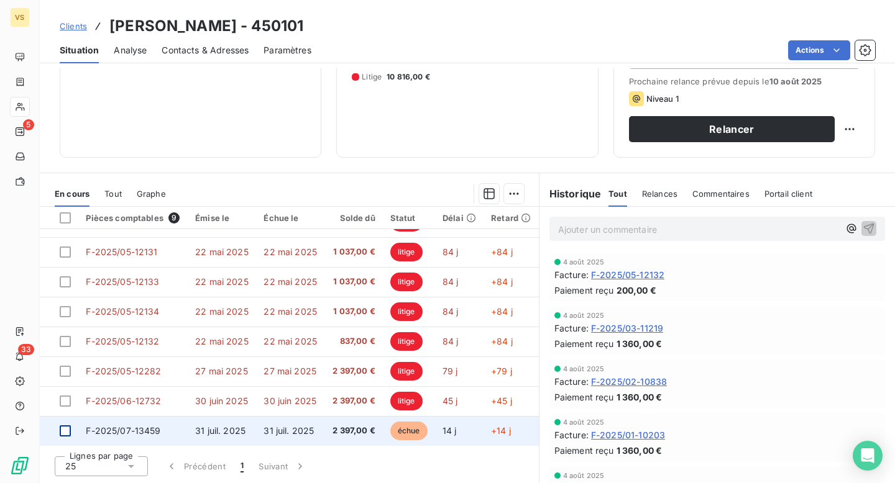
click at [68, 431] on div at bounding box center [65, 431] width 11 height 11
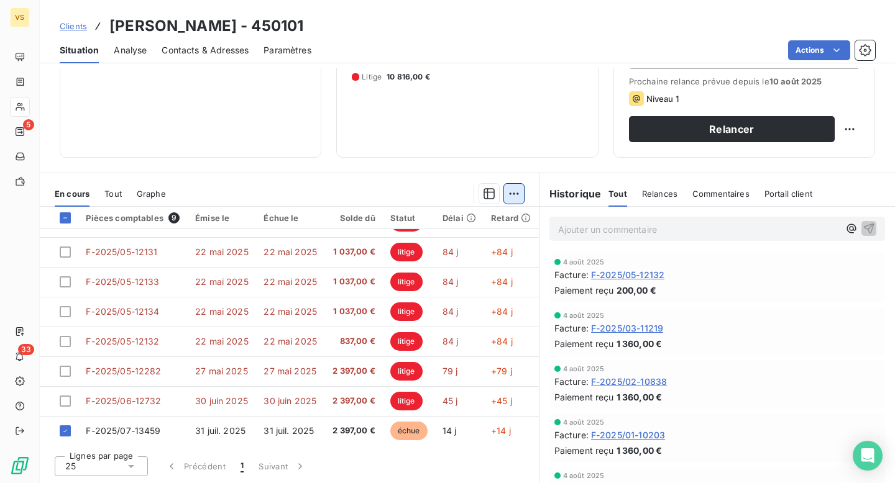
click at [518, 196] on html "VS 5 33 Clients Ariel Cohen - 450101 Situation Analyse Contacts & Adresses Para…" at bounding box center [447, 241] width 895 height 483
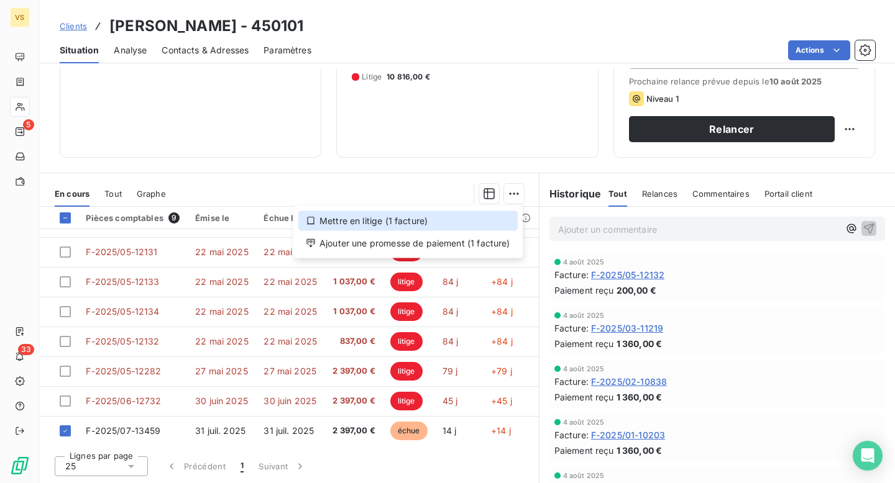
click at [428, 224] on div "Mettre en litige (1 facture)" at bounding box center [407, 221] width 219 height 20
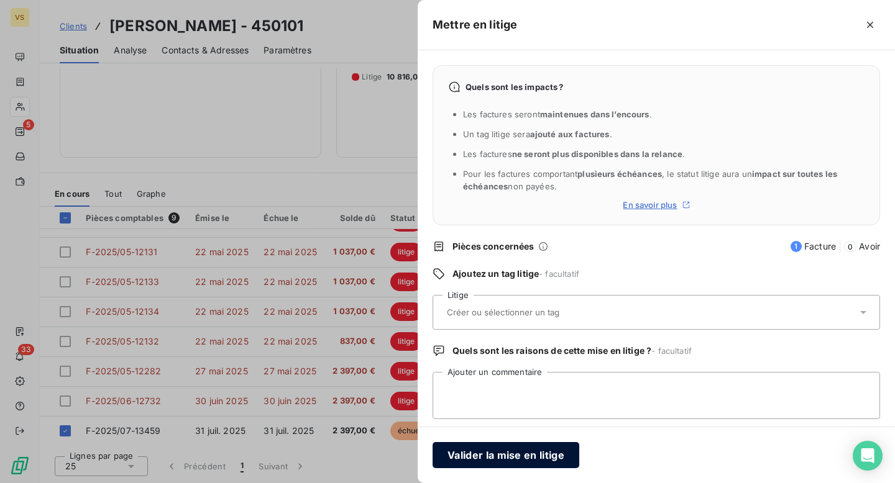
click at [474, 449] on button "Valider la mise en litige" at bounding box center [506, 455] width 147 height 26
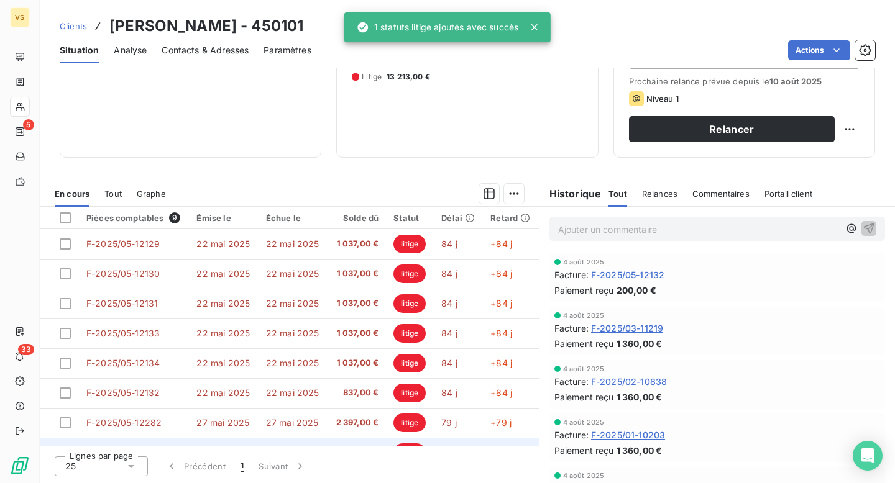
scroll to position [129, 0]
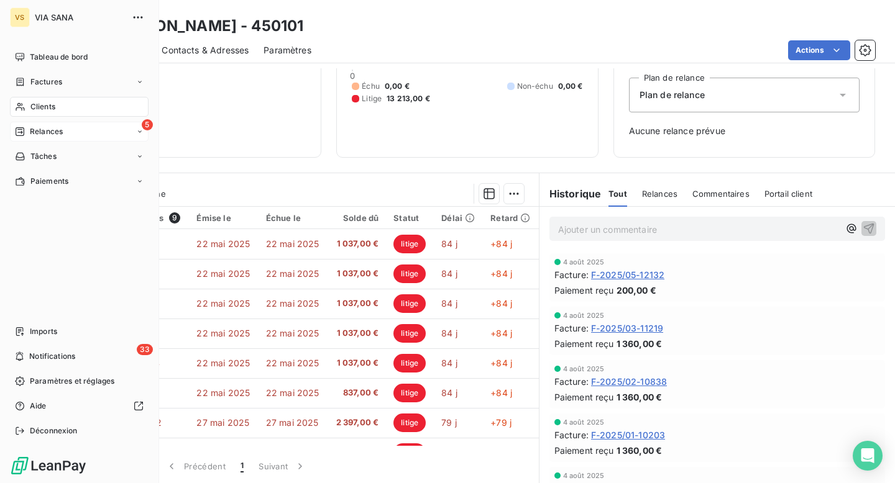
click at [45, 124] on div "5 Relances" at bounding box center [79, 132] width 139 height 20
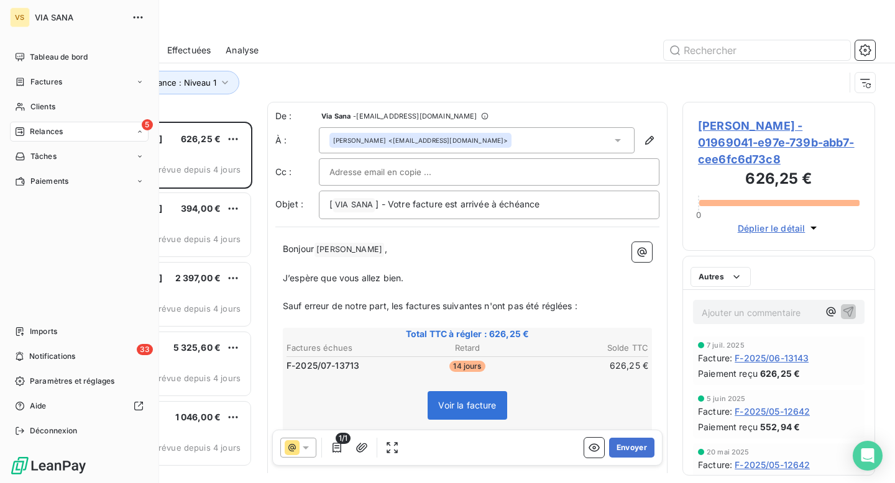
scroll to position [362, 193]
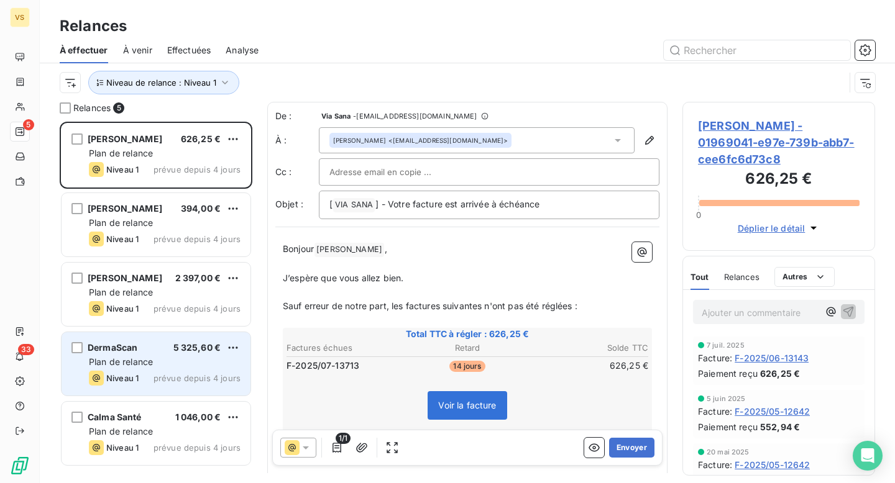
click at [168, 355] on div "DermaScan 5 325,60 € Plan de relance Niveau 1 prévue depuis 4 jours" at bounding box center [156, 363] width 189 height 63
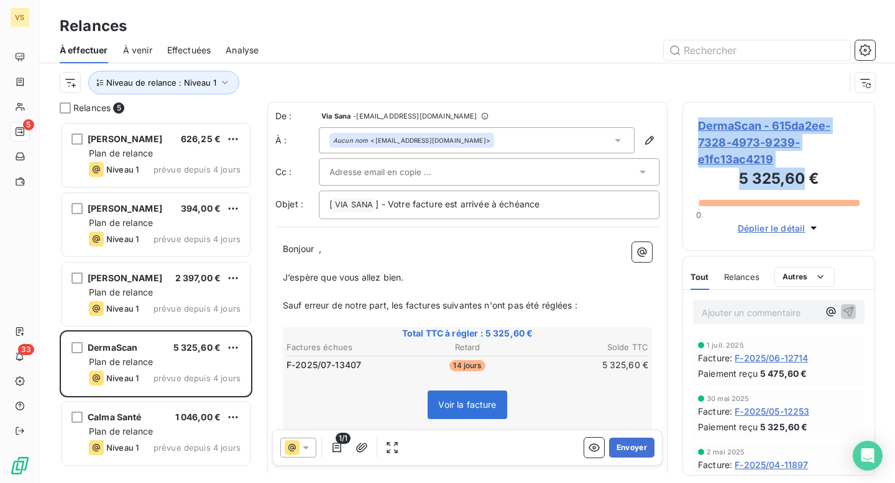
drag, startPoint x: 698, startPoint y: 129, endPoint x: 804, endPoint y: 186, distance: 120.1
click at [804, 185] on div "DermaScan - 615da2ee-7328-4973-9239-e1fc13ac4219 5 325,60 € 0 Déplier le détail" at bounding box center [778, 176] width 193 height 149
click at [804, 186] on h3 "5 325,60 €" at bounding box center [779, 180] width 162 height 25
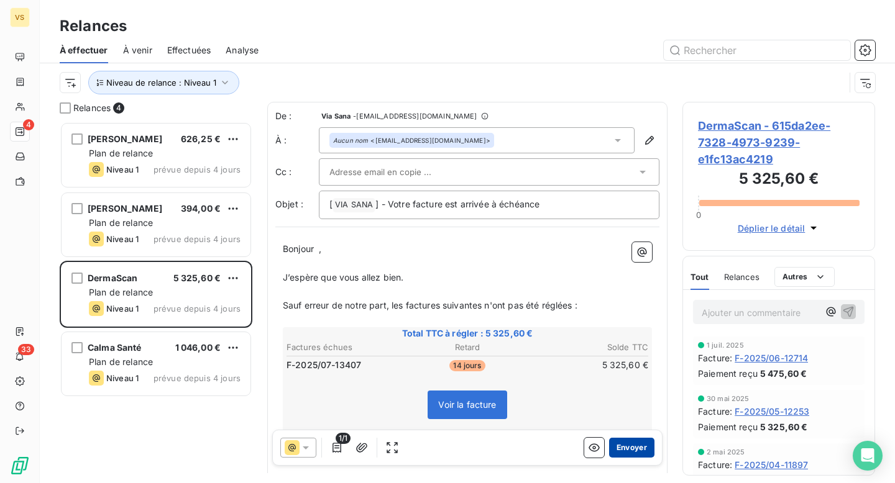
click at [625, 439] on button "Envoyer" at bounding box center [631, 448] width 45 height 20
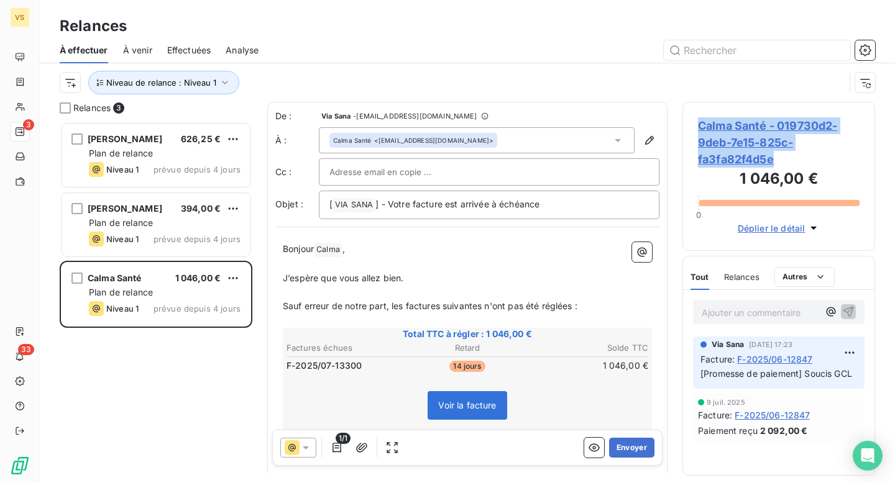
drag, startPoint x: 698, startPoint y: 126, endPoint x: 780, endPoint y: 170, distance: 92.9
click at [780, 168] on div "Calma Santé - 019730d2-9deb-7e15-825c-fa3fa82f4d5e 1 046,00 € 0 Déplier le déta…" at bounding box center [778, 176] width 193 height 149
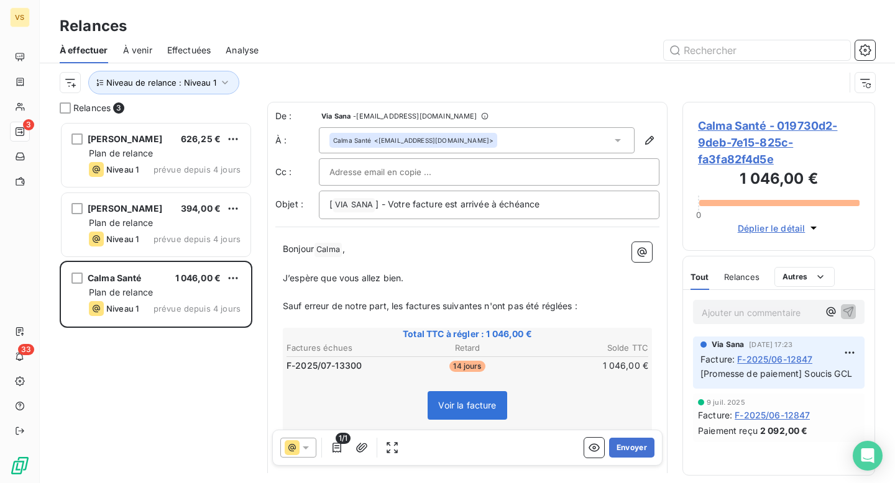
click at [803, 185] on h3 "1 046,00 €" at bounding box center [779, 180] width 162 height 25
click at [707, 134] on span "Calma Santé - 019730d2-9deb-7e15-825c-fa3fa82f4d5e" at bounding box center [779, 142] width 162 height 50
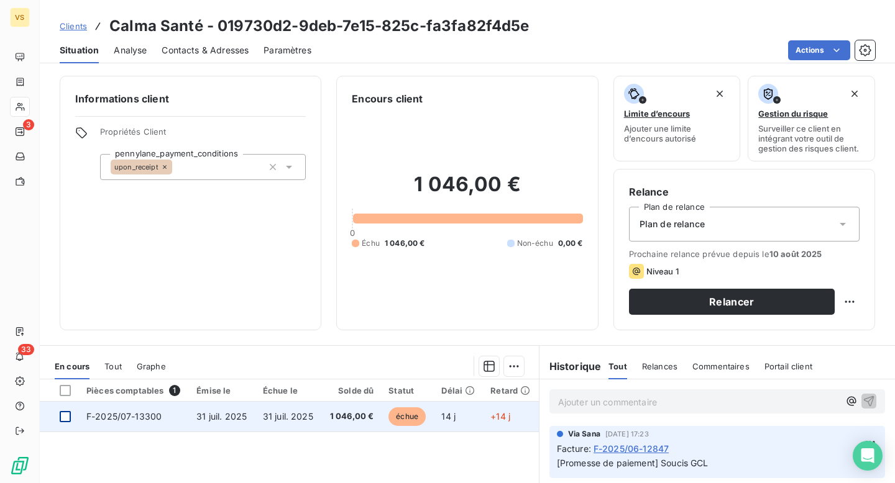
click at [68, 420] on div at bounding box center [65, 416] width 11 height 11
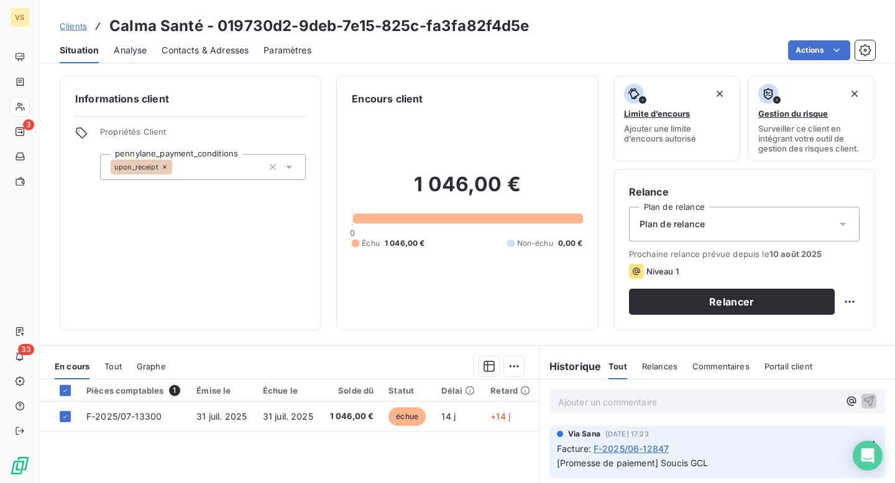
click at [500, 369] on div at bounding box center [352, 367] width 343 height 20
click at [509, 368] on html "VS 3 33 Clients Calma Santé - 019730d2-9deb-7e15-825c-fa3fa82f4d5e Situation An…" at bounding box center [447, 241] width 895 height 483
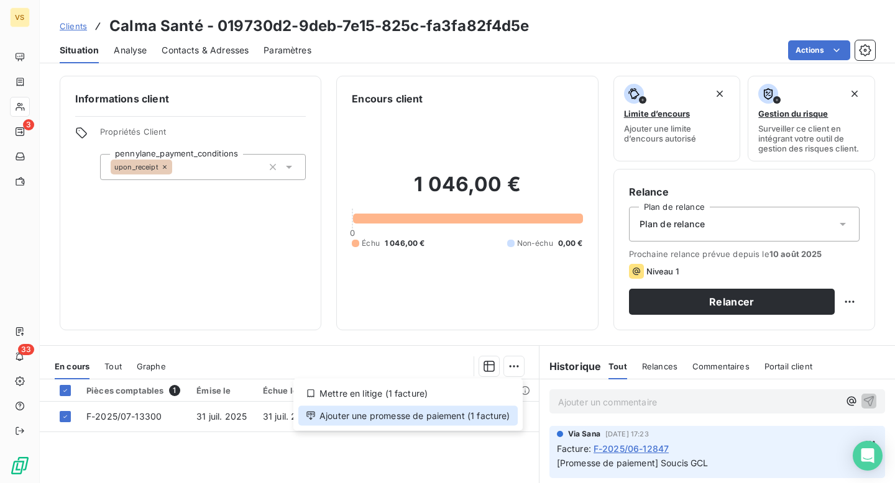
click at [416, 423] on div "Ajouter une promesse de paiement (1 facture)" at bounding box center [407, 416] width 219 height 20
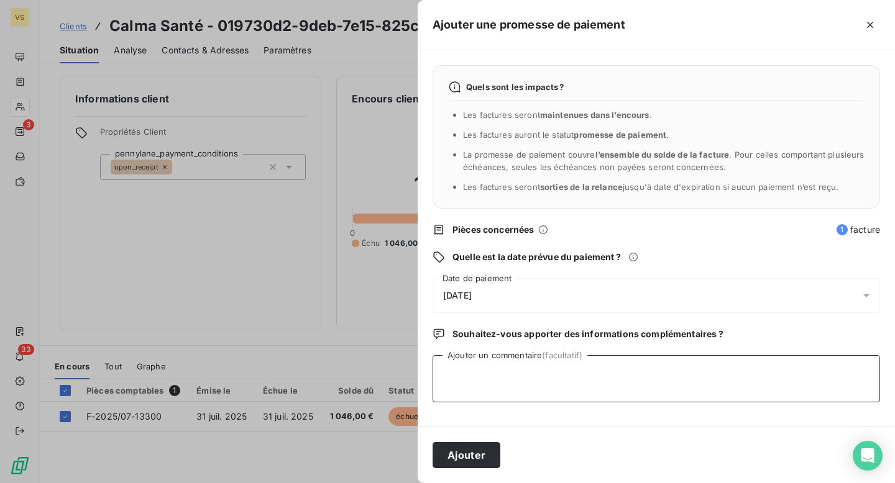
click at [452, 382] on textarea "Ajouter un commentaire (facultatif)" at bounding box center [656, 378] width 447 height 47
type textarea "Bug sur GCL, Prélèvement lancé ce jour - Fily"
click at [475, 457] on button "Ajouter" at bounding box center [467, 455] width 68 height 26
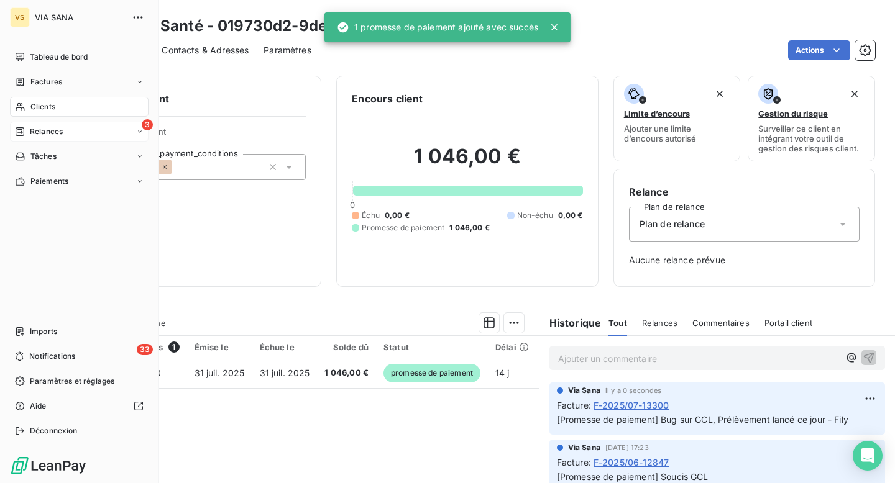
click at [39, 131] on span "Relances" at bounding box center [46, 131] width 33 height 11
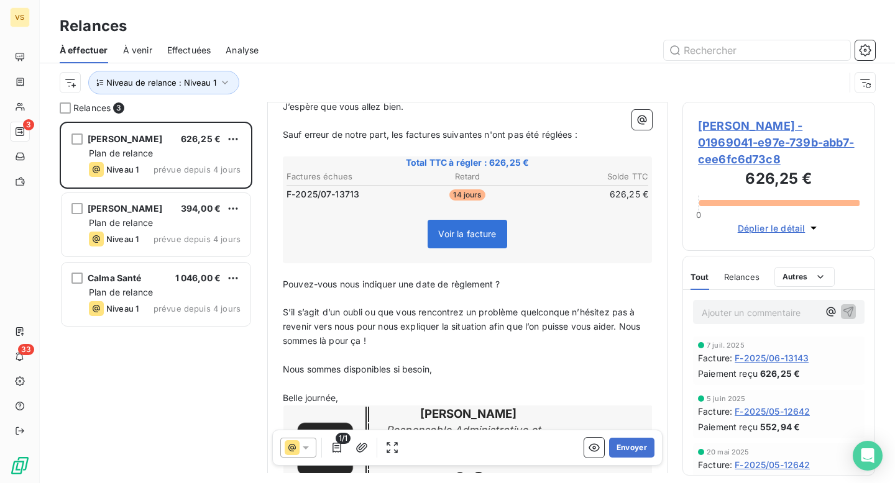
scroll to position [263, 0]
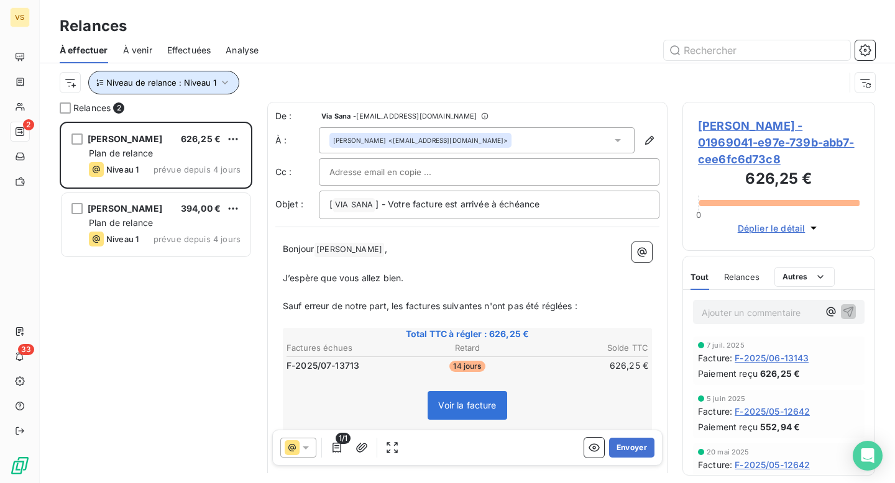
click at [209, 78] on span "Niveau de relance : Niveau 1" at bounding box center [161, 83] width 110 height 10
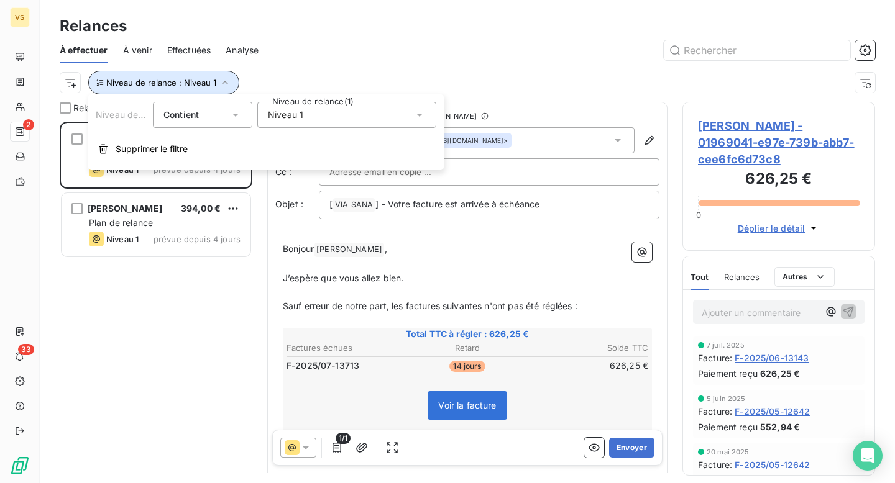
click at [209, 81] on span "Niveau de relance : Niveau 1" at bounding box center [161, 83] width 110 height 10
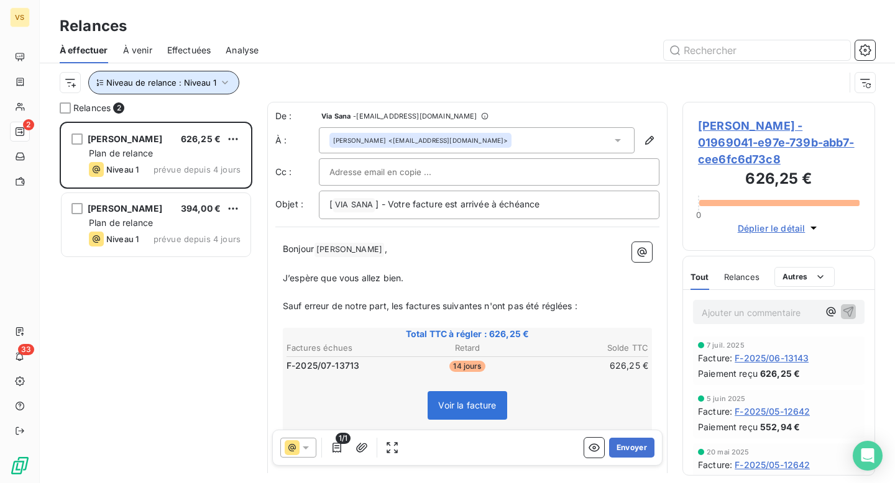
click at [198, 84] on span "Niveau de relance : Niveau 1" at bounding box center [161, 83] width 110 height 10
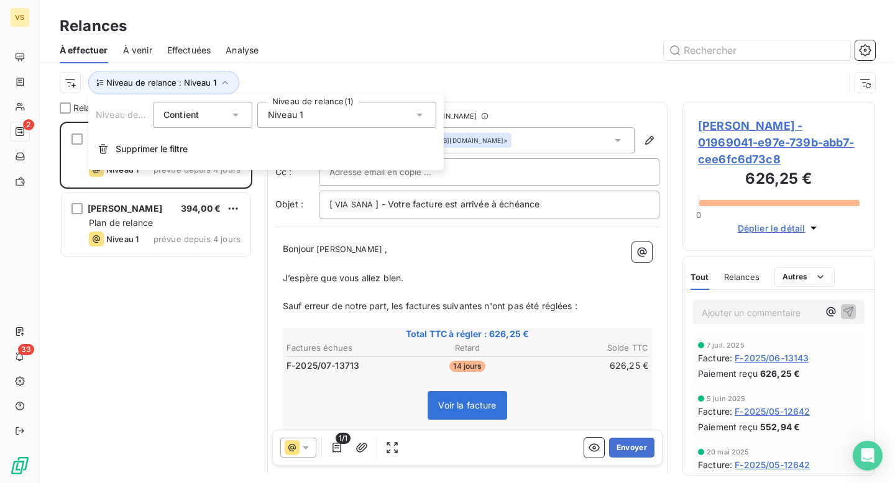
click at [304, 113] on div "Niveau 1" at bounding box center [346, 115] width 179 height 26
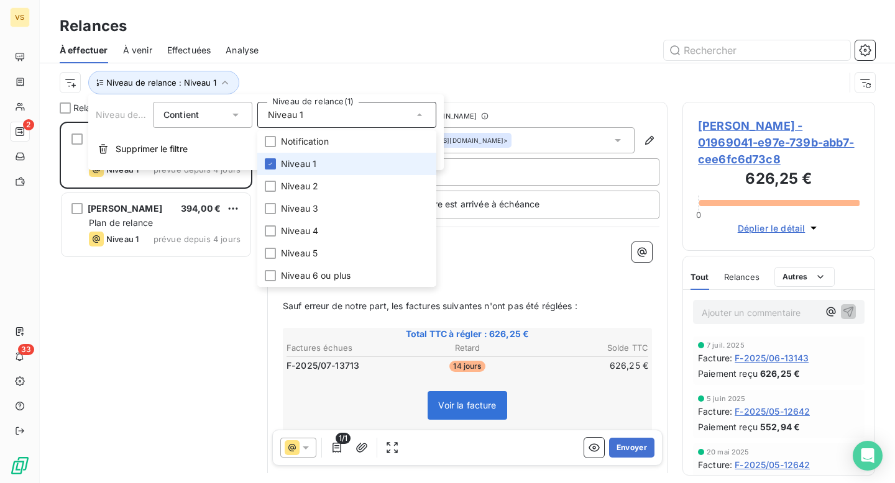
click at [296, 170] on li "Niveau 1" at bounding box center [346, 164] width 179 height 22
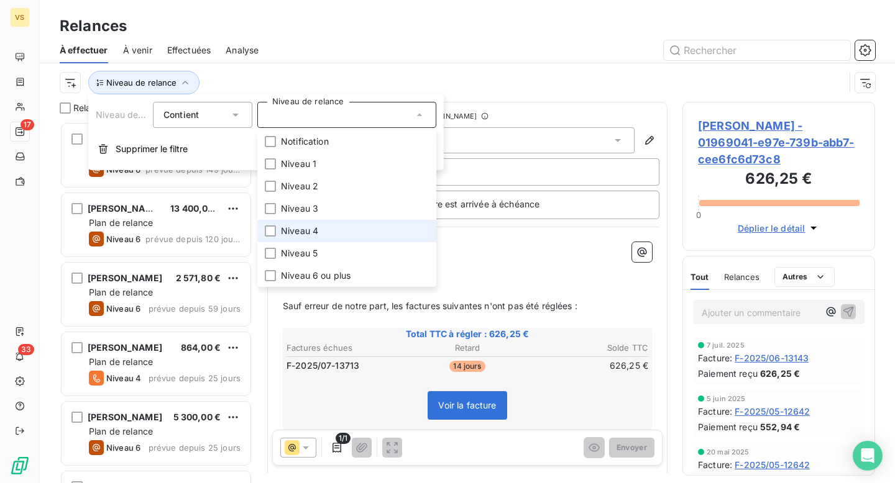
scroll to position [362, 193]
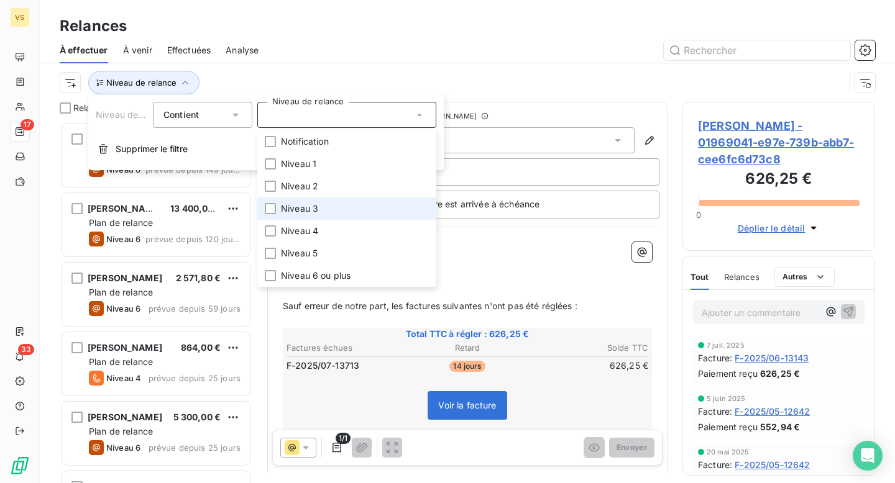
click at [276, 212] on li "Niveau 3" at bounding box center [346, 209] width 179 height 22
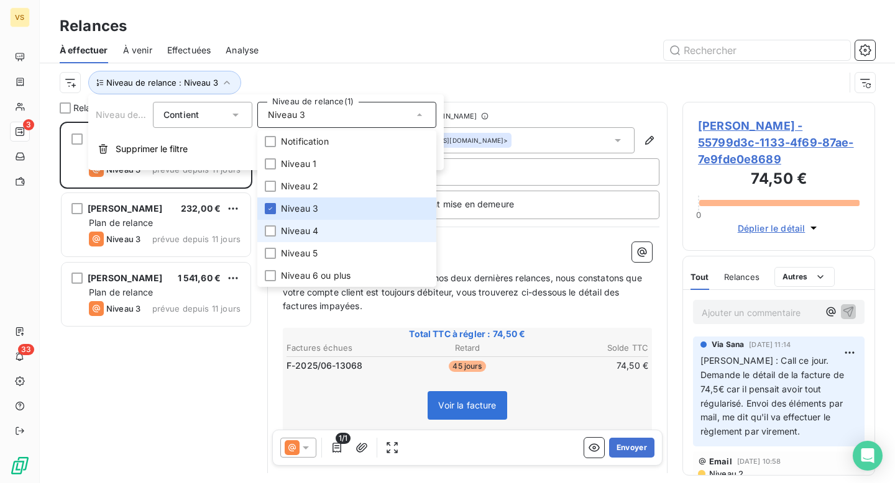
click at [357, 226] on li "Niveau 4" at bounding box center [346, 231] width 179 height 22
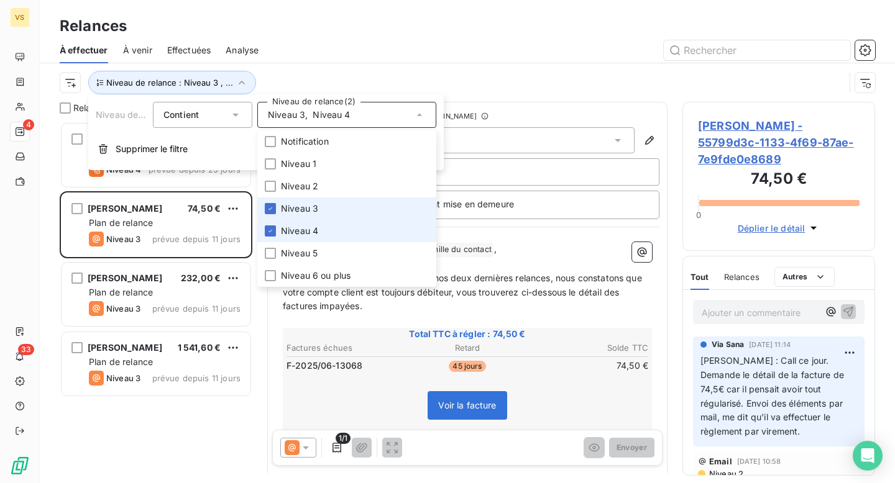
scroll to position [362, 193]
click at [364, 208] on li "Niveau 3" at bounding box center [346, 209] width 179 height 22
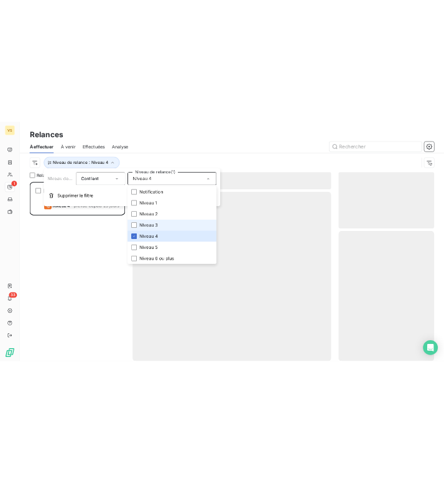
scroll to position [362, 193]
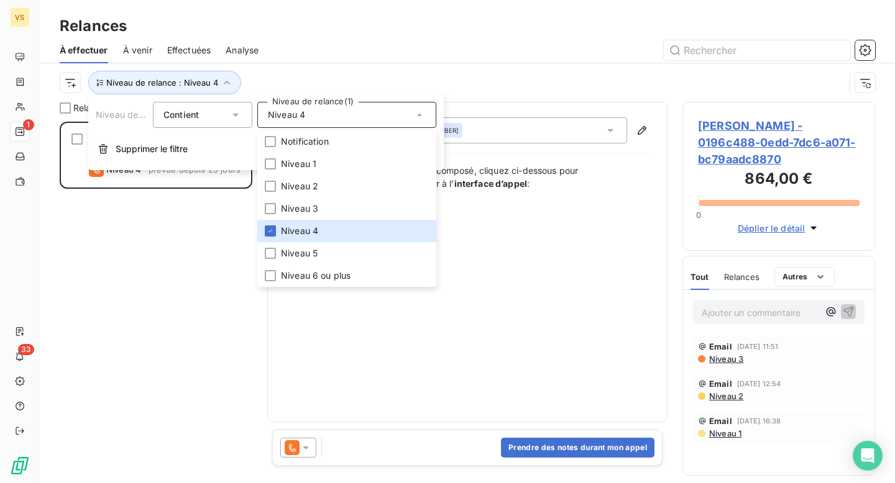
click at [380, 37] on div "À effectuer À venir Effectuées Analyse" at bounding box center [467, 50] width 855 height 26
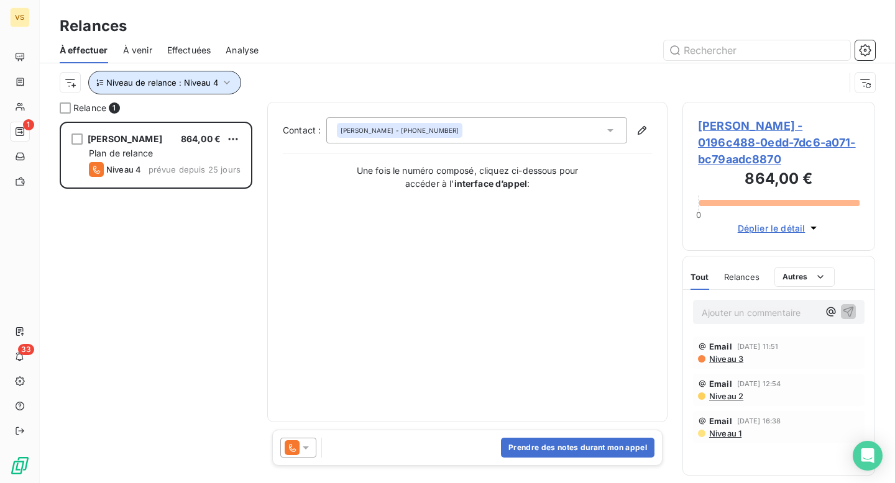
click at [139, 76] on button "Niveau de relance : Niveau 4" at bounding box center [164, 83] width 153 height 24
click at [401, 68] on div "Niveau de relance : Niveau 4" at bounding box center [467, 82] width 815 height 39
